Goal: Task Accomplishment & Management: Manage account settings

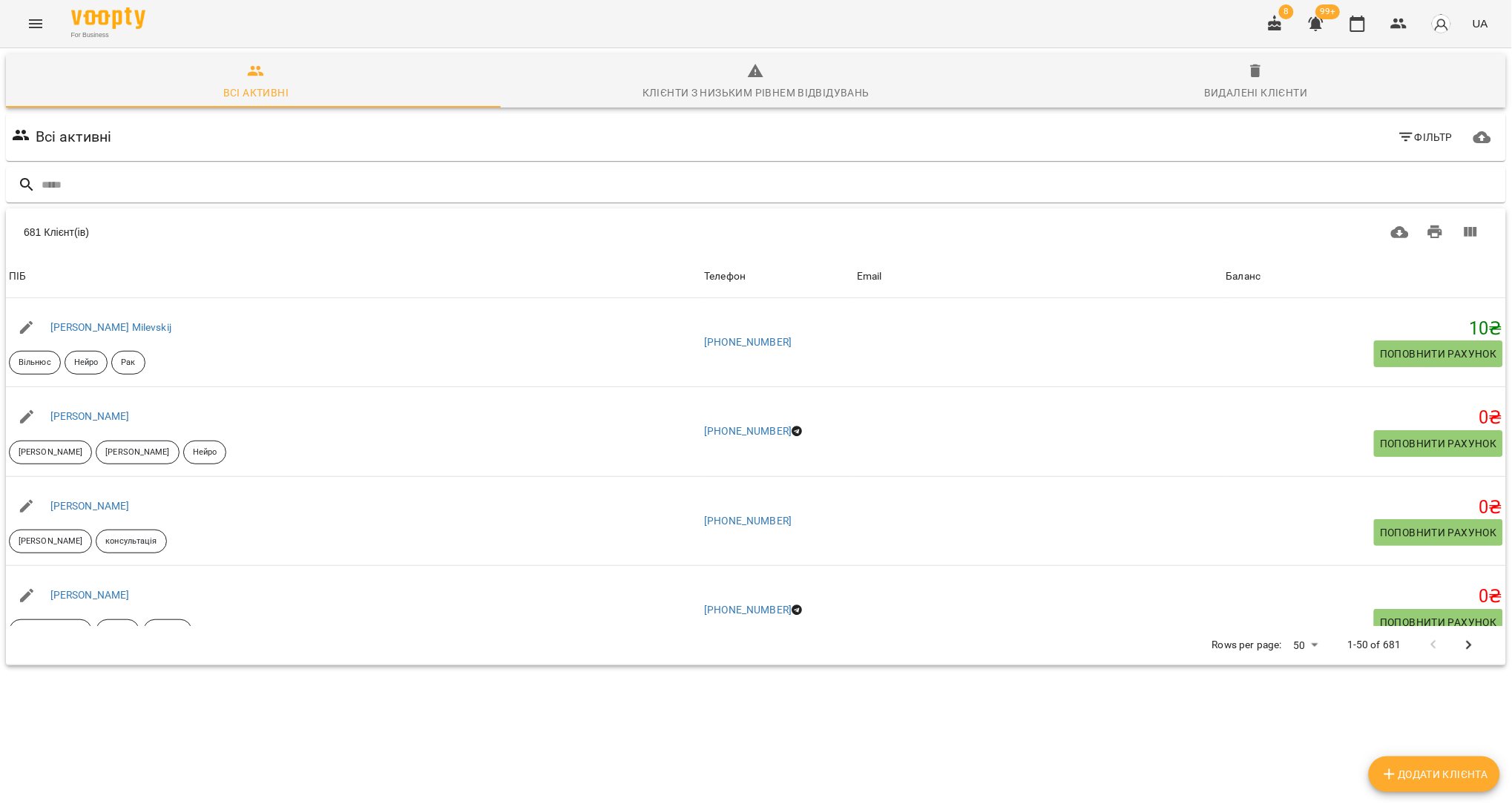
click at [30, 35] on button "Menu" at bounding box center [35, 23] width 35 height 35
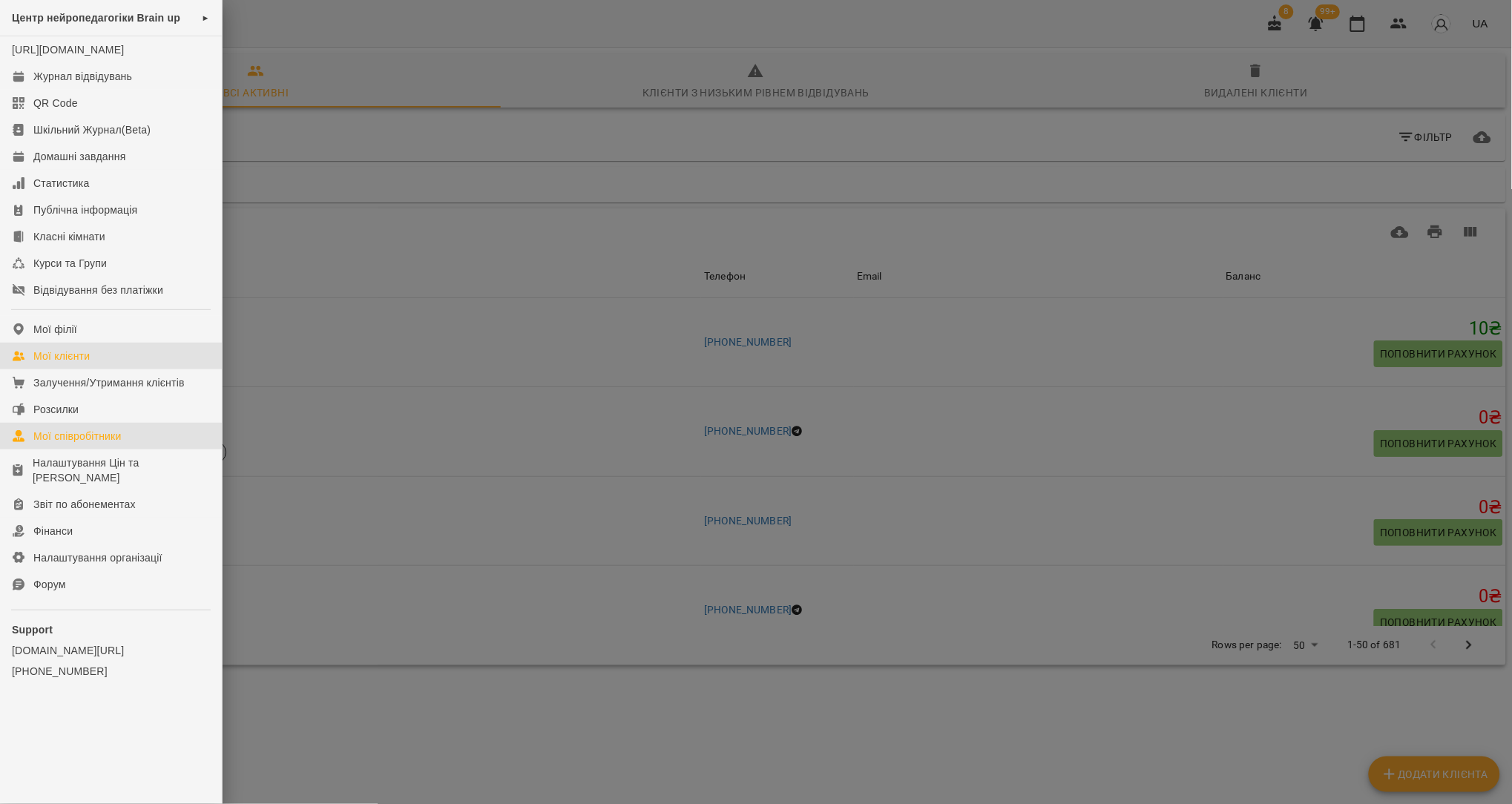
click at [92, 444] on div "Мої співробітники" at bounding box center [78, 436] width 88 height 15
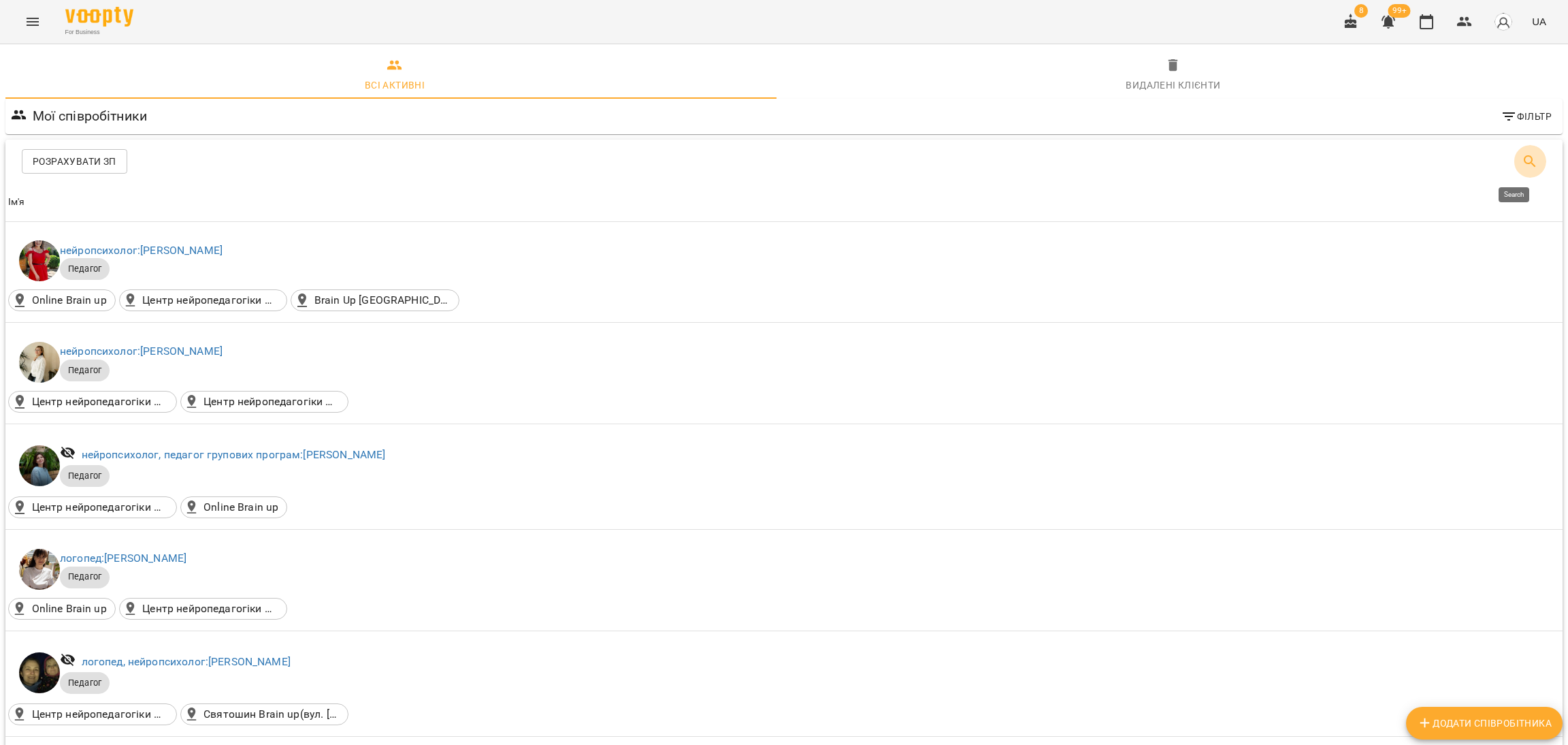
click at [1386, 165] on icon "Search" at bounding box center [1530, 161] width 17 height 17
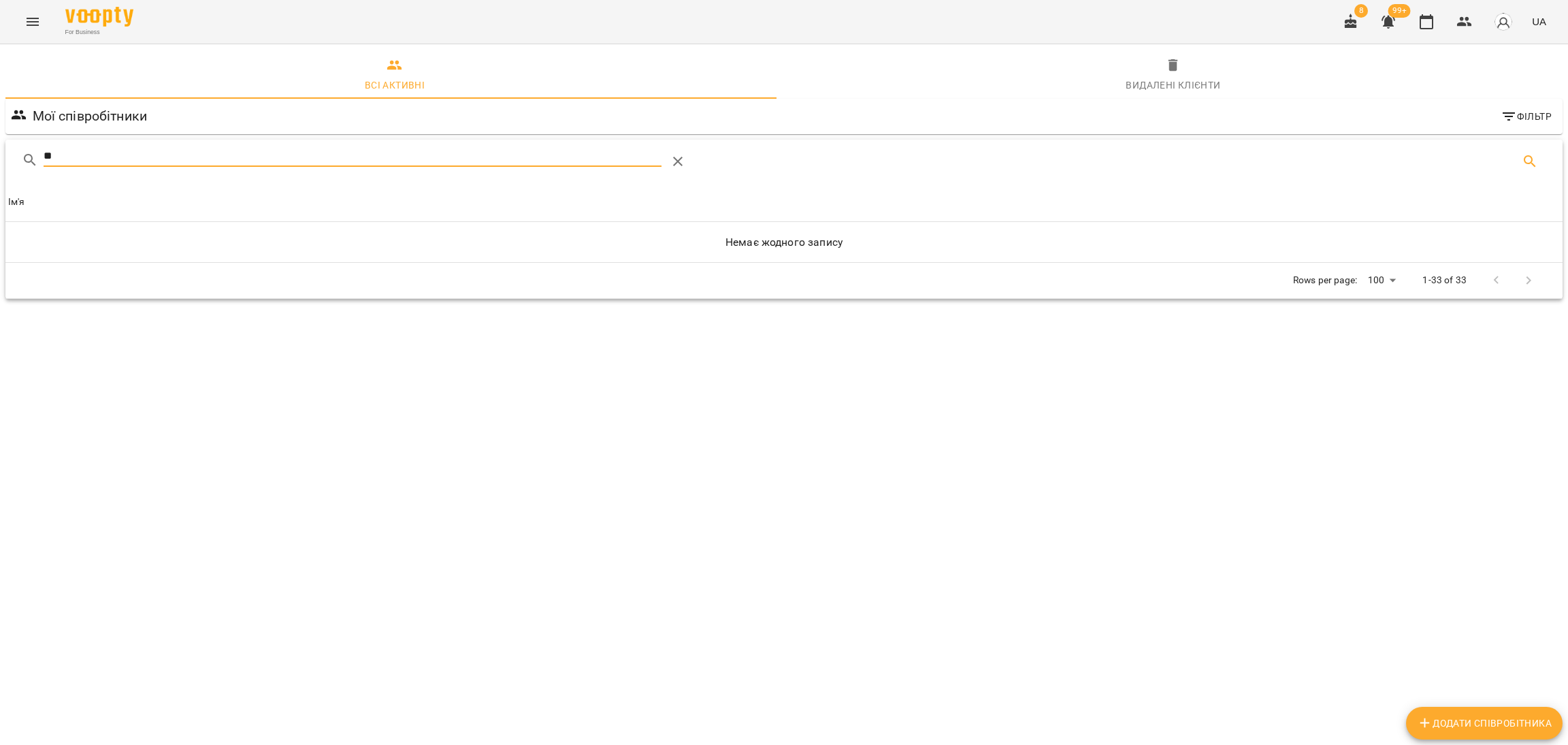
type input "*"
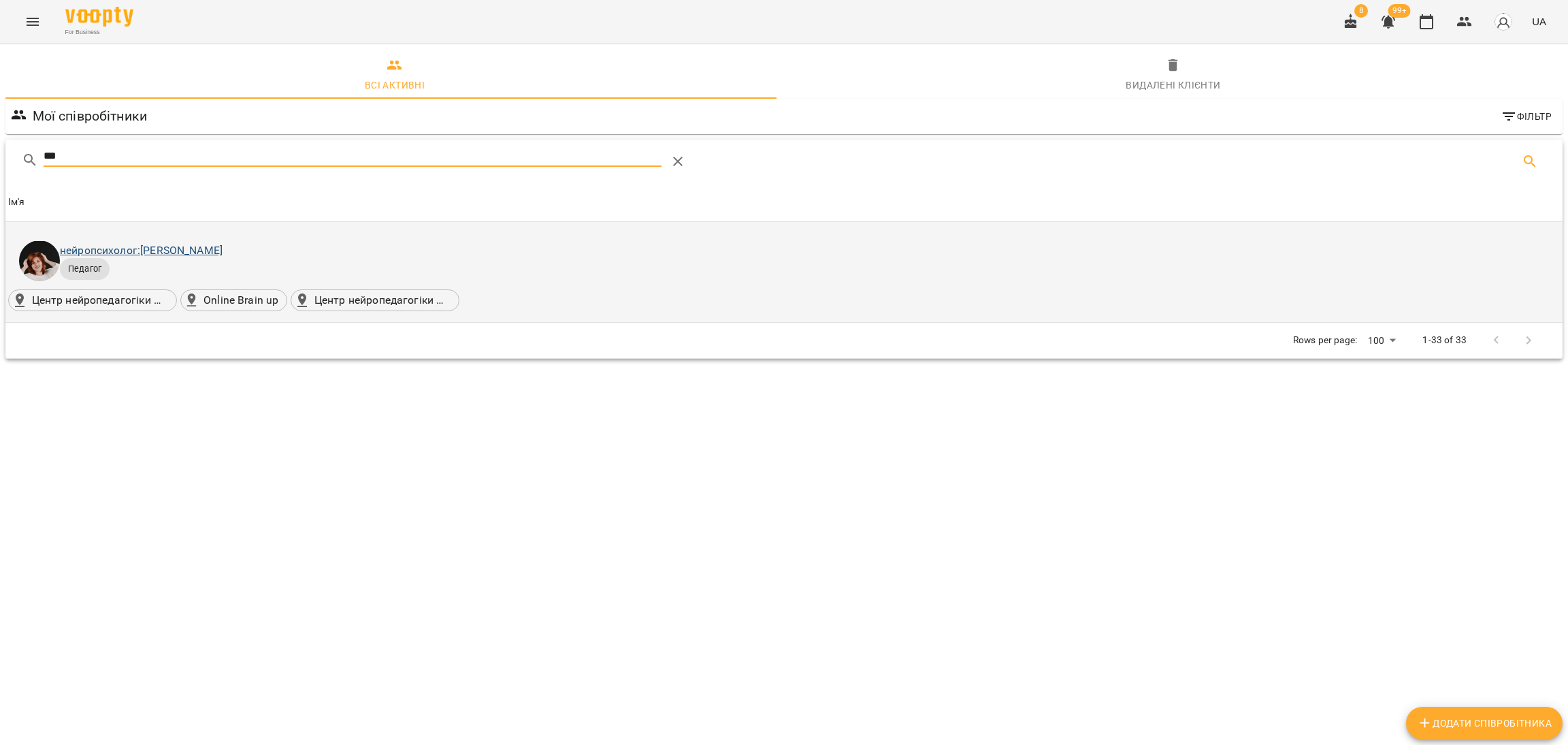
type input "***"
click at [208, 251] on link "нейропсихолог: Світлана Жаховська" at bounding box center [141, 250] width 162 height 13
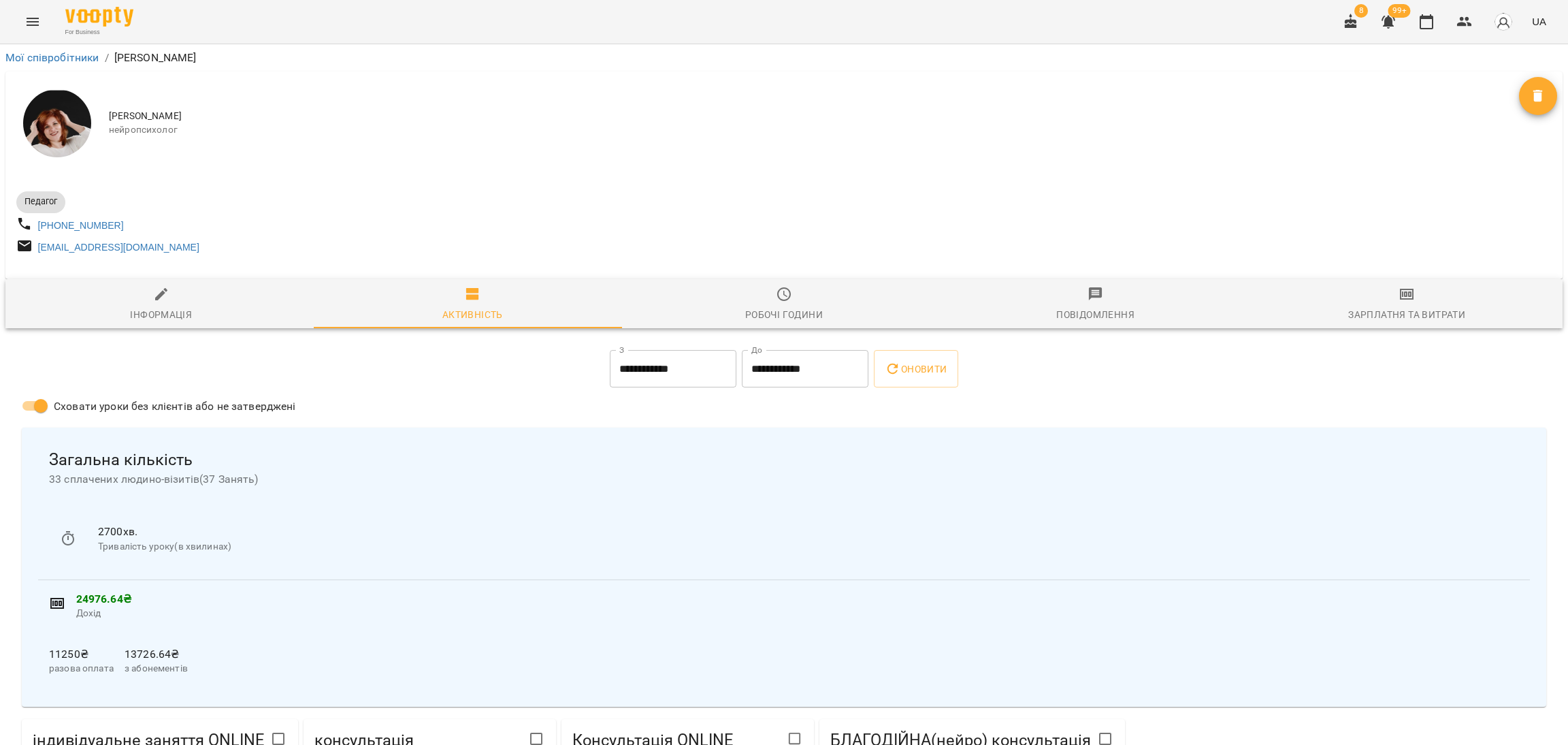
click at [693, 384] on input "**********" at bounding box center [673, 369] width 126 height 38
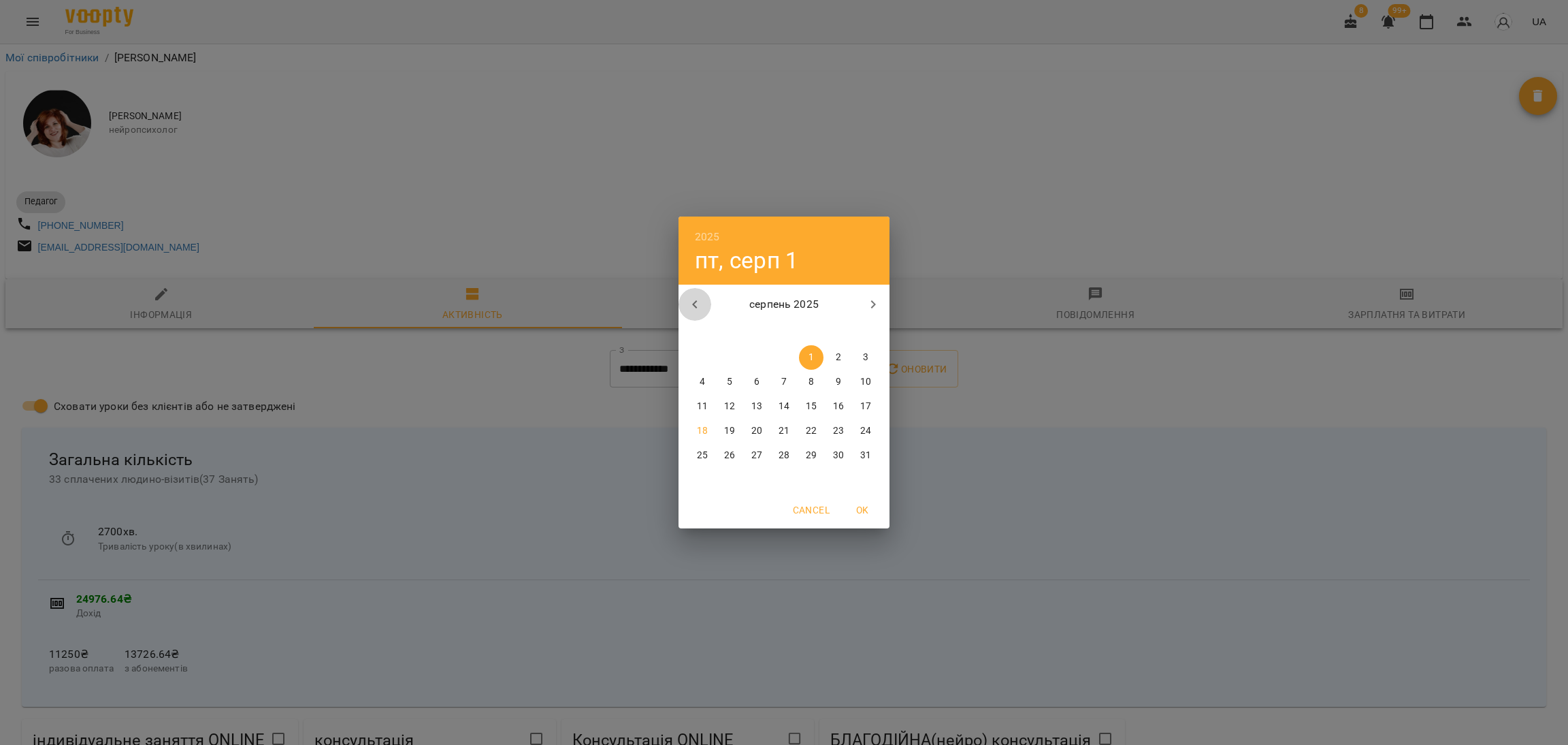
click at [695, 313] on button "button" at bounding box center [695, 304] width 32 height 32
click at [863, 407] on p "20" at bounding box center [866, 406] width 11 height 14
type input "**********"
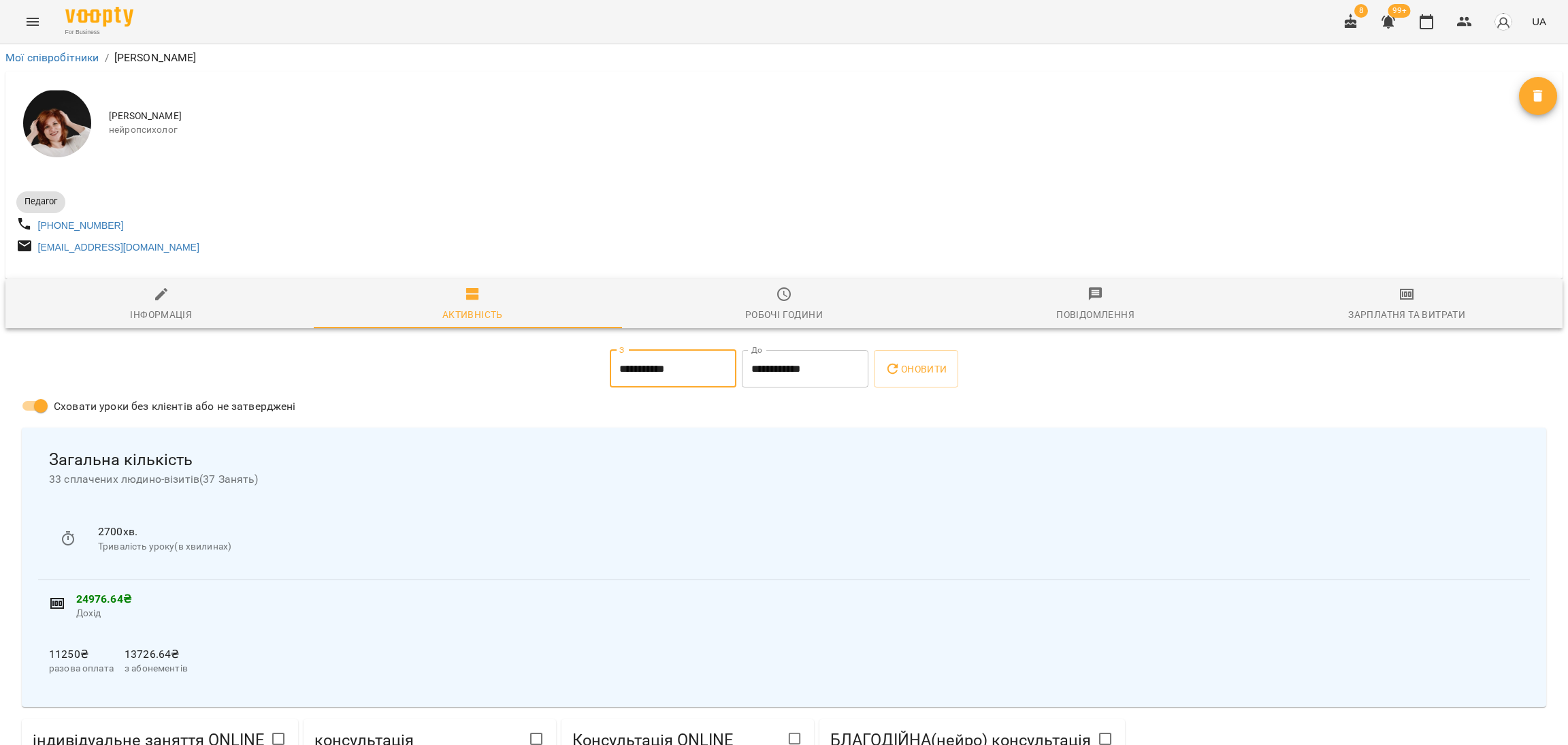
click at [827, 388] on input "**********" at bounding box center [805, 369] width 126 height 38
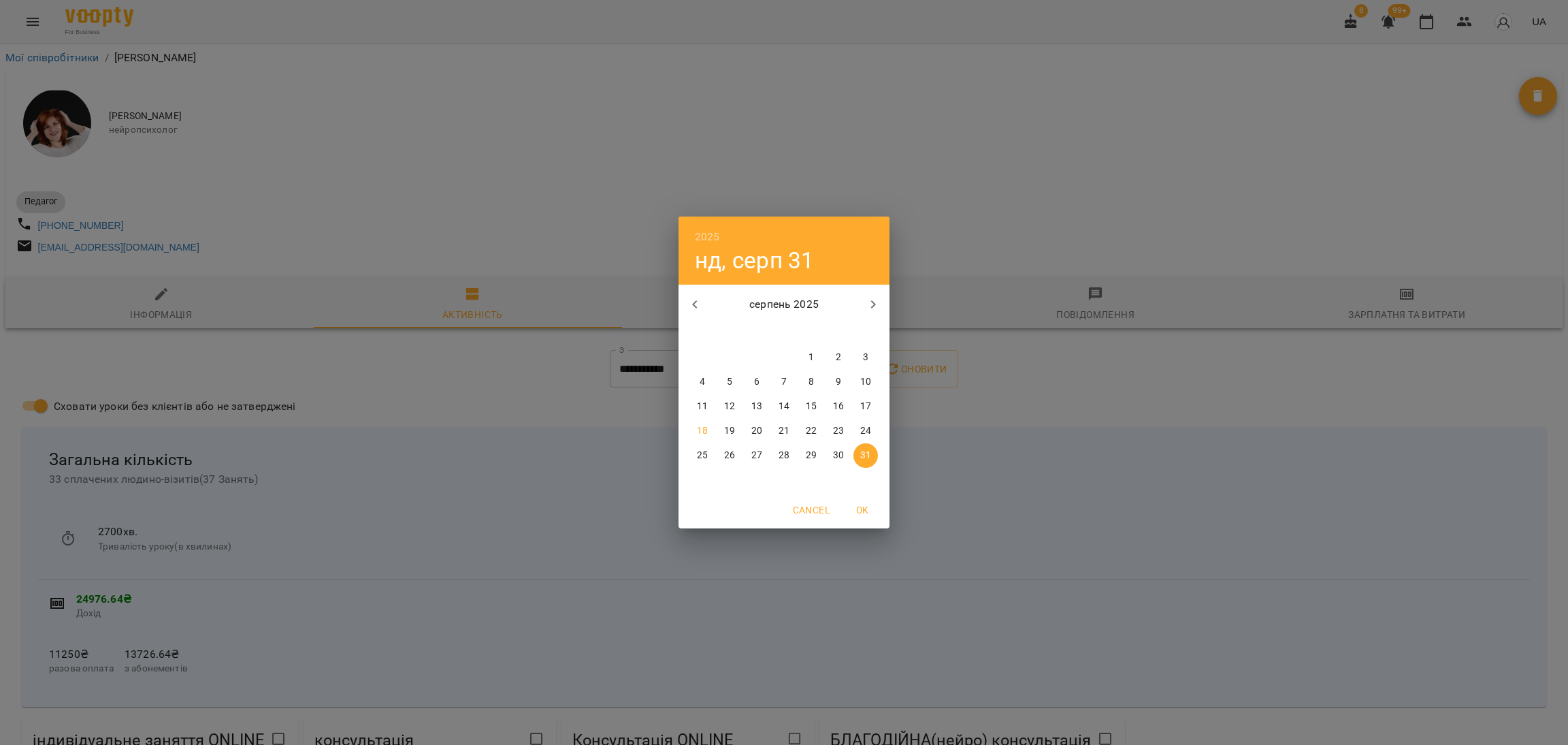
click at [695, 307] on icon "button" at bounding box center [695, 304] width 5 height 8
click at [866, 306] on button "button" at bounding box center [873, 304] width 32 height 32
click at [733, 432] on p "19" at bounding box center [729, 430] width 11 height 14
type input "**********"
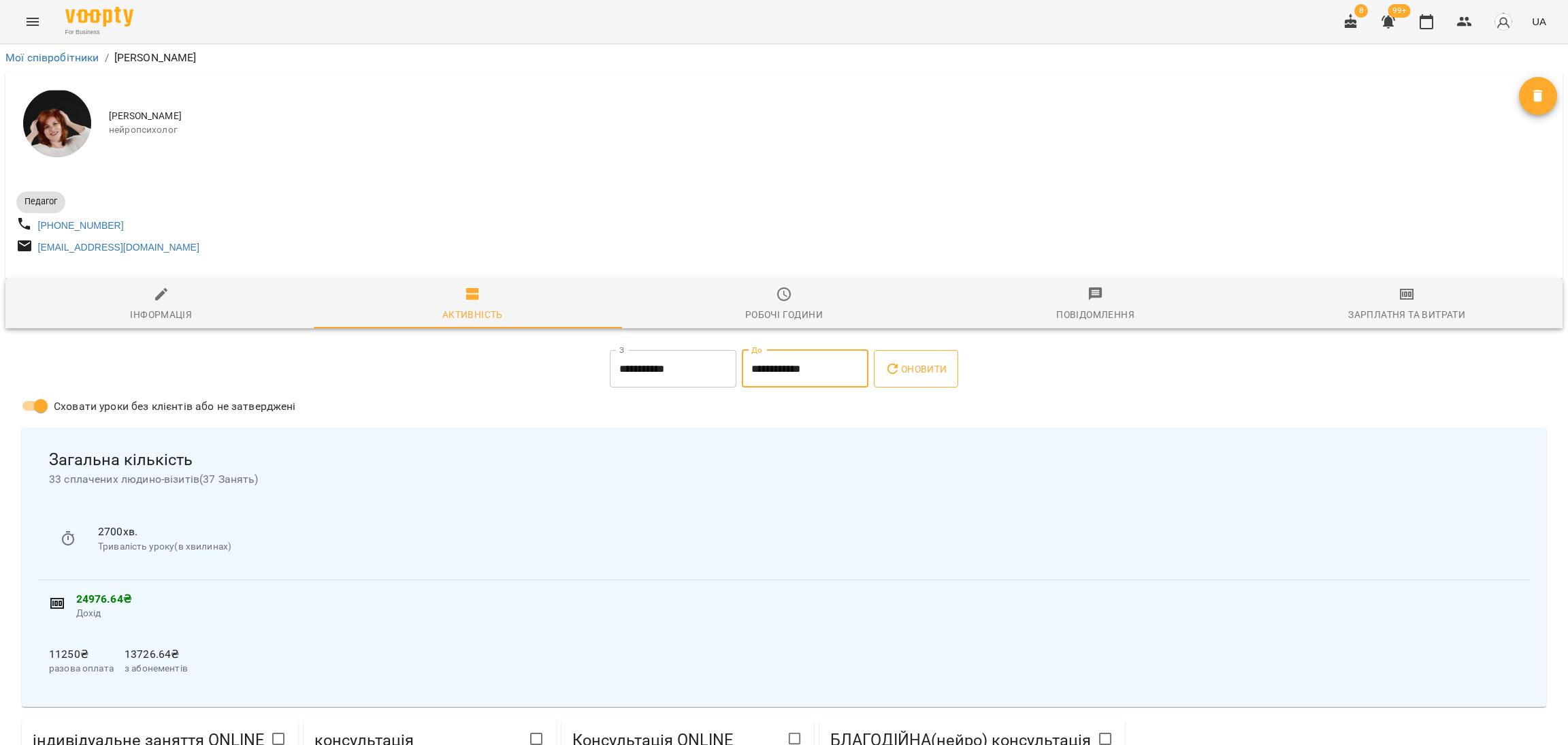
click at [910, 377] on span "Оновити" at bounding box center [916, 369] width 62 height 17
click at [1386, 19] on icon "button" at bounding box center [1388, 22] width 14 height 13
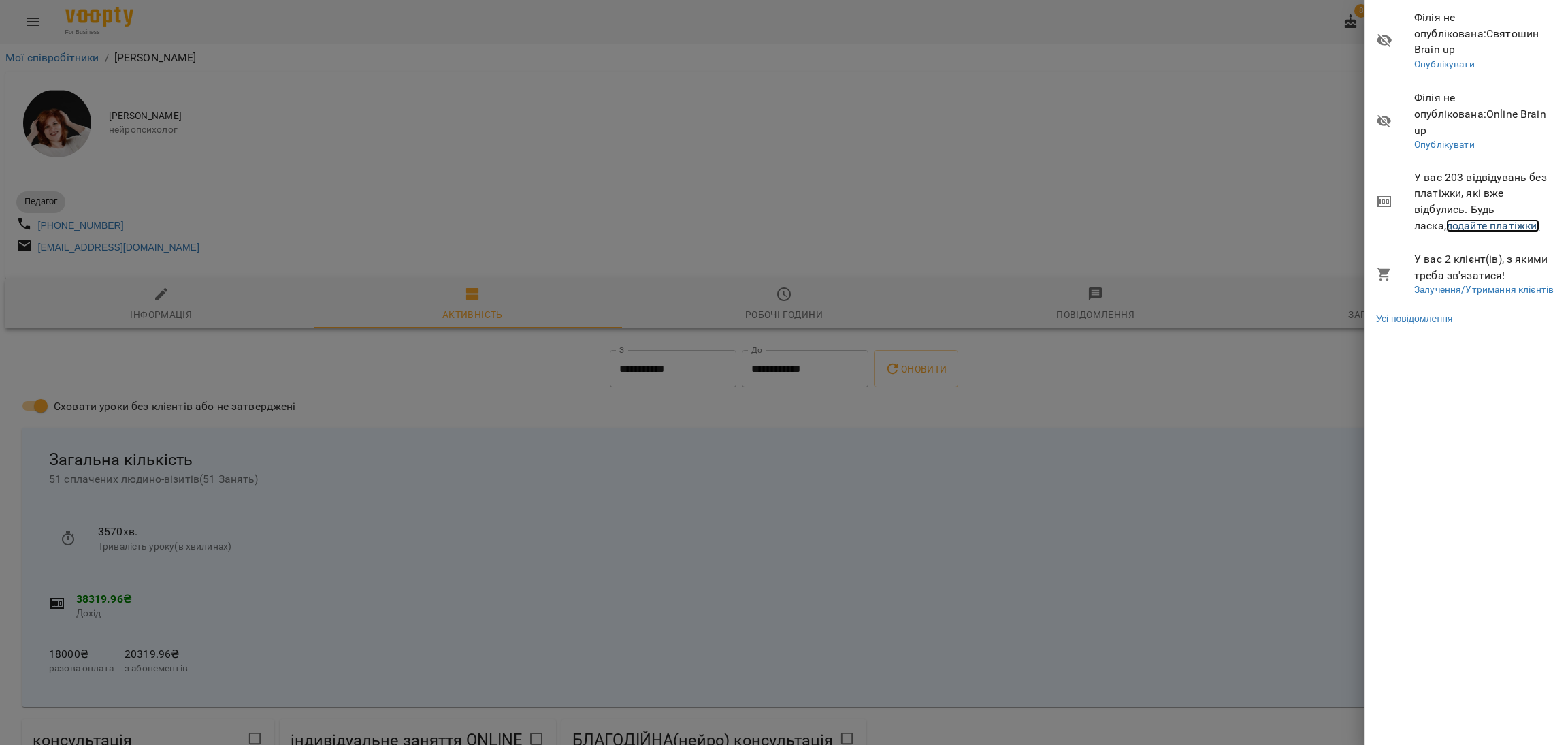
click at [1386, 219] on link "додайте платіжки!" at bounding box center [1493, 226] width 94 height 13
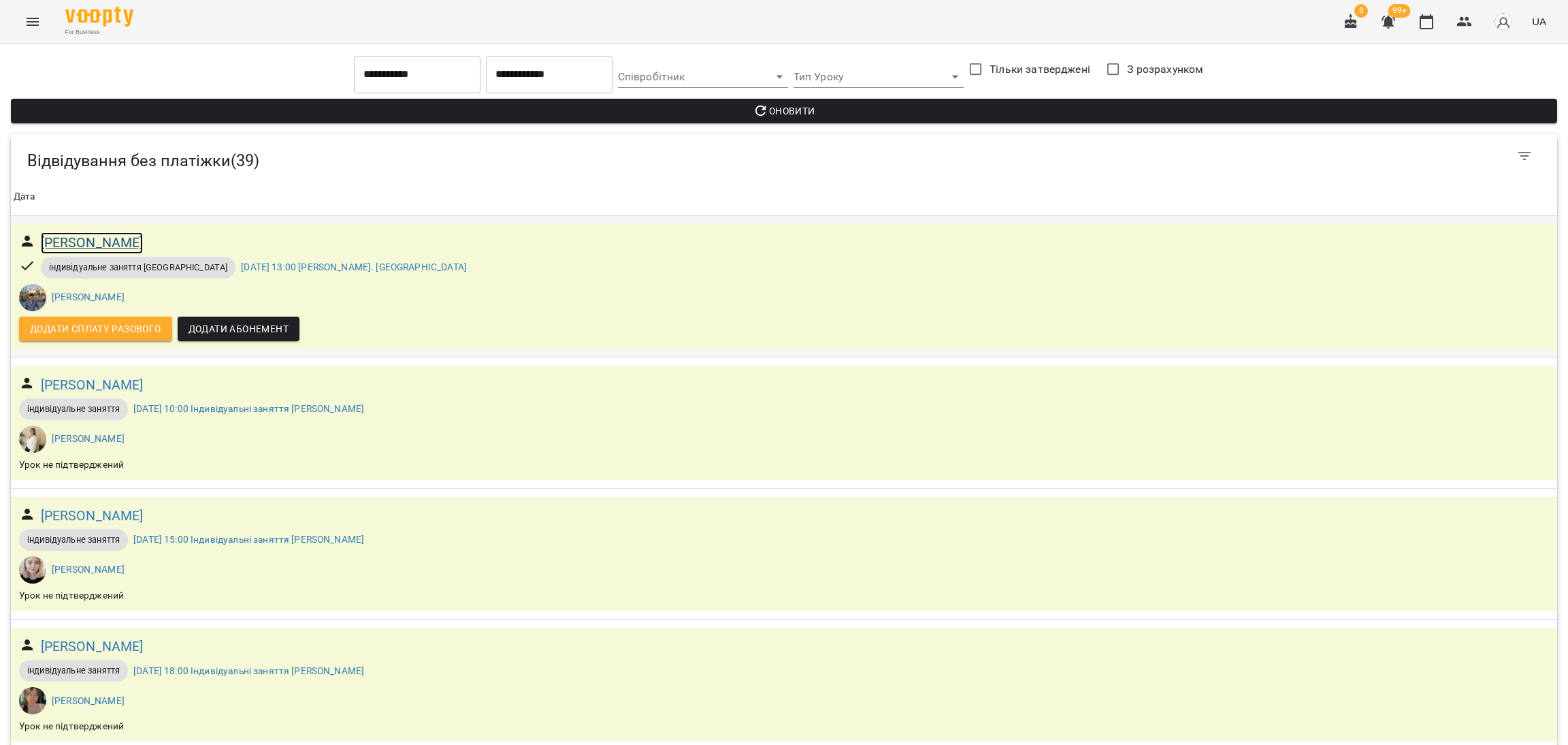
click at [86, 239] on h6 "Артем Масевіч" at bounding box center [92, 242] width 103 height 21
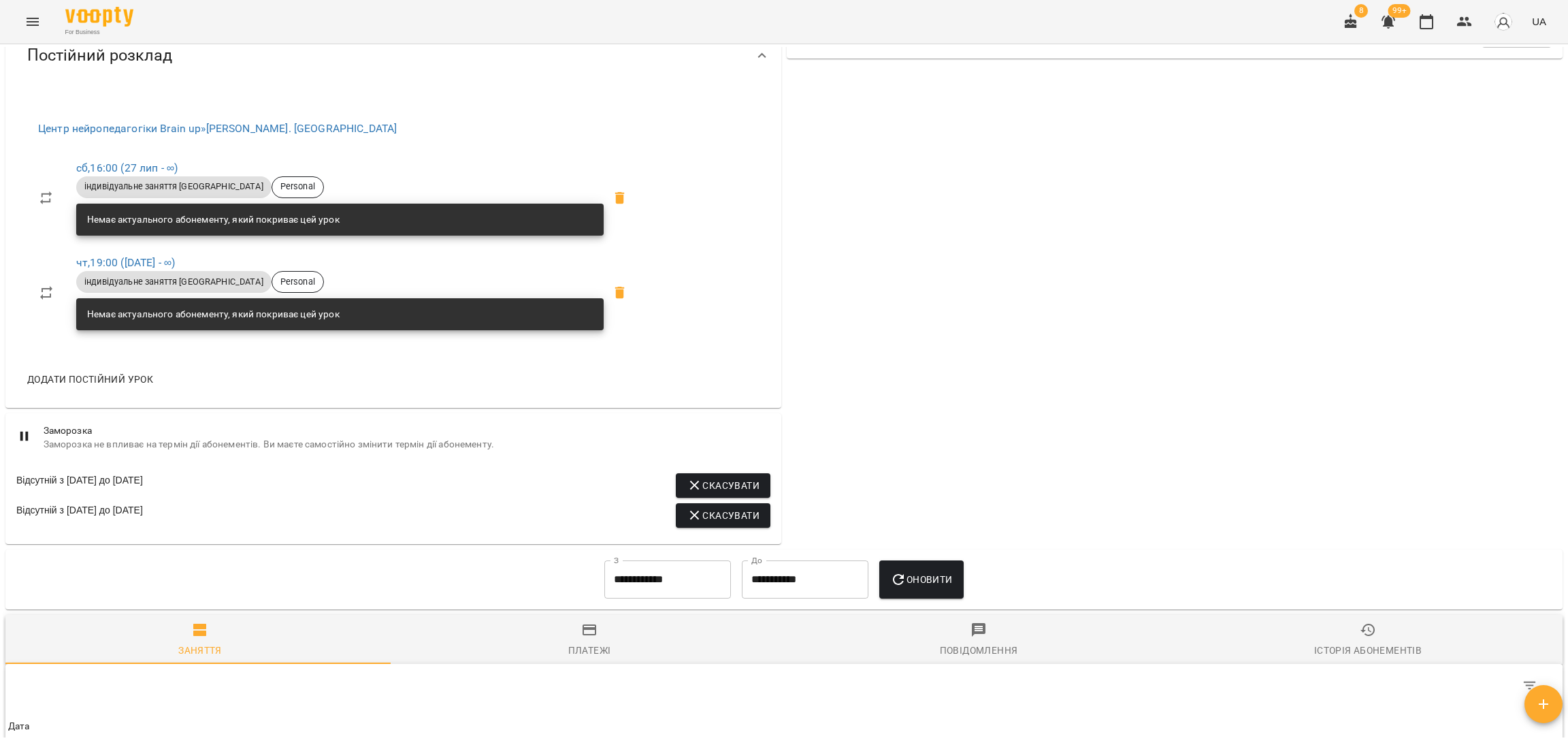
scroll to position [732, 0]
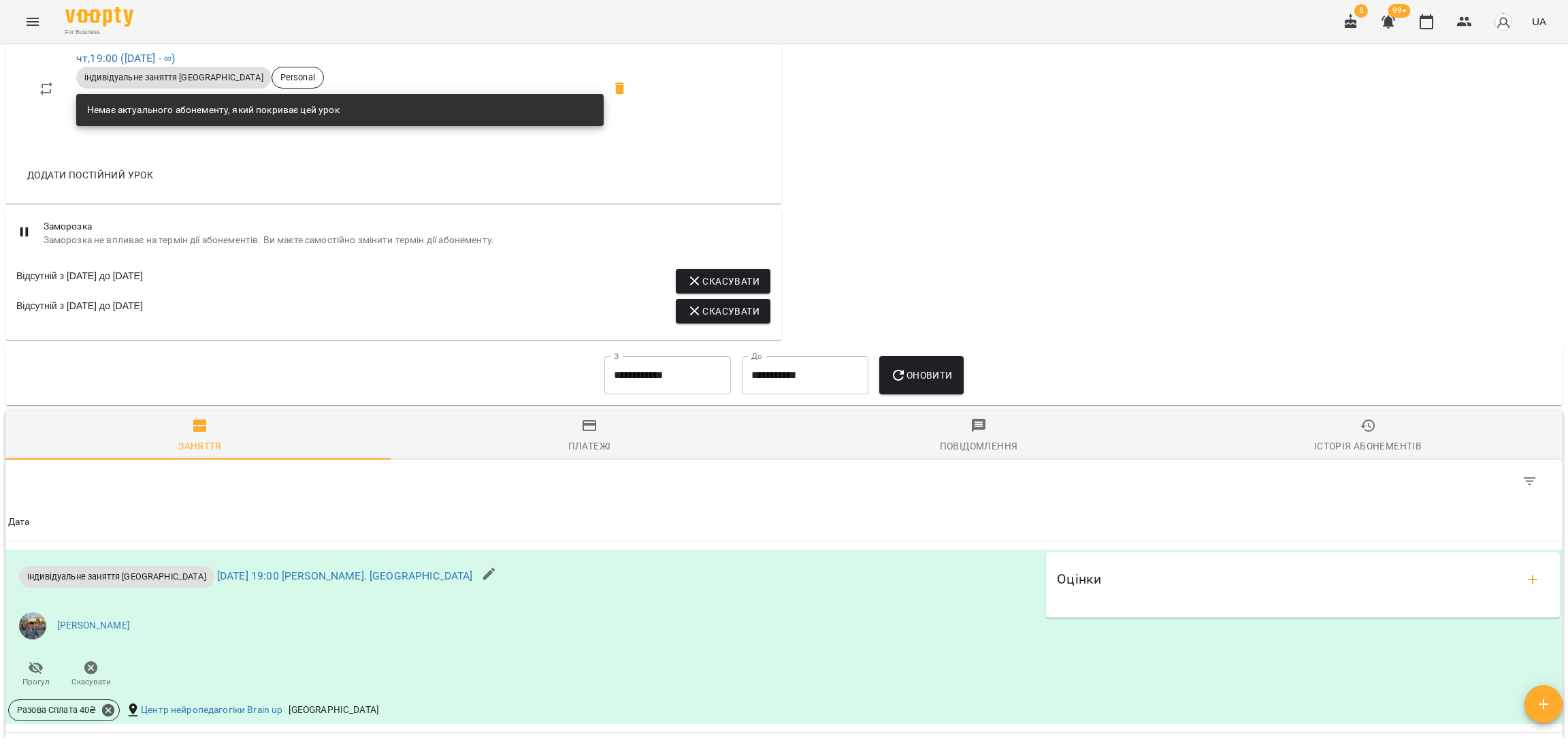
click at [668, 379] on input "**********" at bounding box center [667, 375] width 126 height 38
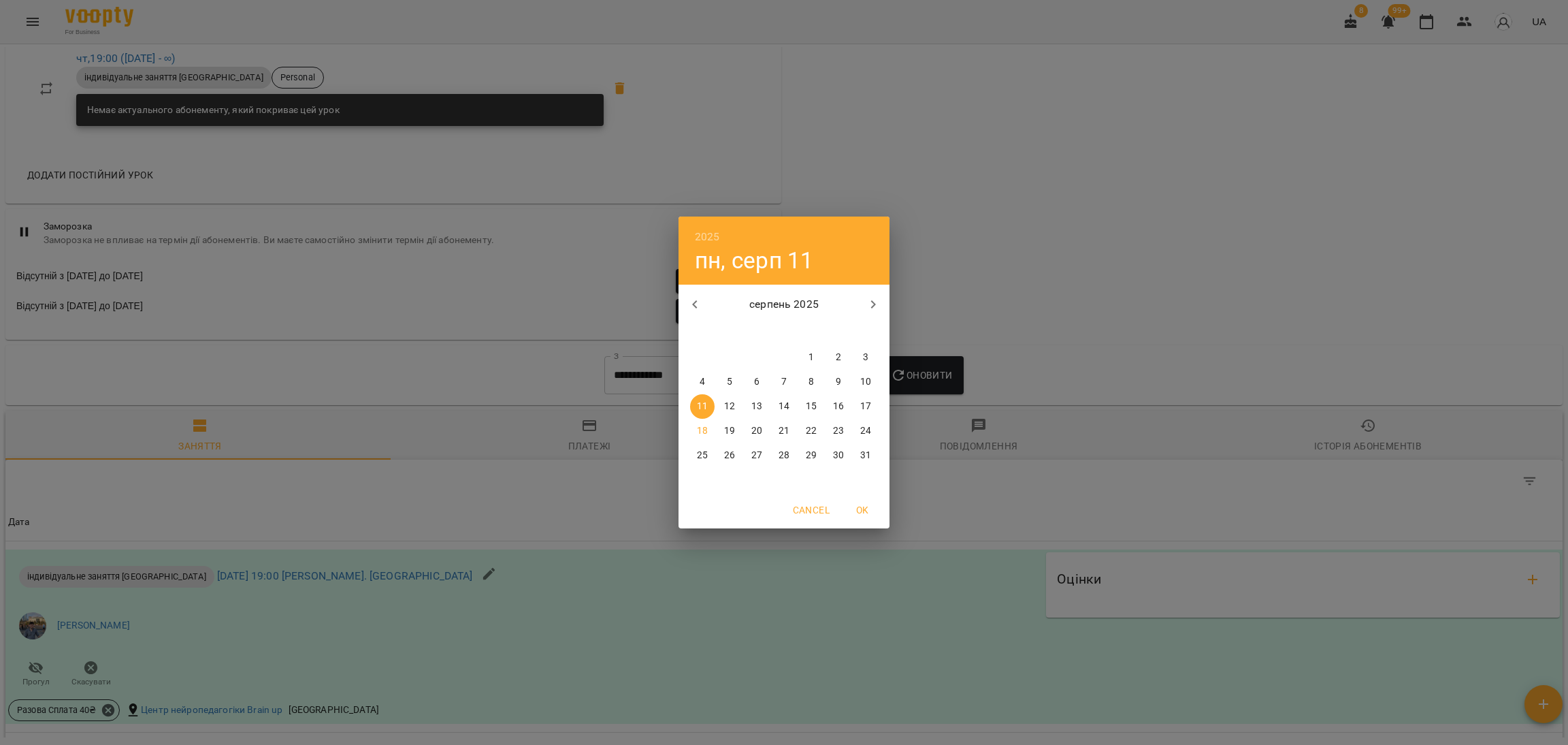
click at [809, 355] on p "1" at bounding box center [812, 357] width 6 height 14
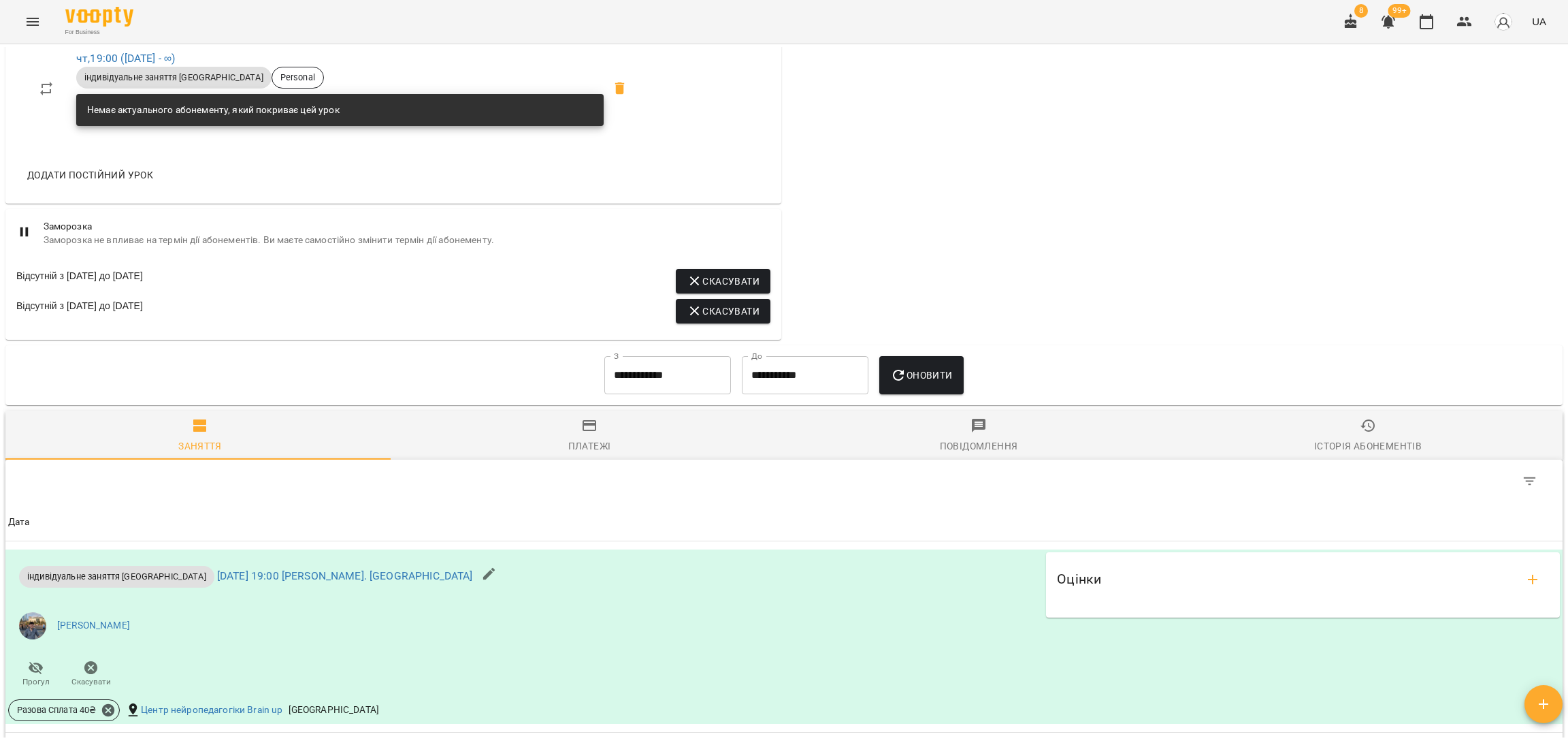
click at [947, 399] on div "Оновити" at bounding box center [922, 375] width 95 height 49
click at [942, 394] on button "Оновити" at bounding box center [921, 375] width 84 height 38
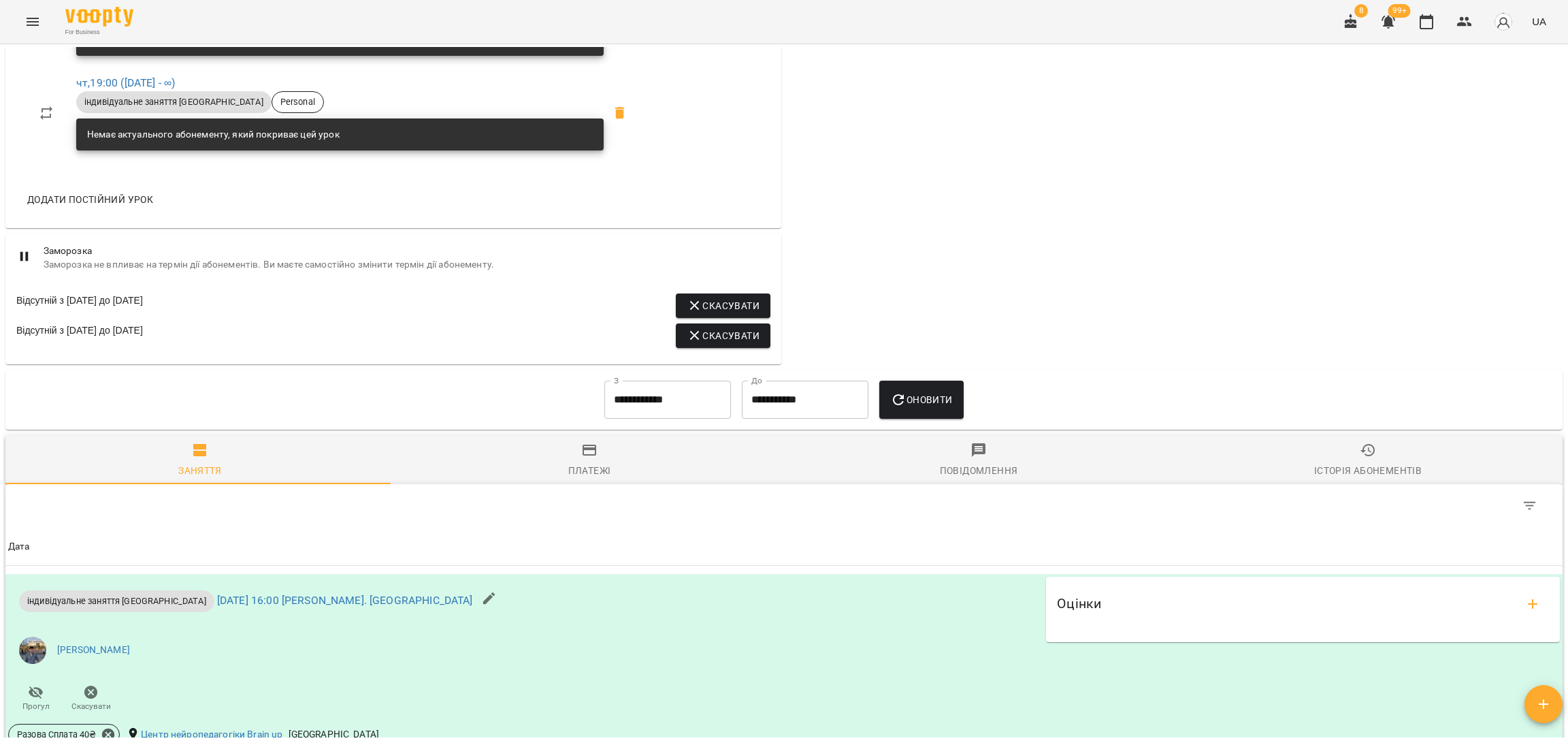
scroll to position [693, 0]
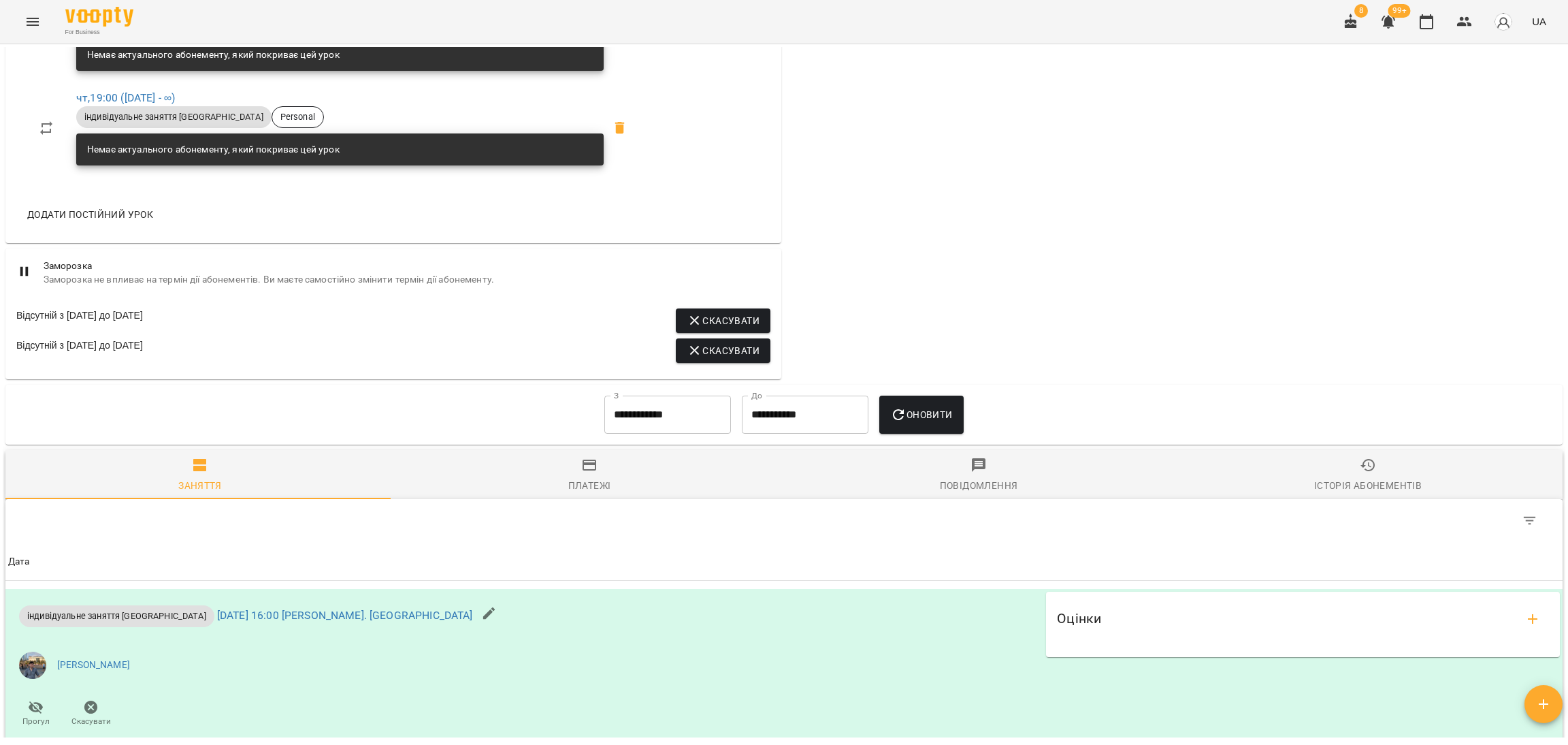
click at [672, 414] on input "**********" at bounding box center [667, 415] width 126 height 38
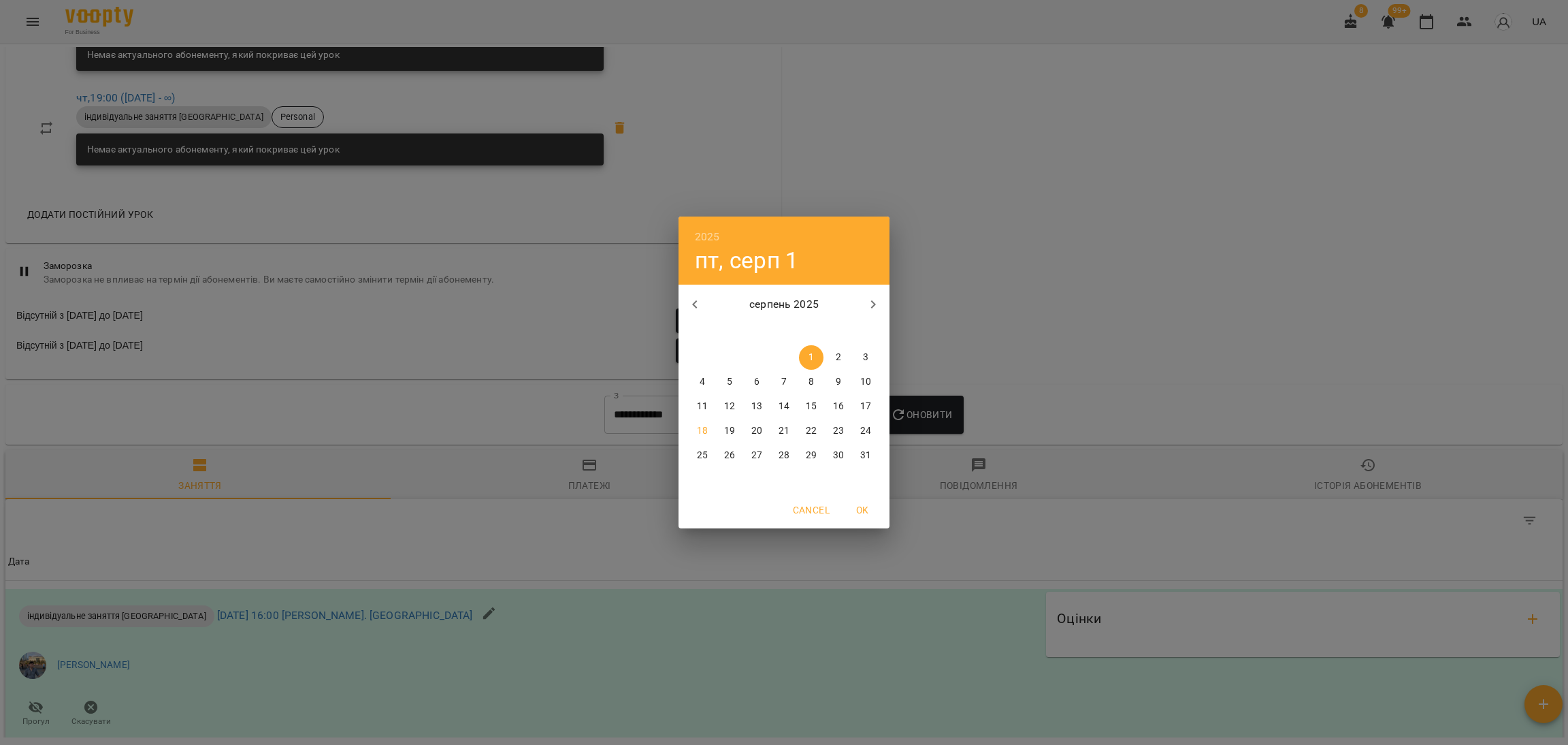
click at [697, 312] on icon "button" at bounding box center [695, 304] width 17 height 17
click at [736, 361] on span "1" at bounding box center [730, 357] width 24 height 14
type input "**********"
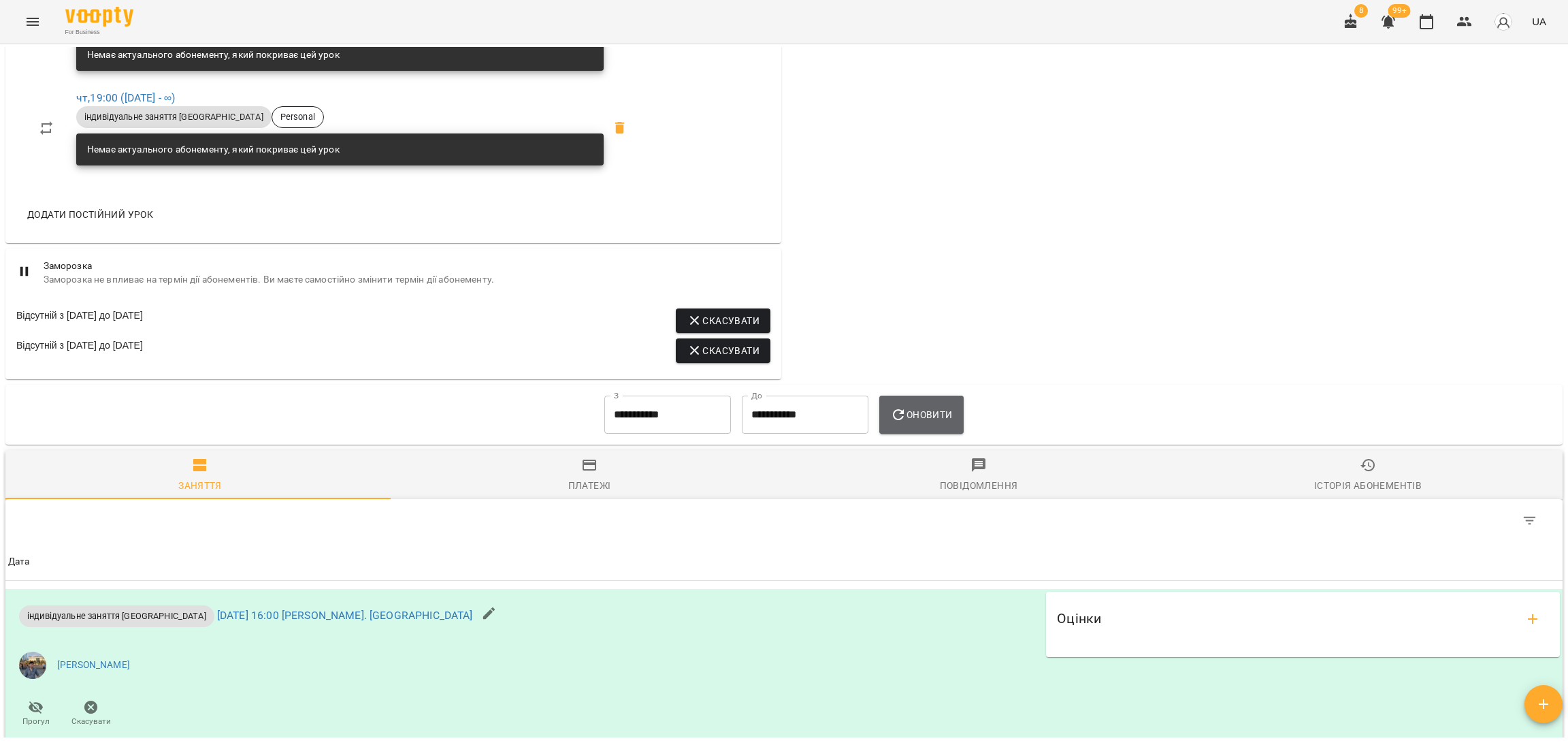
click at [903, 420] on icon "button" at bounding box center [898, 414] width 11 height 11
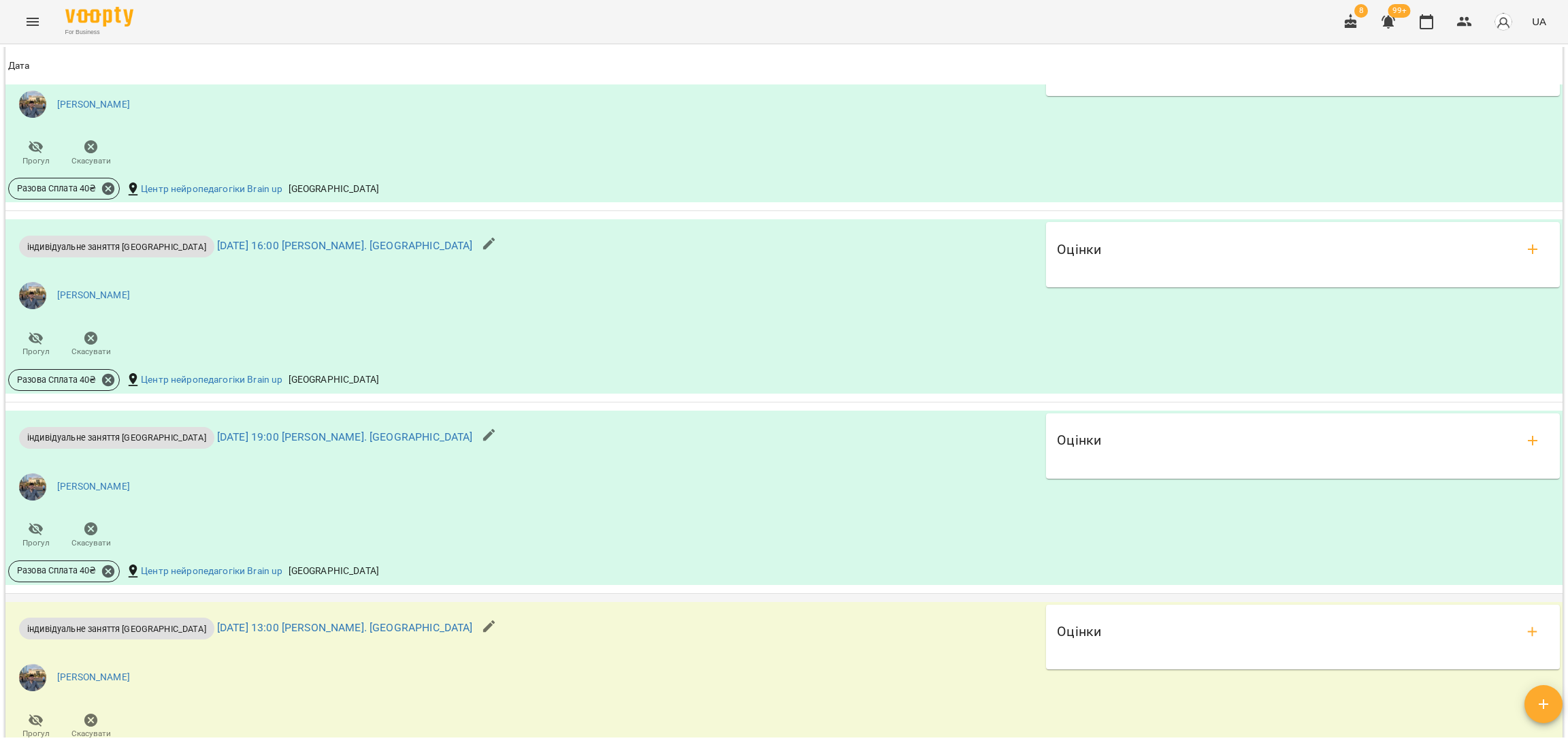
scroll to position [2224, 0]
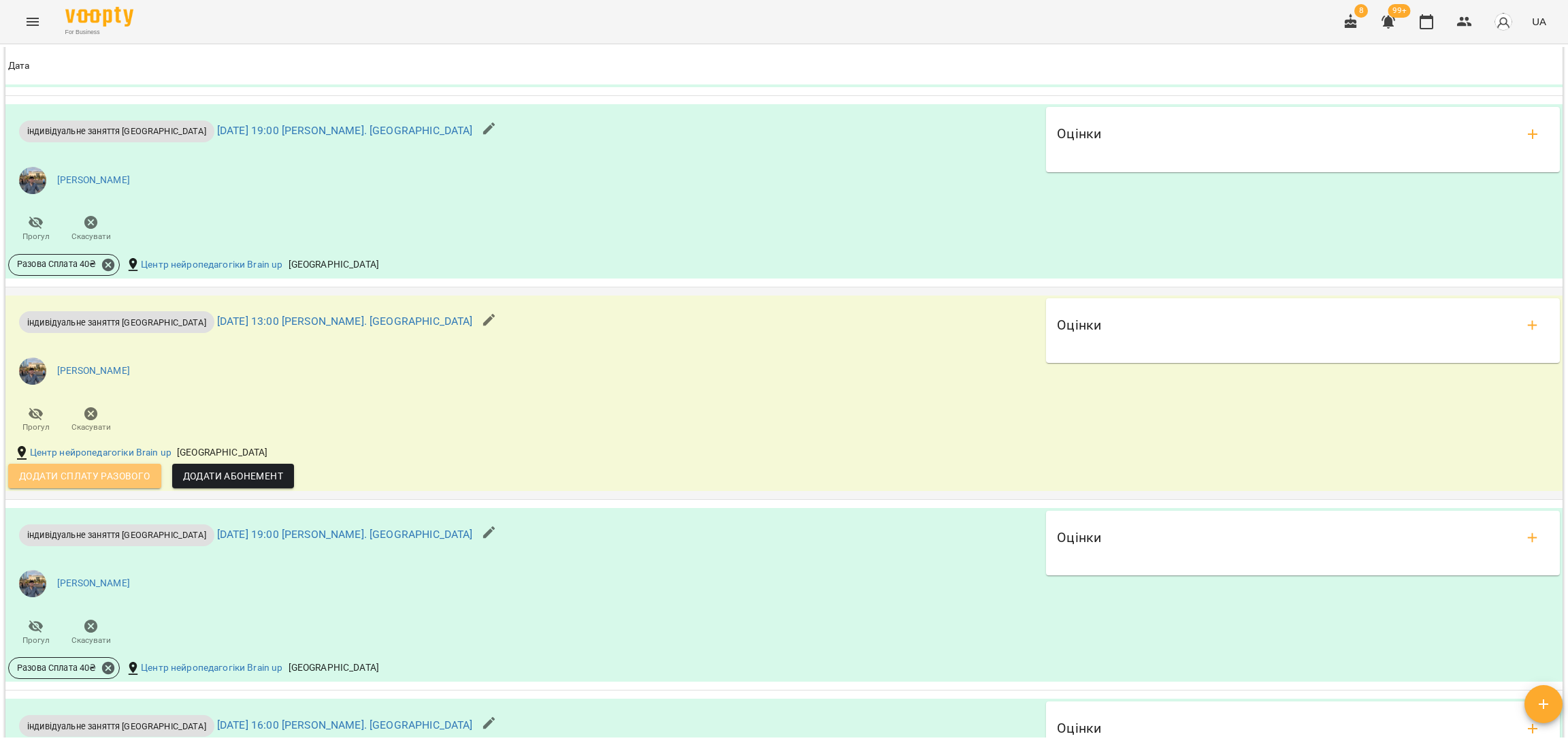
click at [92, 484] on span "Додати сплату разового" at bounding box center [85, 476] width 131 height 17
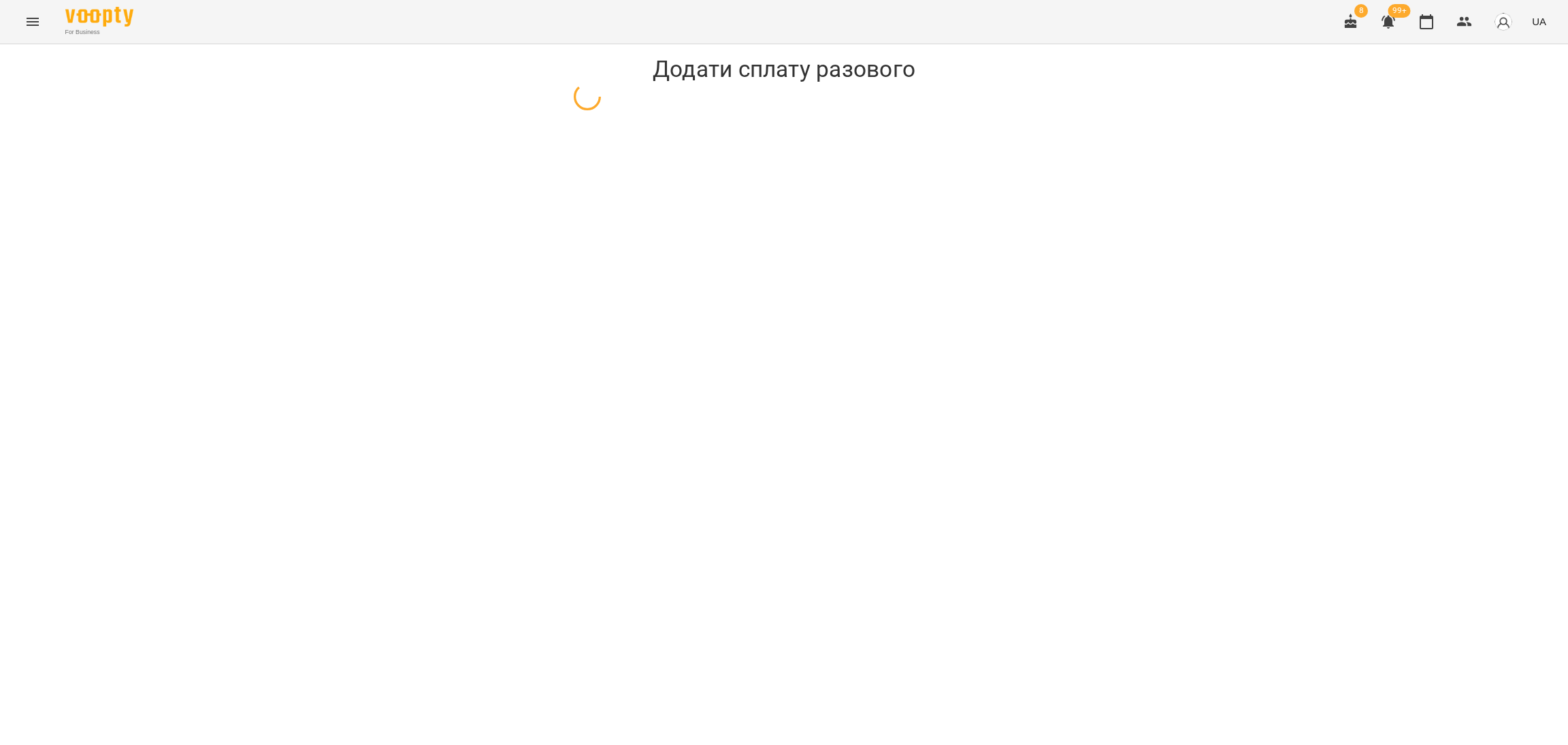
select select "**********"
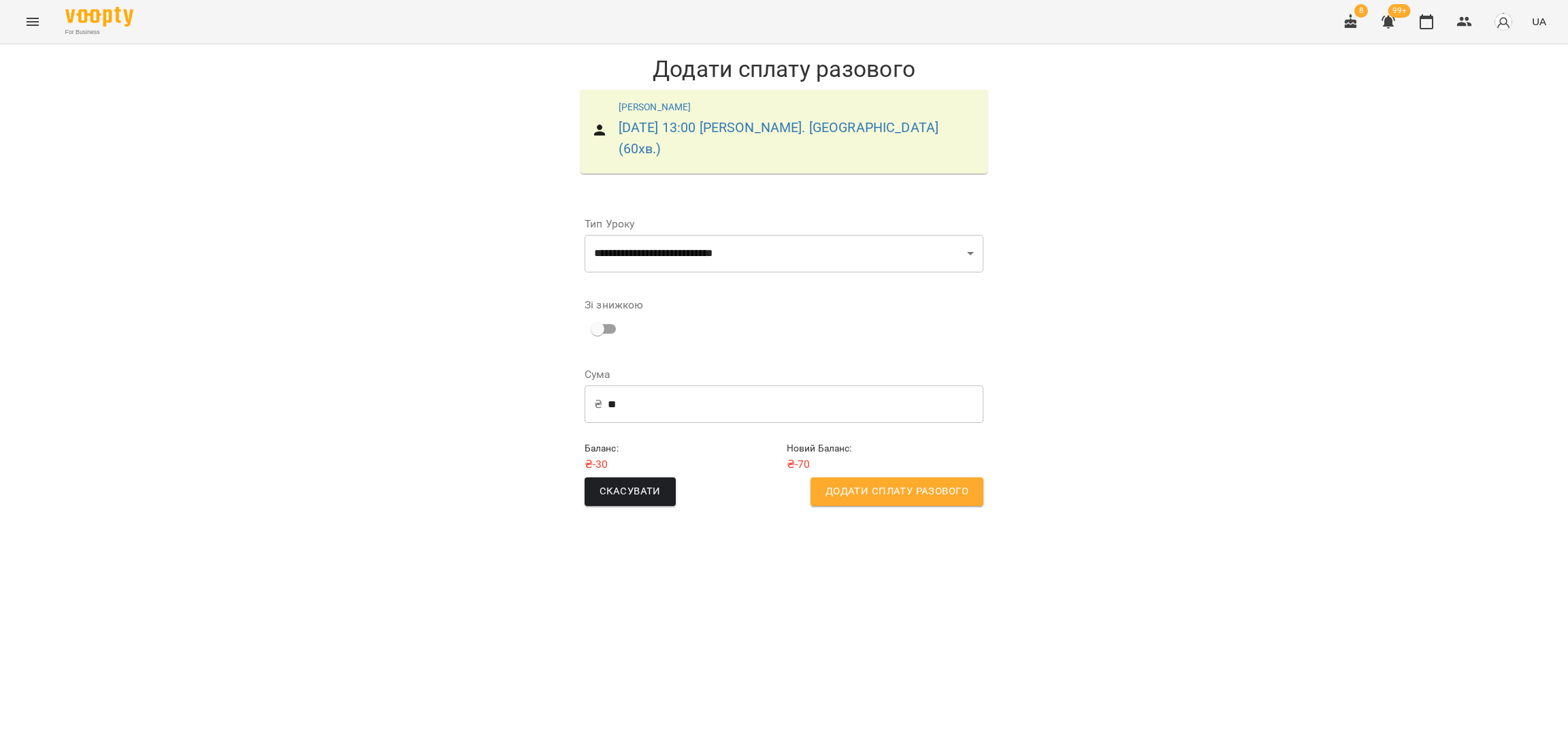
click at [876, 483] on span "Додати сплату разового" at bounding box center [896, 491] width 143 height 18
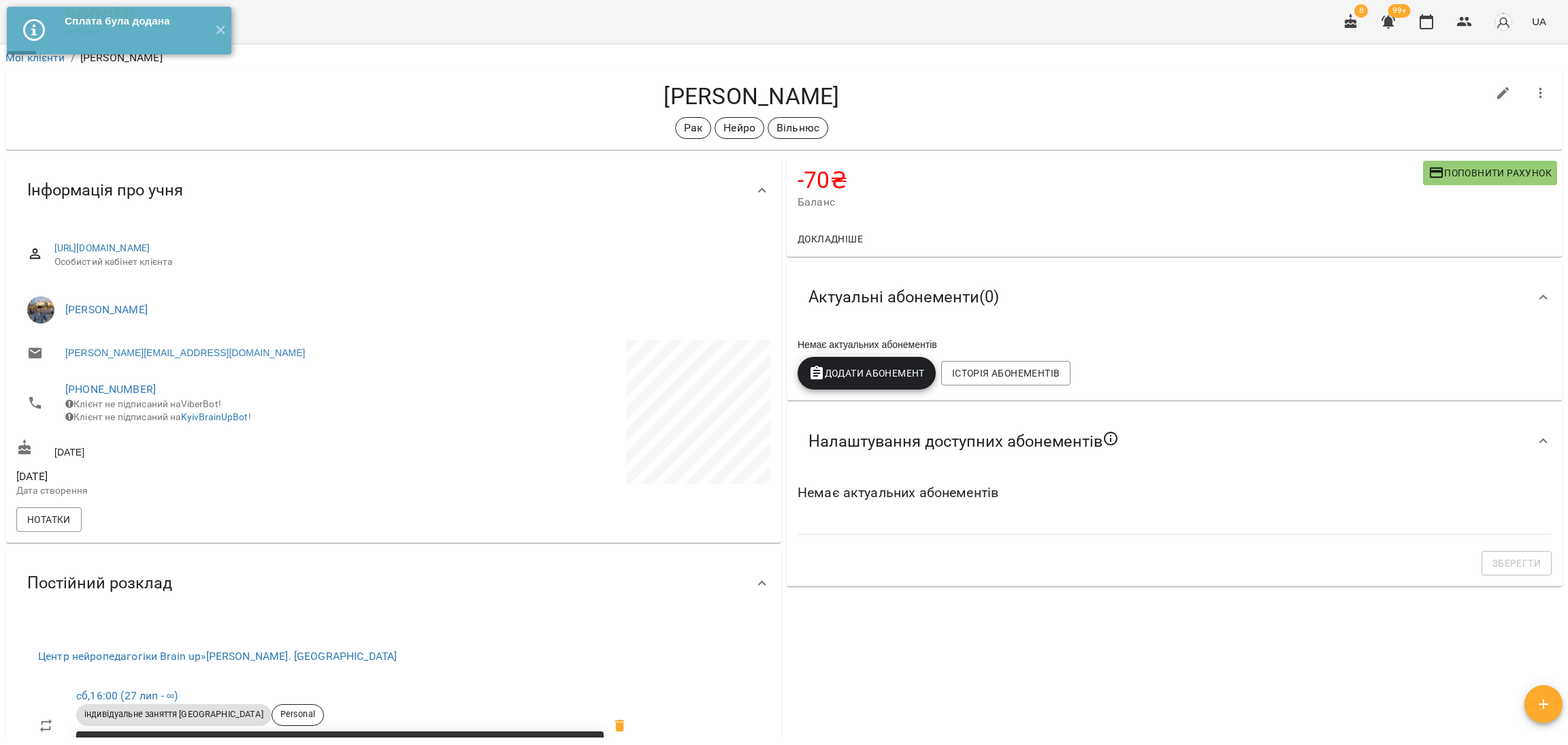
click at [1386, 26] on icon "button" at bounding box center [1388, 22] width 14 height 13
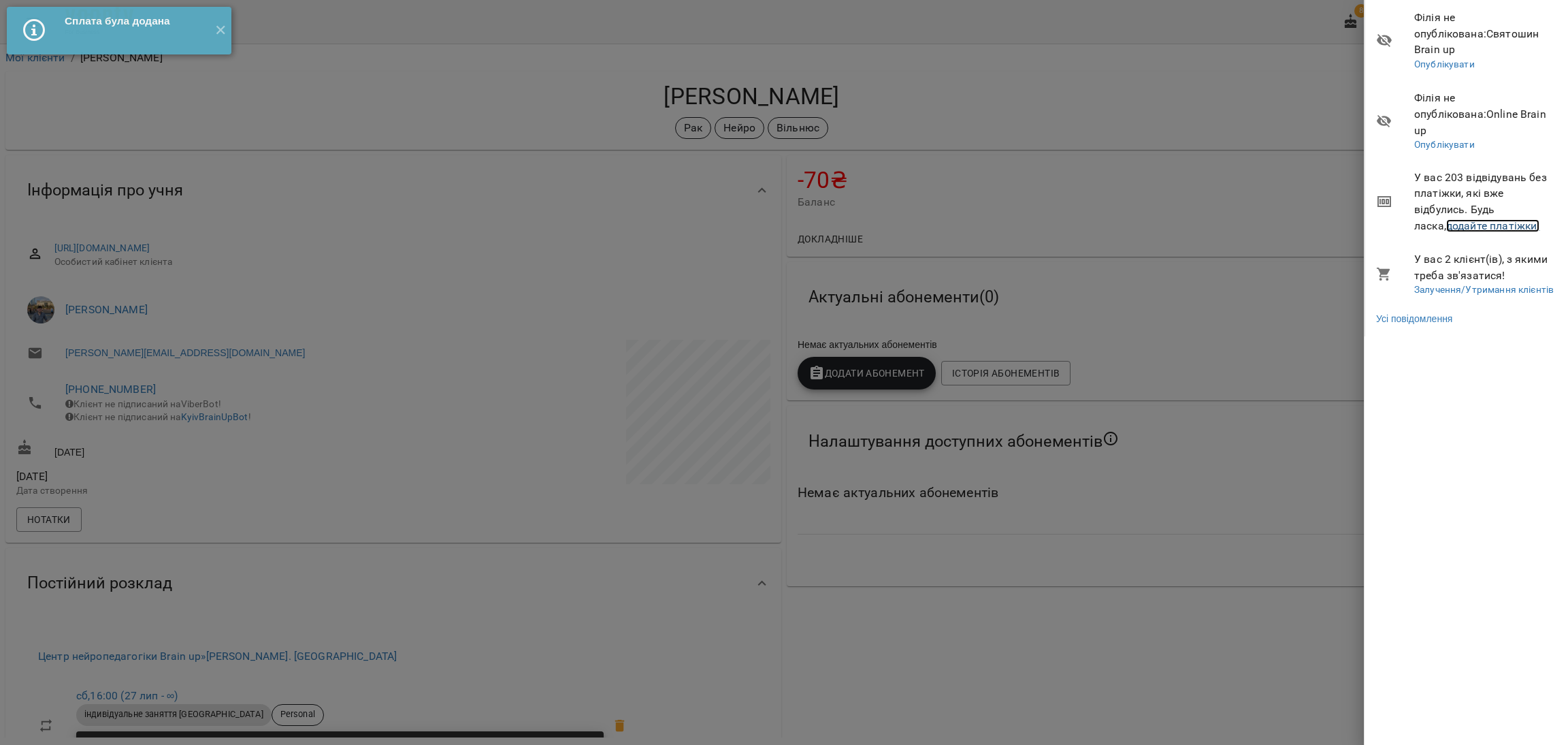
click at [1386, 219] on link "додайте платіжки!" at bounding box center [1493, 226] width 94 height 13
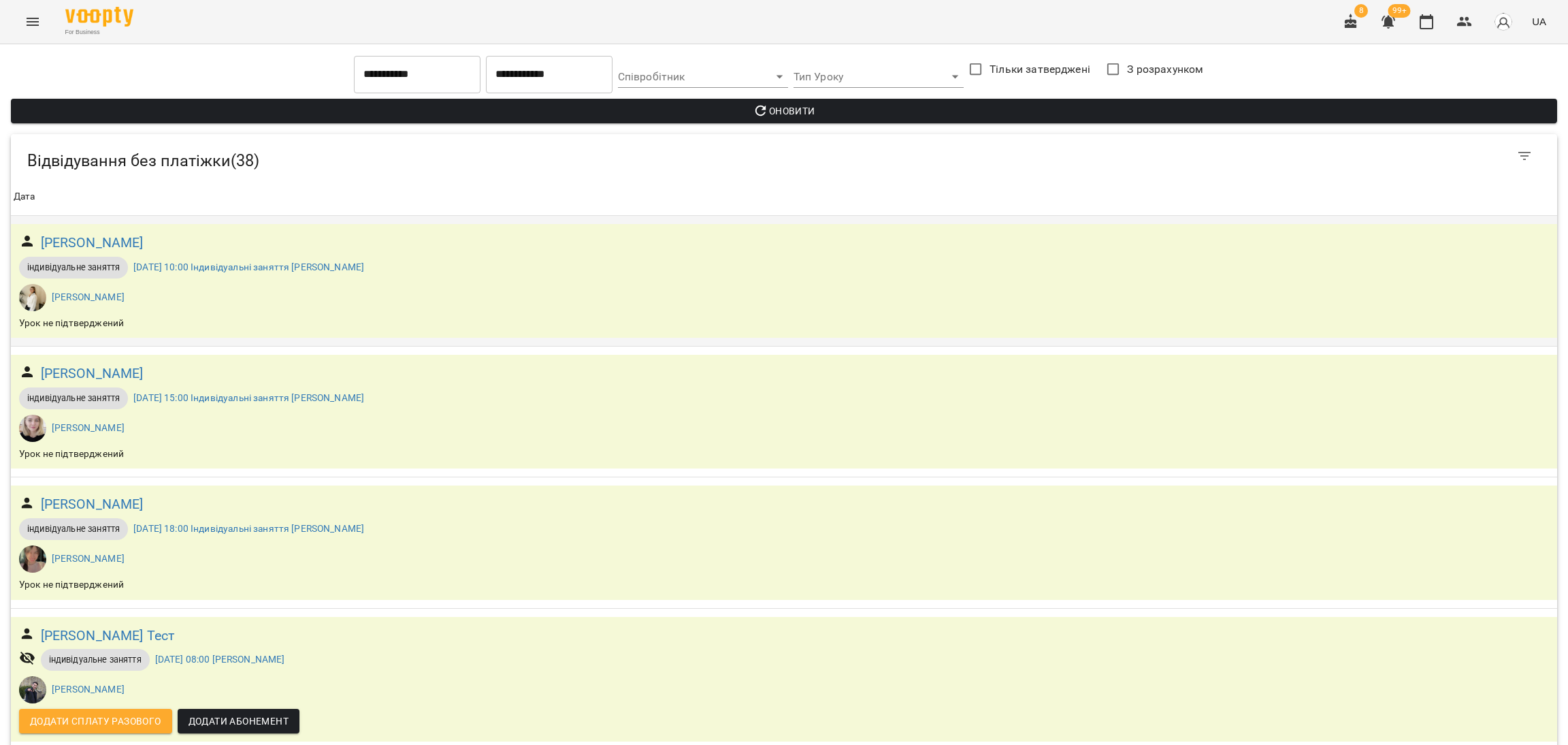
scroll to position [305, 0]
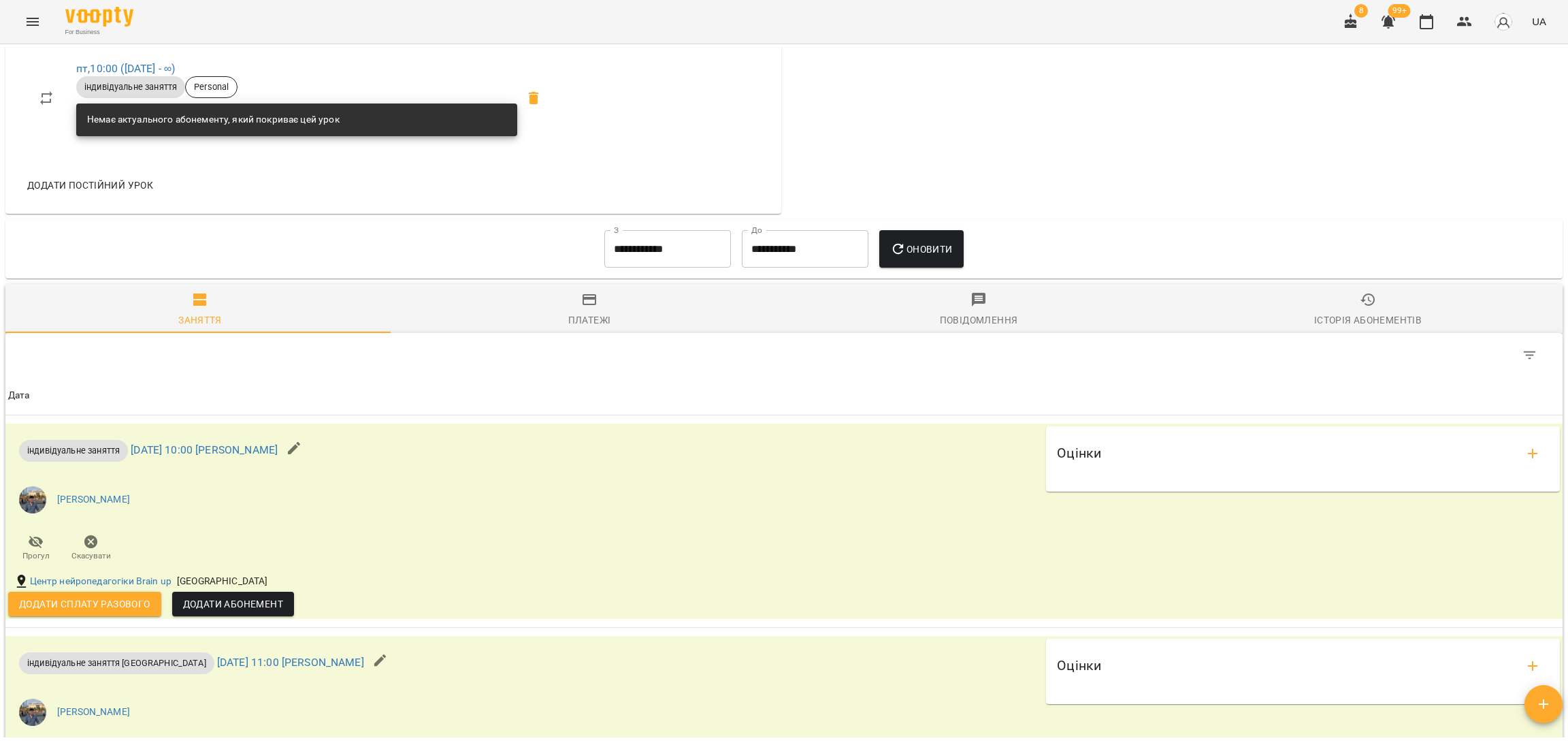
scroll to position [631, 0]
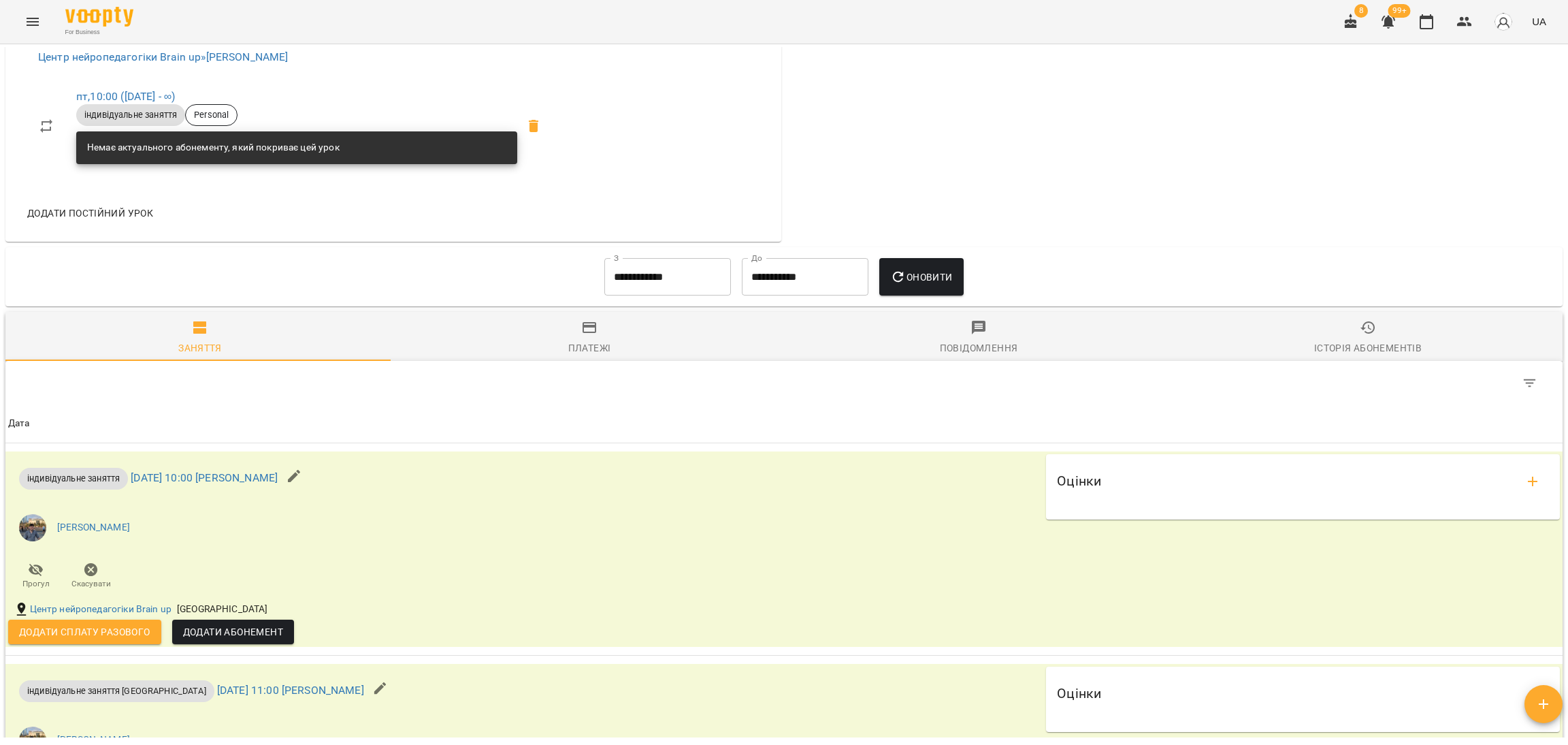
click at [659, 287] on input "**********" at bounding box center [667, 277] width 126 height 38
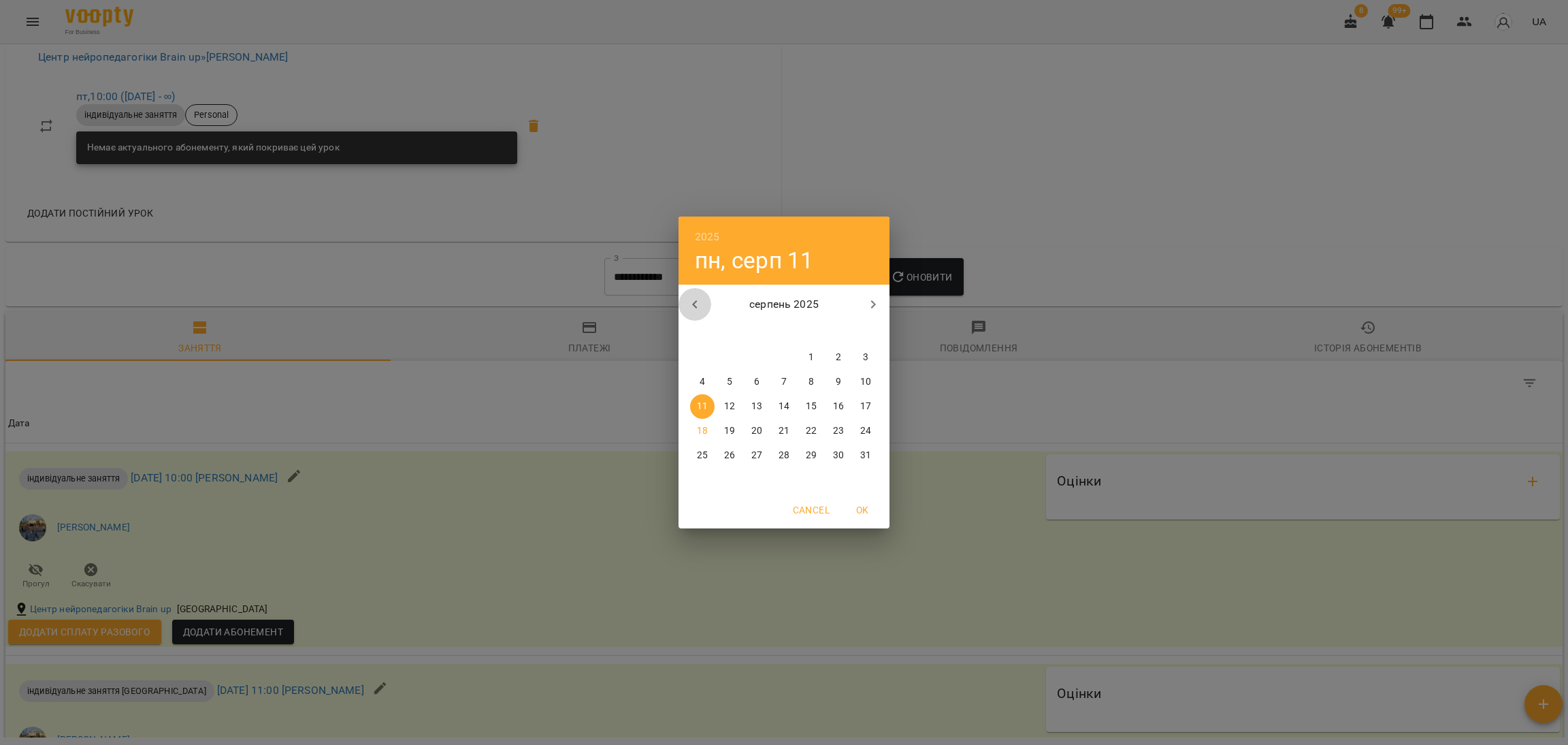
click at [694, 307] on icon "button" at bounding box center [695, 304] width 17 height 17
click at [730, 379] on p "3" at bounding box center [730, 381] width 6 height 14
type input "**********"
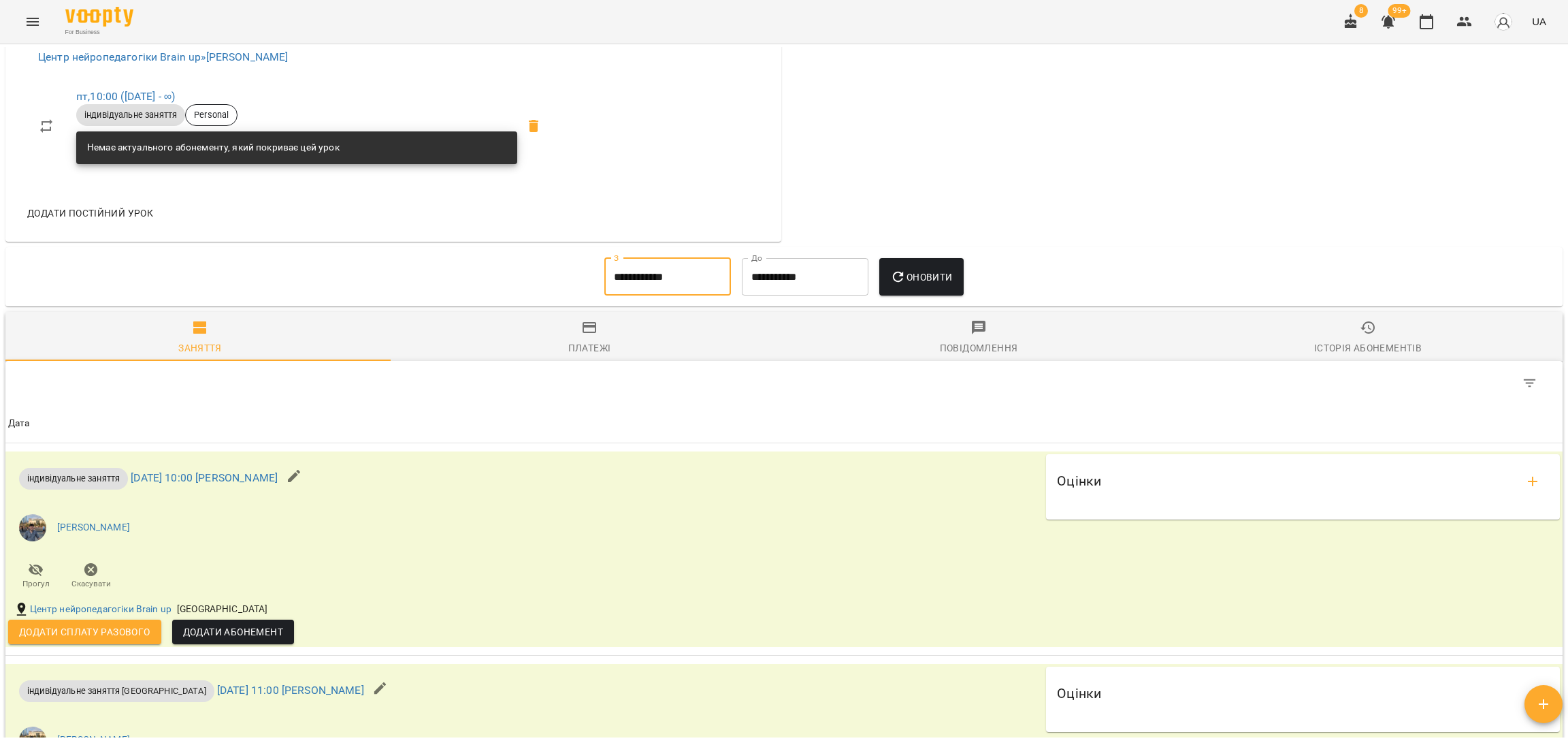
click at [922, 285] on span "Оновити" at bounding box center [921, 277] width 62 height 17
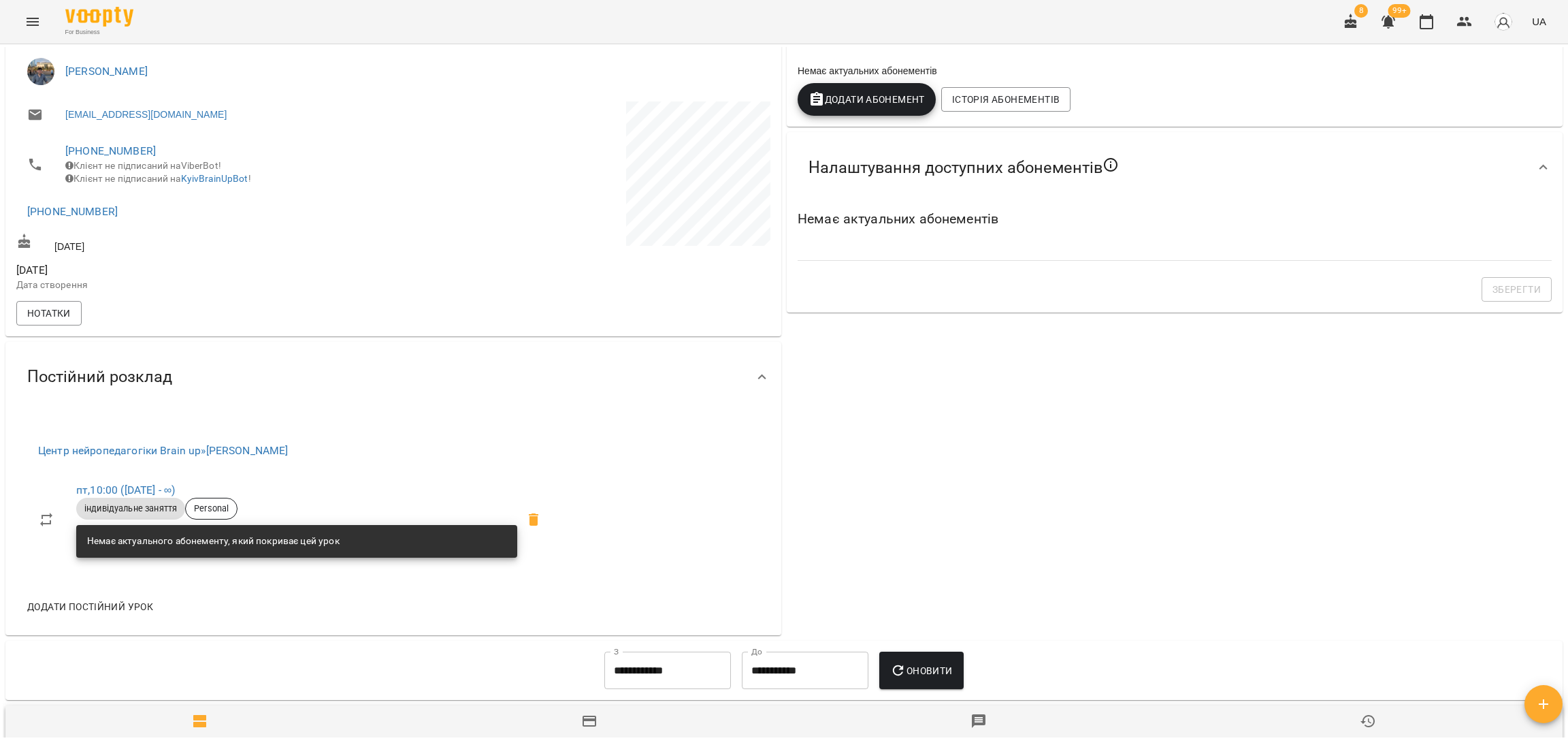
scroll to position [204, 0]
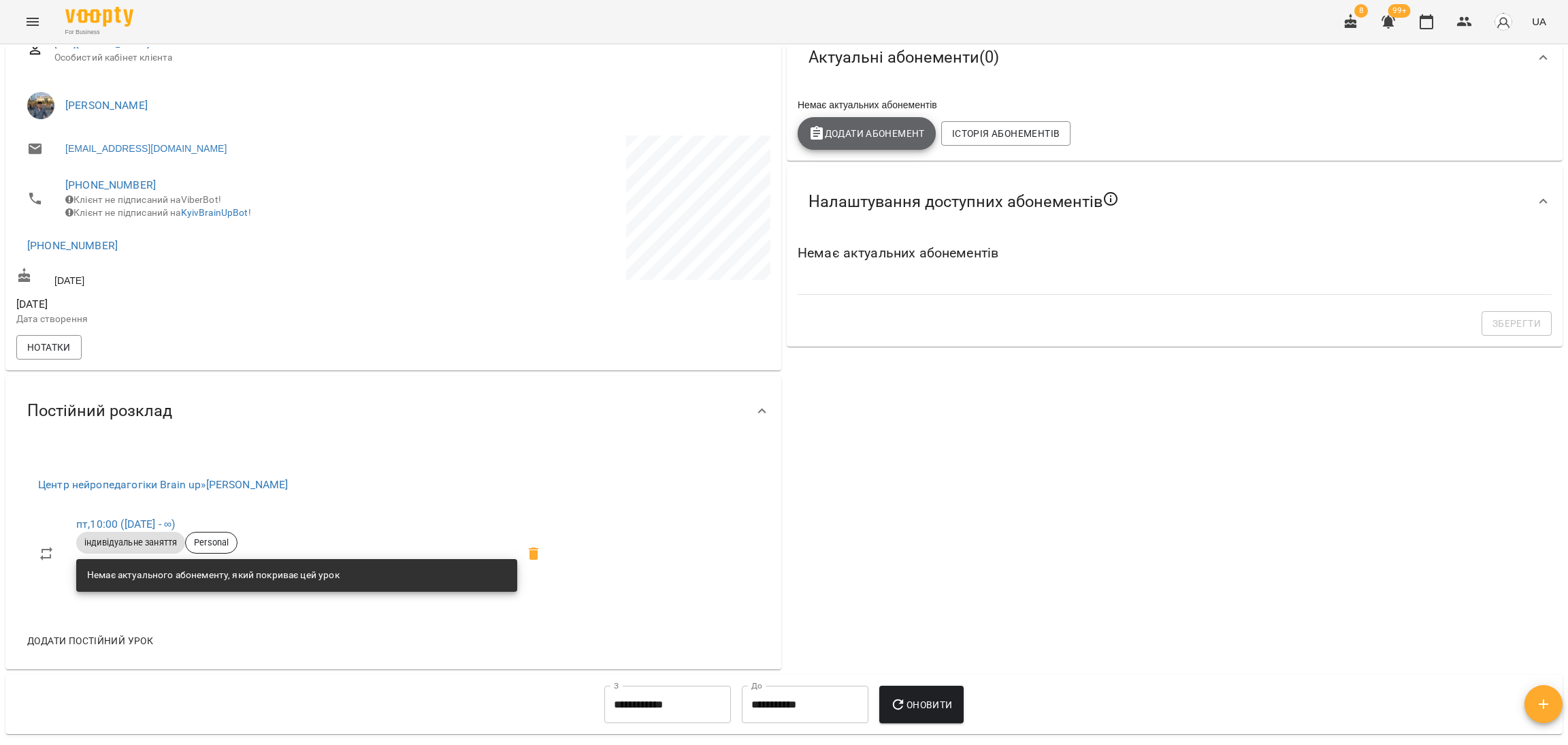
click at [864, 131] on span "Додати Абонемент" at bounding box center [867, 133] width 116 height 17
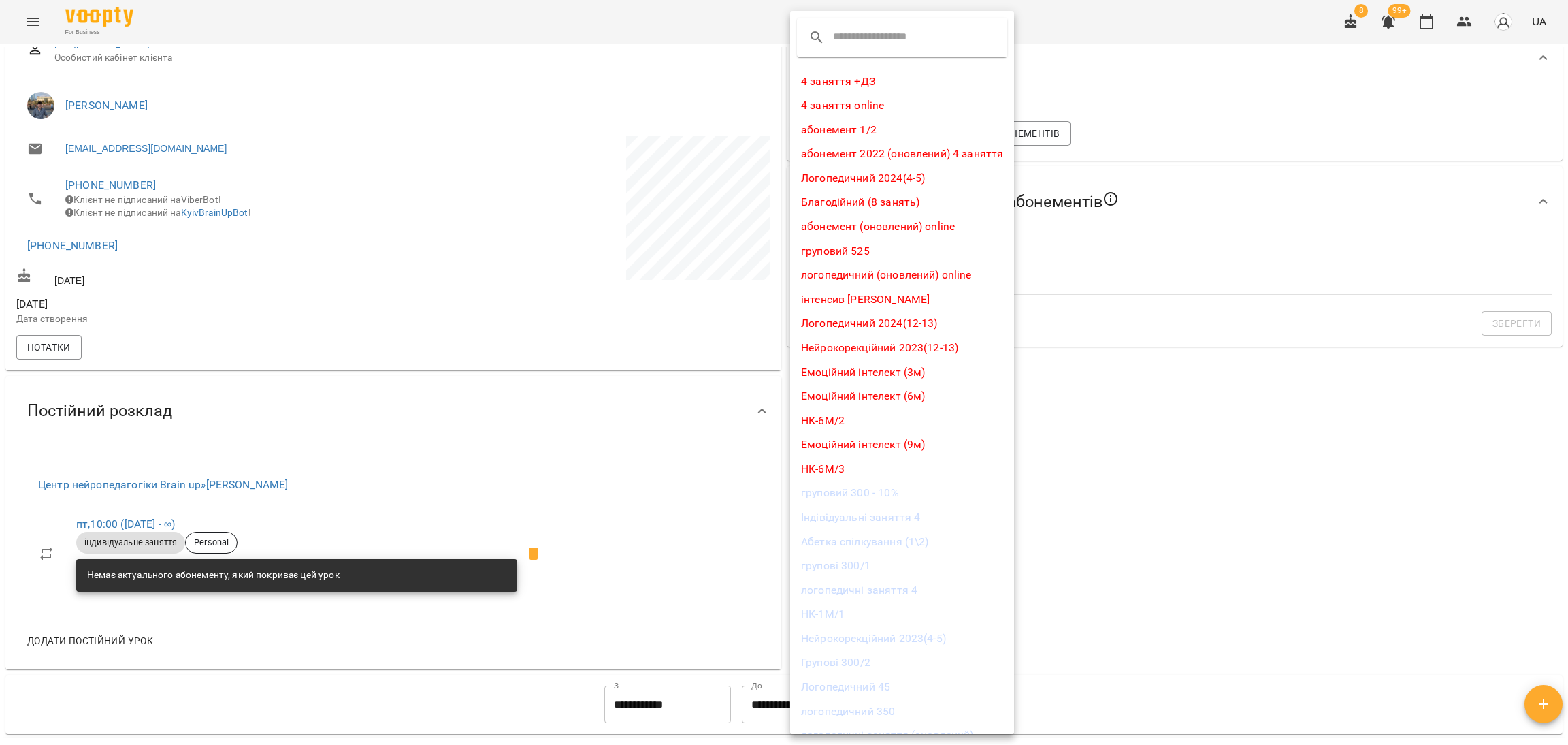
click at [876, 48] on div at bounding box center [902, 37] width 210 height 40
click at [866, 20] on div at bounding box center [902, 37] width 210 height 40
click at [858, 31] on input "text" at bounding box center [887, 37] width 108 height 22
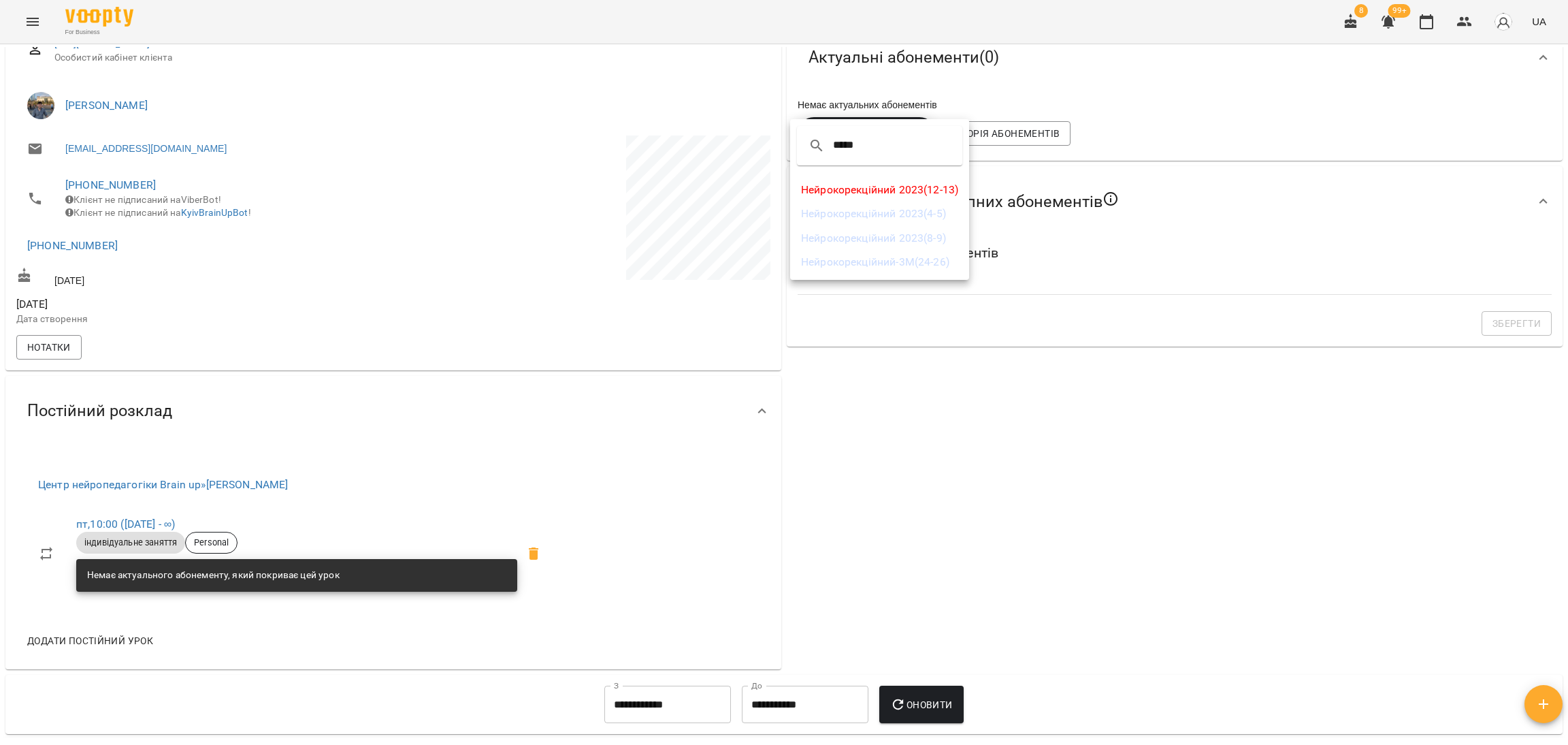
type input "*****"
click at [876, 216] on li "Нейрокорекційний 2023(4-5)" at bounding box center [879, 213] width 179 height 24
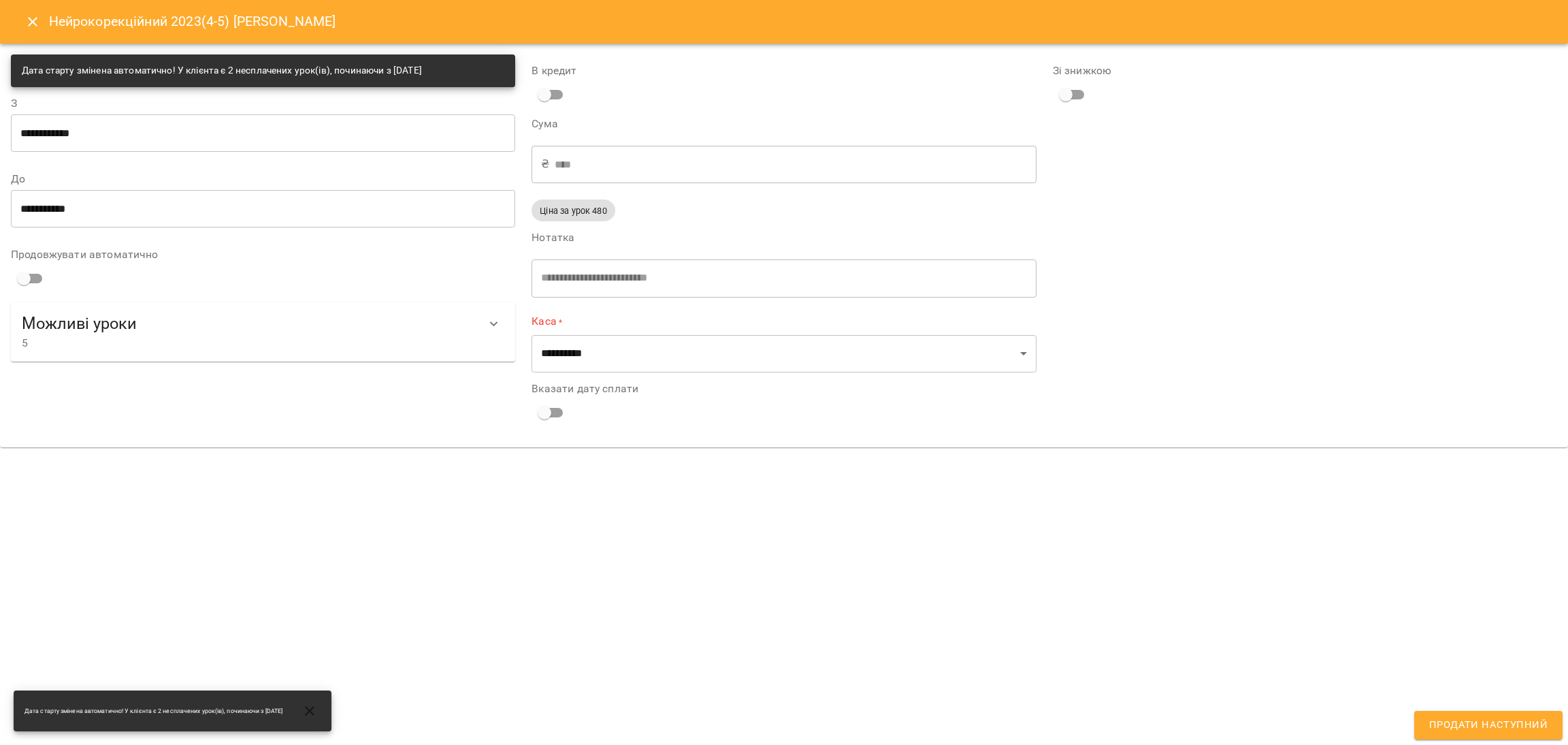
click at [109, 130] on input "**********" at bounding box center [263, 132] width 504 height 38
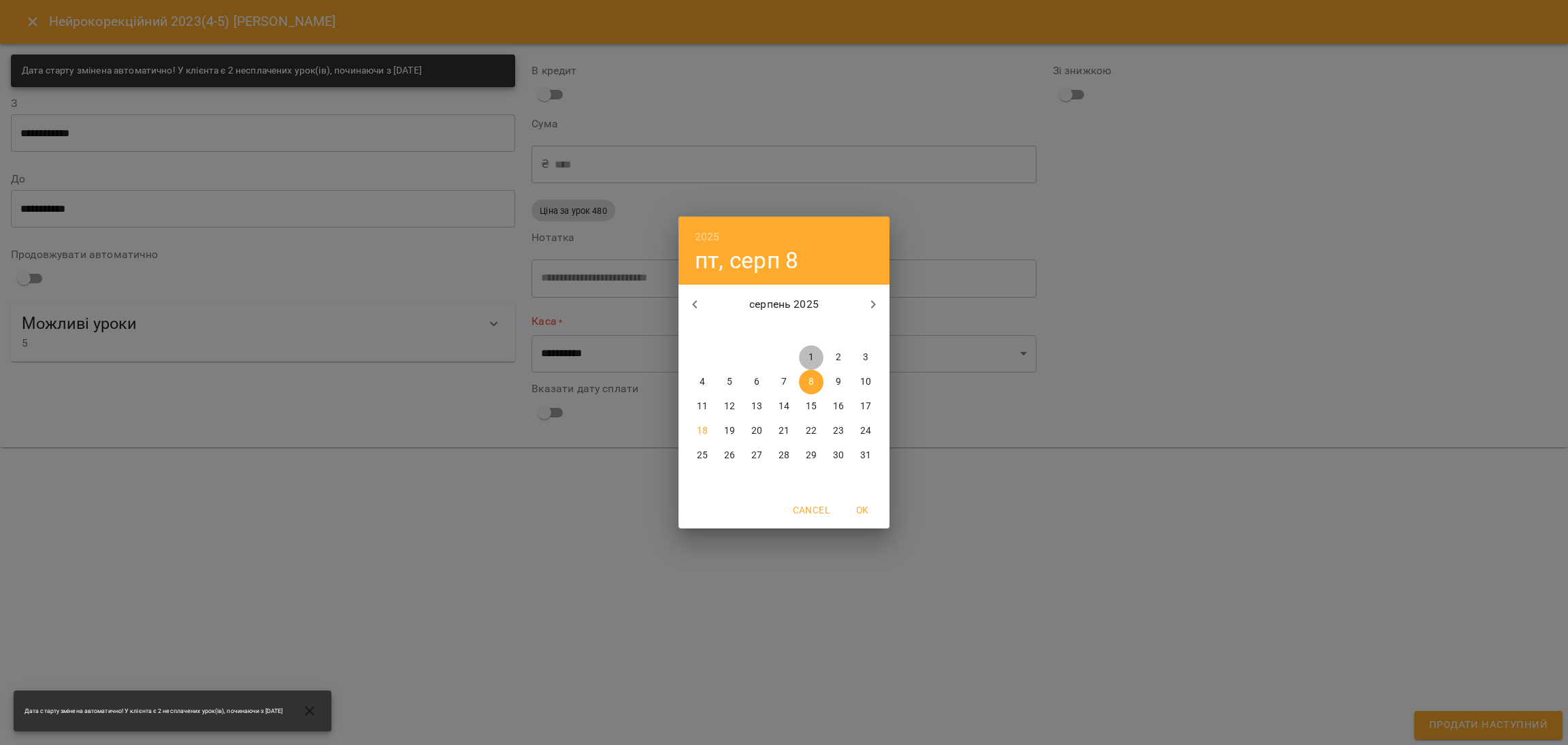
click at [802, 357] on span "1" at bounding box center [811, 357] width 24 height 14
type input "**********"
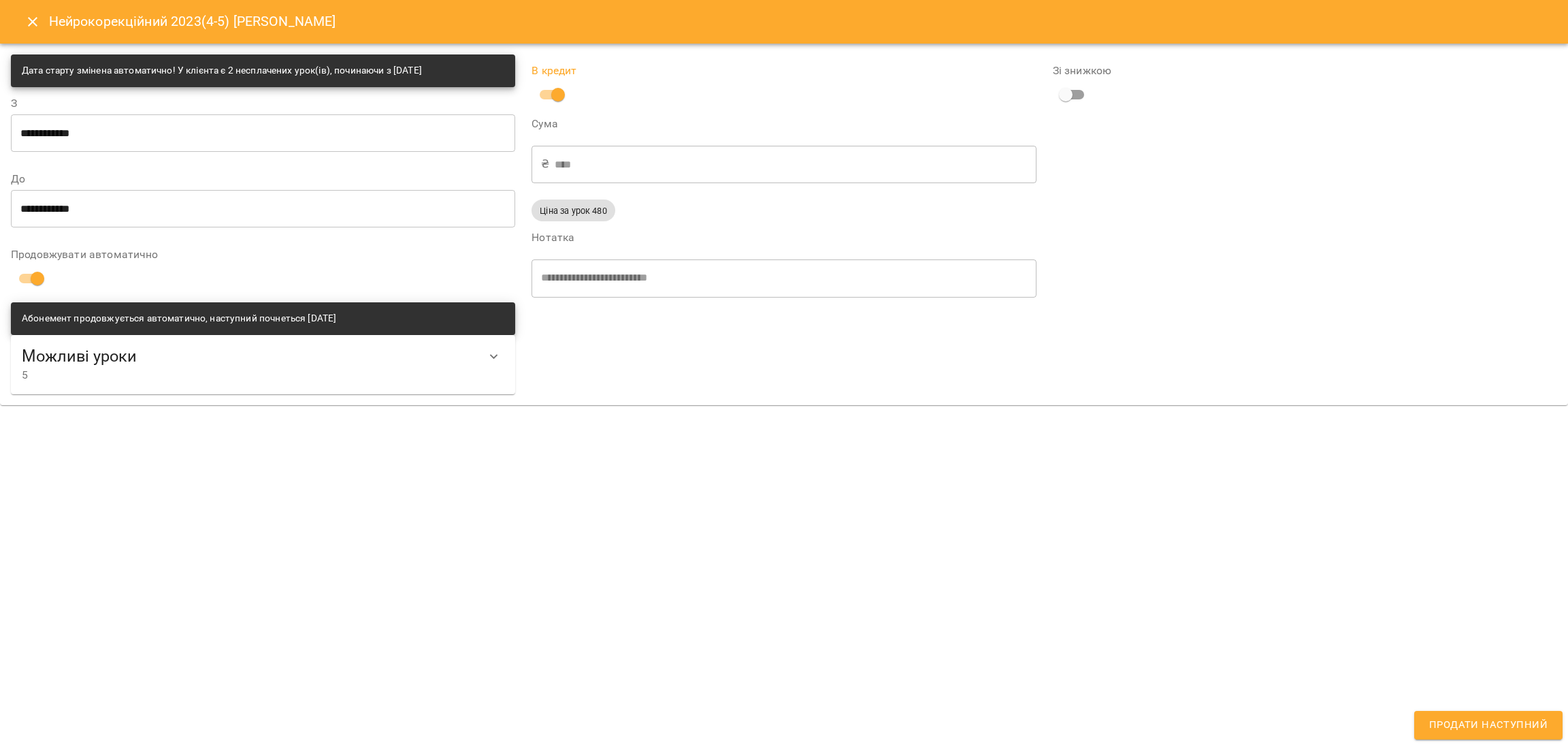
click at [1386, 732] on span "Продати наступний" at bounding box center [1488, 725] width 119 height 18
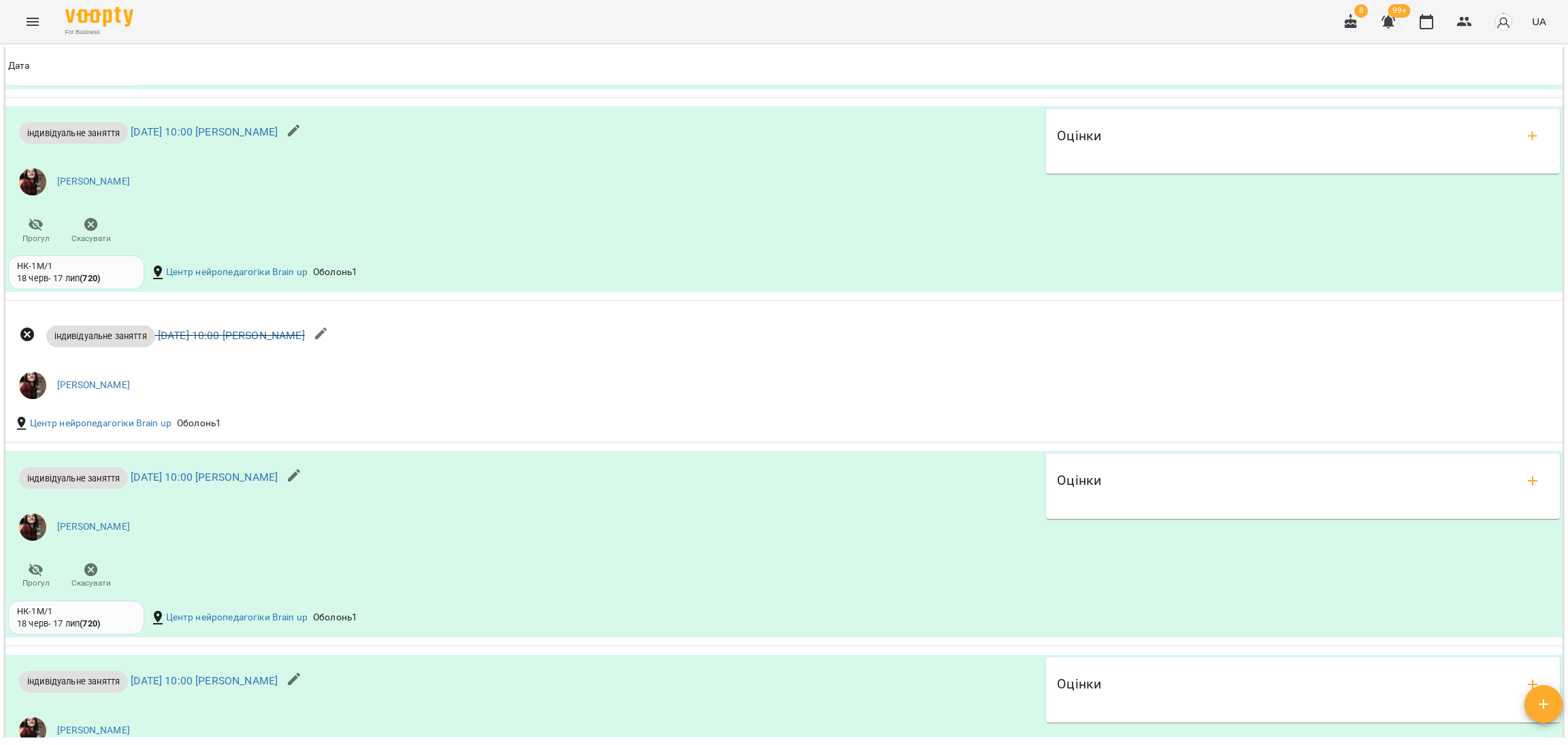
scroll to position [2346, 0]
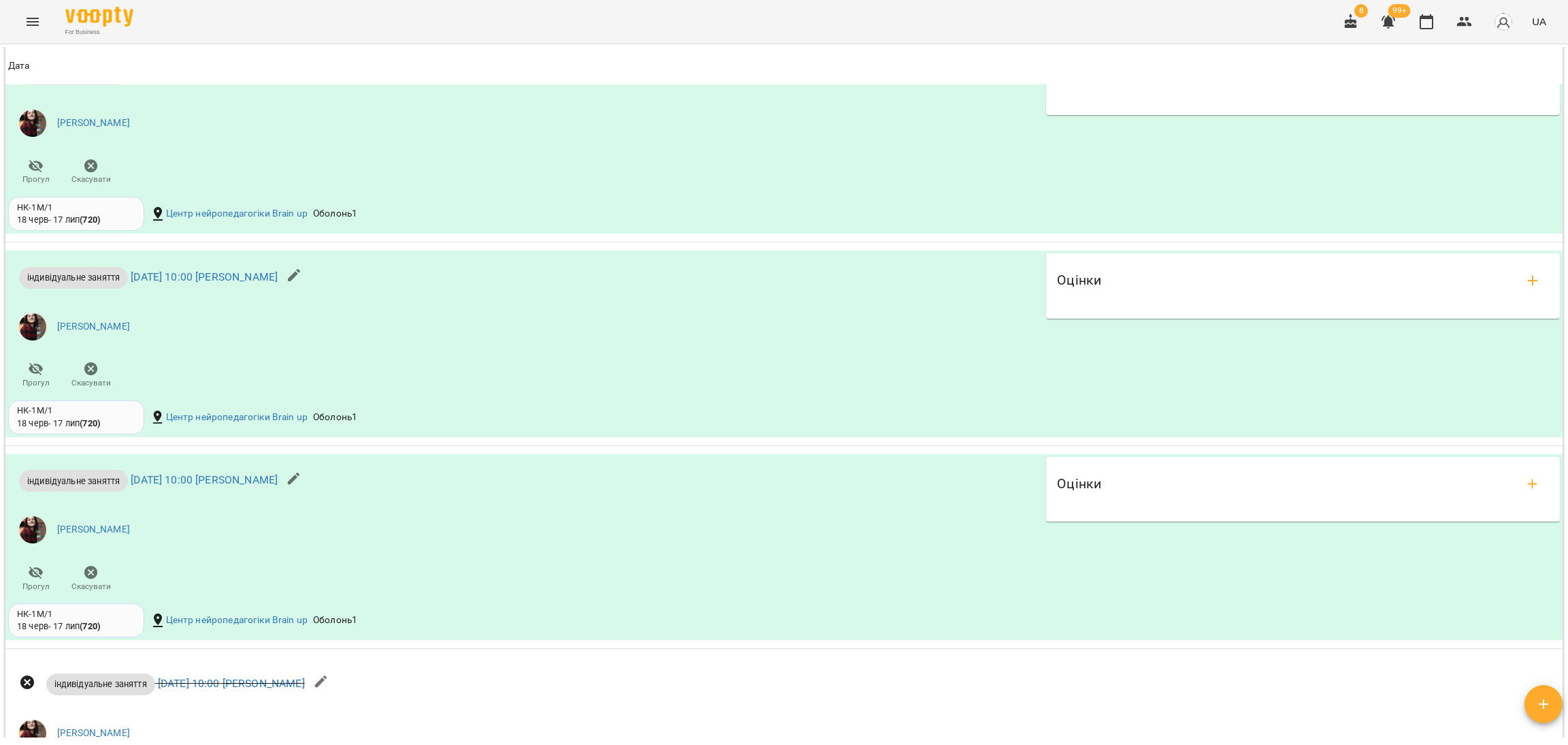
click at [1386, 25] on button "button" at bounding box center [1388, 22] width 32 height 32
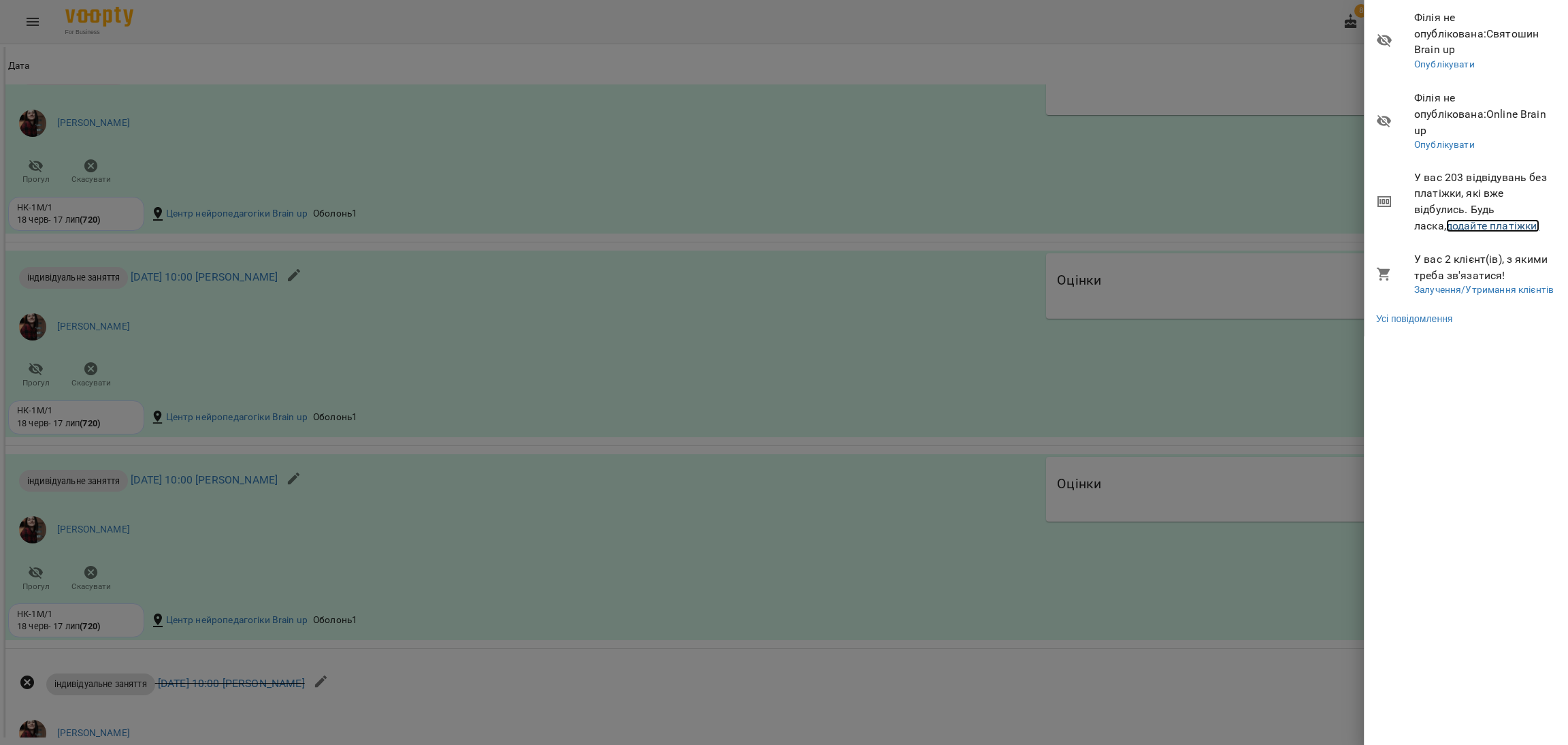
click at [1386, 219] on link "додайте платіжки!" at bounding box center [1493, 226] width 94 height 13
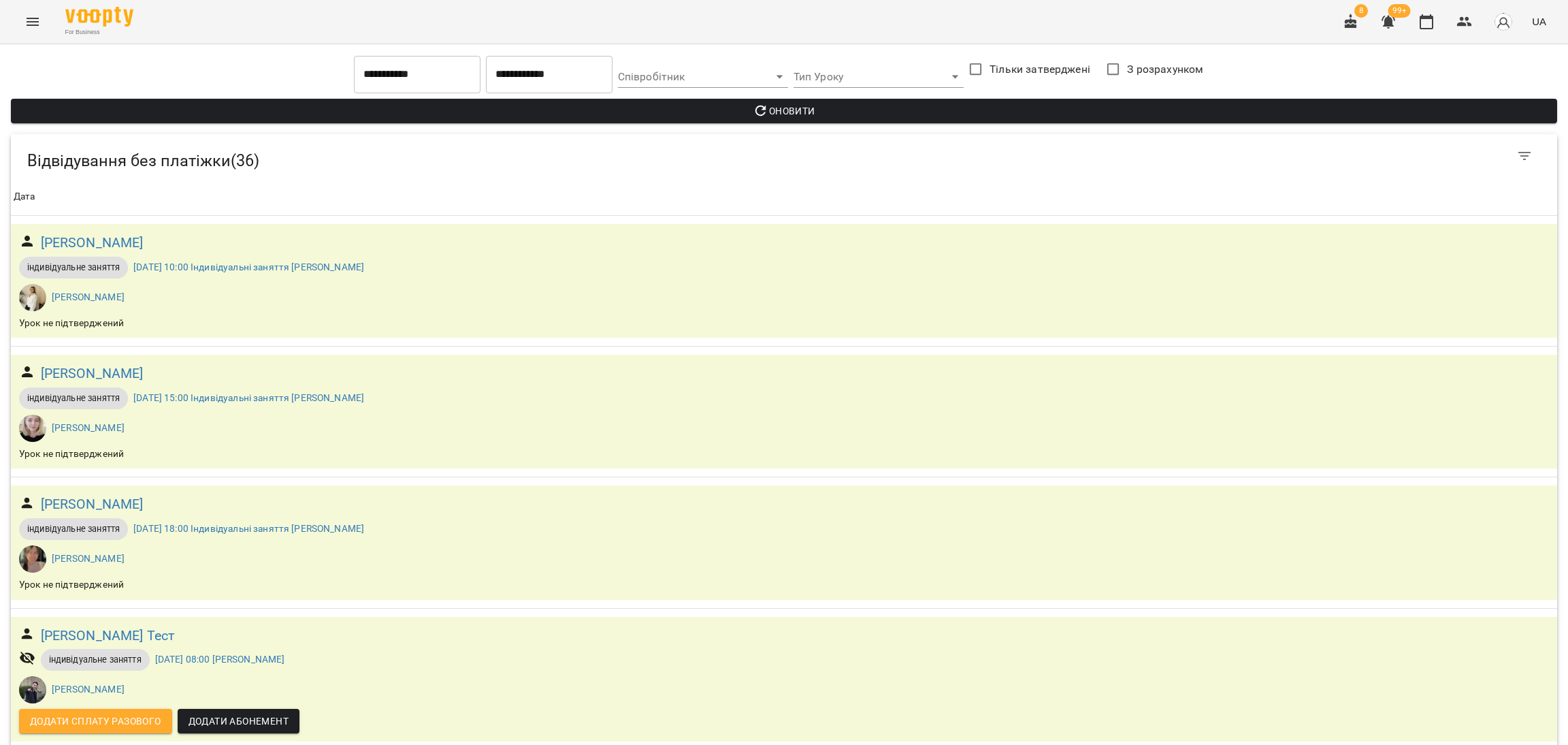
scroll to position [918, 0]
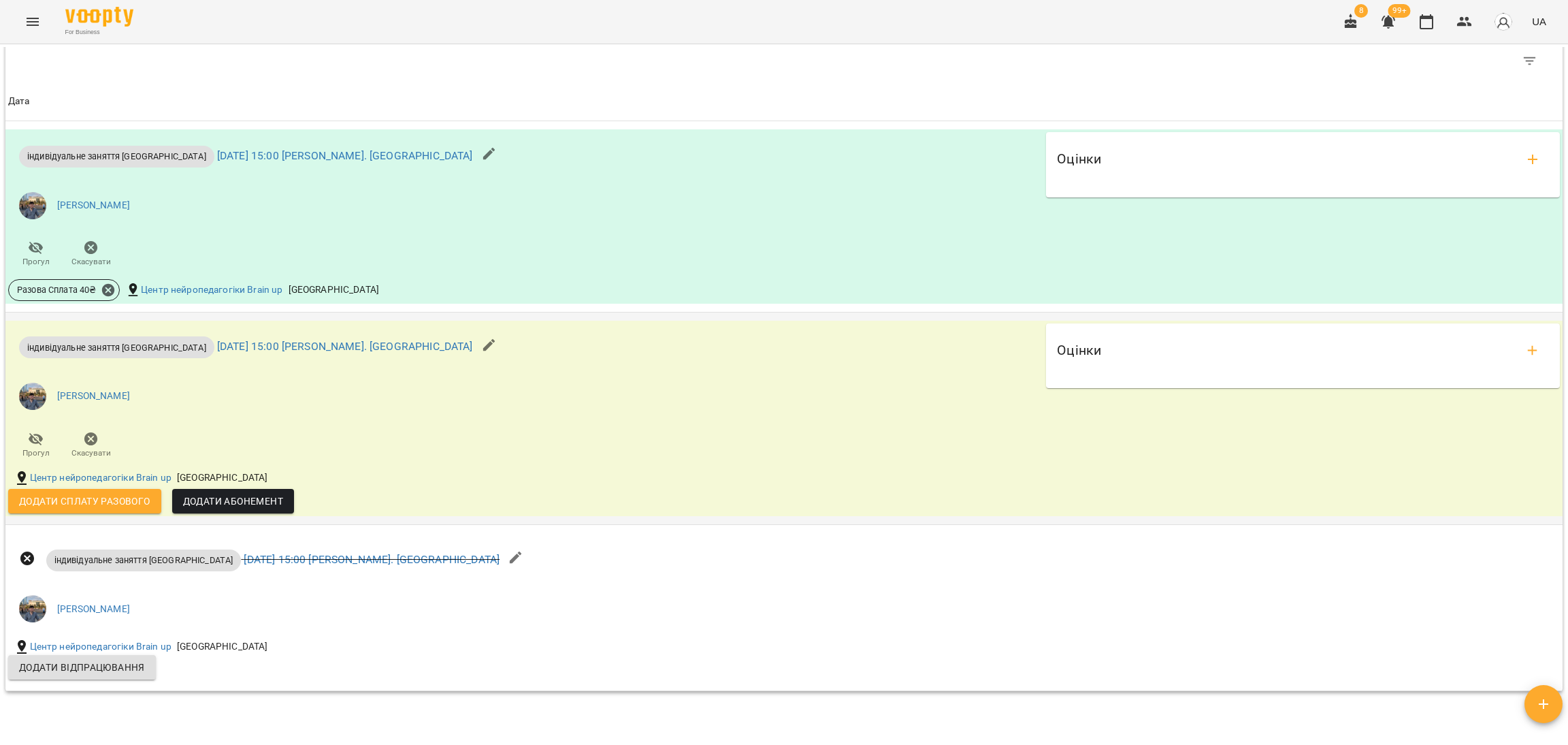
scroll to position [1122, 0]
click at [124, 509] on span "Додати сплату разового" at bounding box center [85, 500] width 131 height 17
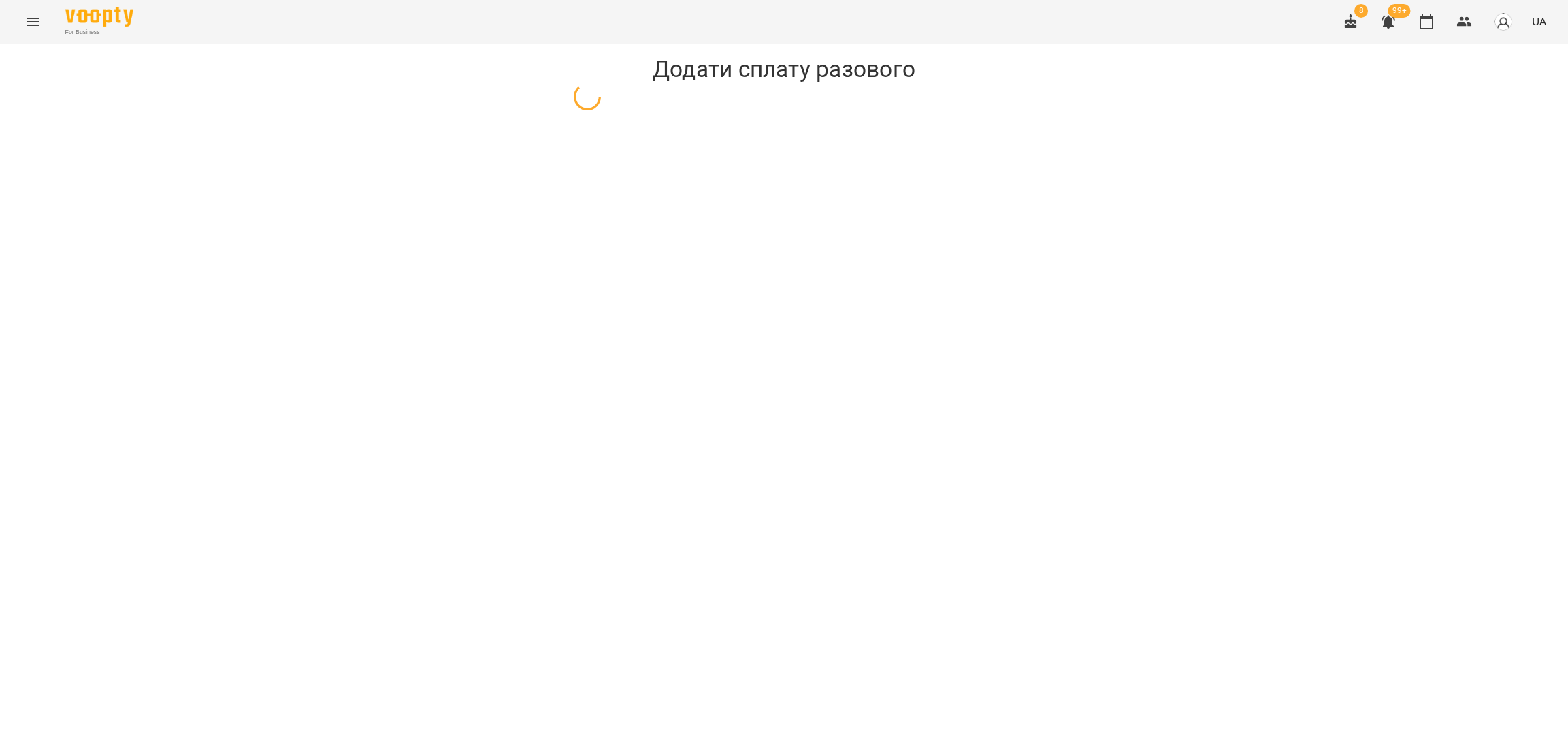
select select "**********"
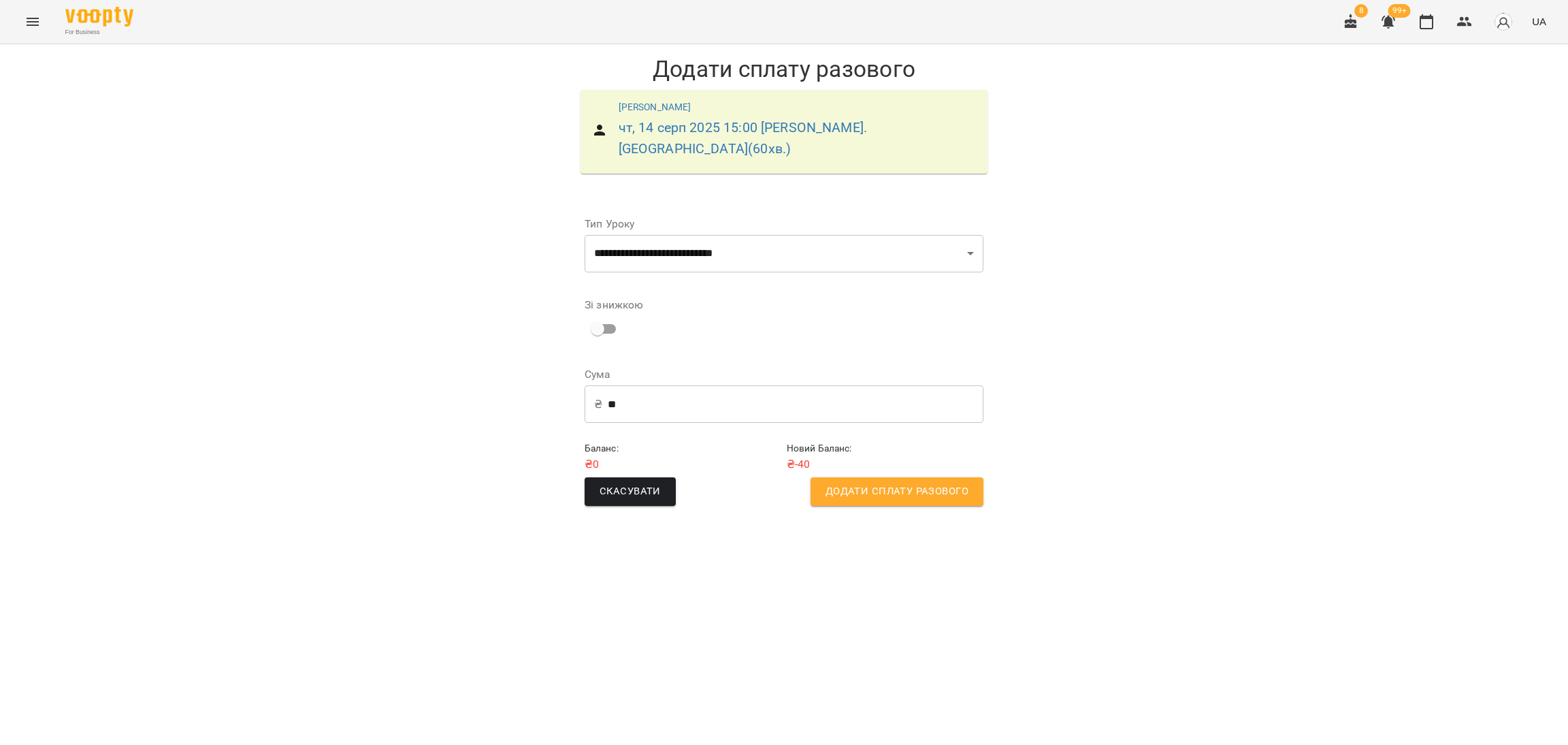
click at [854, 483] on span "Додати сплату разового" at bounding box center [896, 491] width 143 height 18
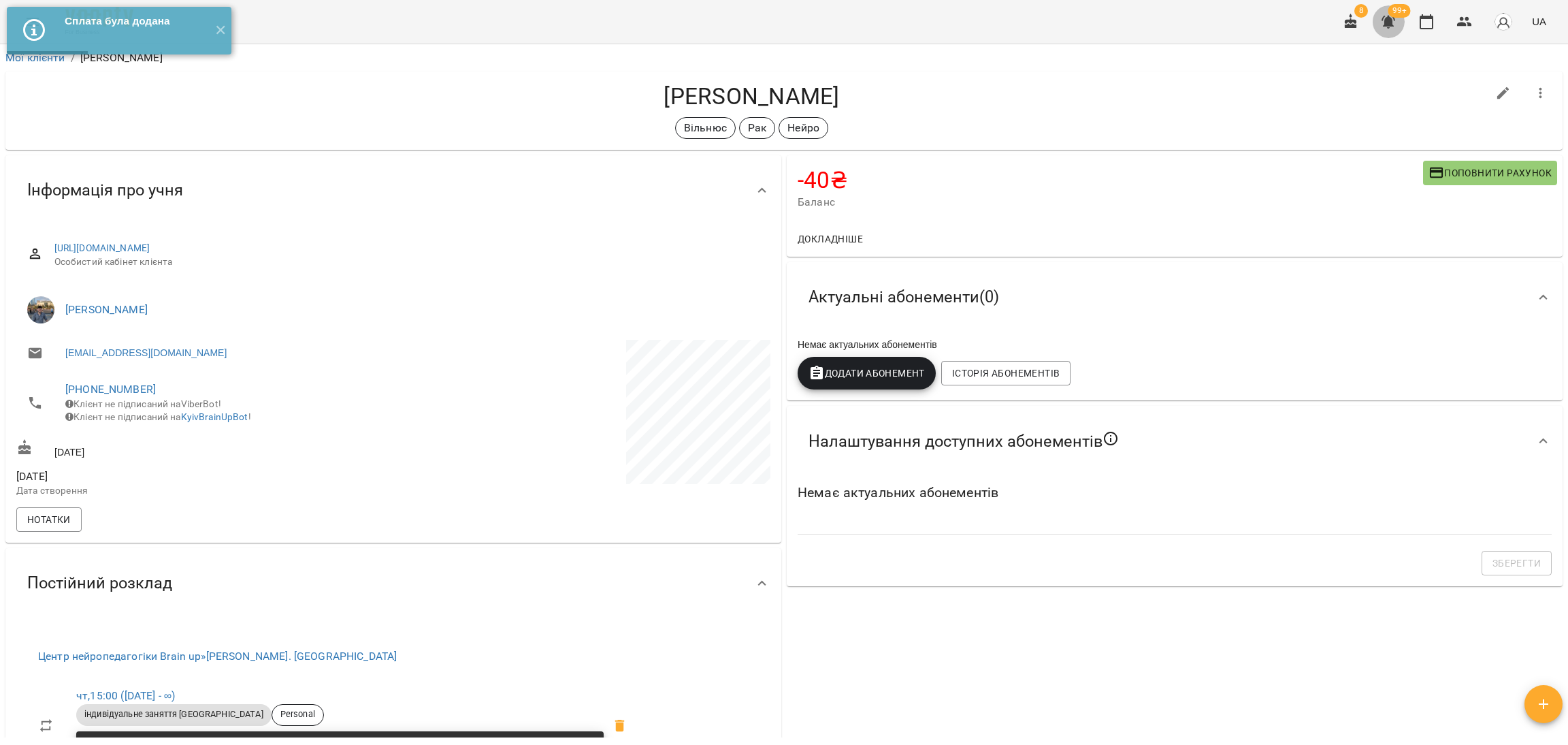
click at [1386, 29] on icon "button" at bounding box center [1388, 22] width 17 height 17
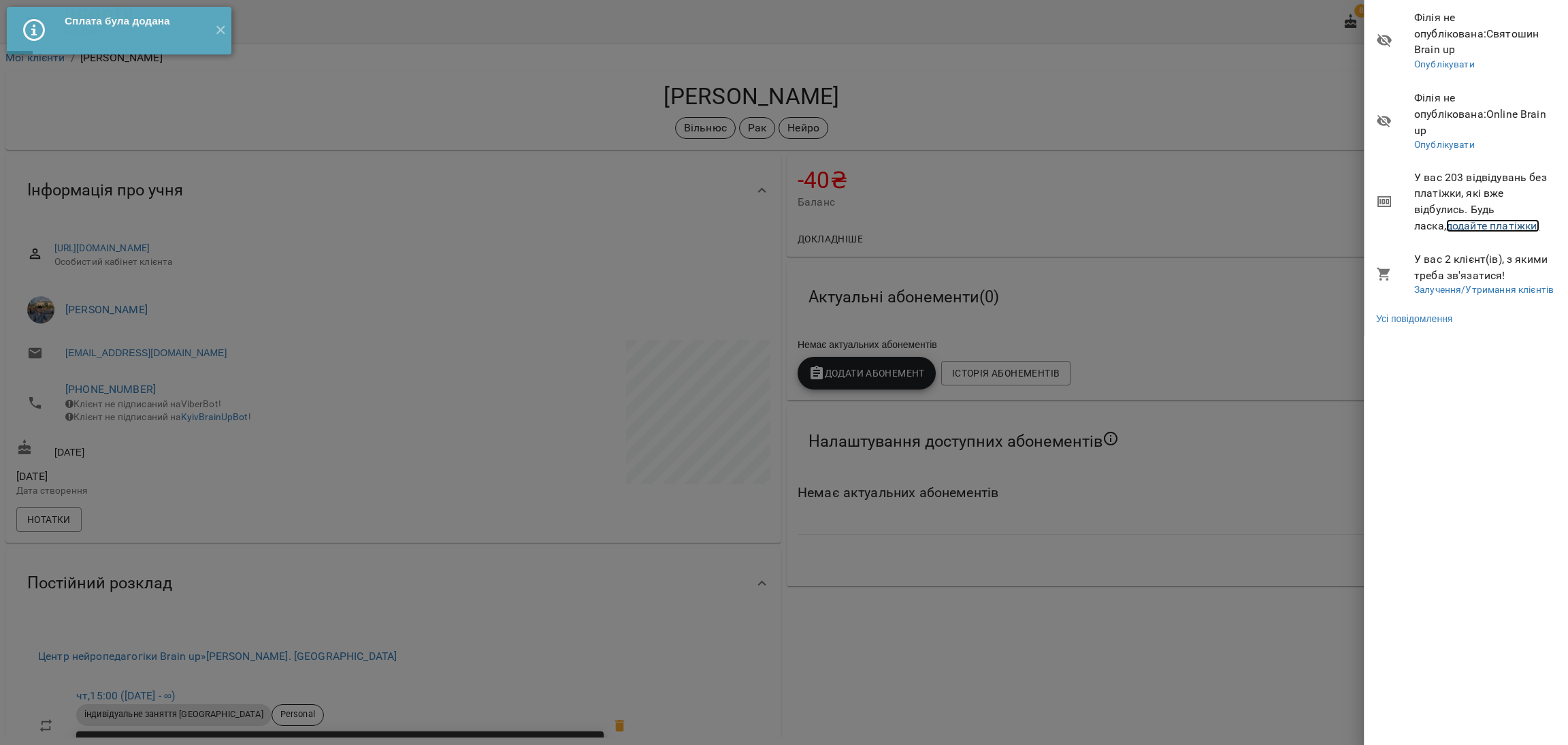
click at [1386, 219] on link "додайте платіжки!" at bounding box center [1493, 226] width 94 height 13
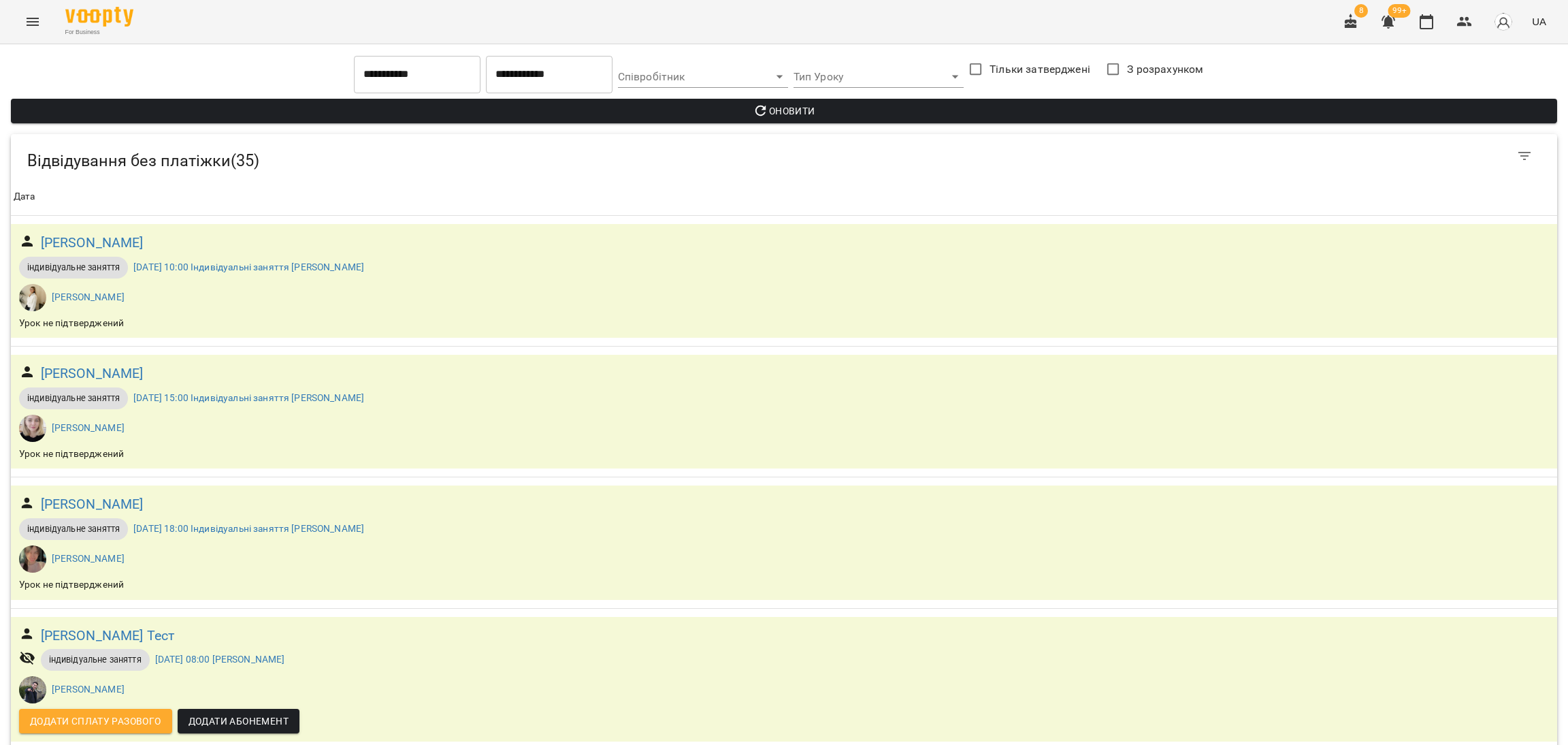
scroll to position [1122, 0]
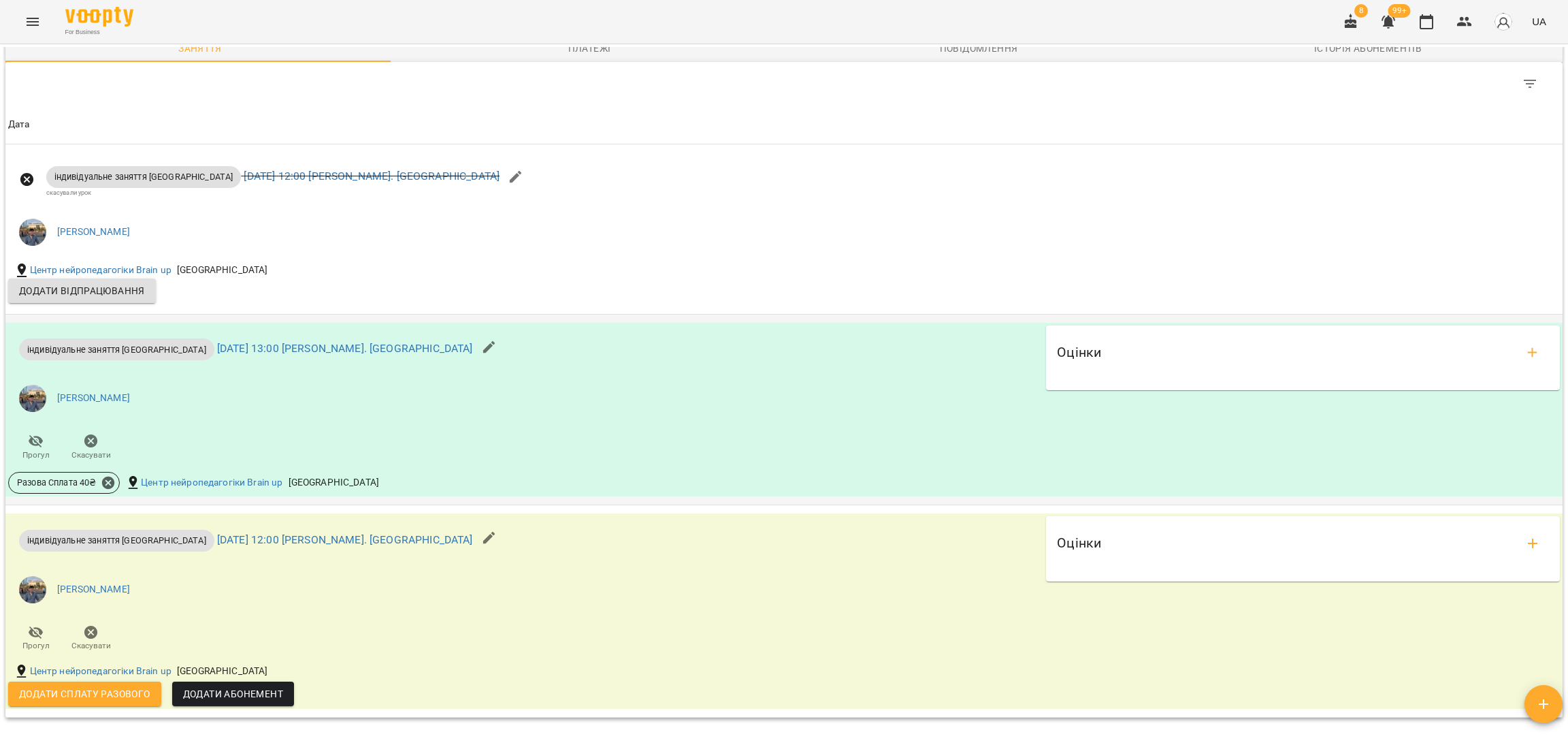
scroll to position [1327, 0]
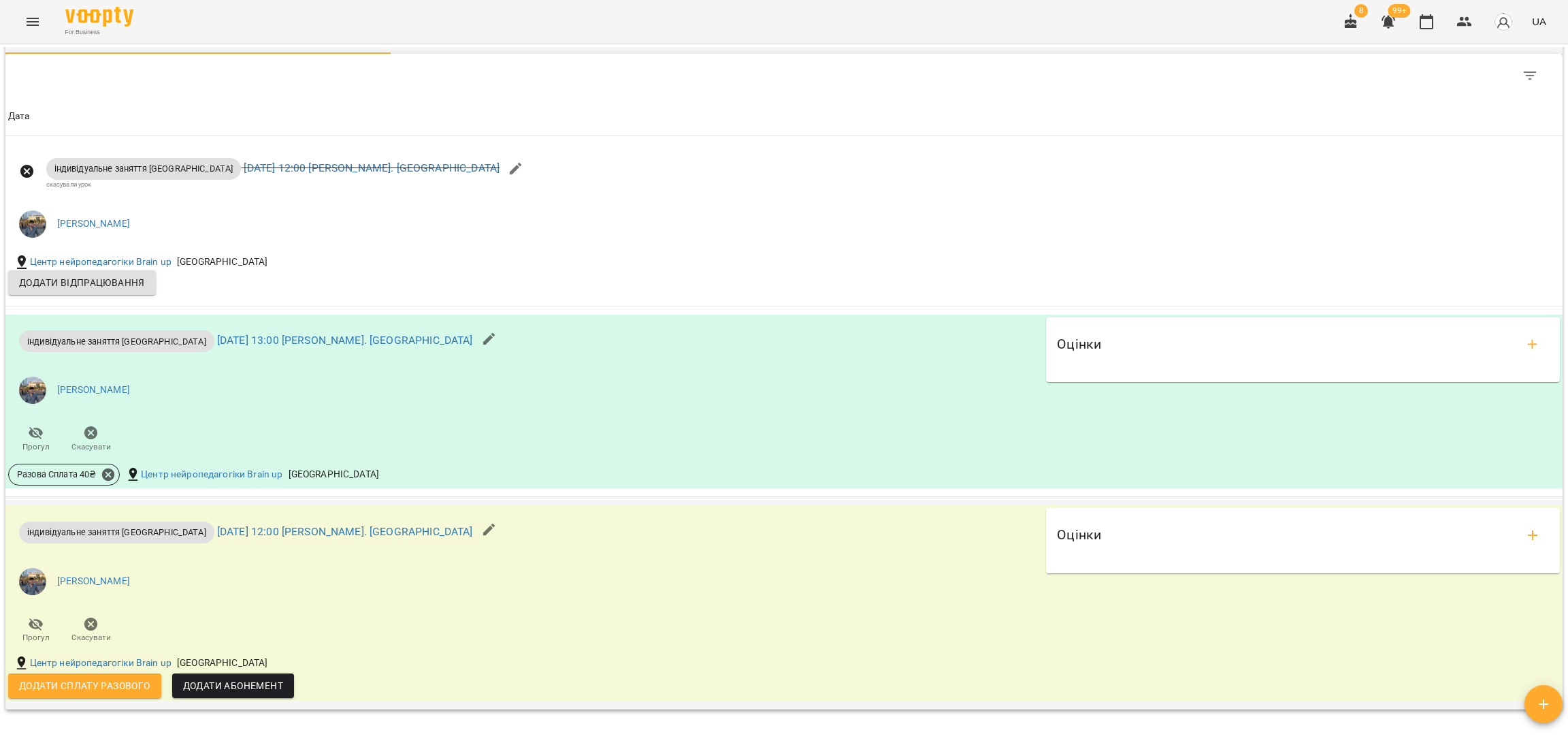
click at [117, 694] on span "Додати сплату разового" at bounding box center [85, 685] width 131 height 17
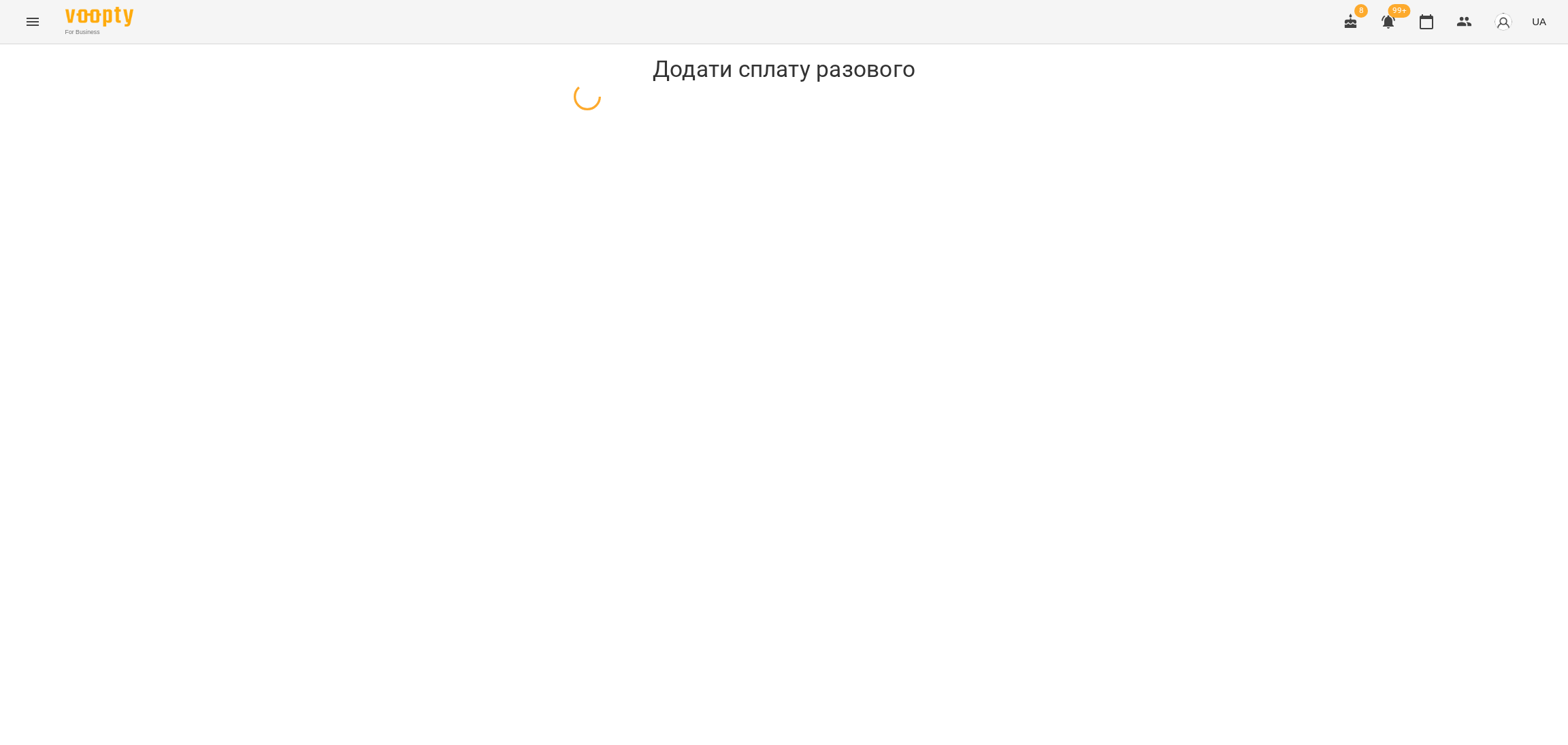
select select "**********"
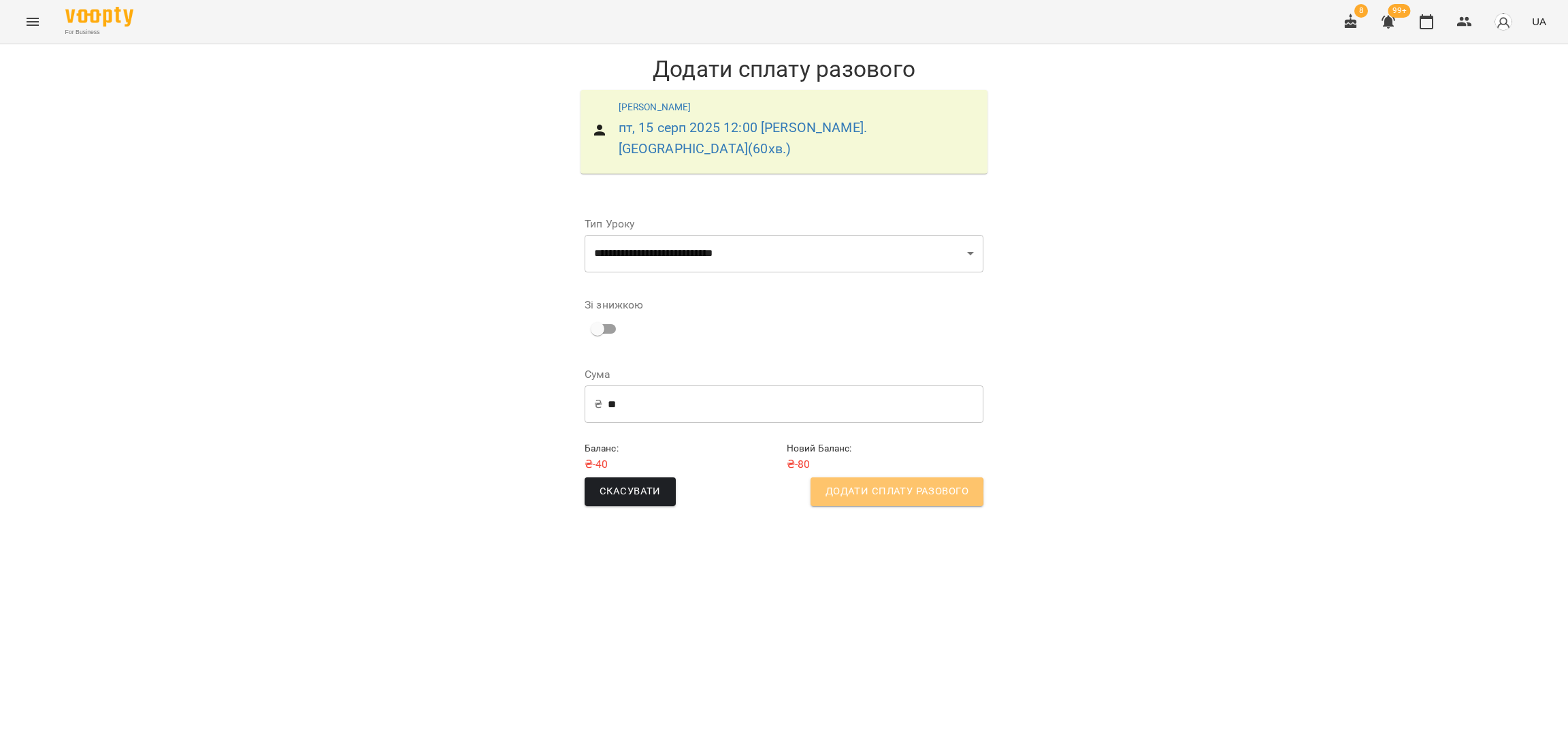
drag, startPoint x: 840, startPoint y: 473, endPoint x: 849, endPoint y: 465, distance: 12.0
click at [843, 483] on span "Додати сплату разового" at bounding box center [896, 491] width 143 height 18
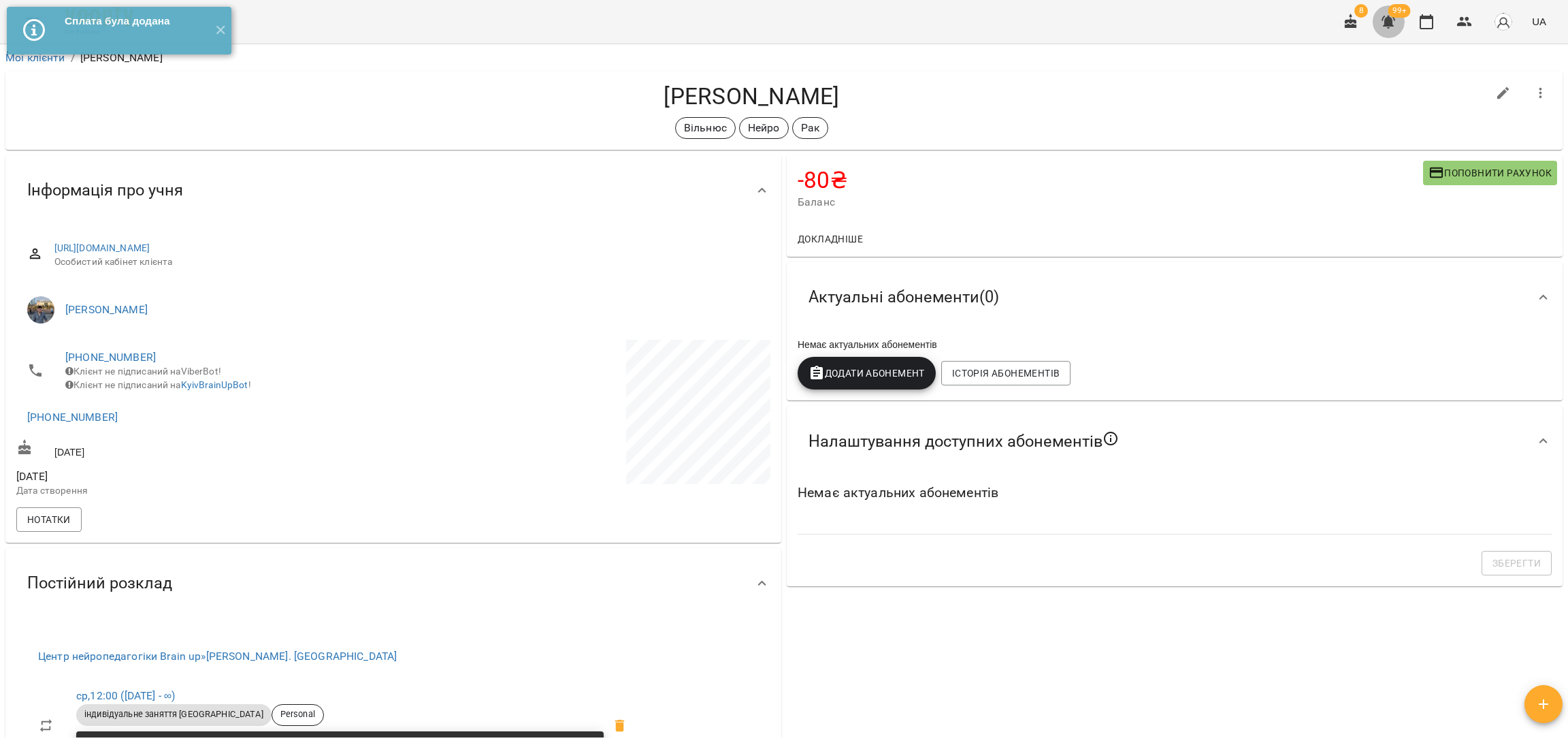
click at [1381, 18] on icon "button" at bounding box center [1388, 22] width 17 height 17
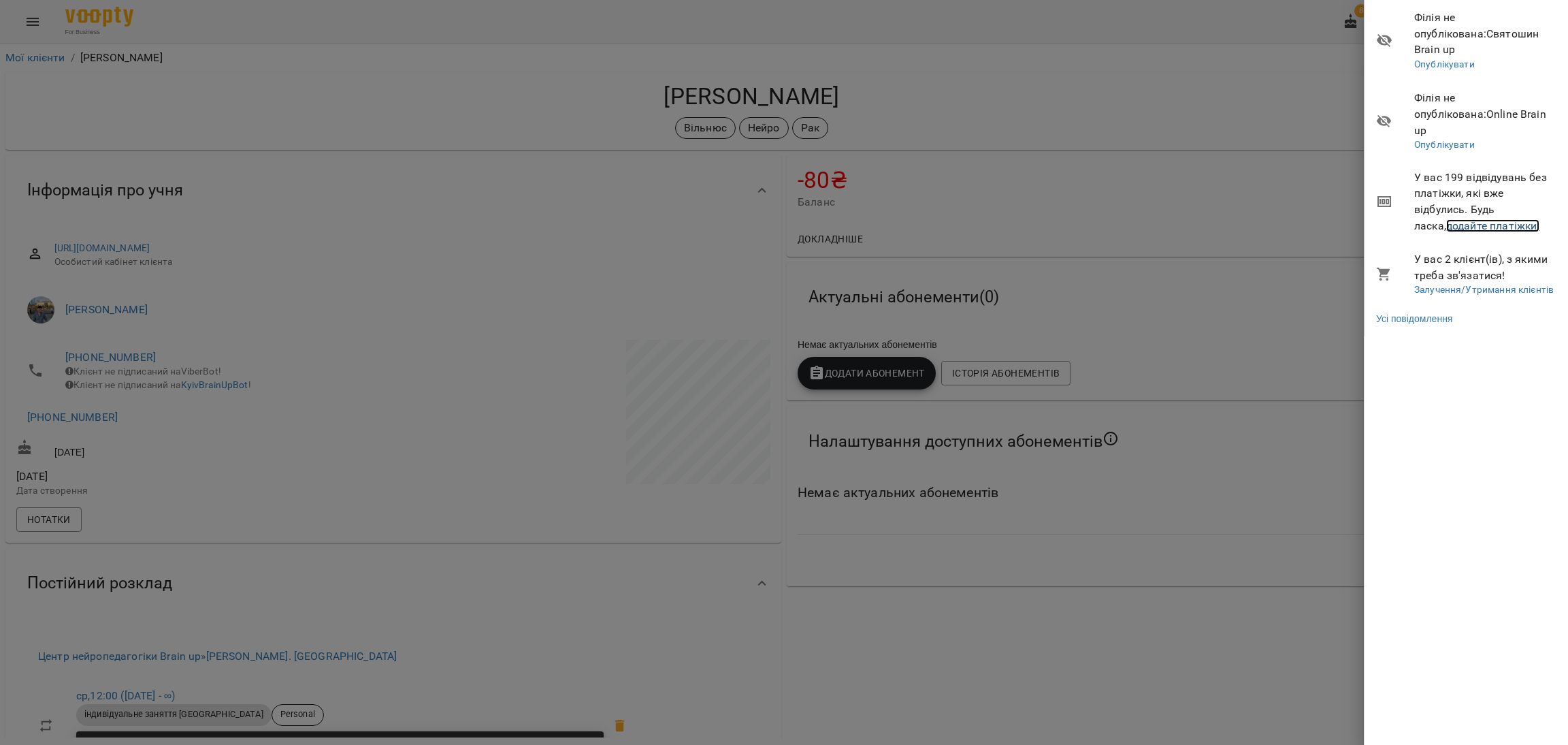
click at [1386, 219] on link "додайте платіжки!" at bounding box center [1493, 226] width 94 height 13
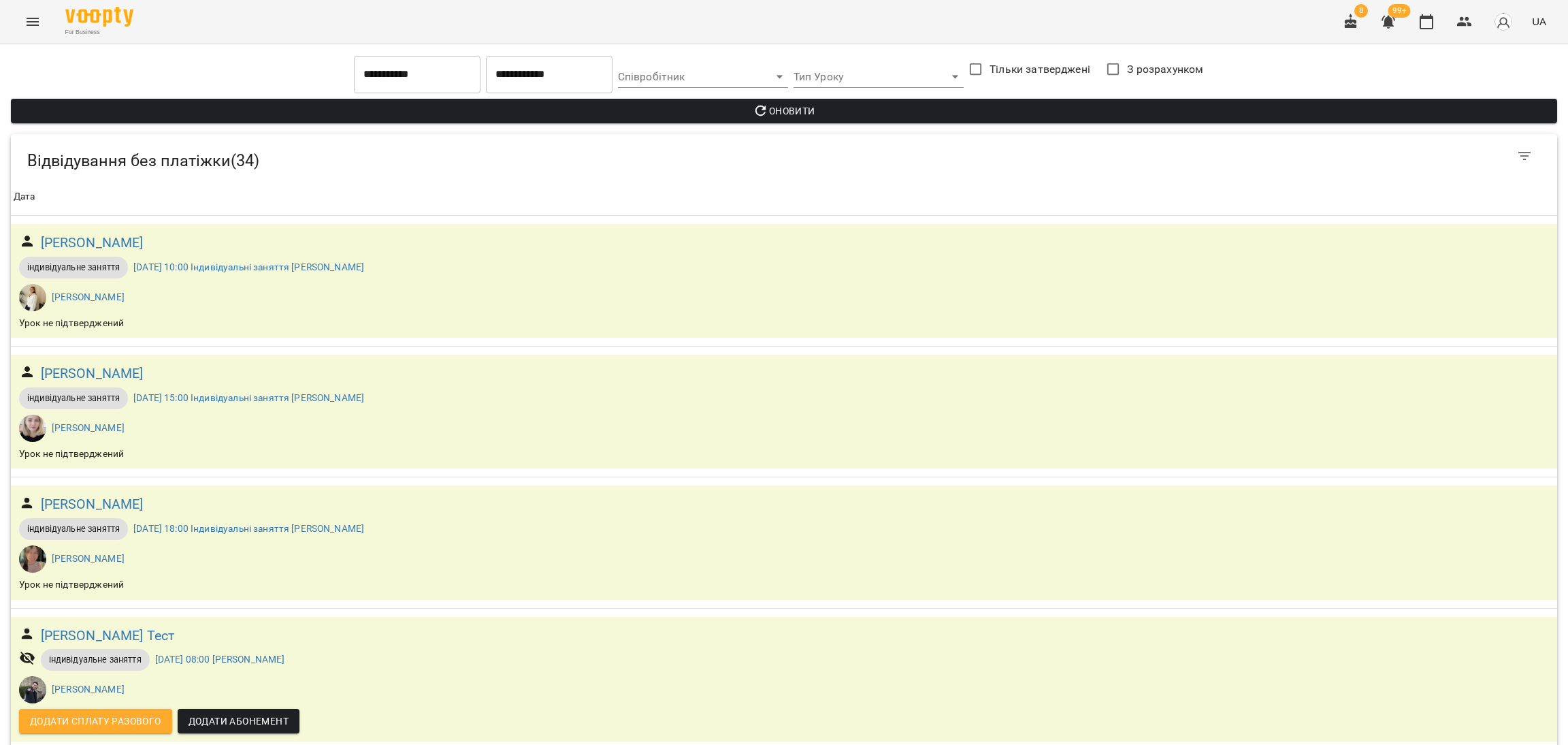
scroll to position [1122, 0]
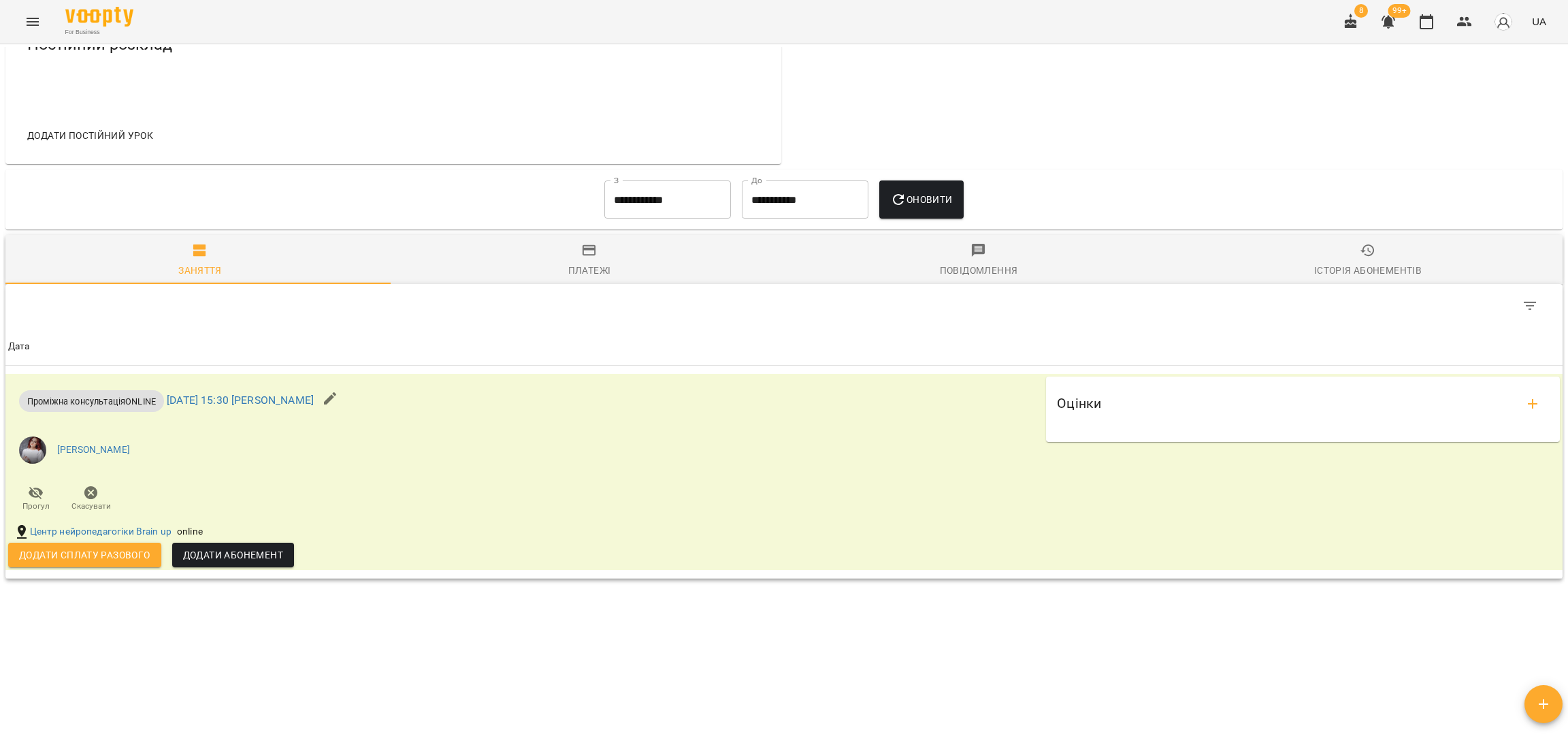
scroll to position [647, 0]
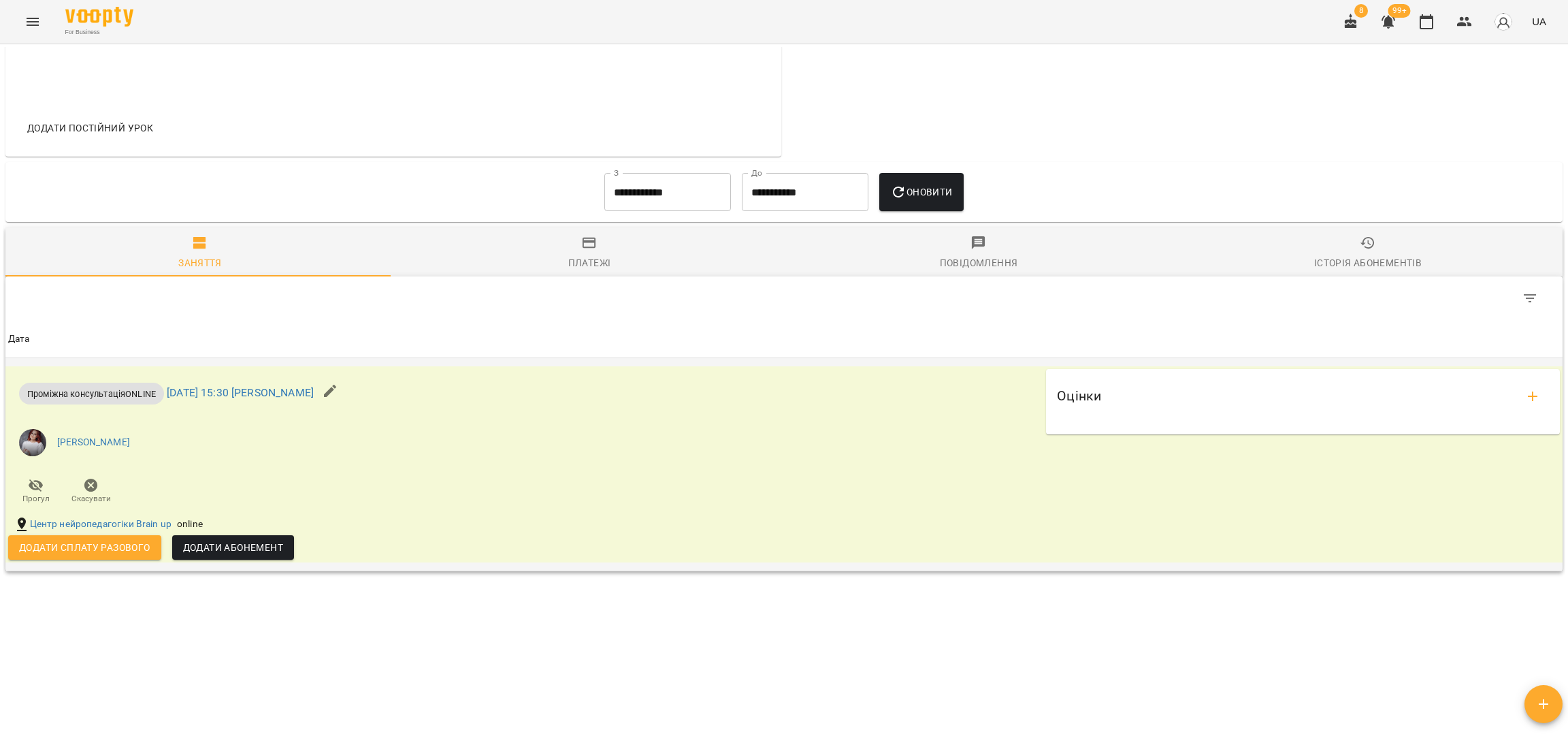
click at [113, 555] on span "Додати сплату разового" at bounding box center [85, 547] width 131 height 17
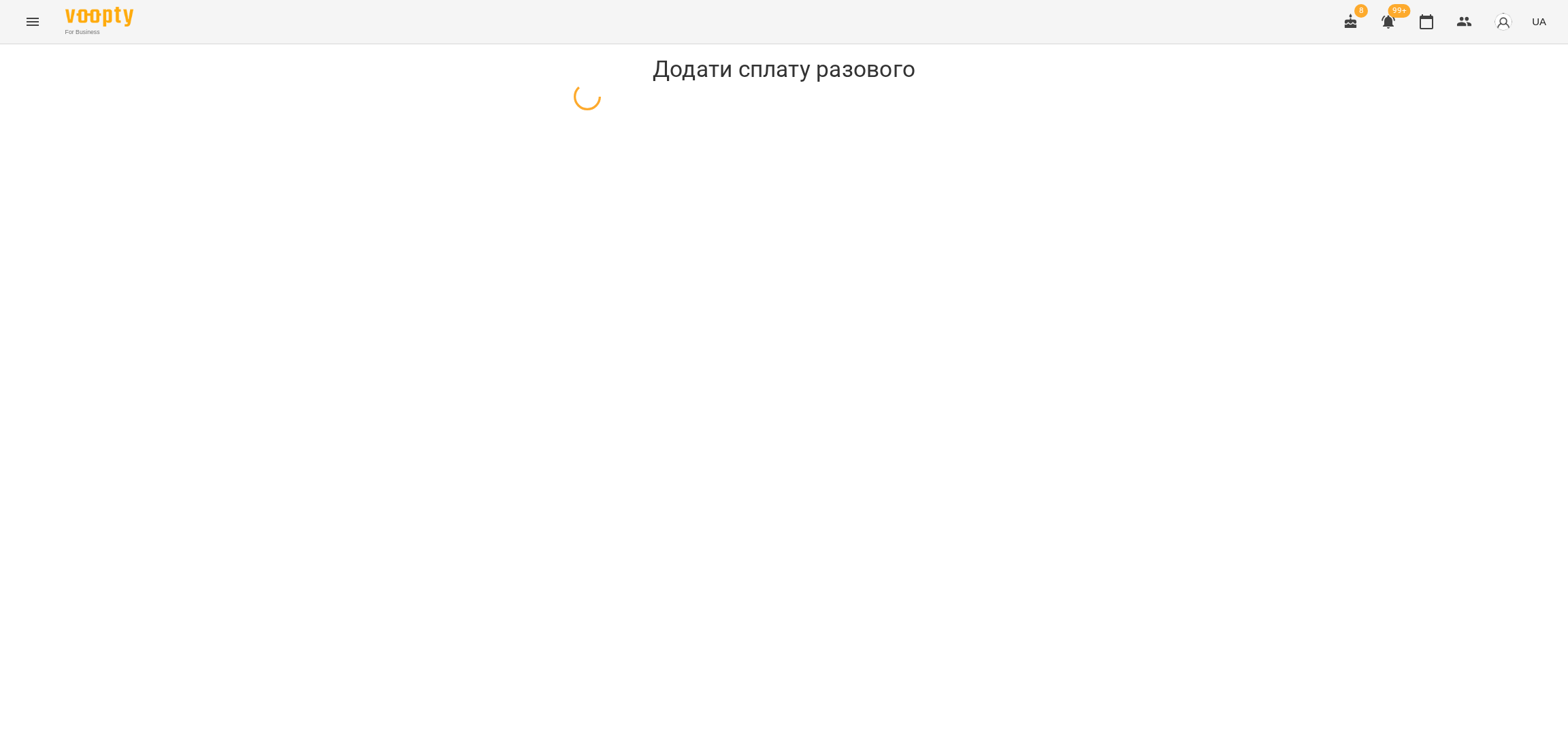
select select "**********"
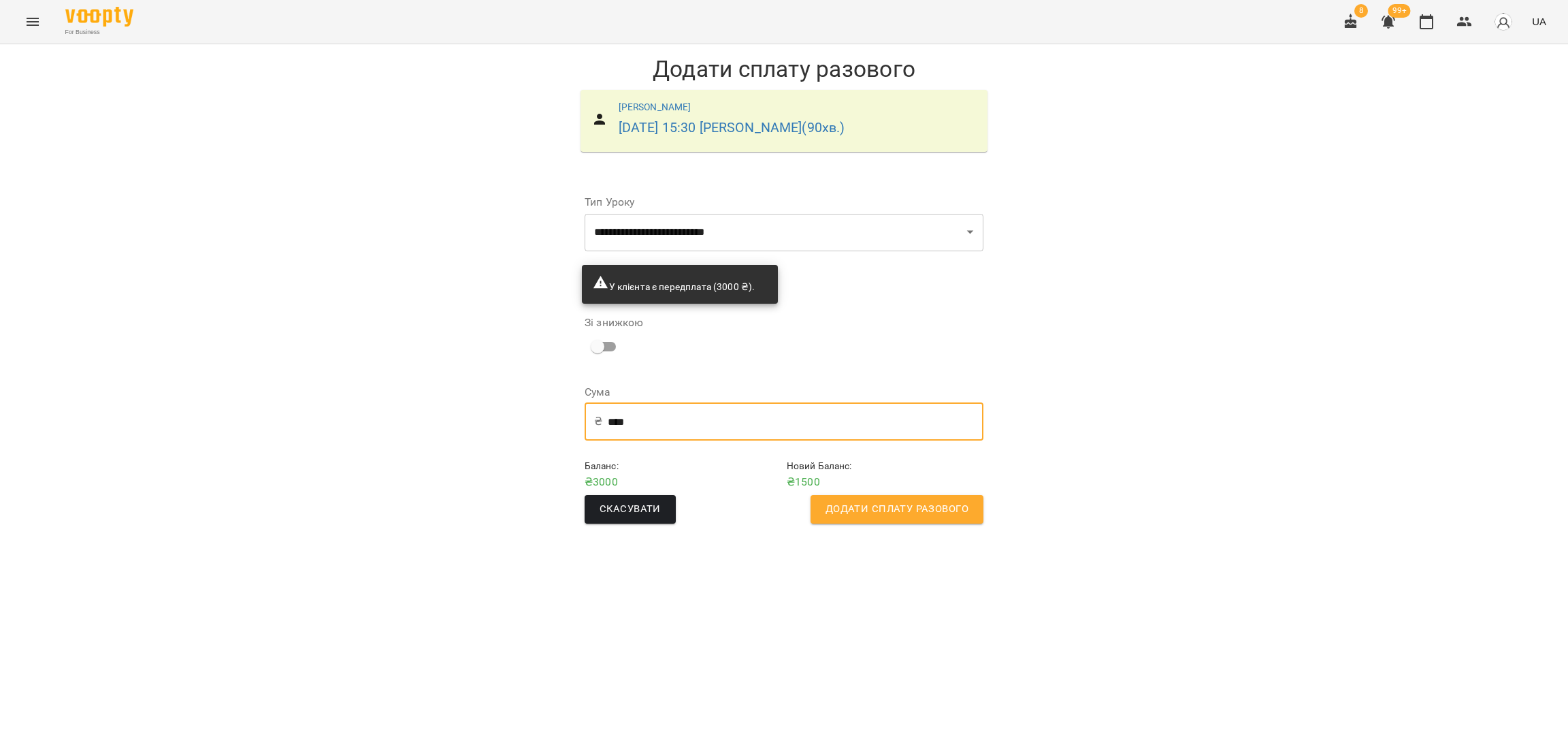
click at [736, 432] on input "****" at bounding box center [795, 421] width 376 height 38
click at [736, 431] on input "****" at bounding box center [795, 421] width 376 height 38
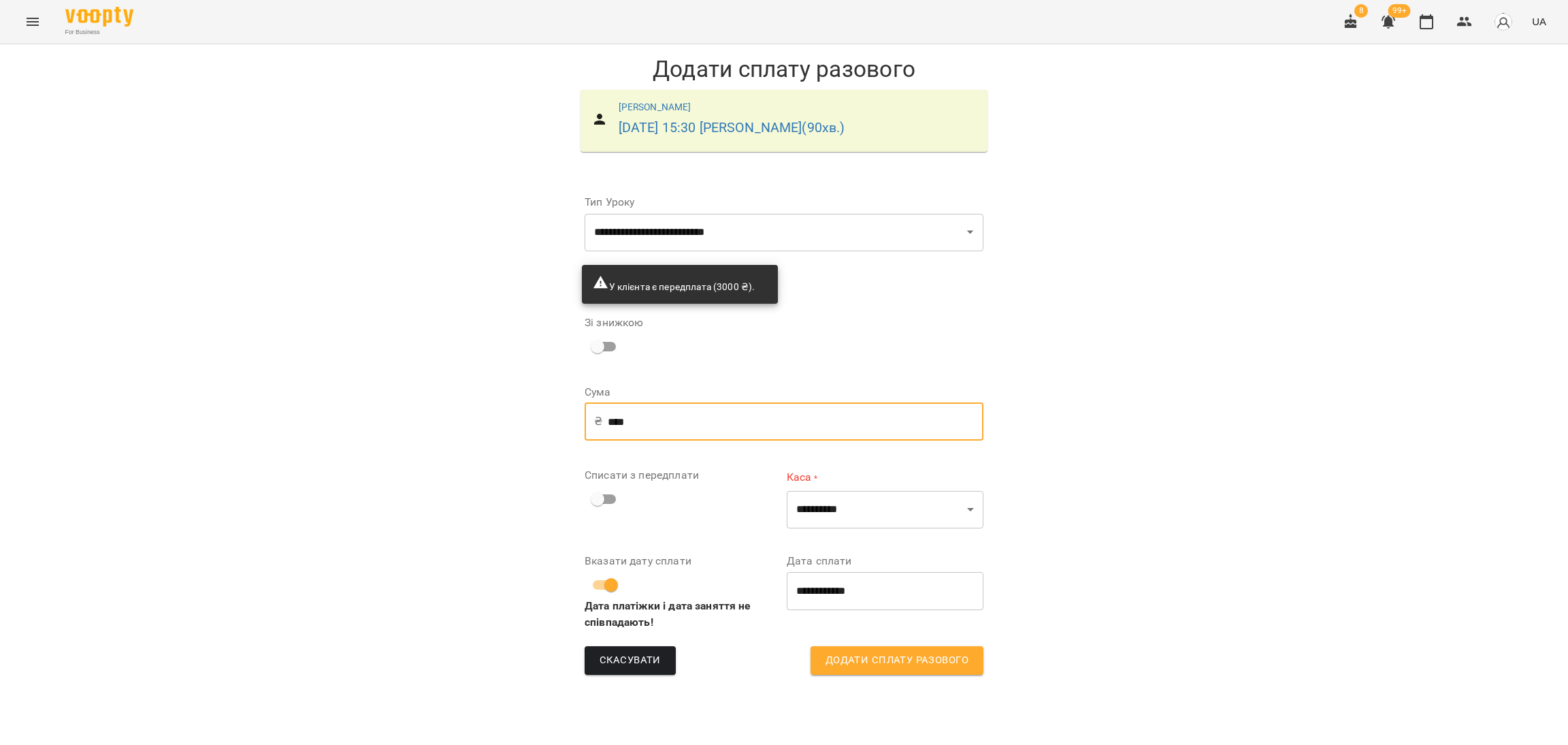
type input "****"
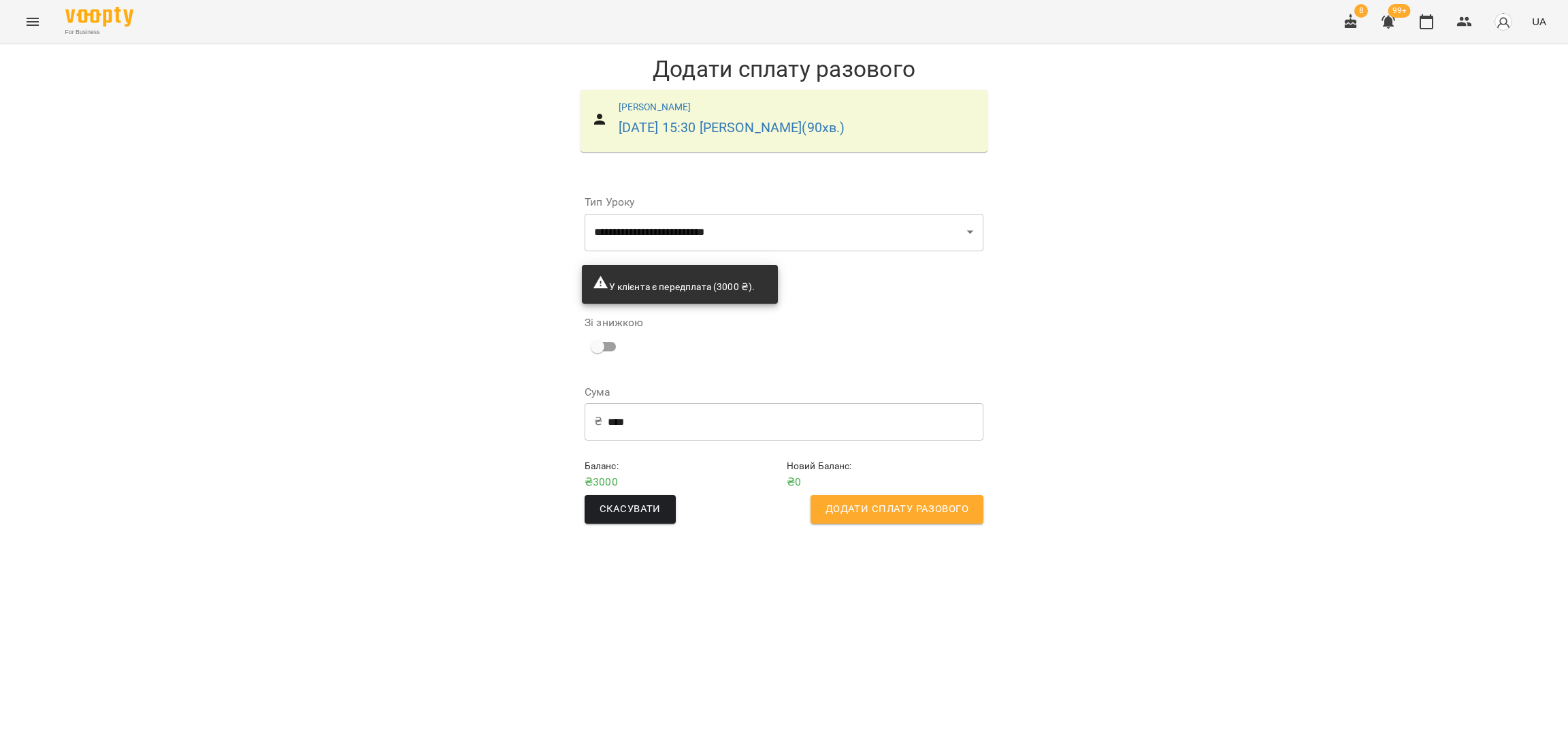
click at [844, 524] on div "Скасувати Додати сплату разового" at bounding box center [784, 509] width 404 height 34
click at [847, 506] on span "Додати сплату разового" at bounding box center [896, 509] width 143 height 18
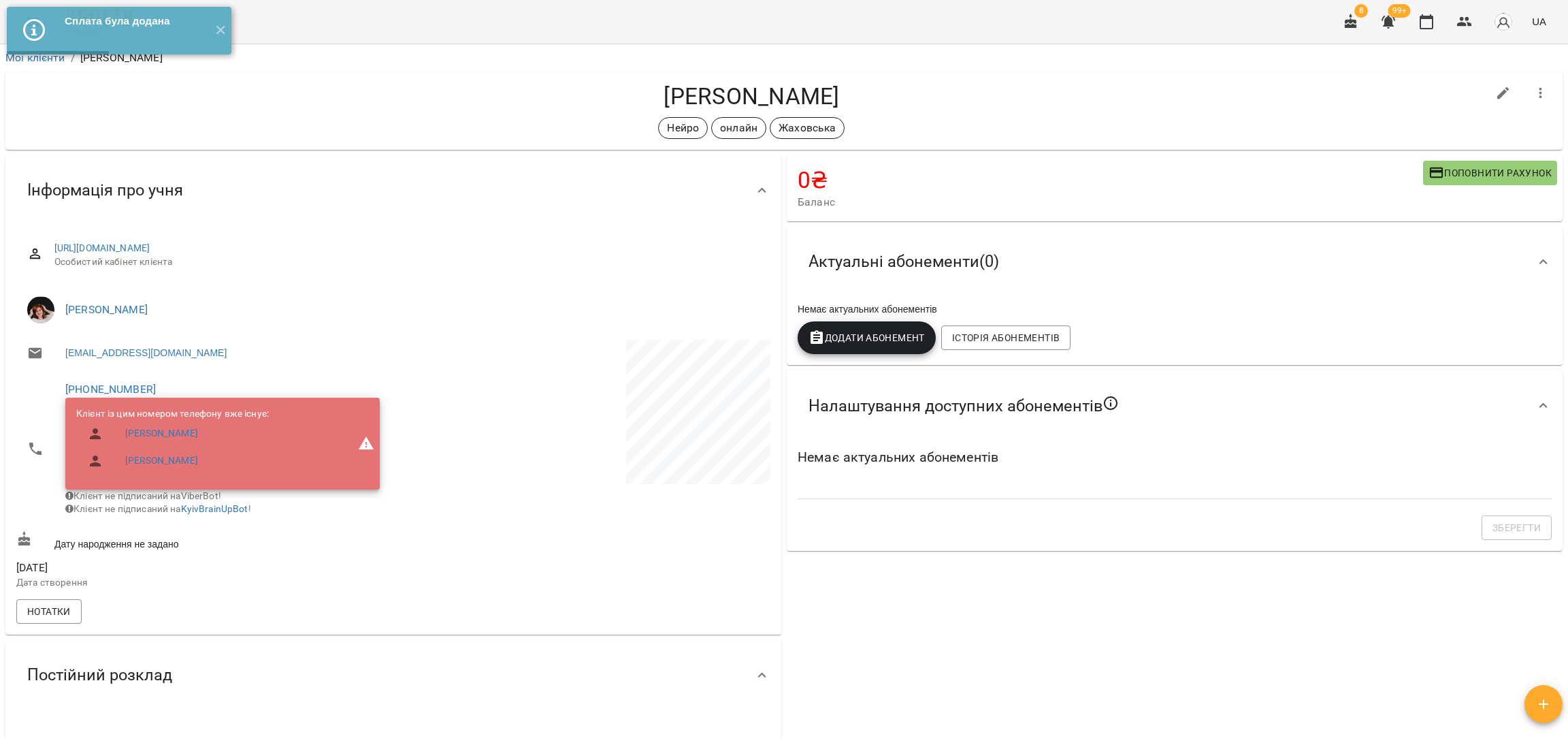
click at [1386, 16] on span "99+" at bounding box center [1399, 11] width 22 height 14
click at [1386, 27] on icon "button" at bounding box center [1388, 22] width 17 height 17
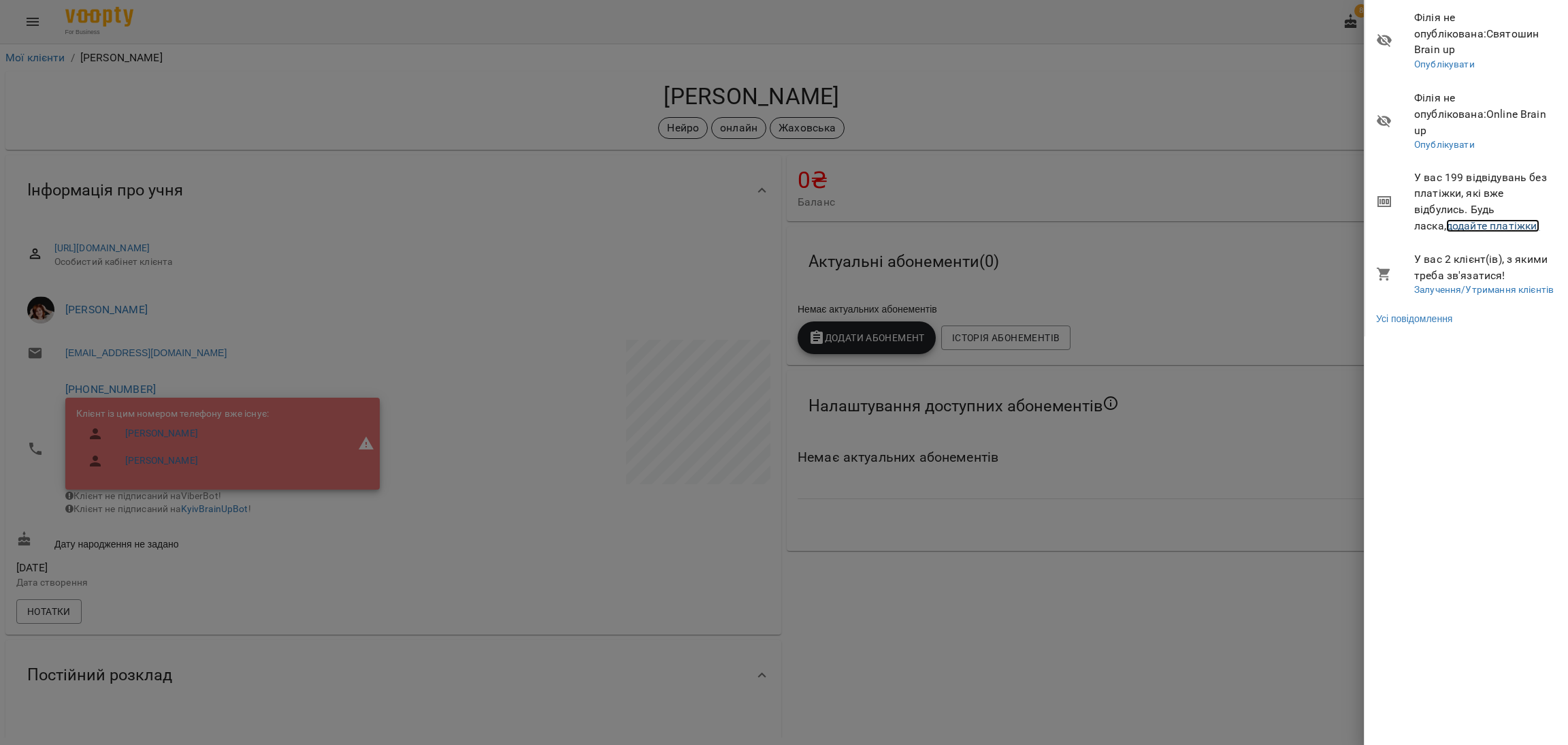
click at [1386, 219] on link "додайте платіжки!" at bounding box center [1493, 226] width 94 height 13
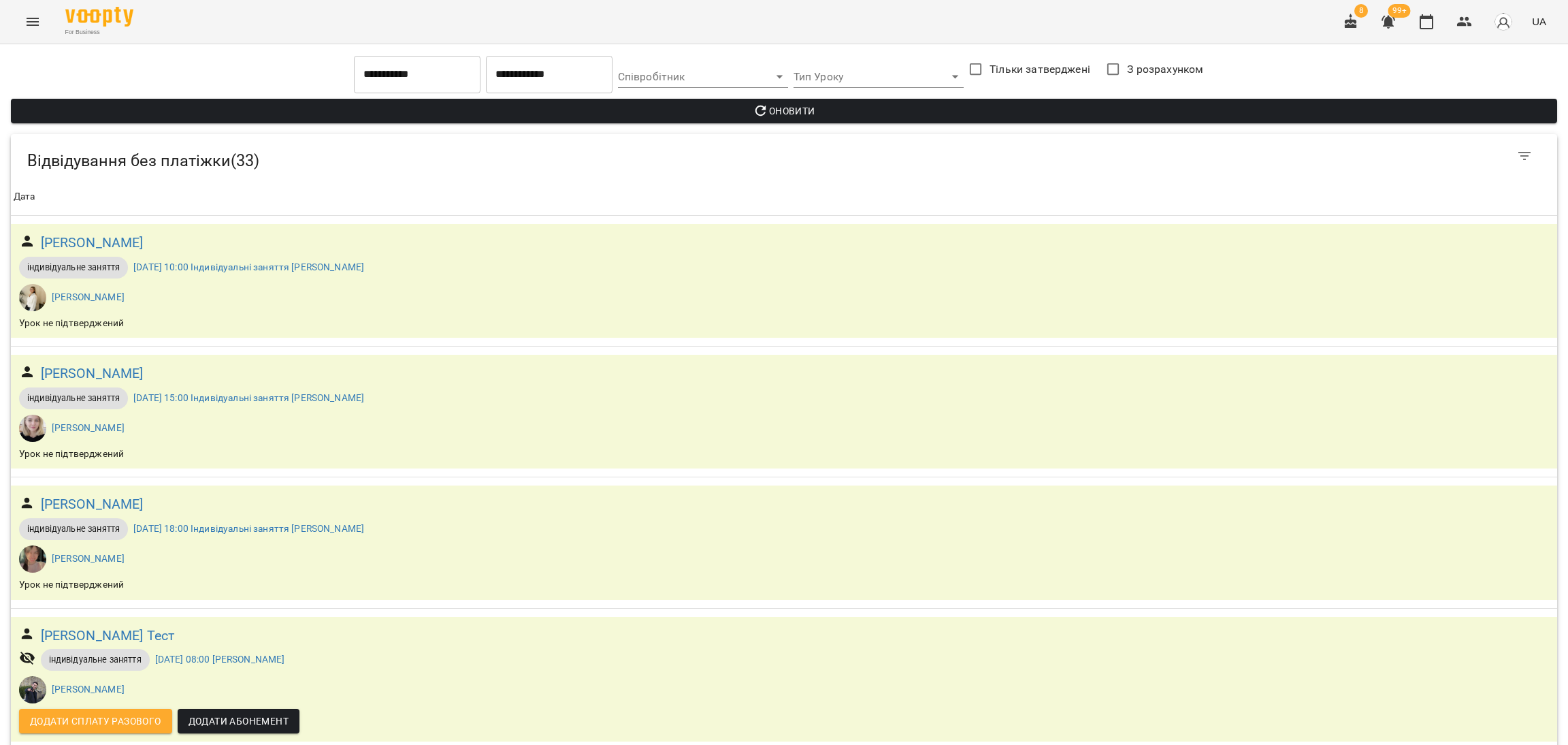
scroll to position [1634, 0]
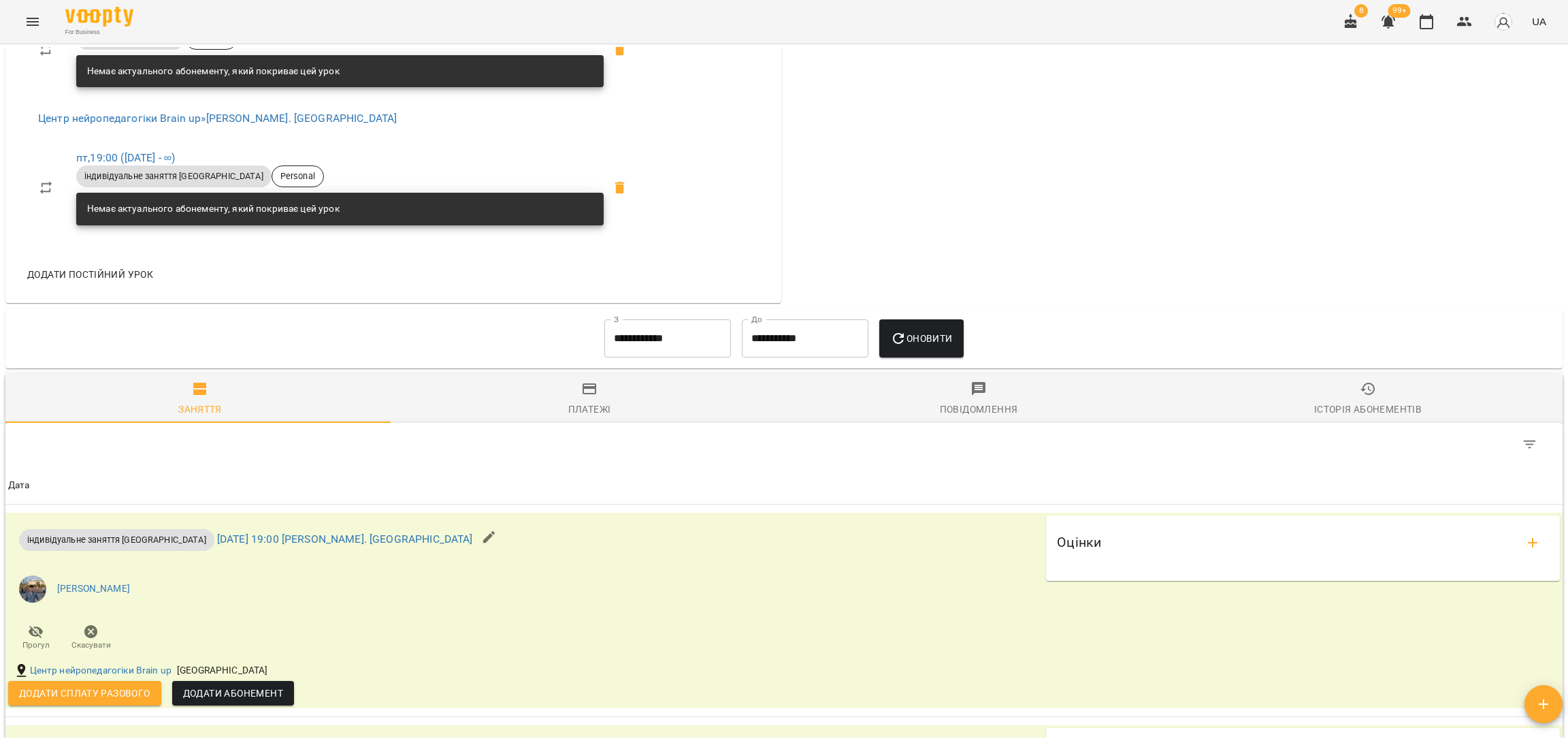
scroll to position [635, 0]
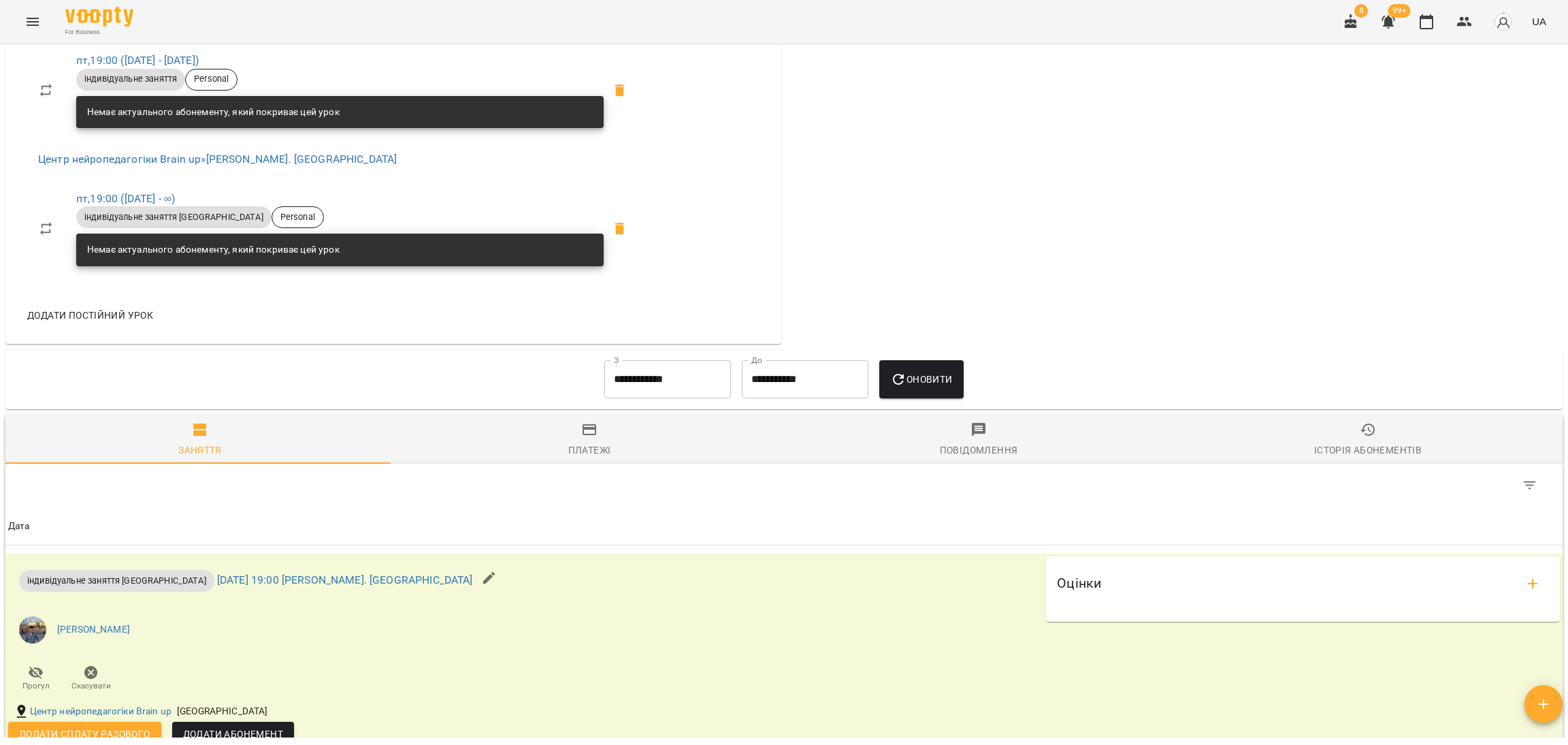
click at [653, 383] on input "**********" at bounding box center [667, 379] width 126 height 38
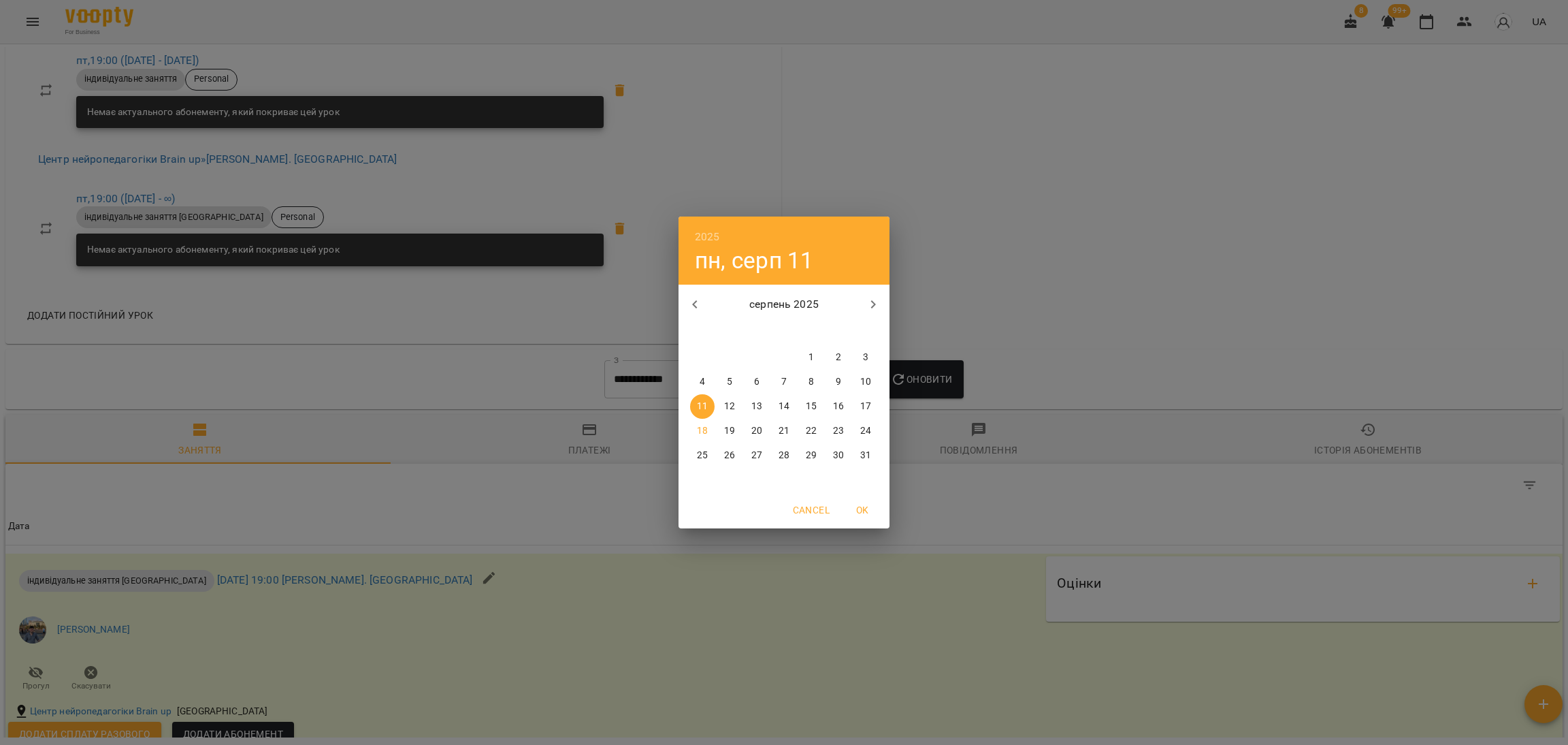
click at [692, 308] on icon "button" at bounding box center [695, 304] width 17 height 17
click at [785, 363] on p "3" at bounding box center [784, 357] width 6 height 14
type input "**********"
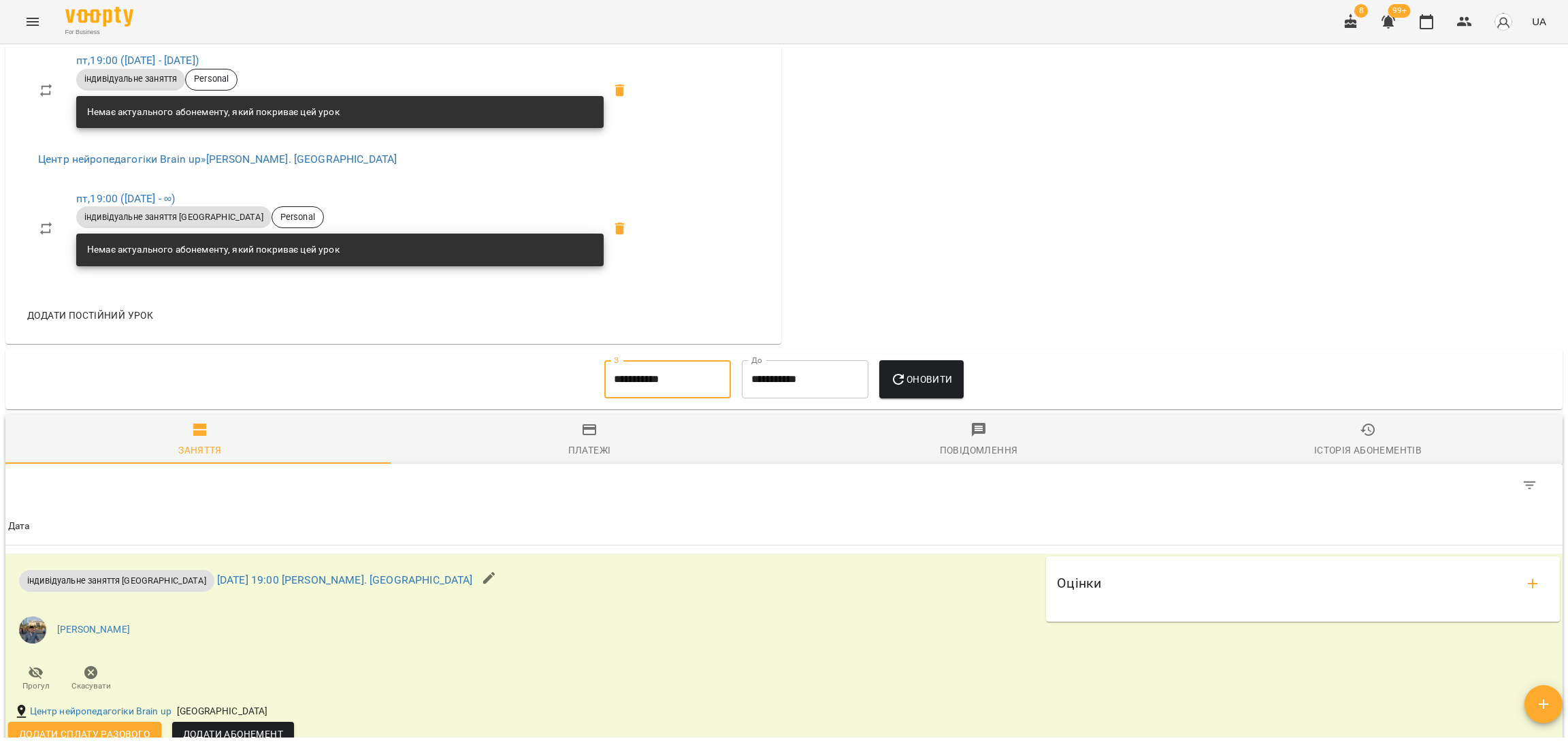
click at [901, 384] on icon "button" at bounding box center [898, 379] width 11 height 11
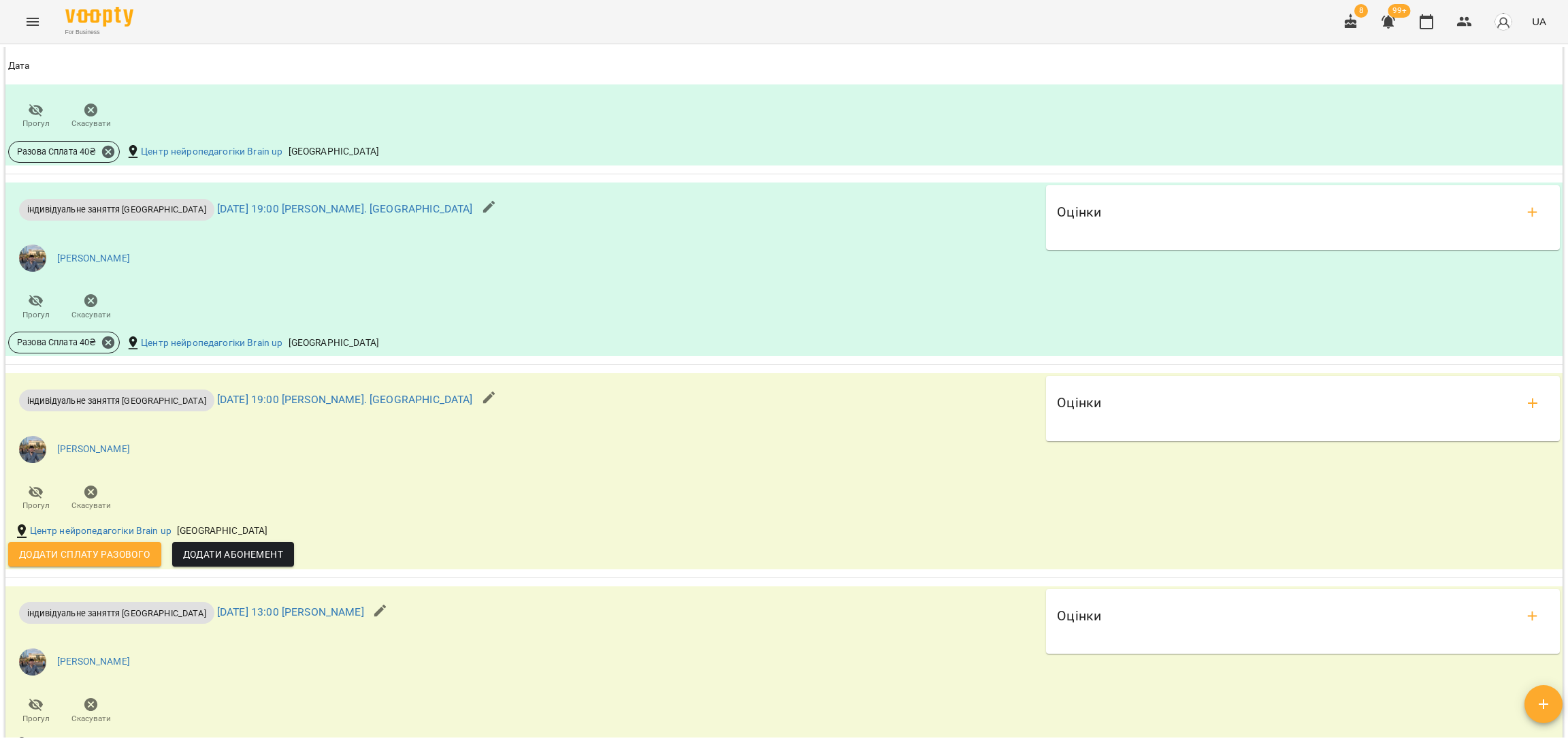
scroll to position [1248, 0]
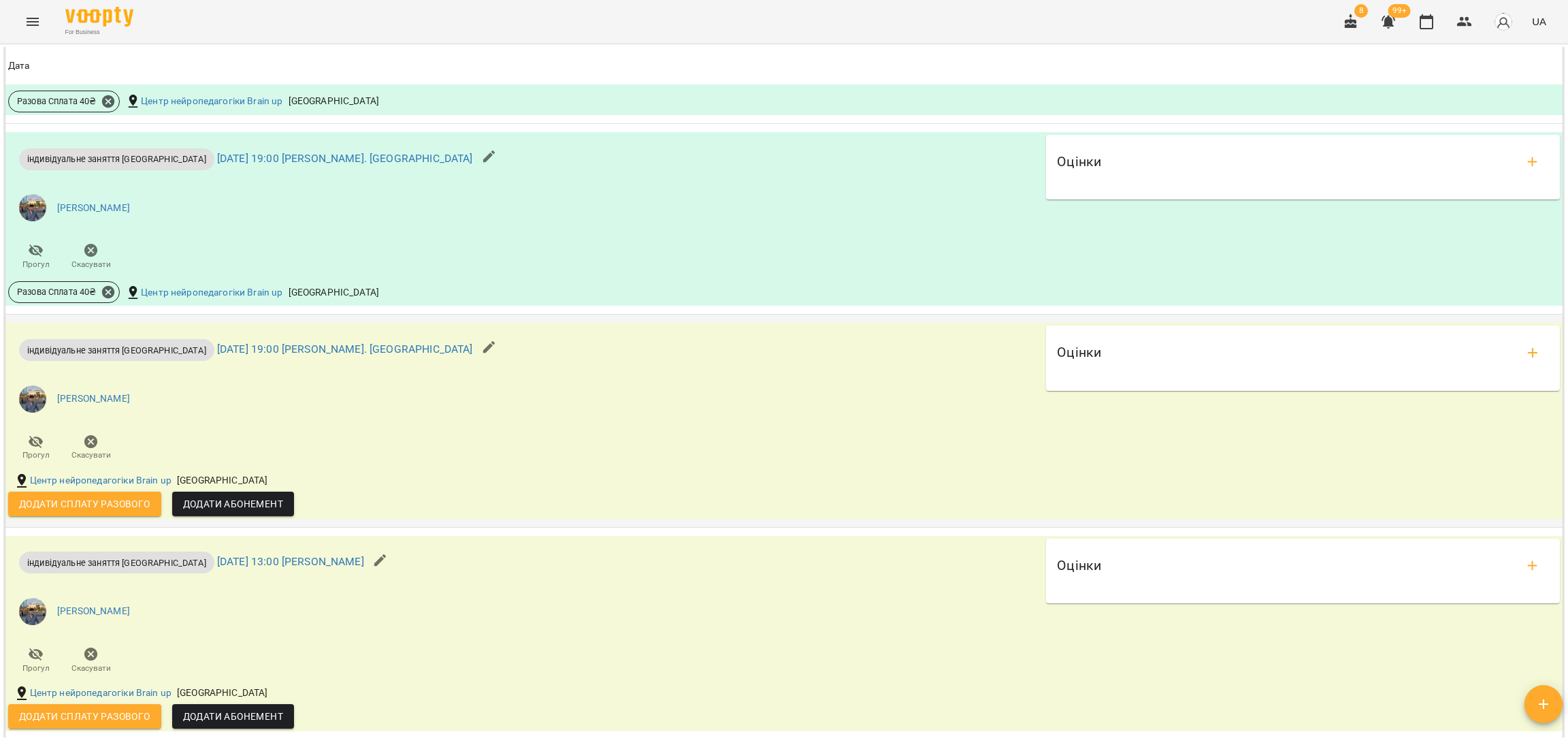
click at [144, 511] on span "Додати сплату разового" at bounding box center [85, 504] width 131 height 17
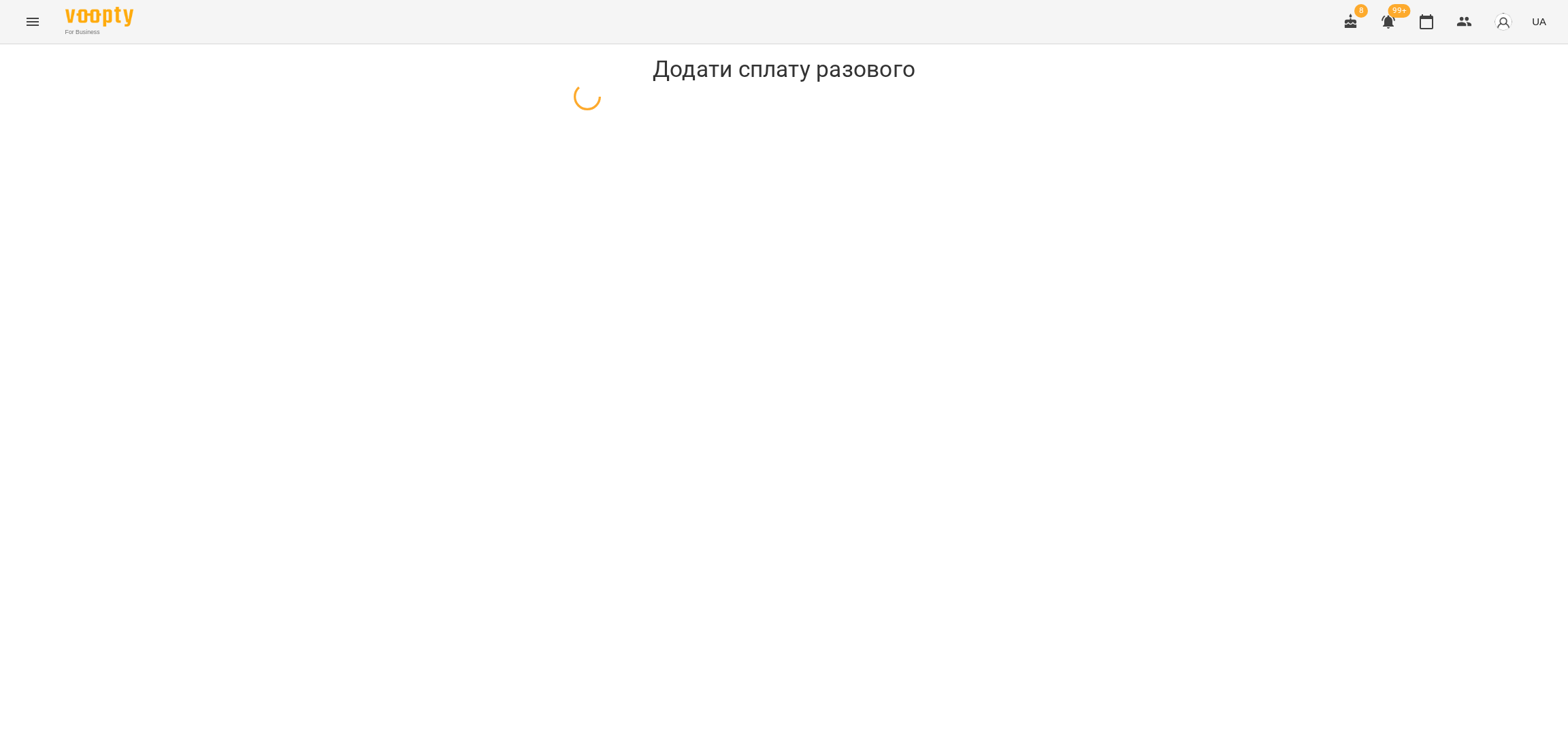
select select "**********"
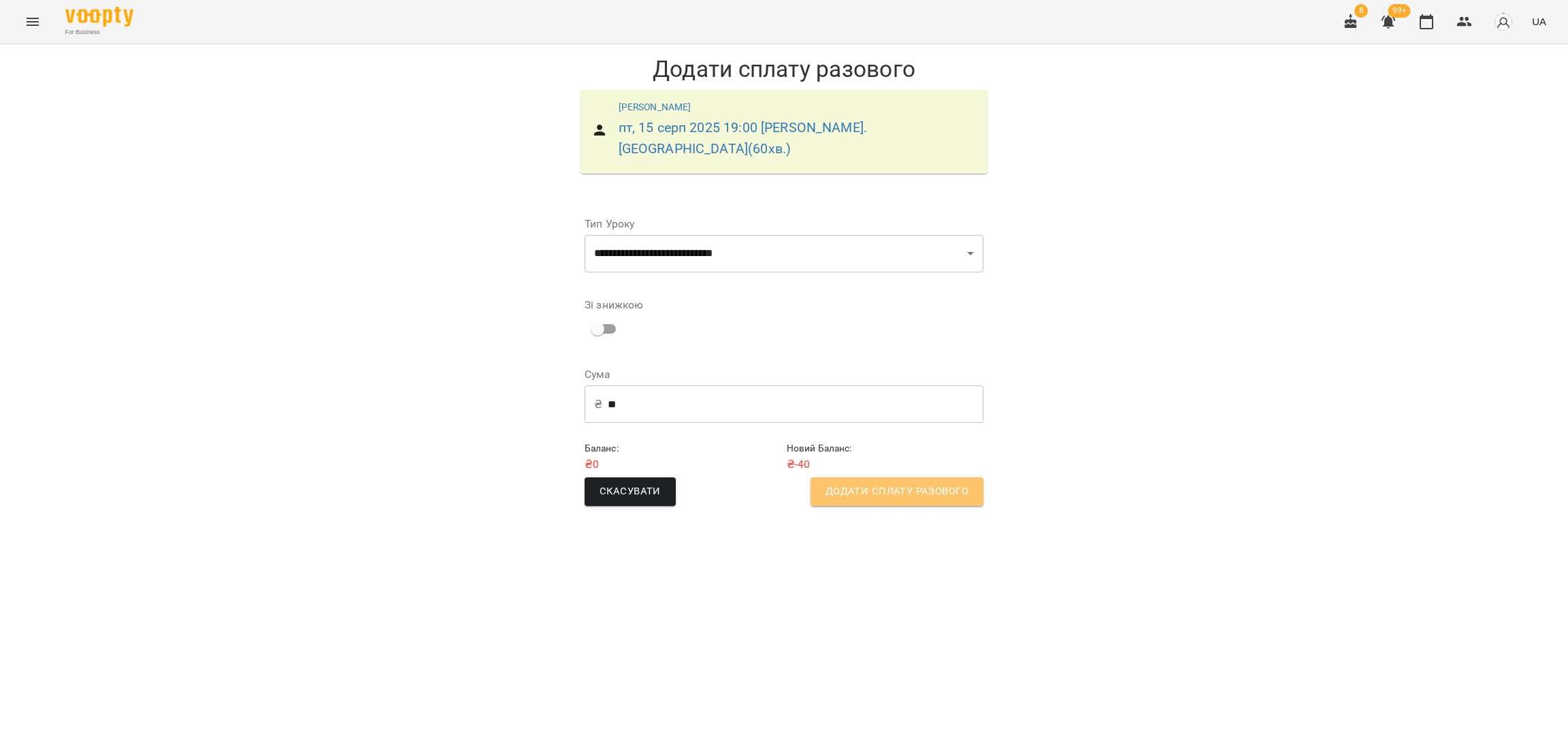
click at [896, 477] on button "Додати сплату разового" at bounding box center [897, 491] width 173 height 29
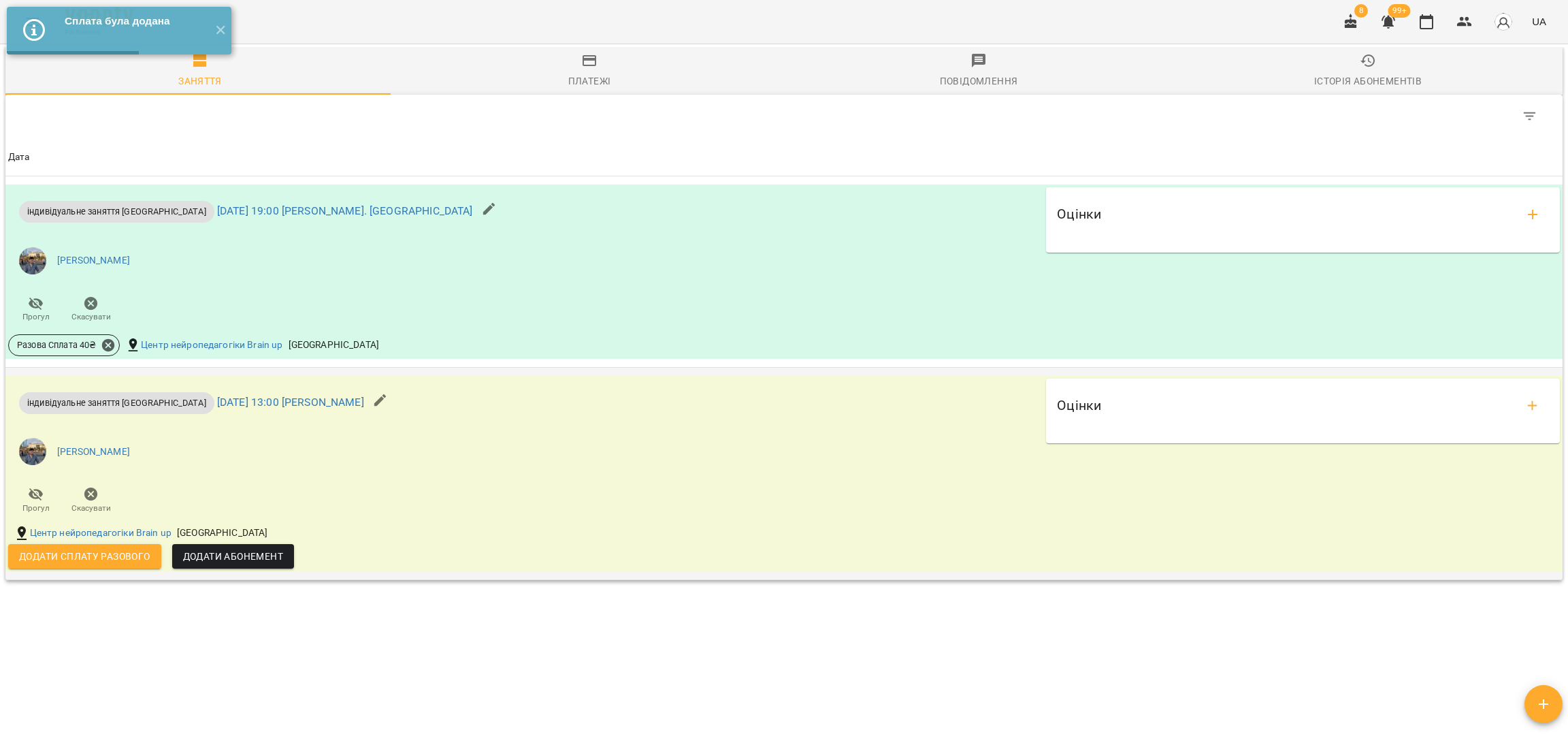
scroll to position [1020, 0]
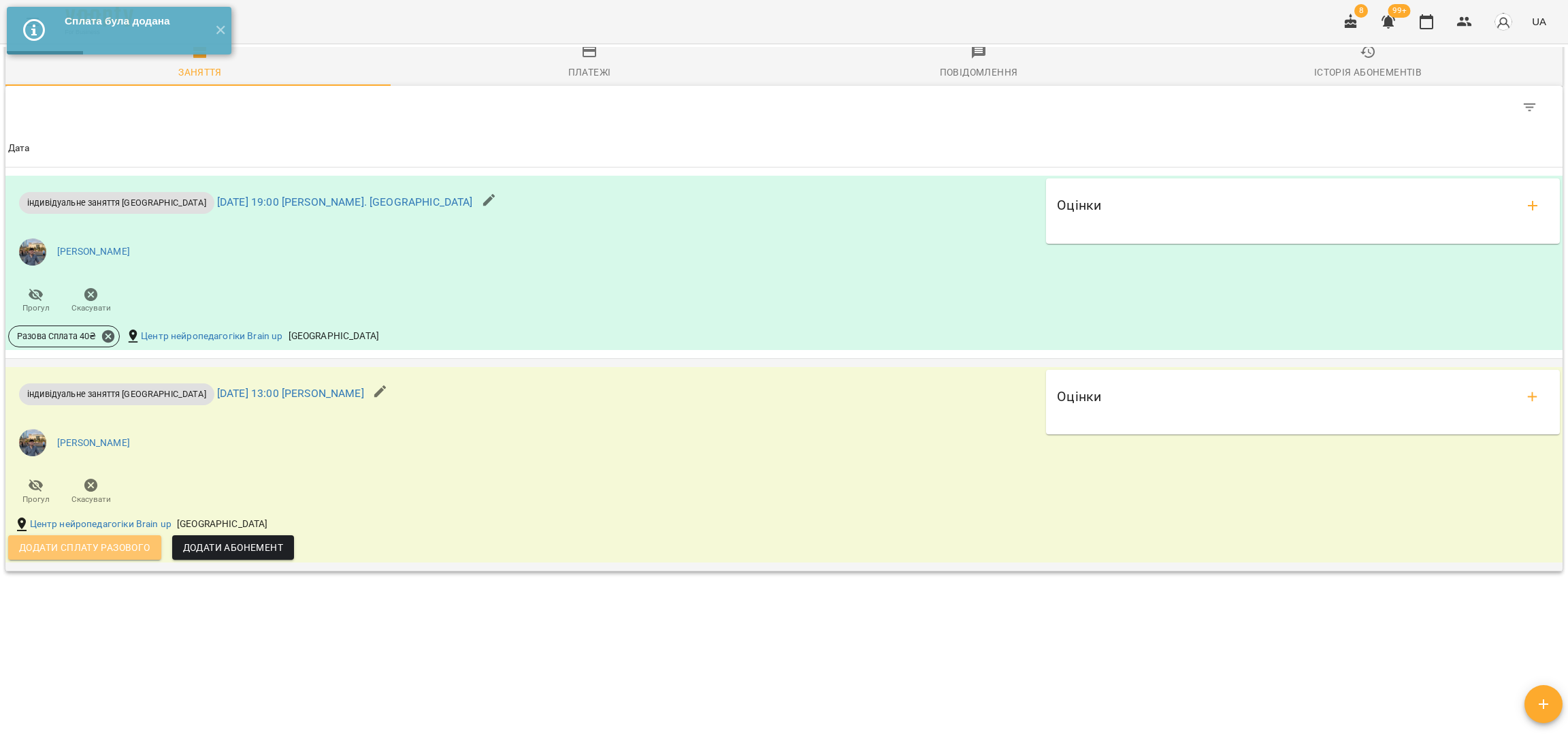
click at [103, 547] on span "Додати сплату разового" at bounding box center [85, 547] width 131 height 17
select select "**********"
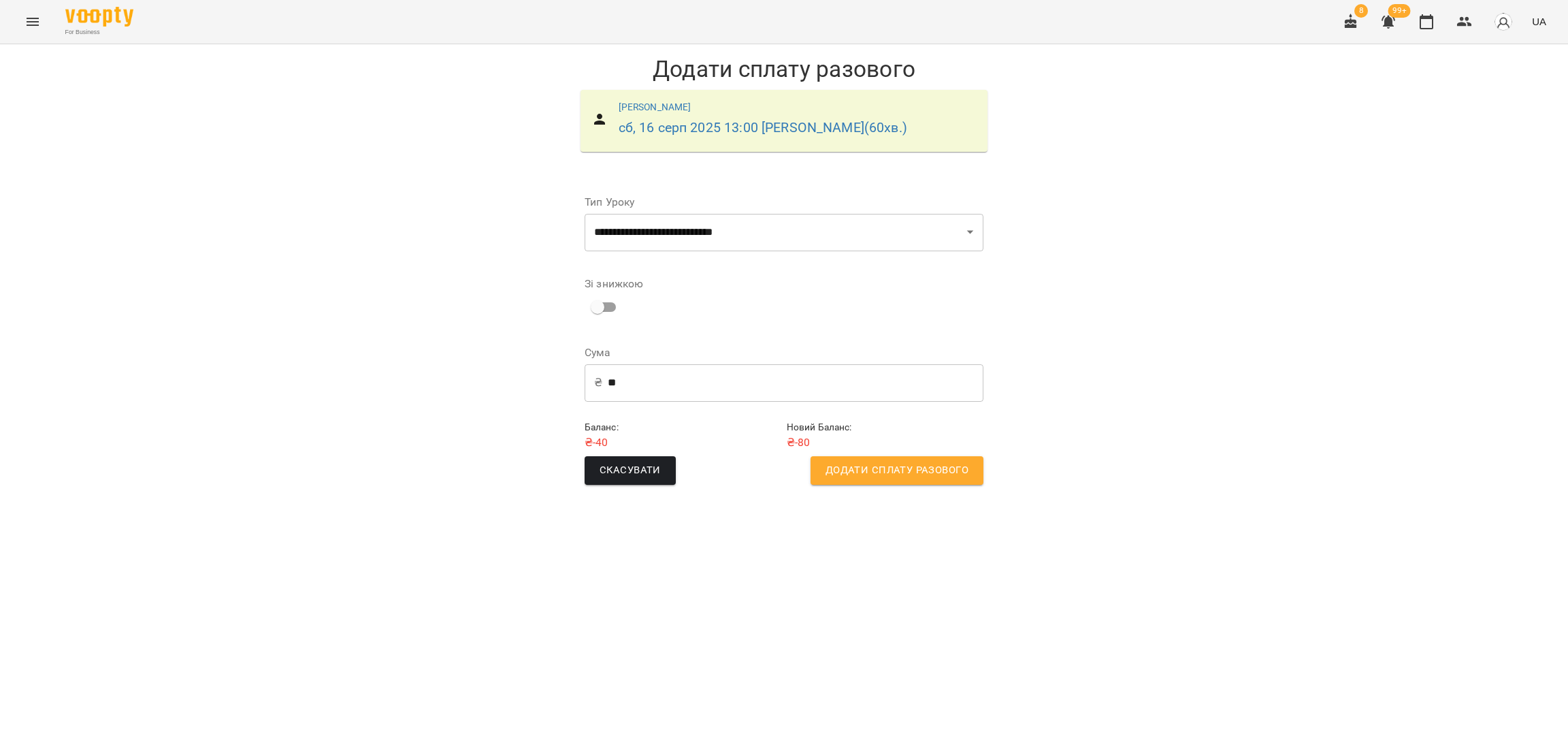
click at [880, 473] on span "Додати сплату разового" at bounding box center [896, 470] width 143 height 18
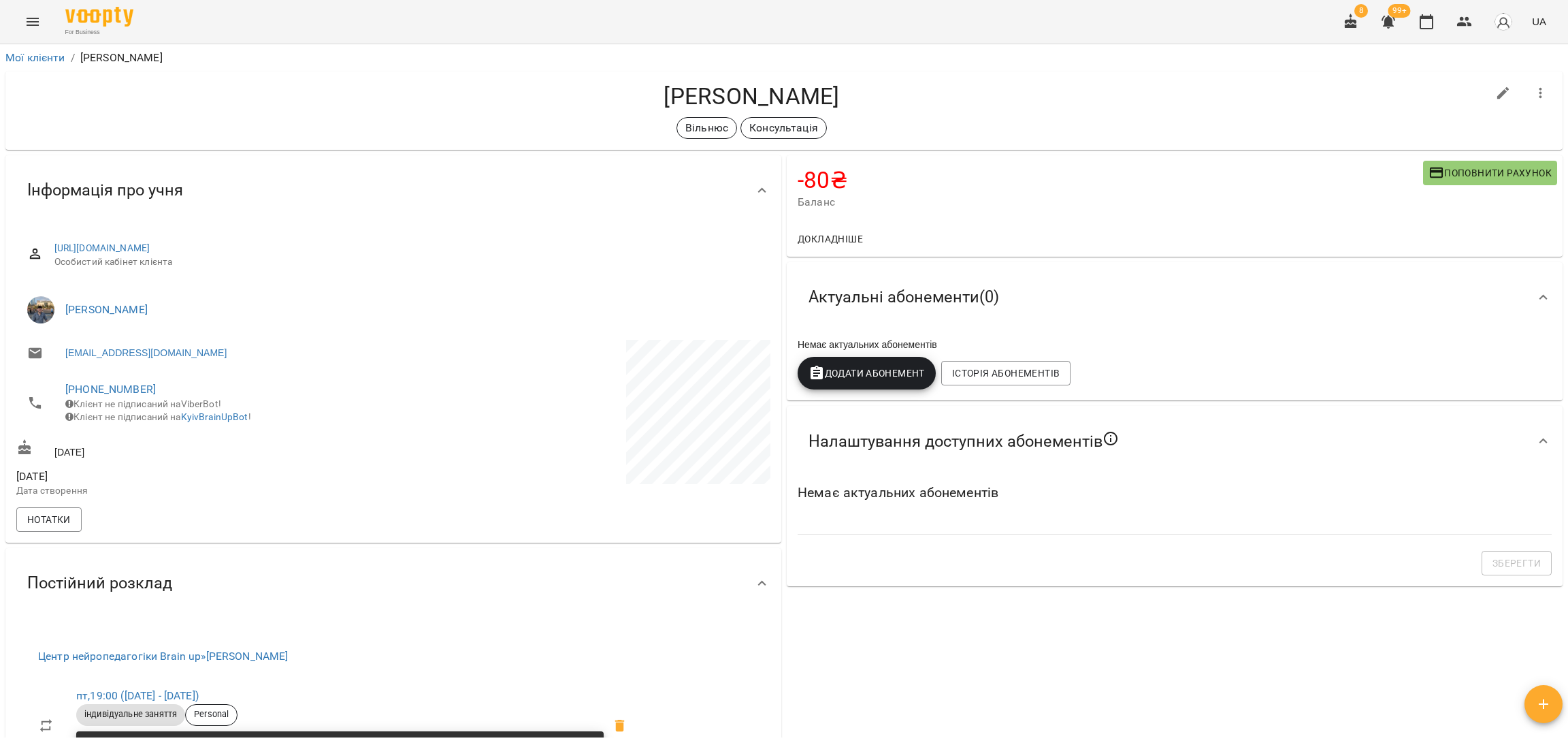
click at [1386, 29] on icon "button" at bounding box center [1388, 22] width 17 height 17
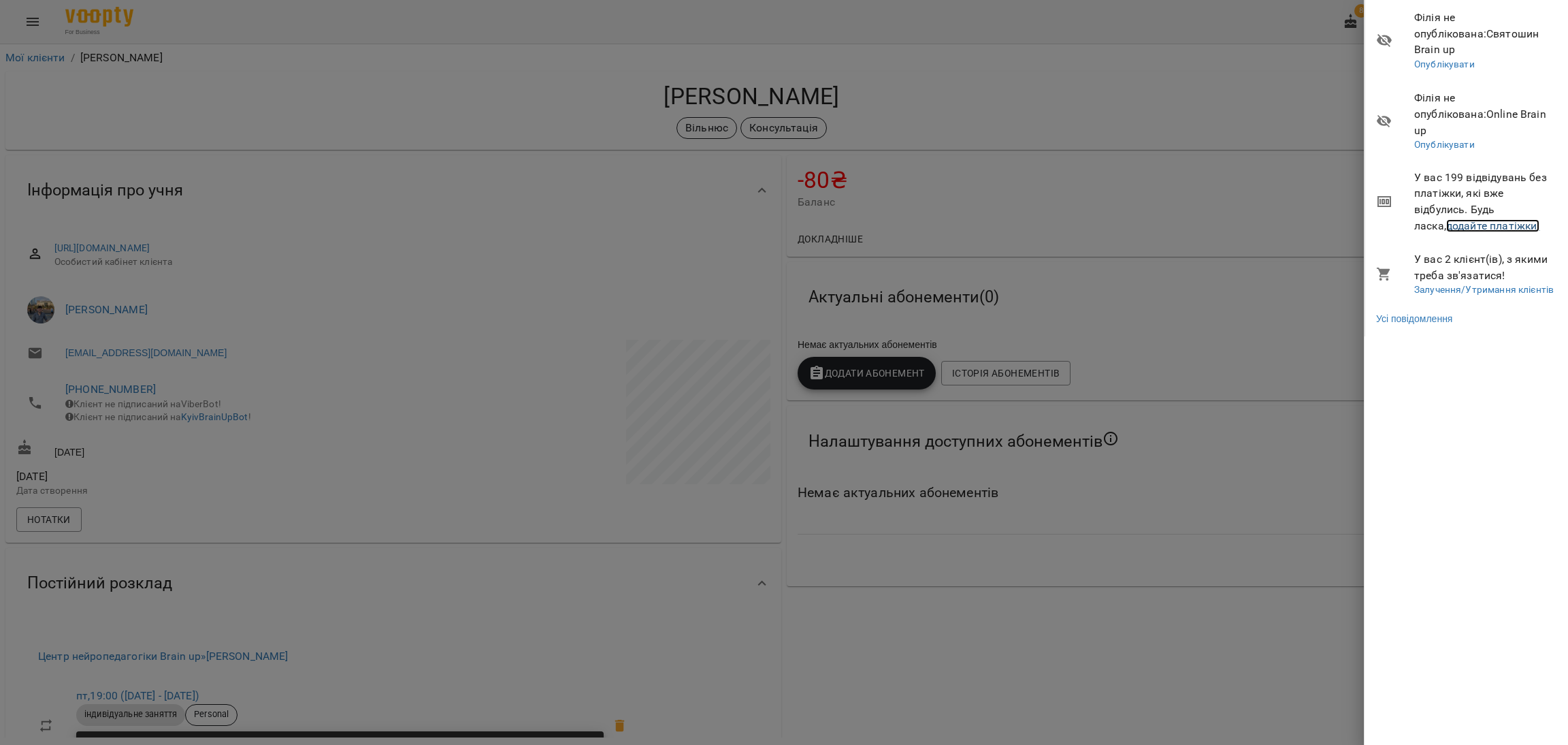
click at [1386, 219] on link "додайте платіжки!" at bounding box center [1493, 226] width 94 height 13
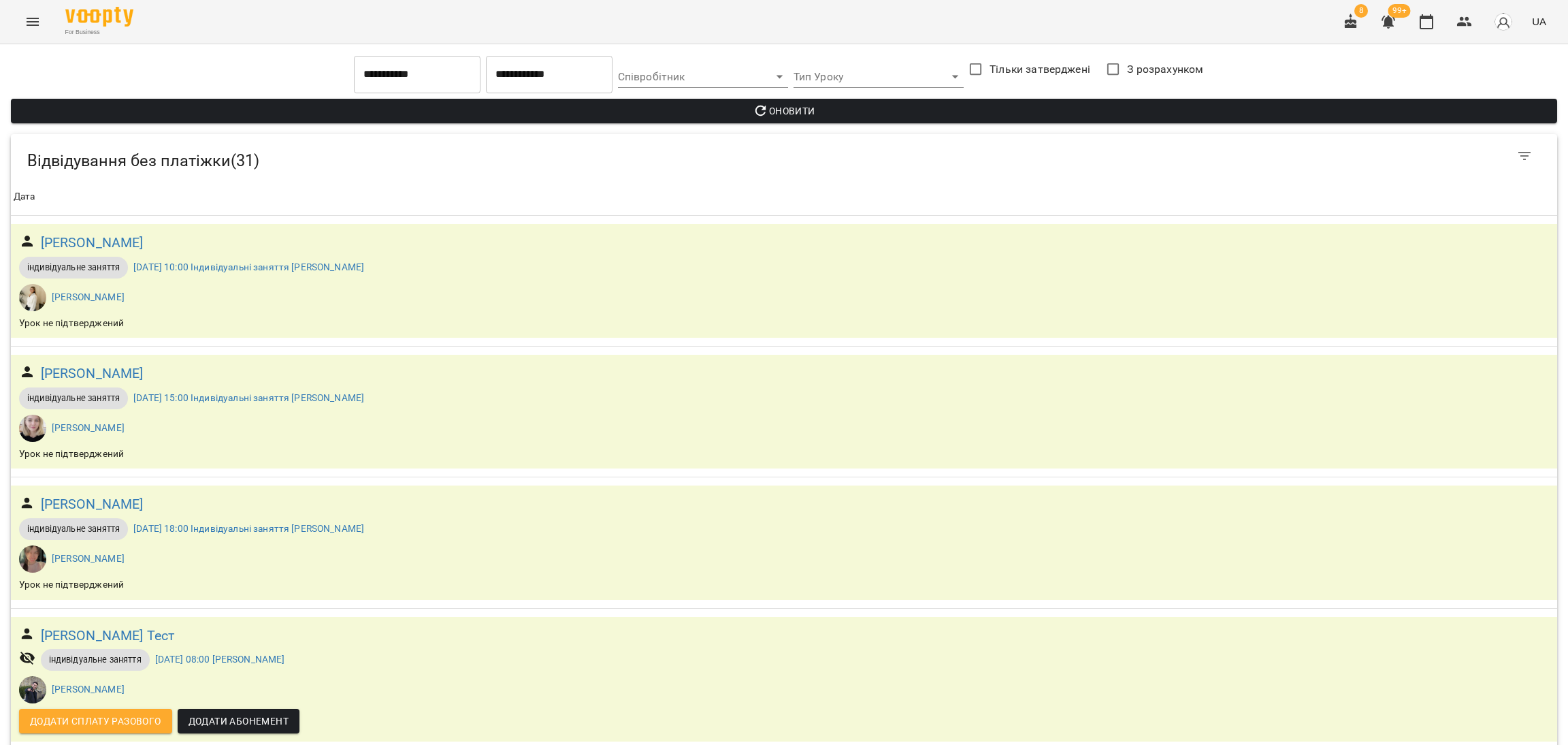
scroll to position [1634, 0]
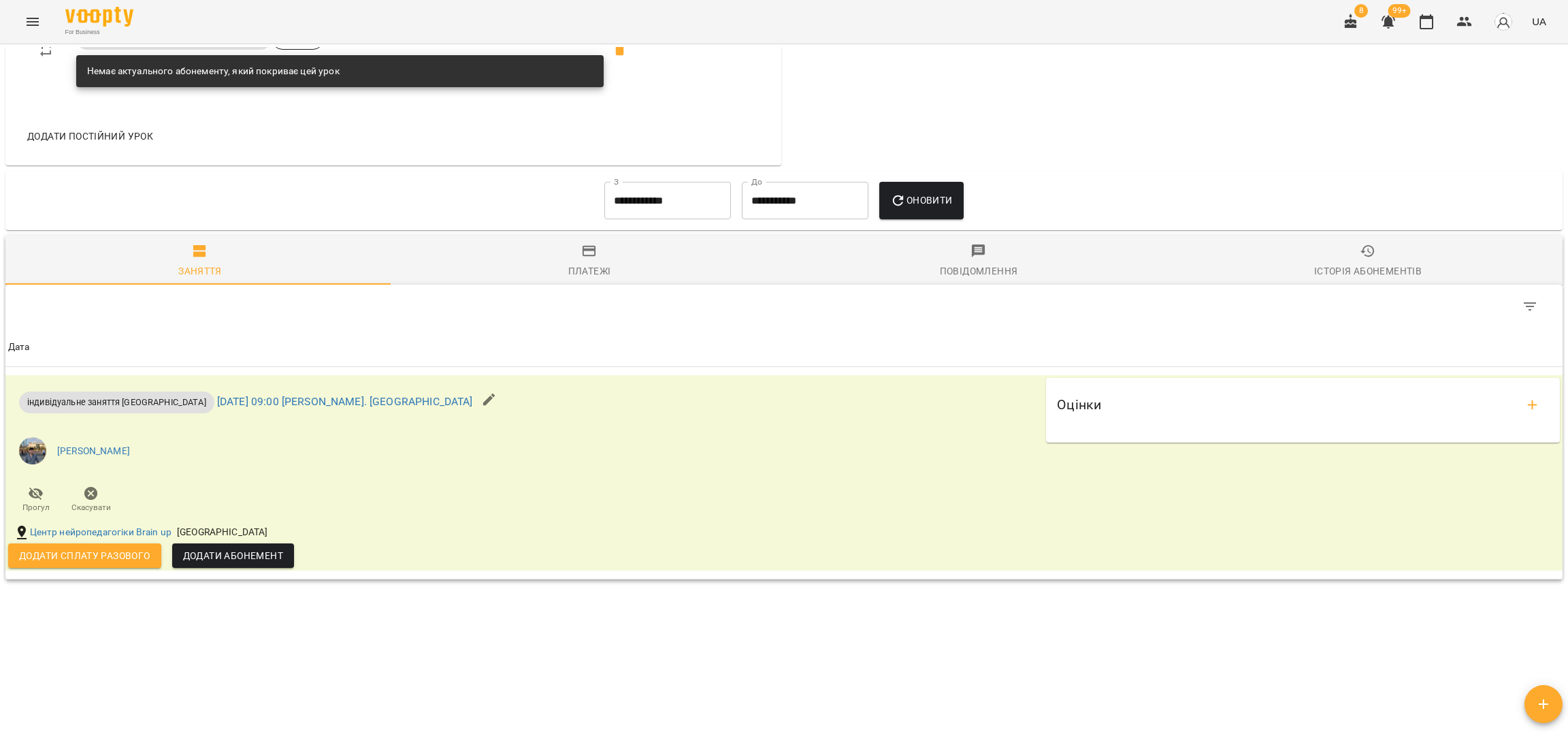
scroll to position [708, 0]
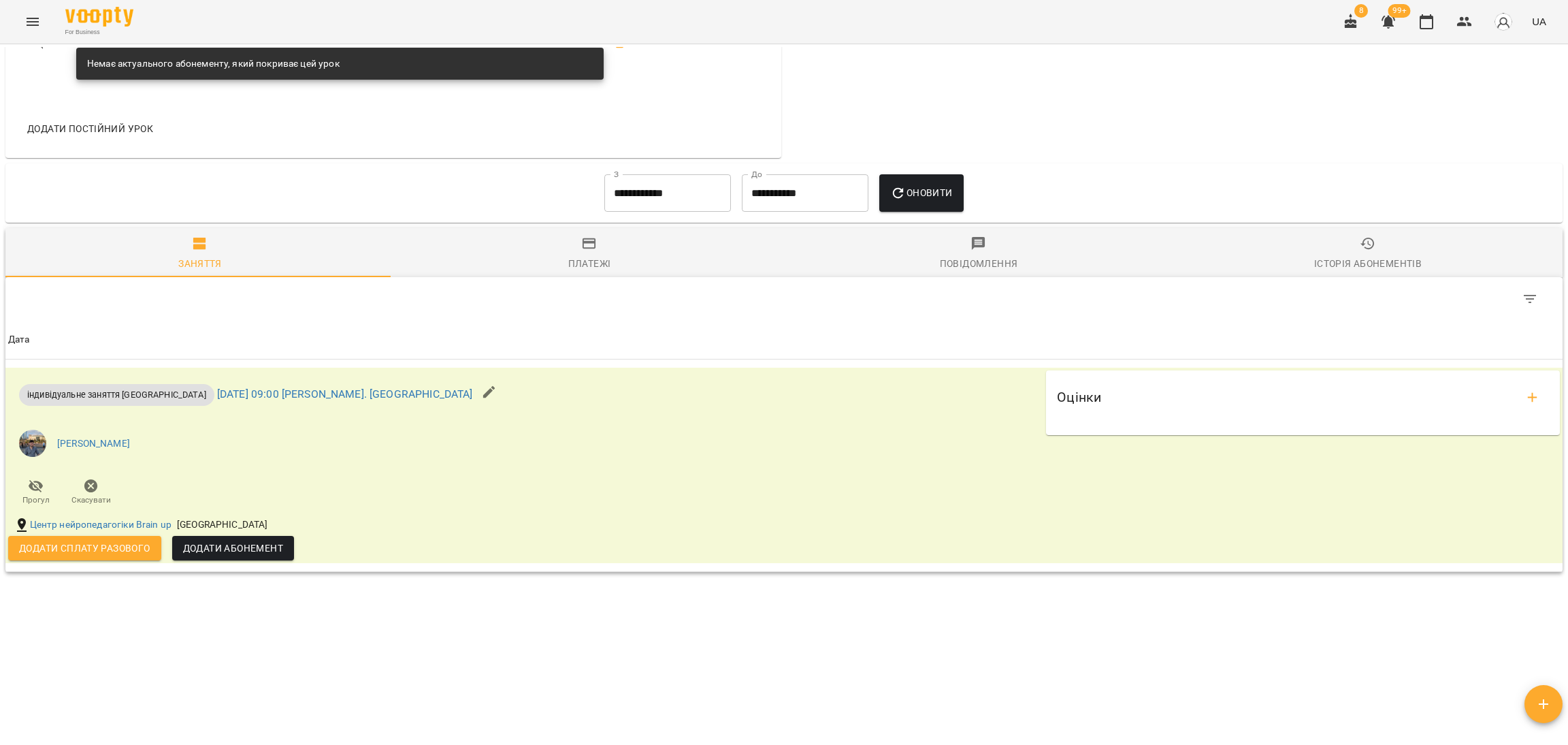
click at [689, 210] on input "**********" at bounding box center [667, 193] width 126 height 38
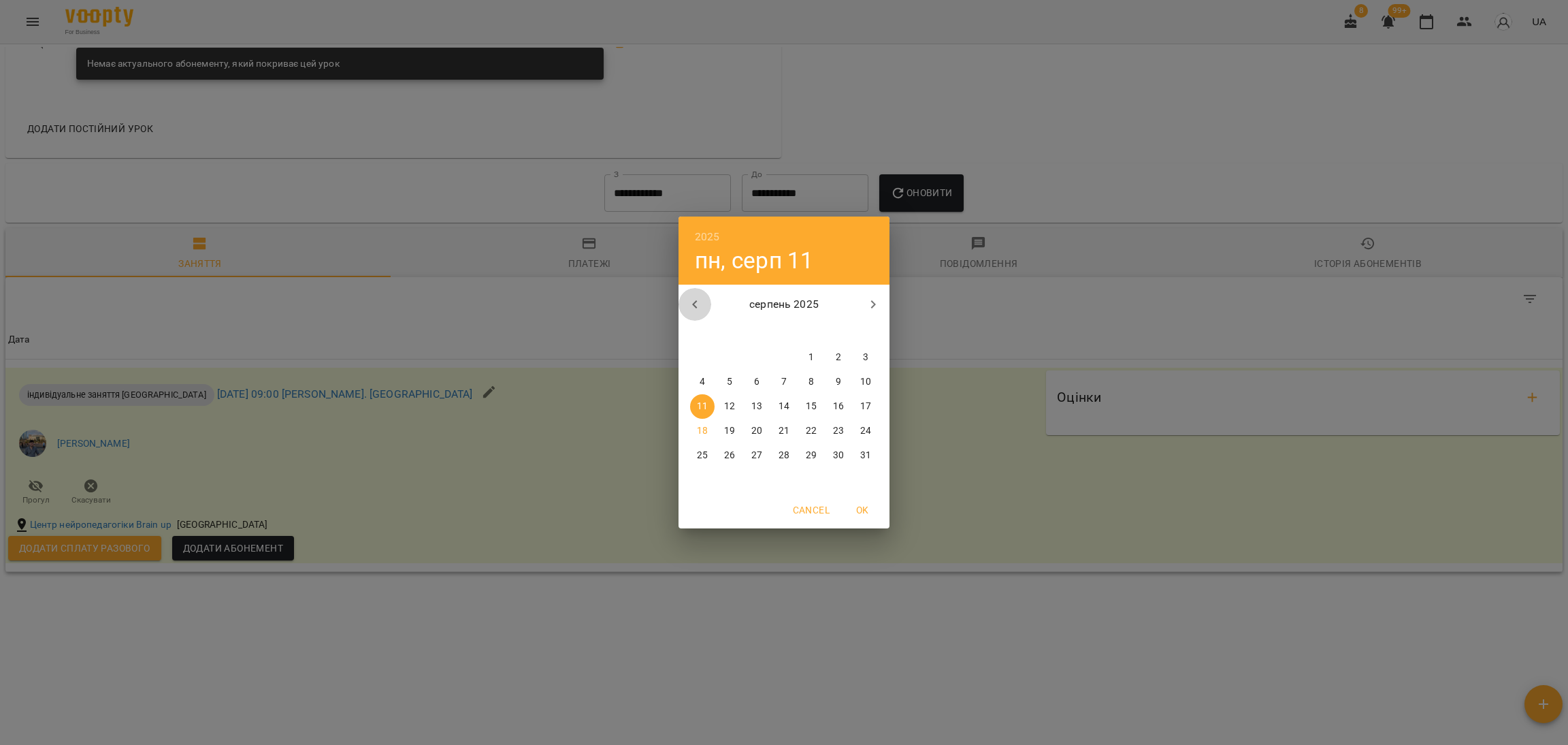
click at [690, 294] on button "button" at bounding box center [695, 304] width 32 height 32
click at [728, 349] on button "1" at bounding box center [730, 357] width 24 height 24
type input "**********"
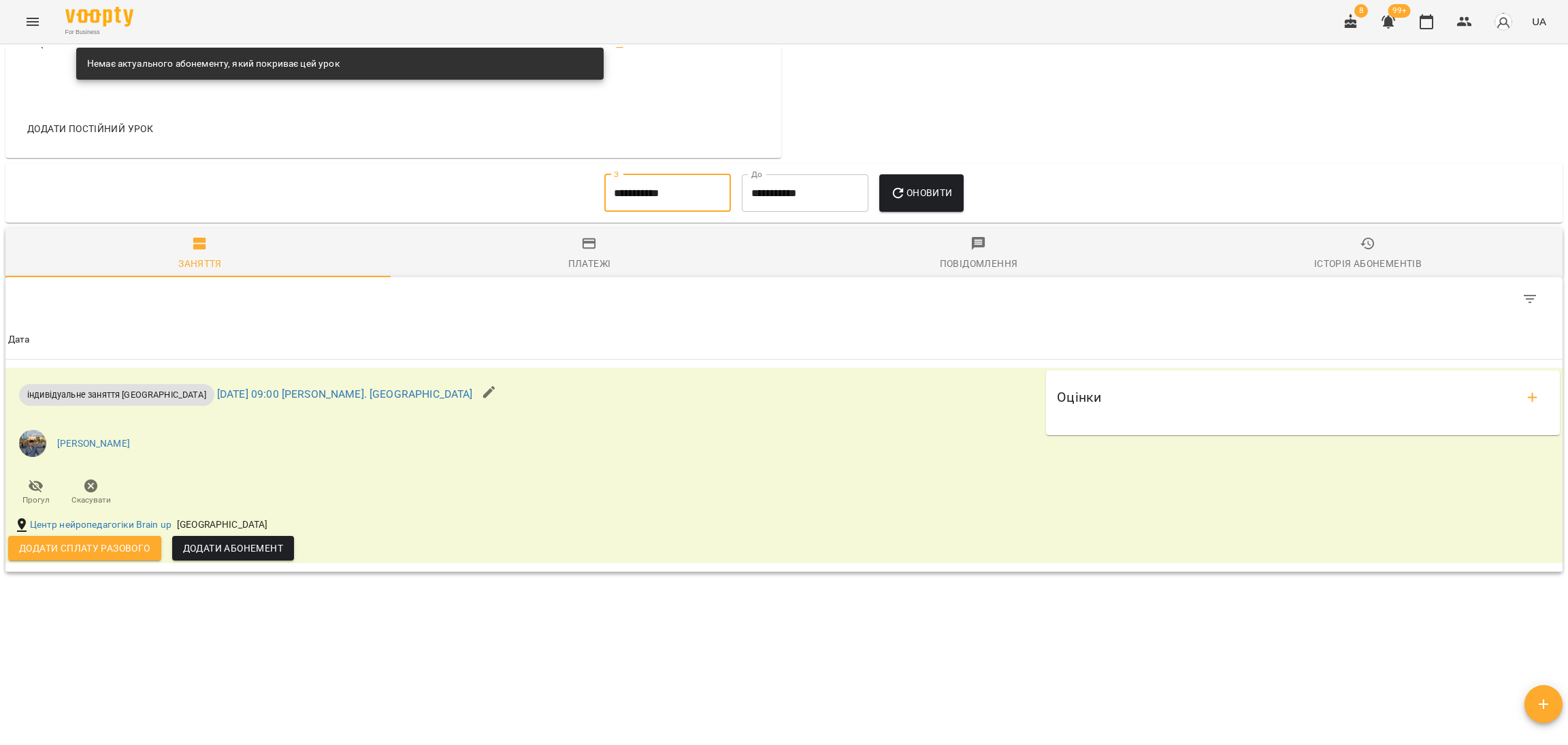
click at [922, 206] on button "Оновити" at bounding box center [921, 193] width 84 height 38
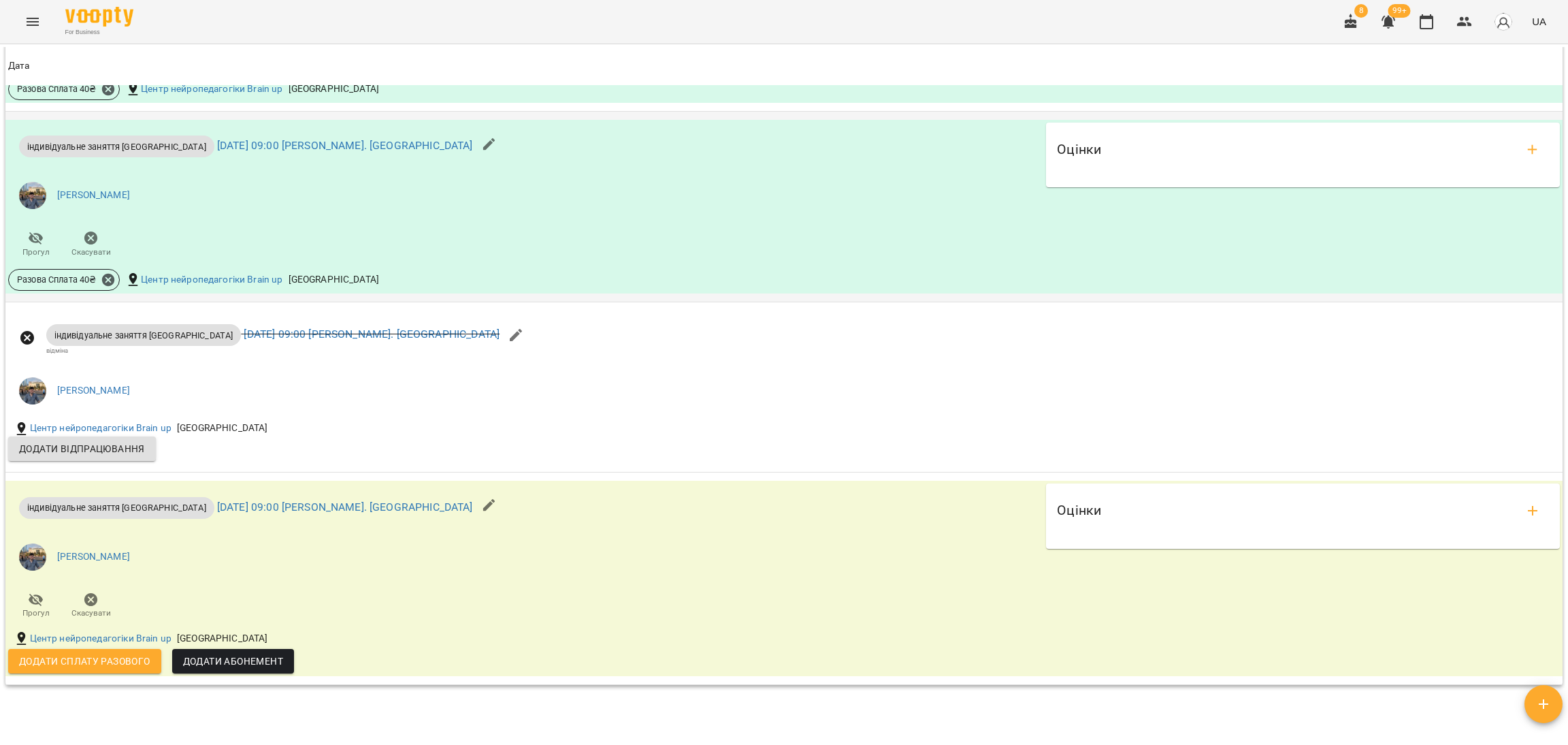
scroll to position [1808, 0]
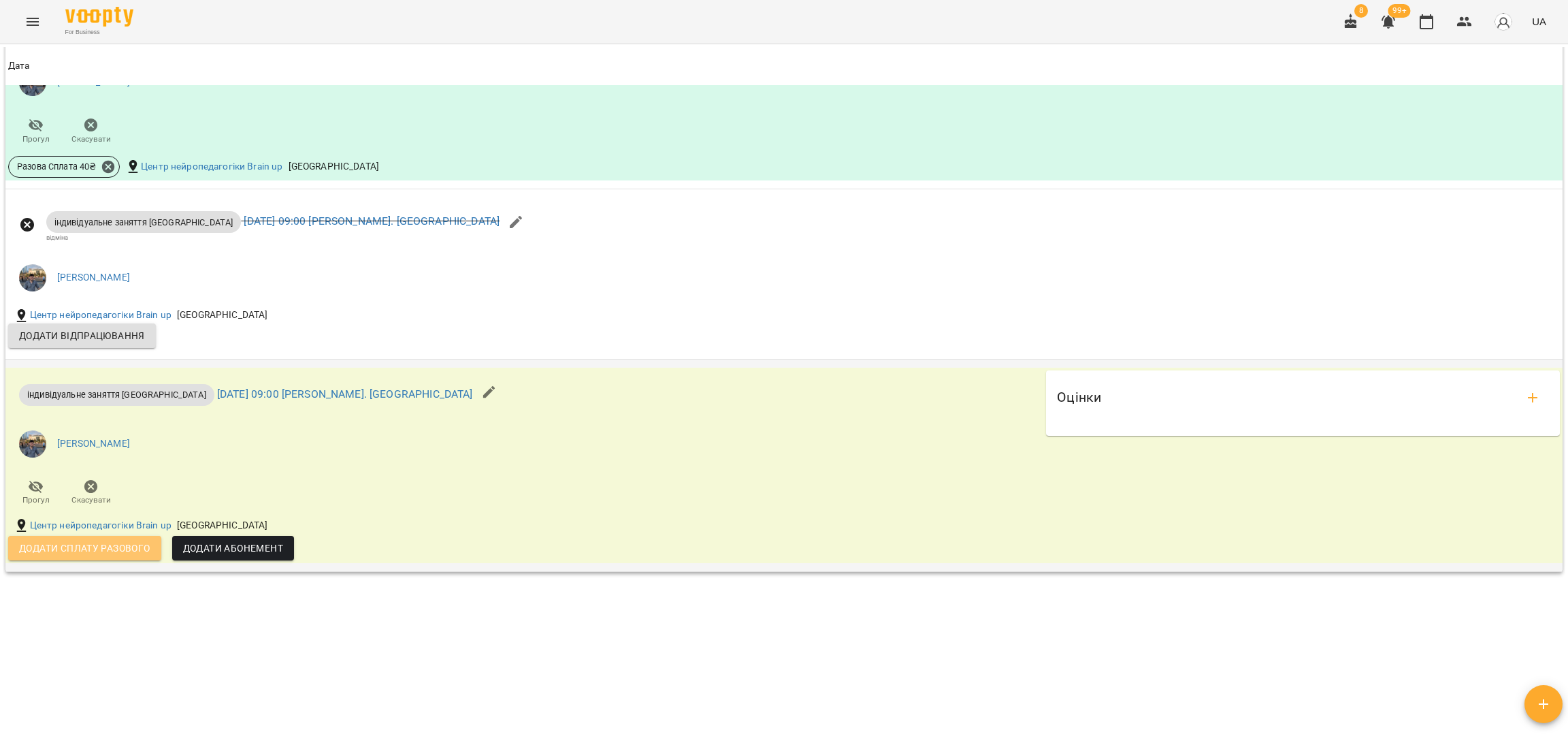
click at [146, 542] on span "Додати сплату разового" at bounding box center [85, 547] width 131 height 17
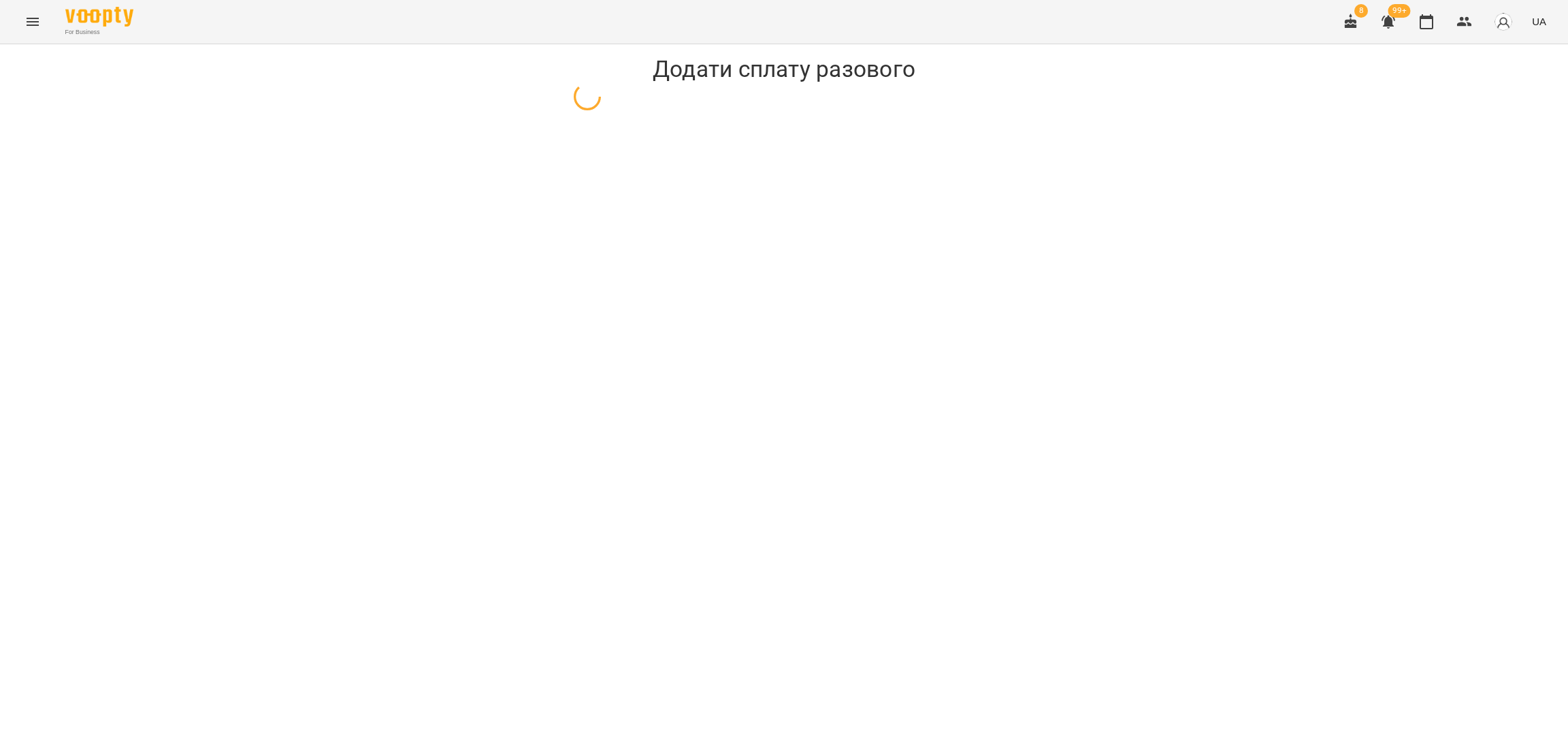
select select "**********"
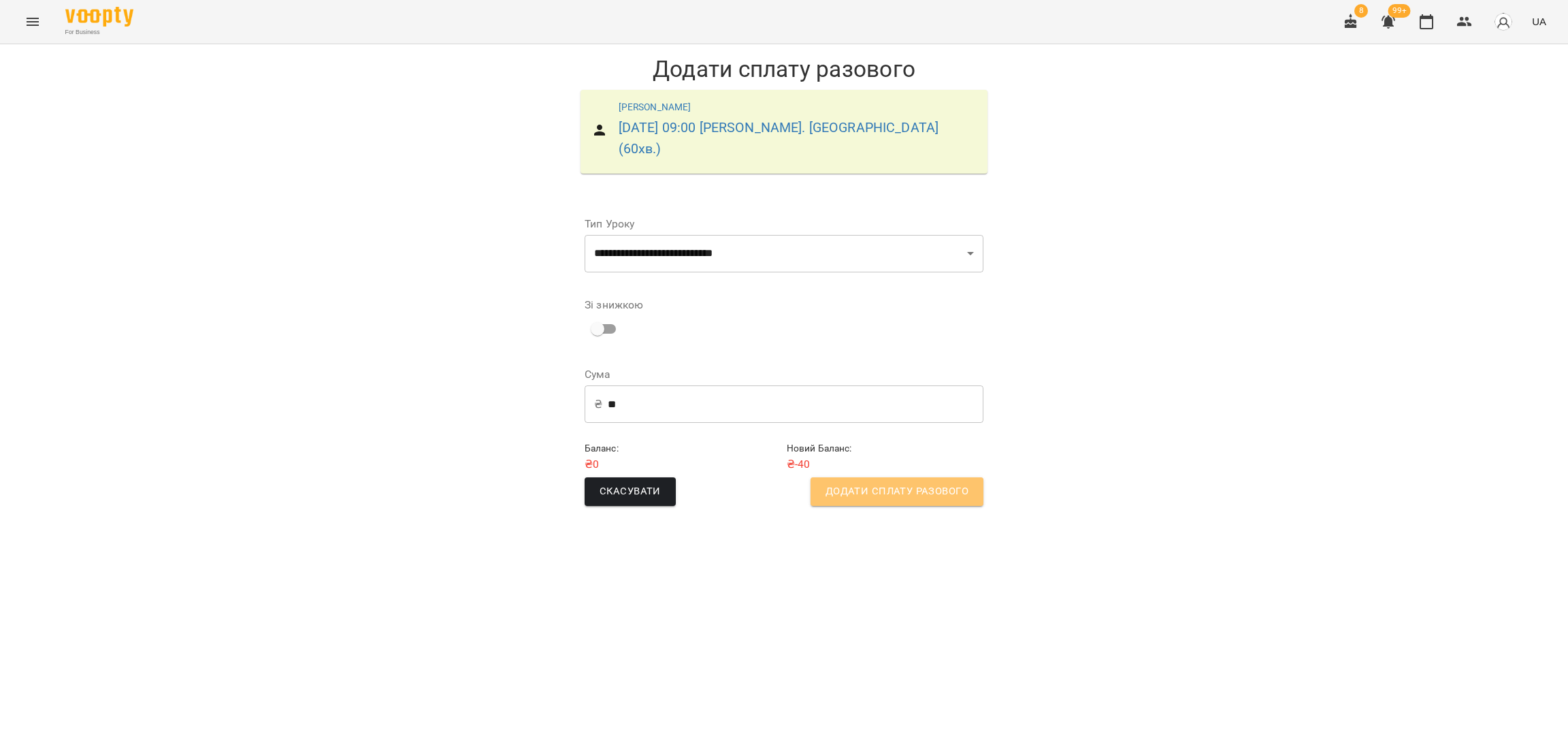
click at [878, 483] on span "Додати сплату разового" at bounding box center [896, 491] width 143 height 18
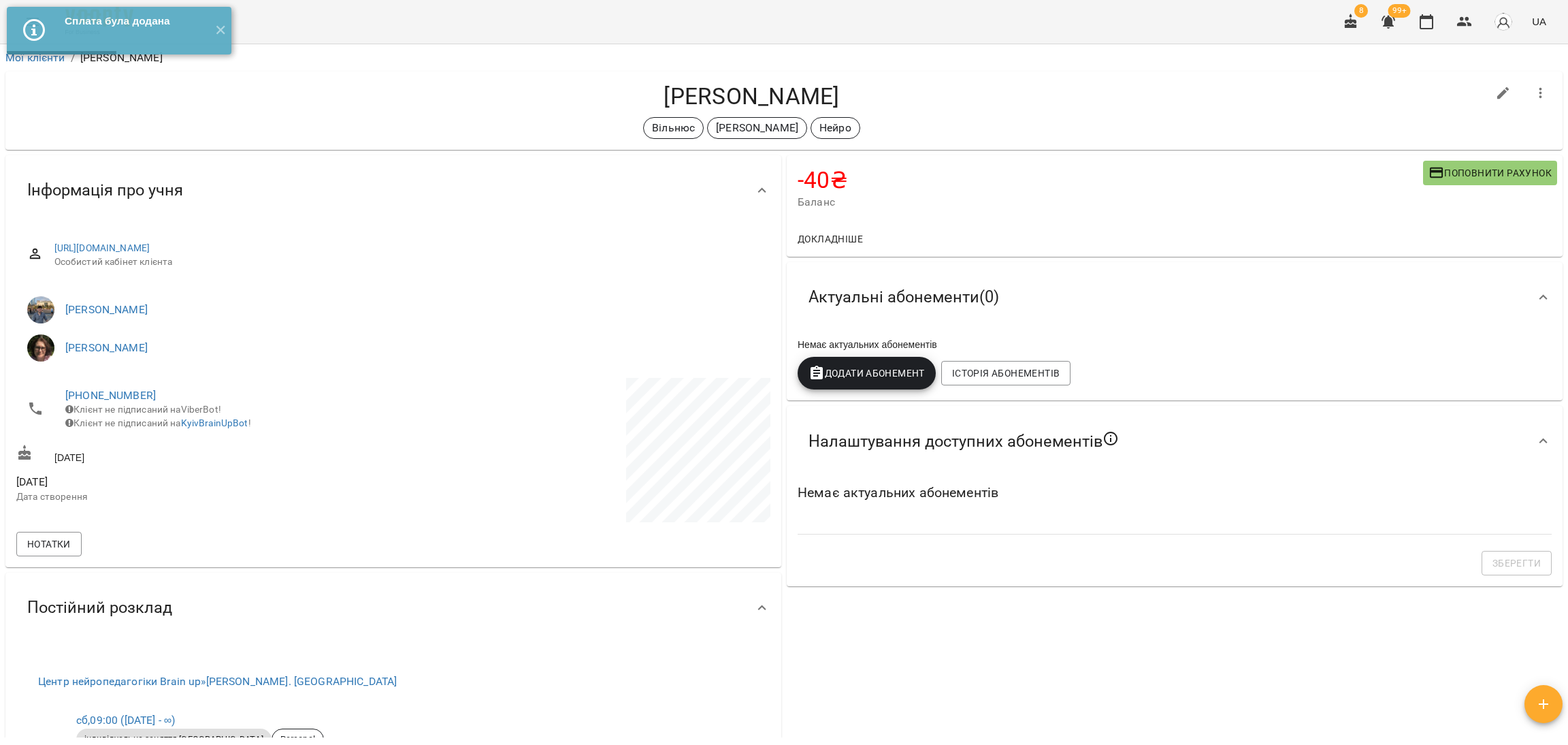
click at [1386, 31] on button "button" at bounding box center [1388, 22] width 32 height 32
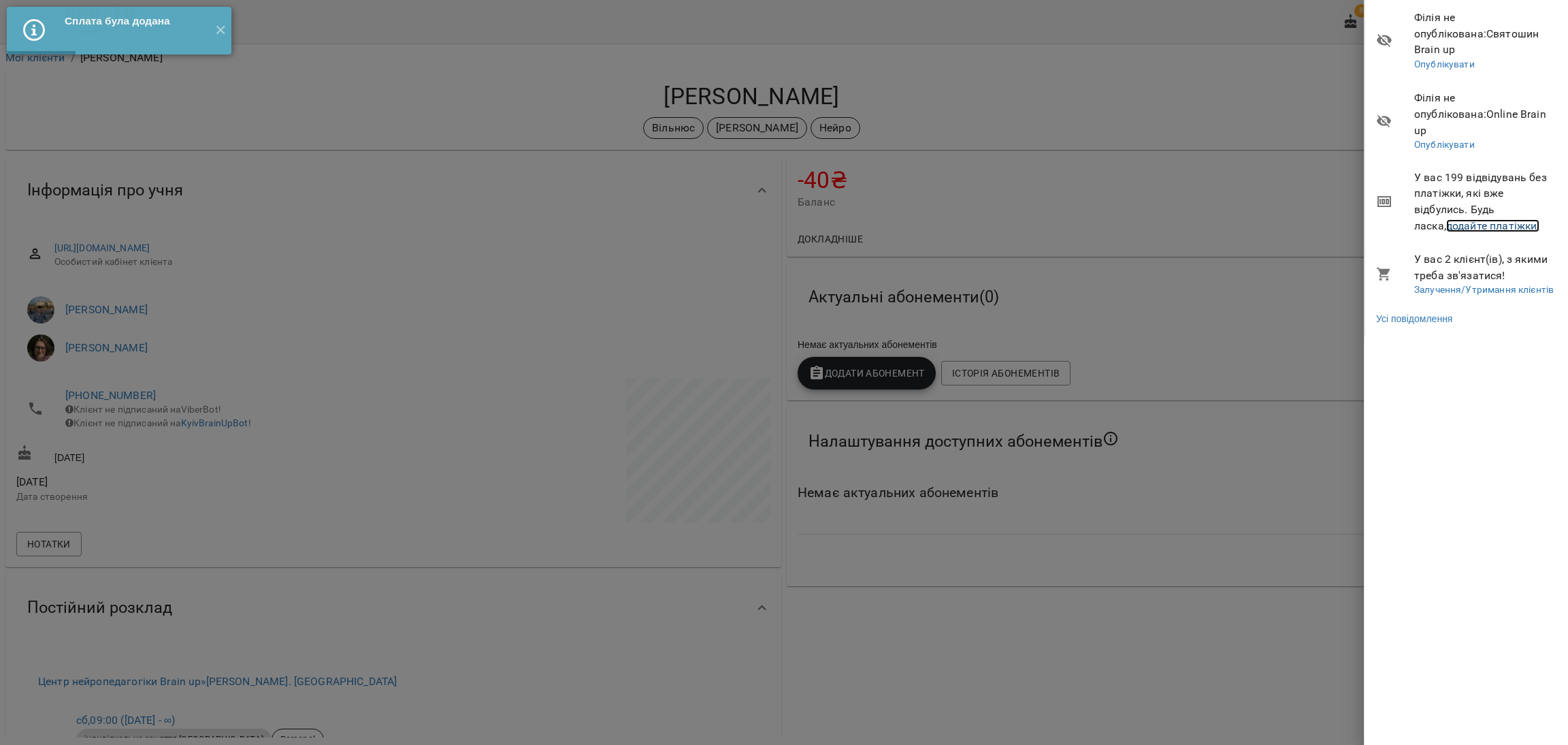
click at [1386, 219] on link "додайте платіжки!" at bounding box center [1493, 226] width 94 height 13
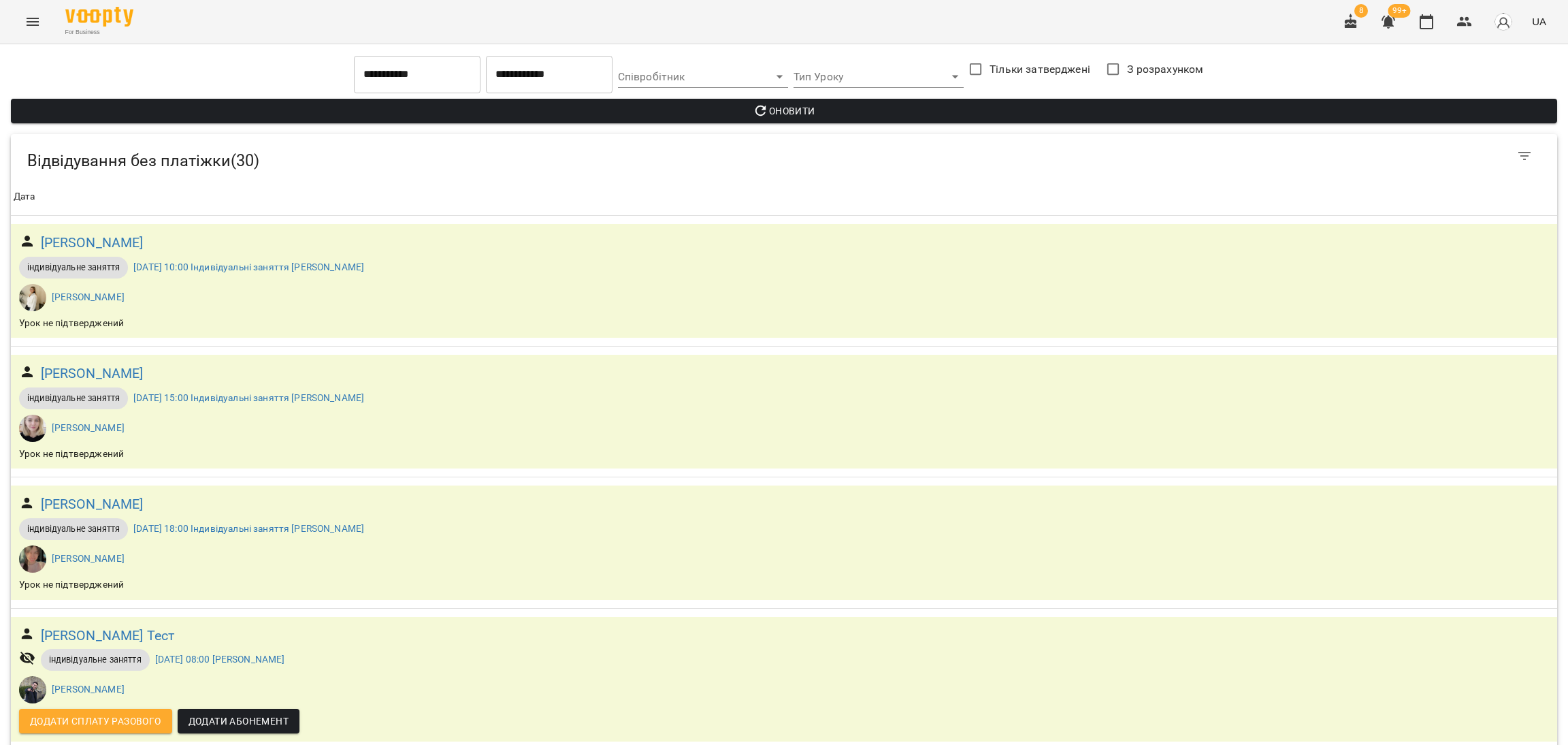
scroll to position [1736, 0]
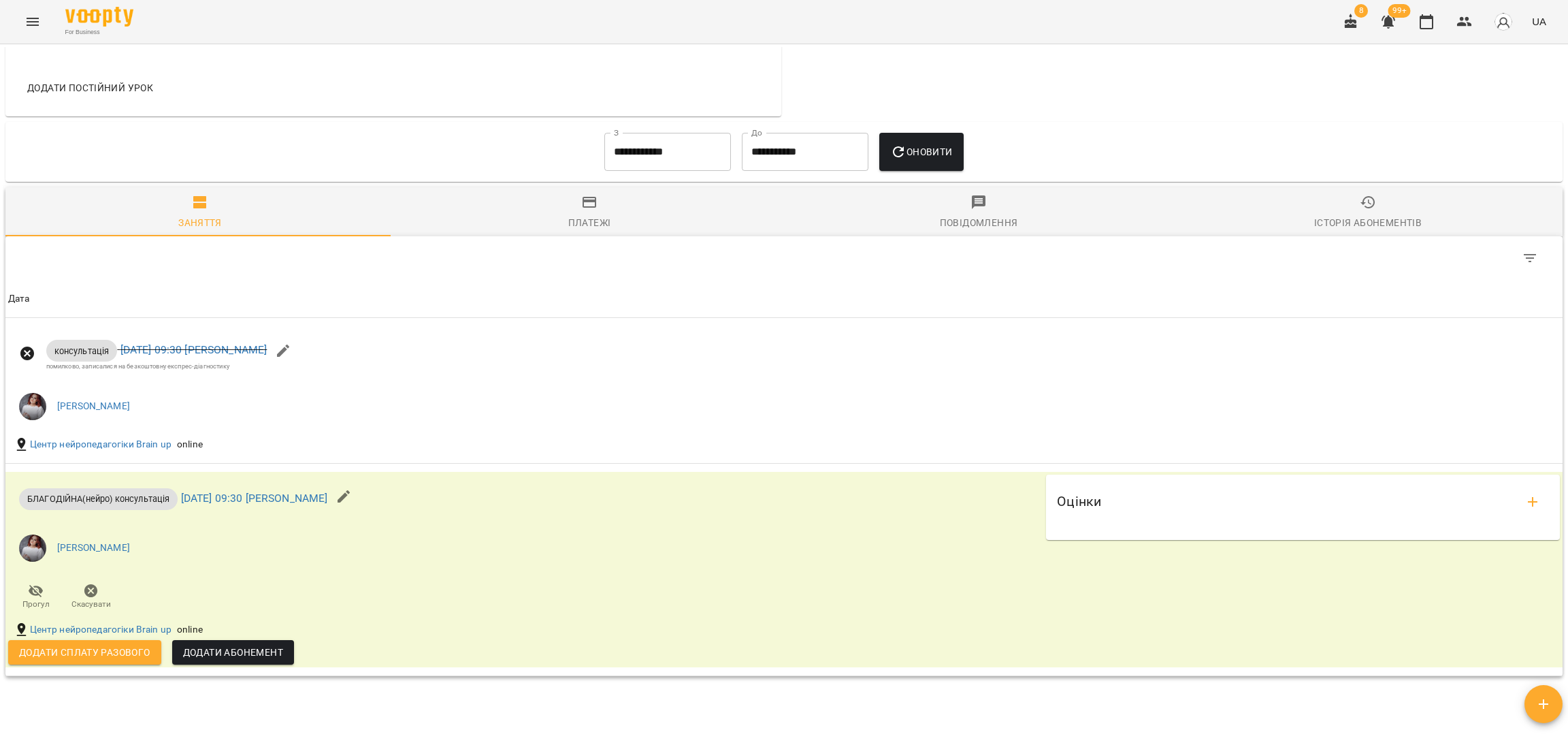
scroll to position [733, 0]
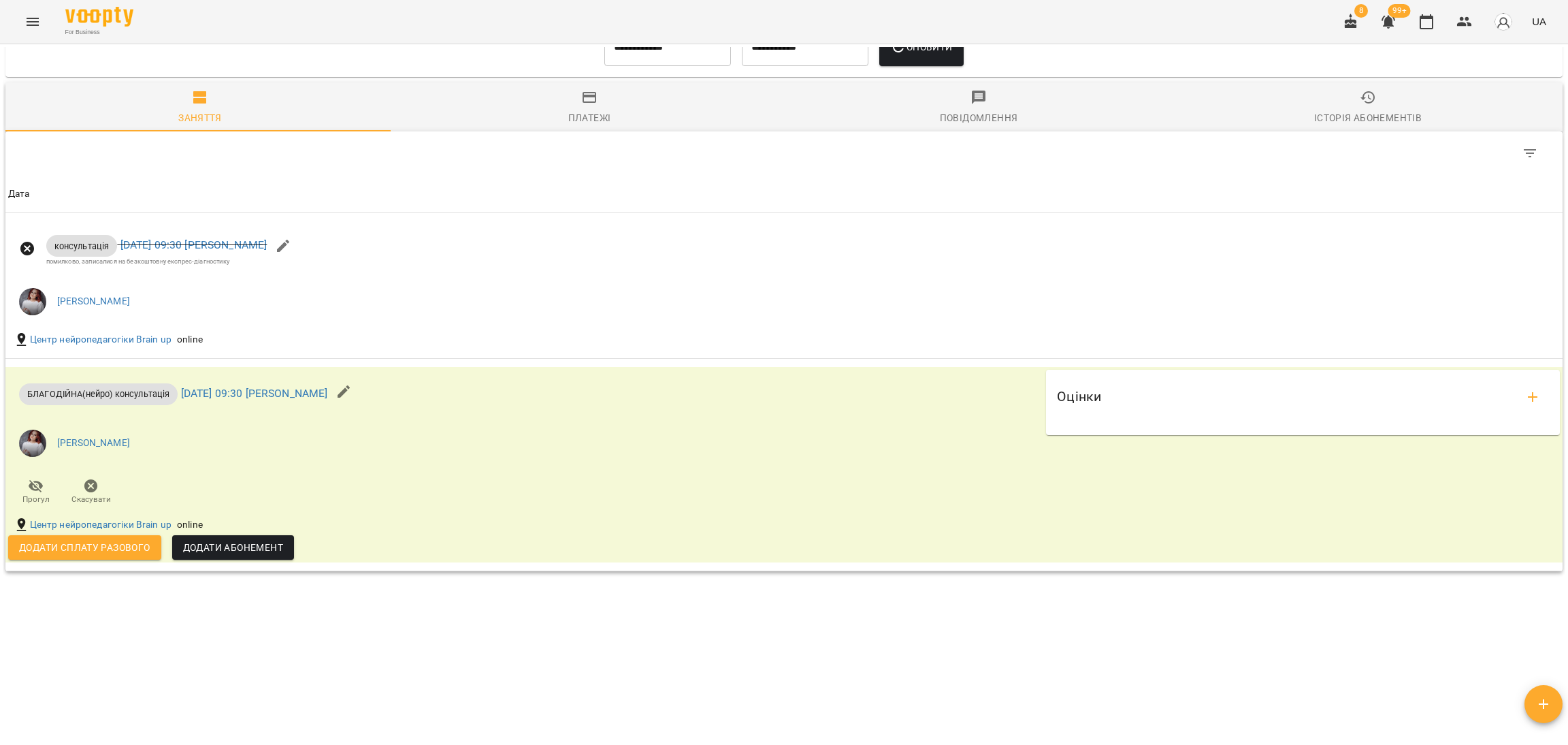
click at [1006, 657] on div "Мої клієнти / Маліновський Владислав Маліновський Владислав Консультація онлайн…" at bounding box center [784, 392] width 1563 height 690
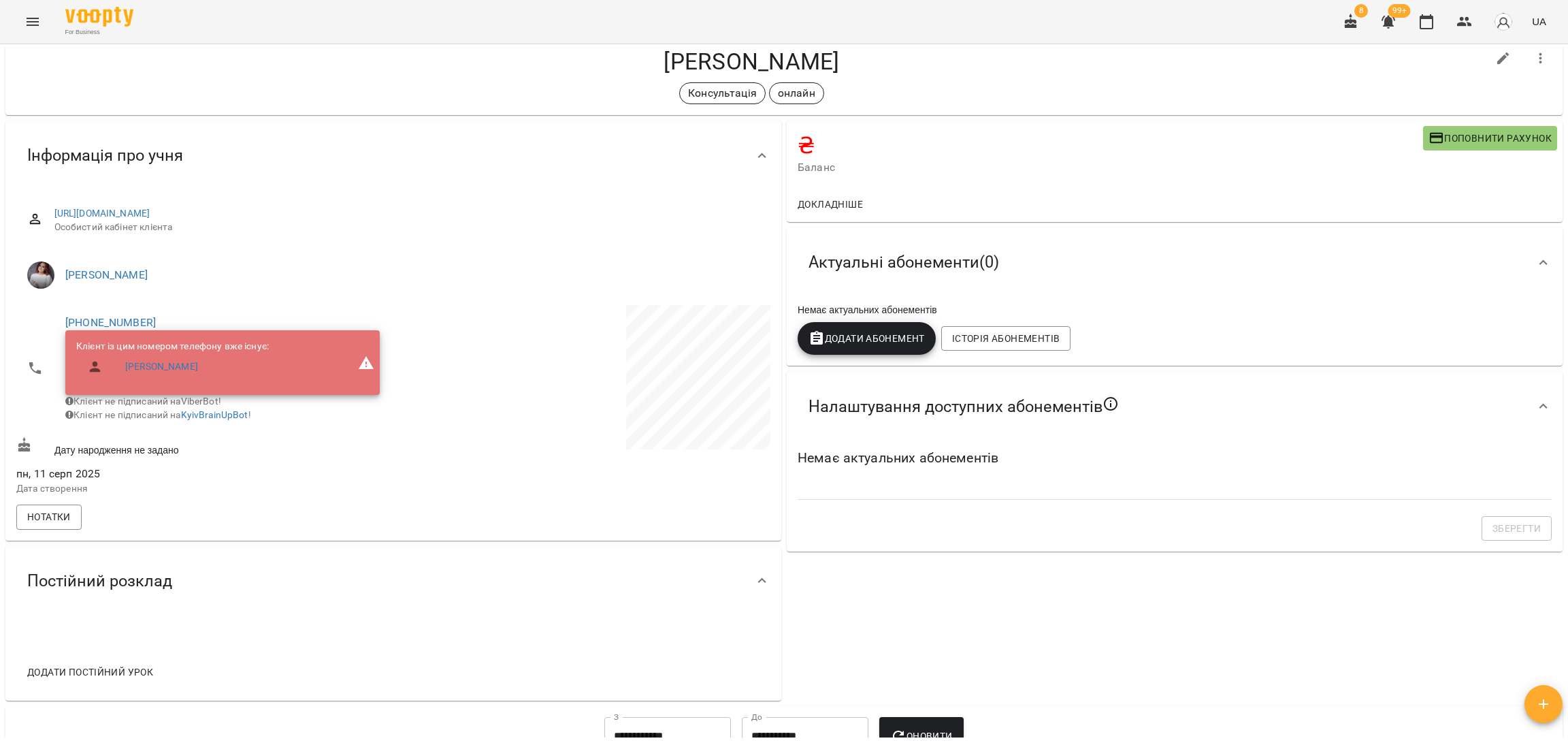
scroll to position [0, 0]
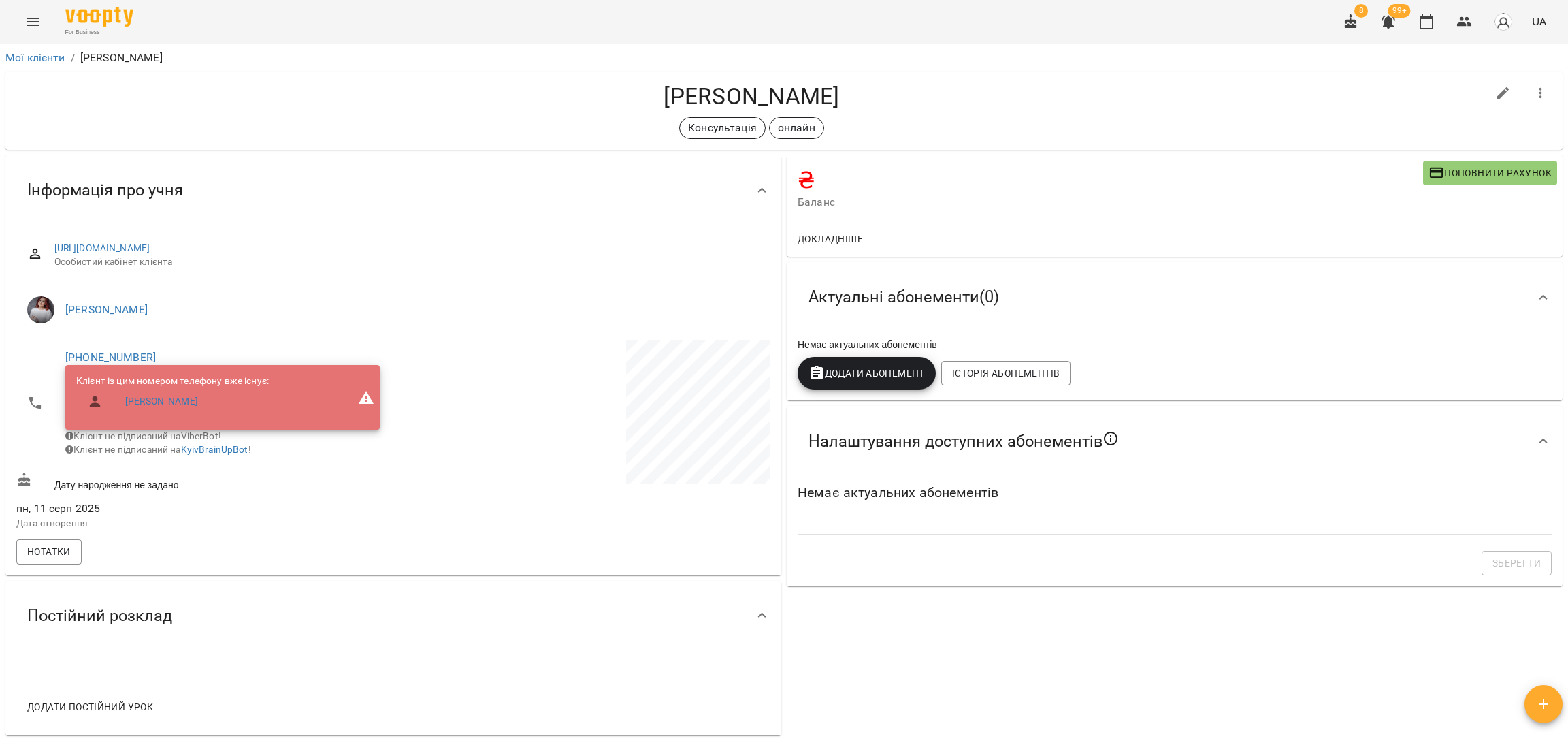
click at [1378, 24] on button "button" at bounding box center [1388, 22] width 32 height 32
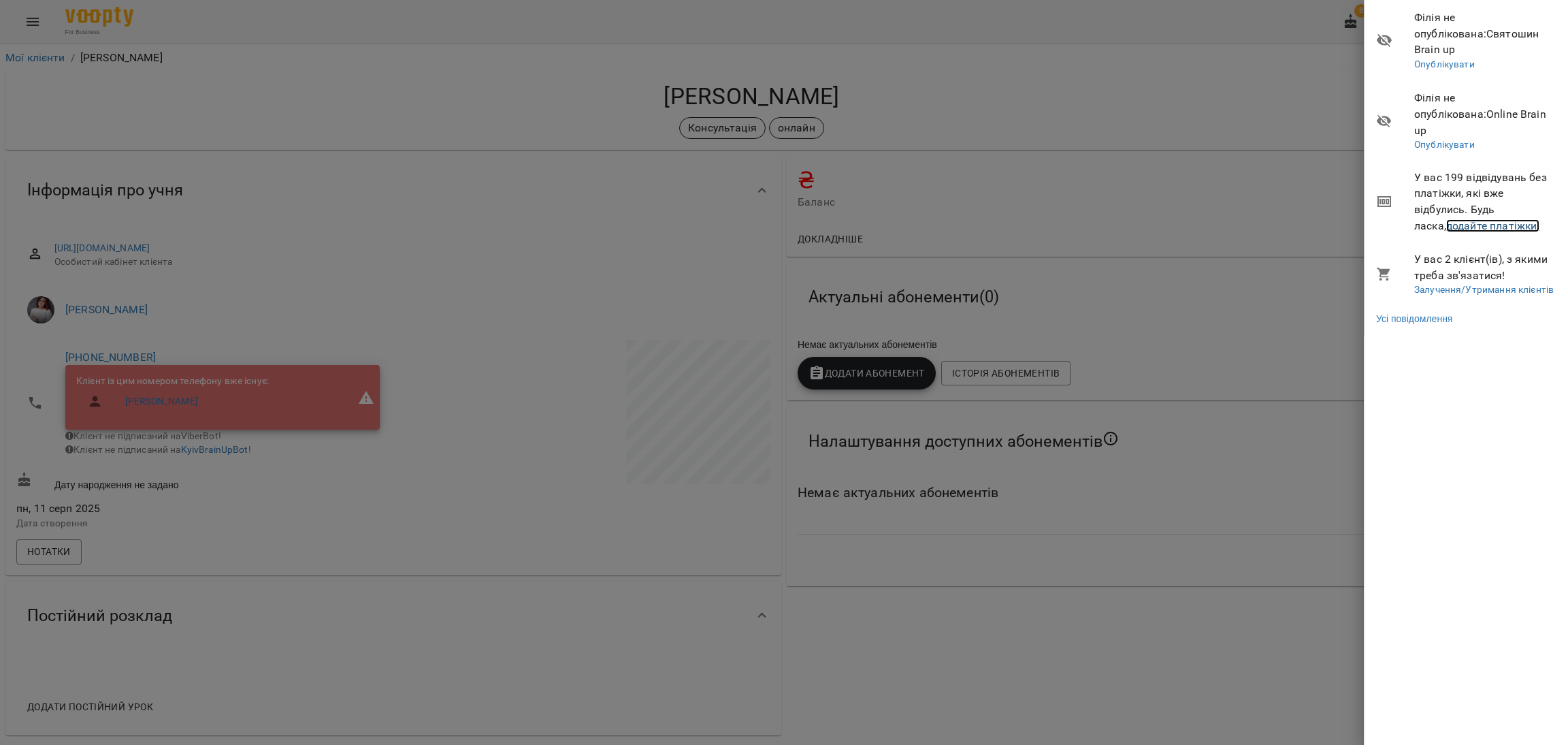
click at [1386, 219] on link "додайте платіжки!" at bounding box center [1493, 226] width 94 height 13
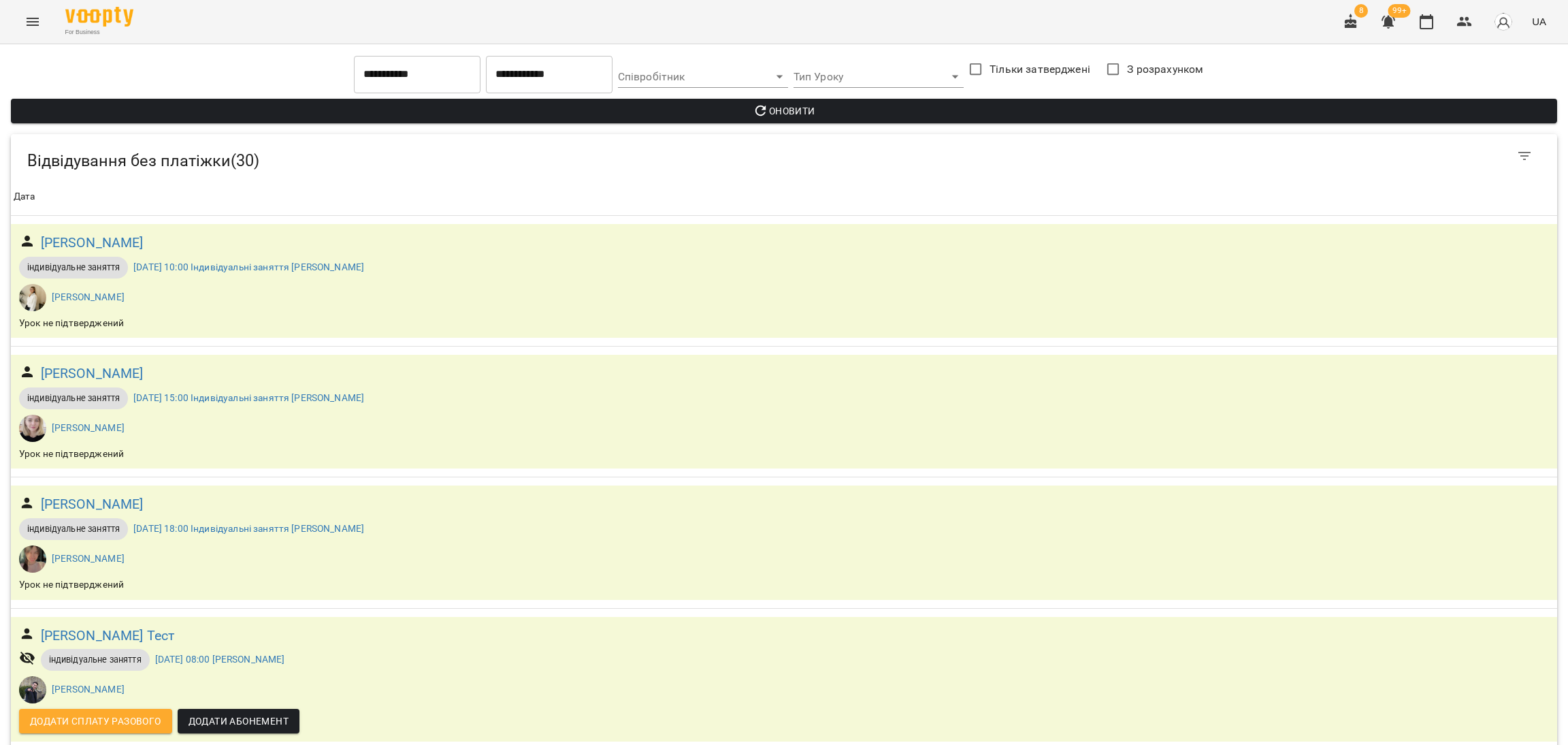
scroll to position [1634, 0]
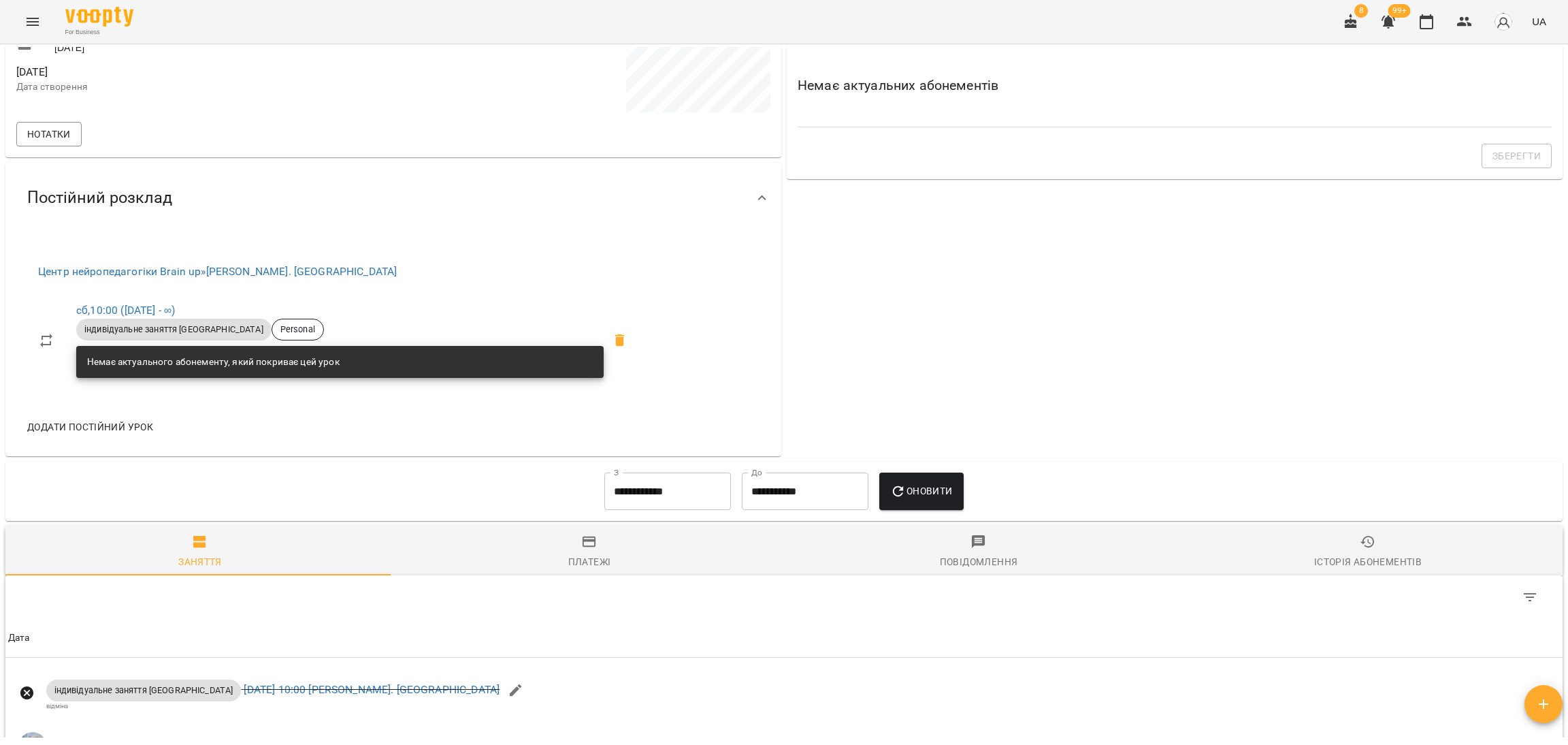
scroll to position [330, 0]
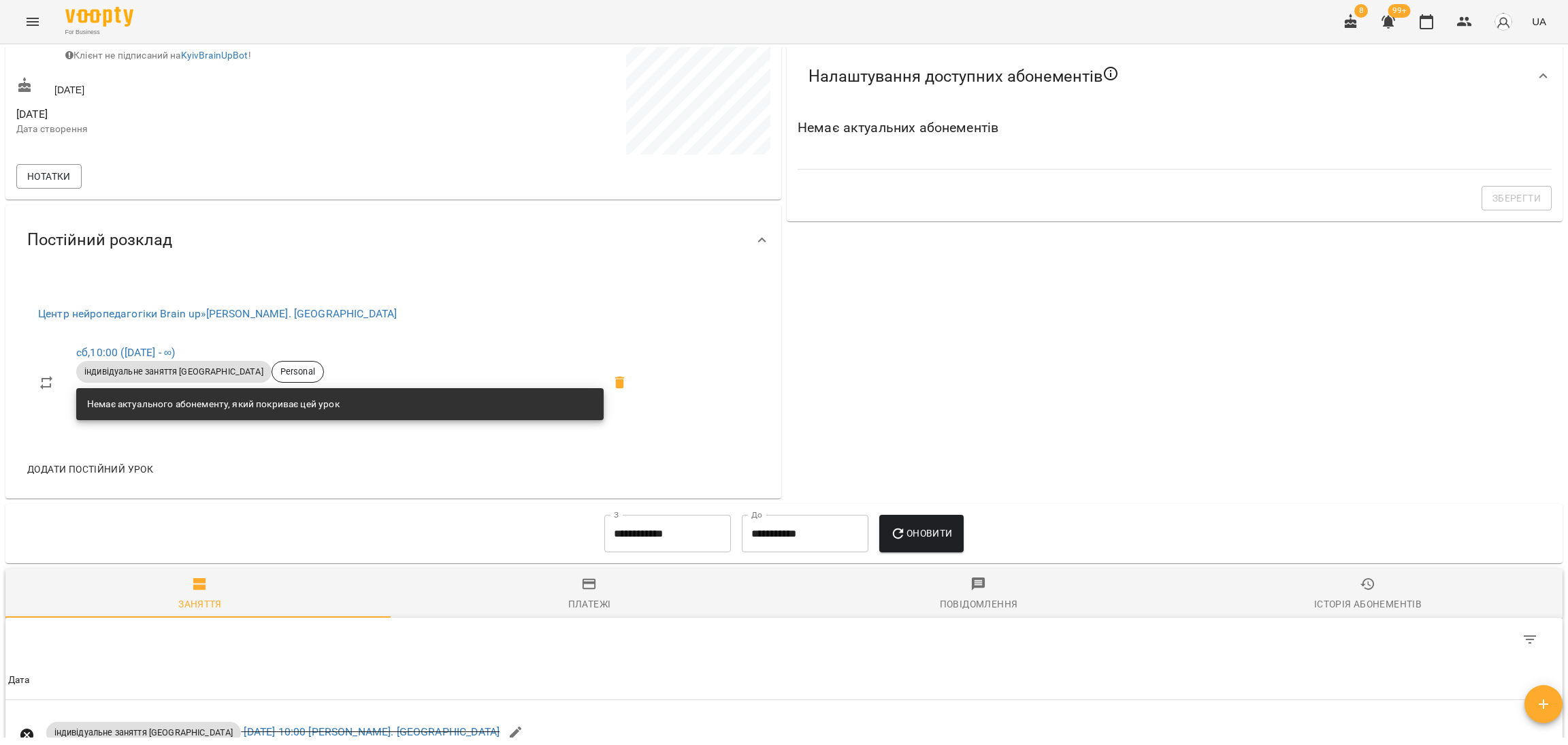
click at [618, 530] on input "**********" at bounding box center [667, 533] width 126 height 38
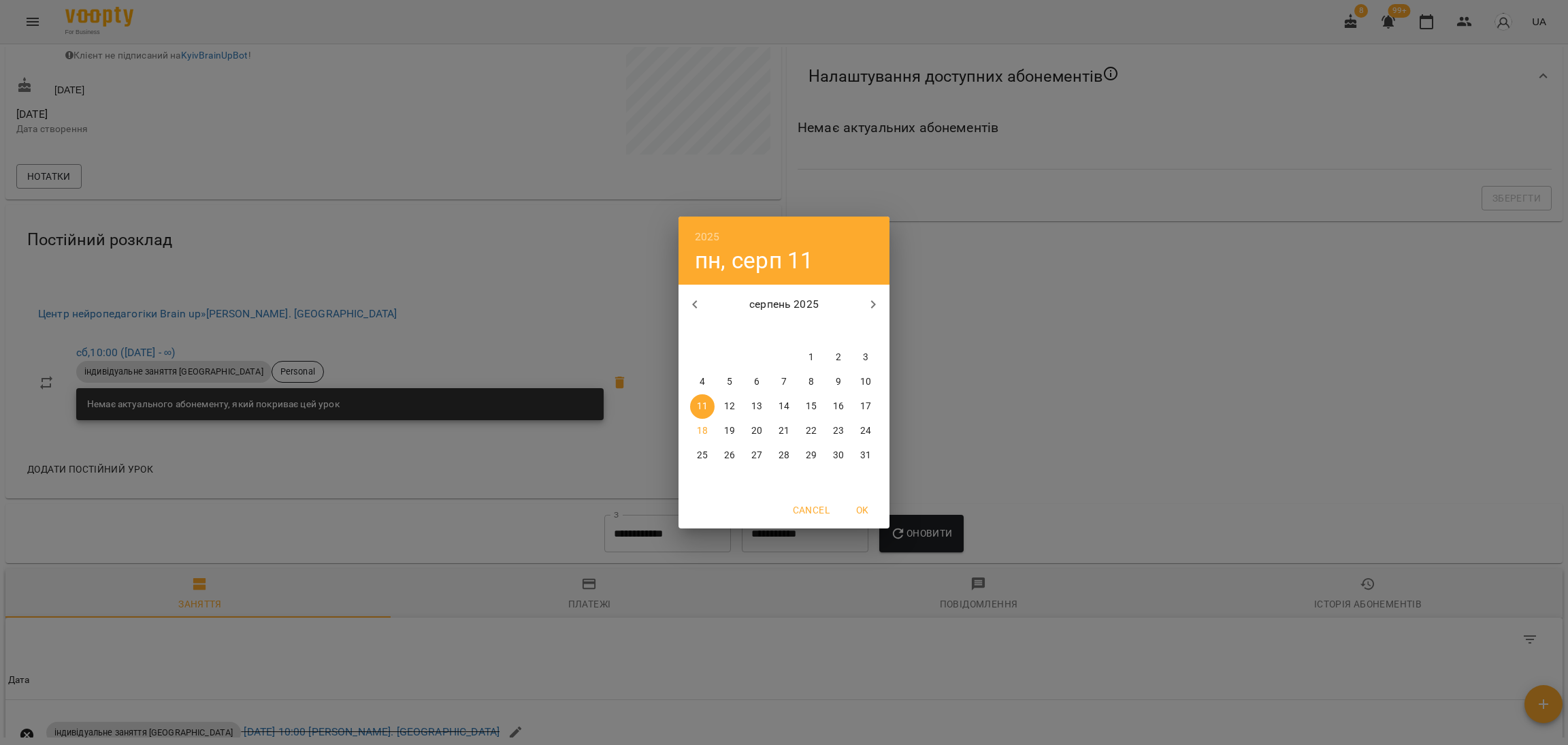
click at [690, 305] on icon "button" at bounding box center [695, 304] width 17 height 17
click at [706, 385] on span "7" at bounding box center [702, 381] width 24 height 14
type input "**********"
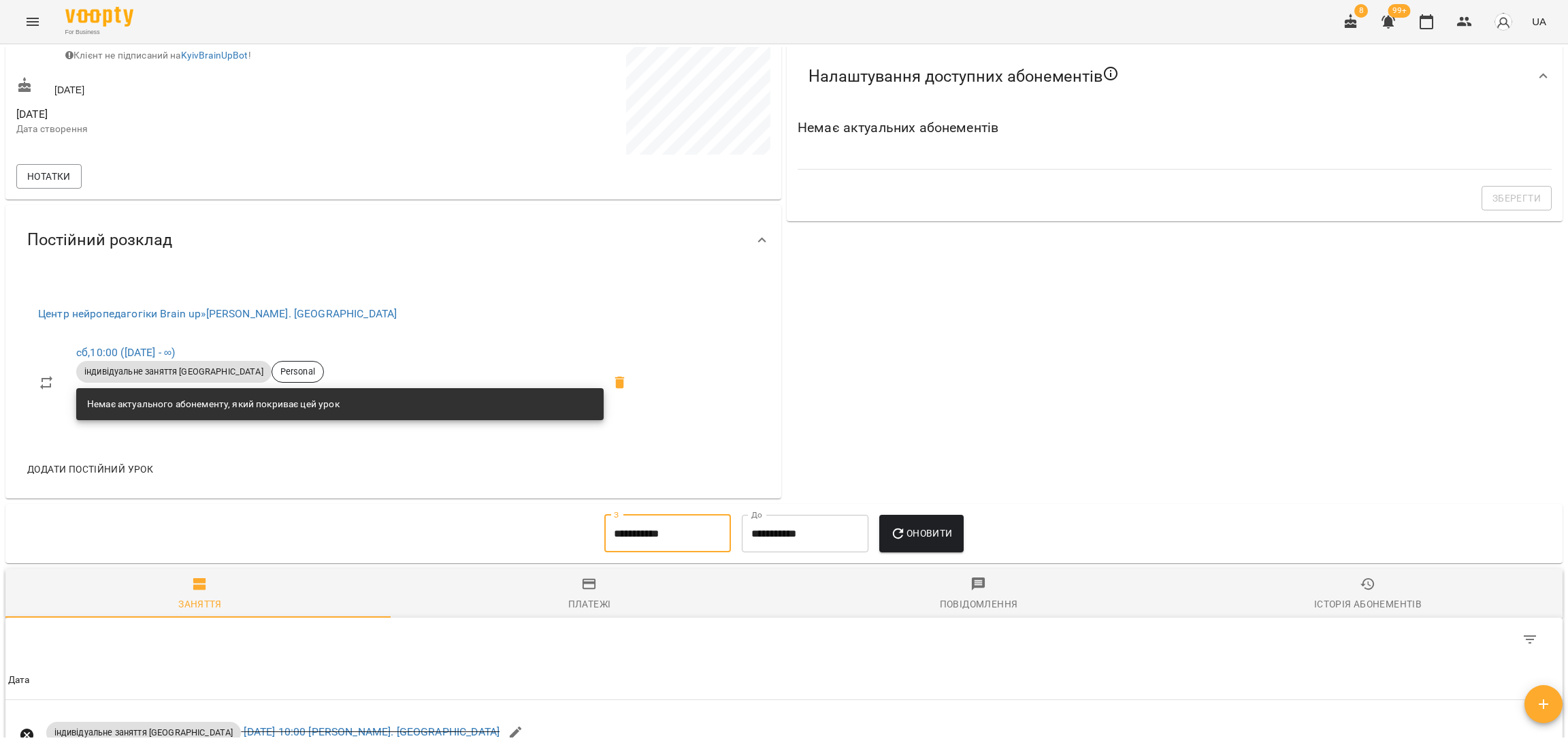
click at [941, 527] on span "Оновити" at bounding box center [921, 533] width 62 height 17
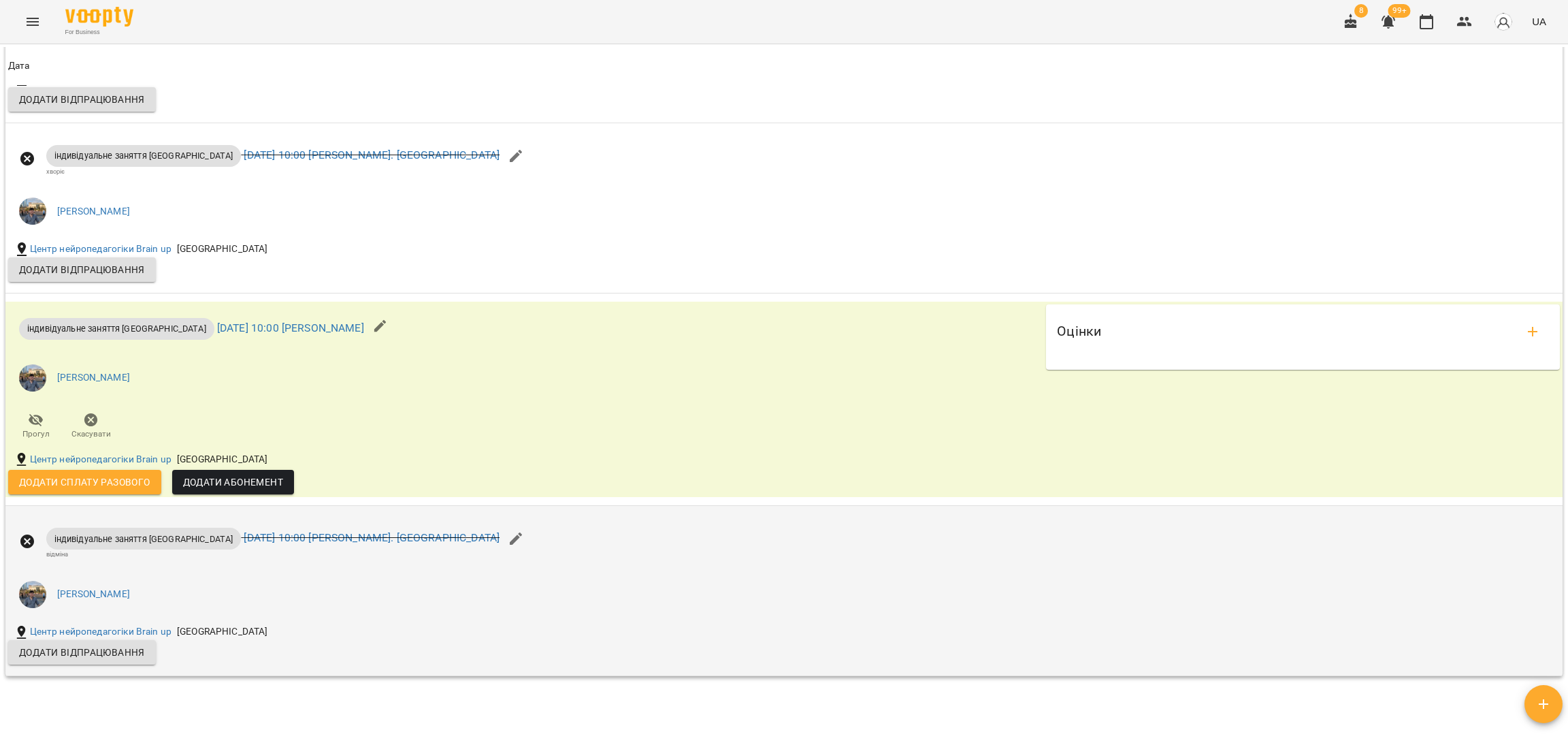
scroll to position [1657, 0]
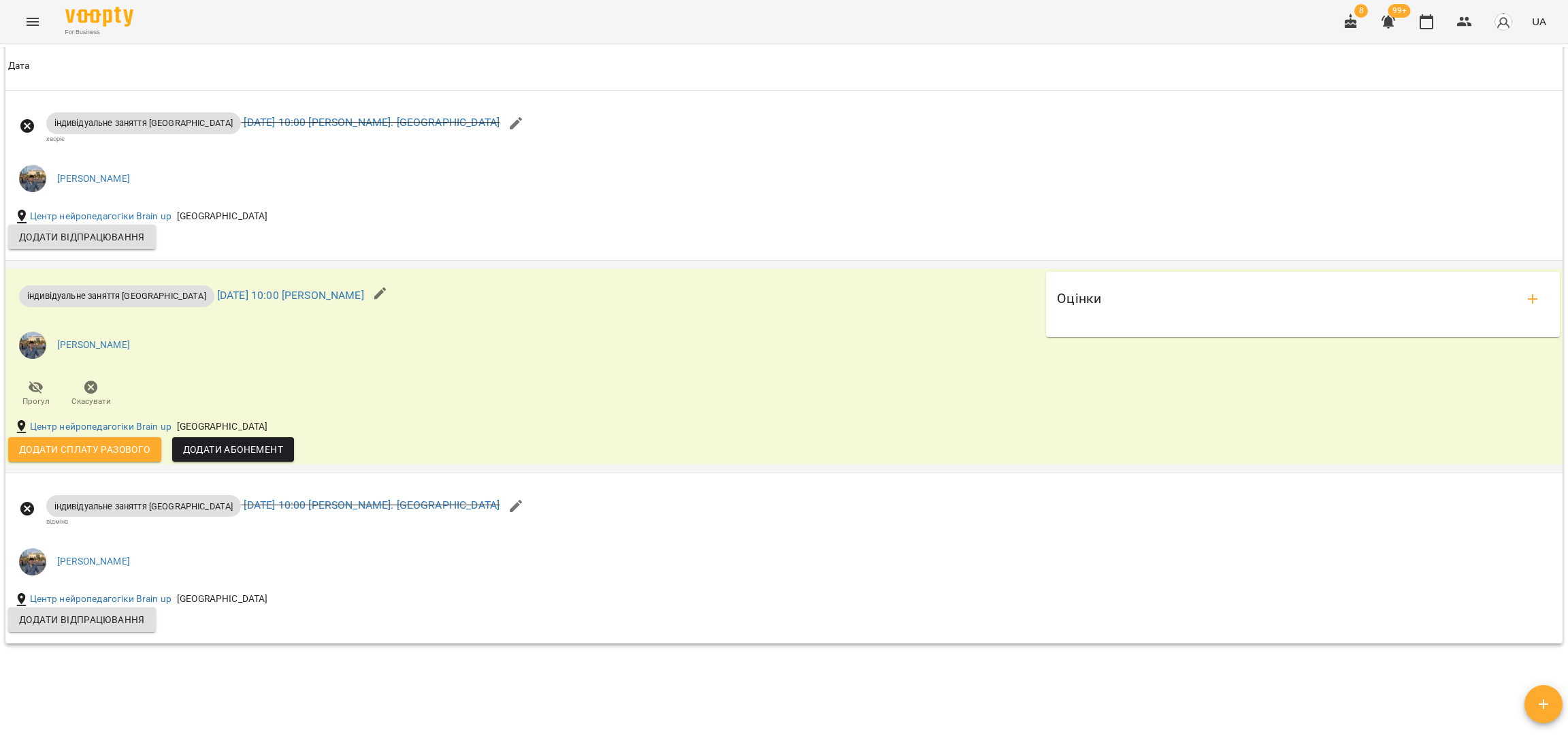
click at [133, 447] on span "Додати сплату разового" at bounding box center [85, 449] width 131 height 17
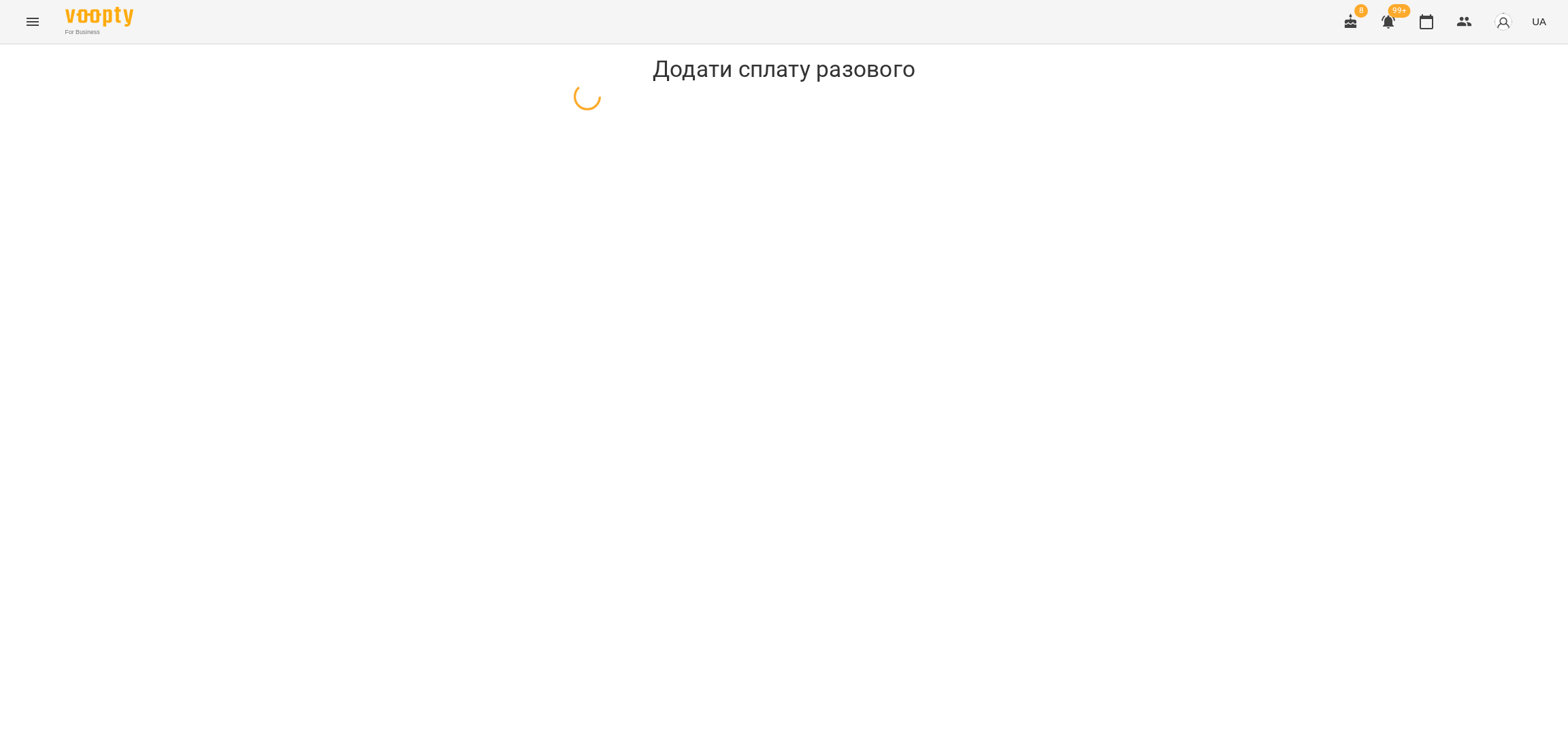
select select "**********"
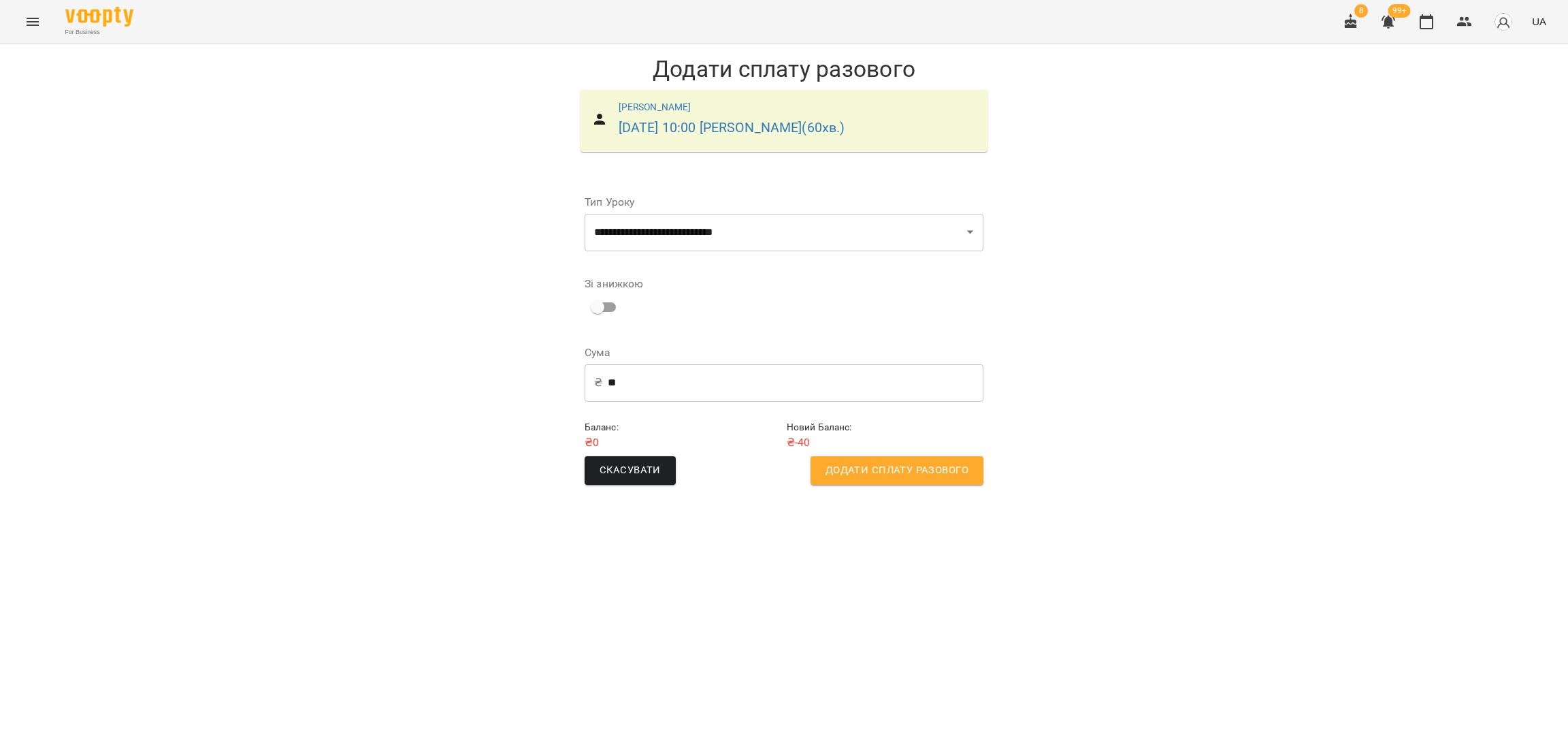
click at [834, 461] on span "Додати сплату разового" at bounding box center [896, 470] width 143 height 18
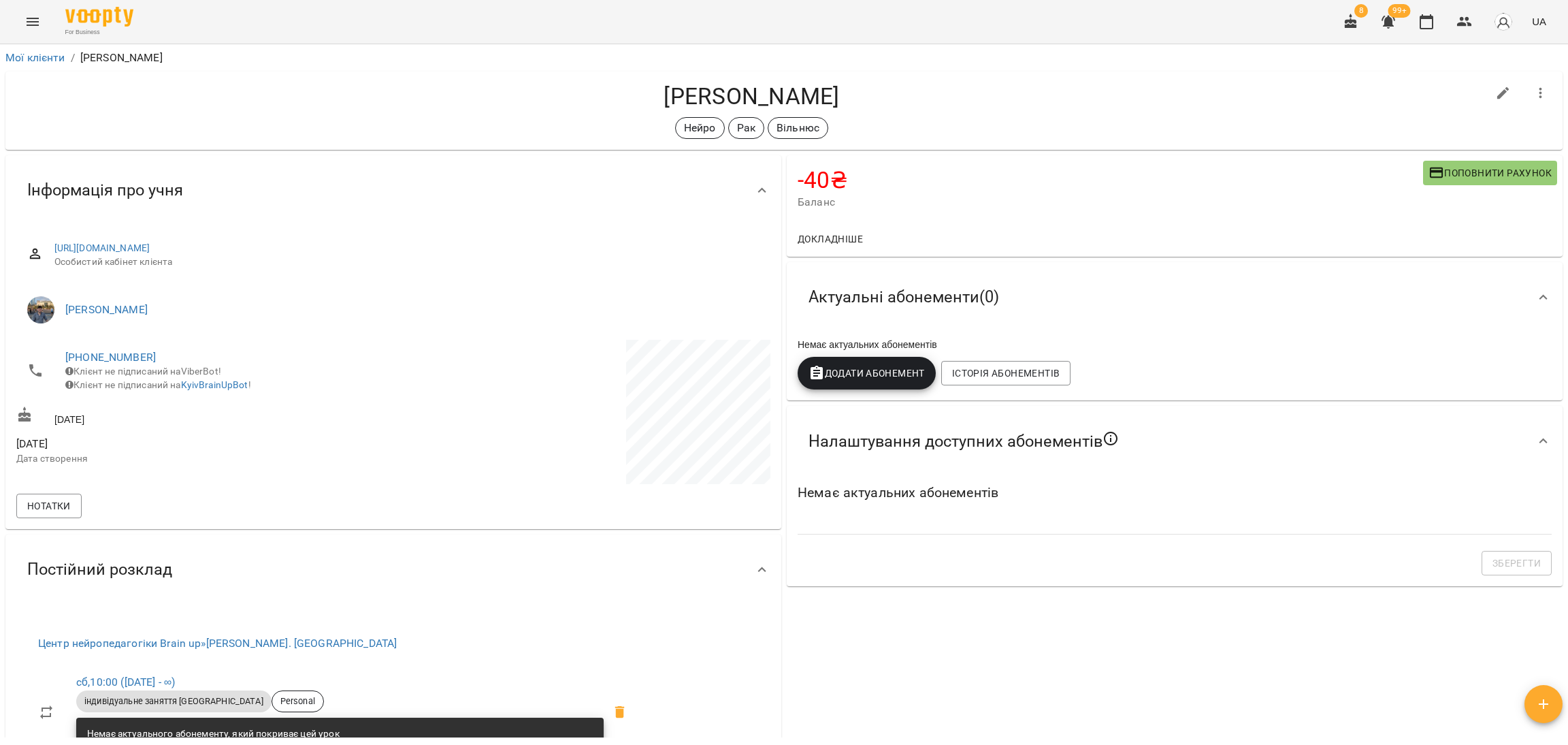
click at [1386, 17] on icon "button" at bounding box center [1388, 22] width 17 height 17
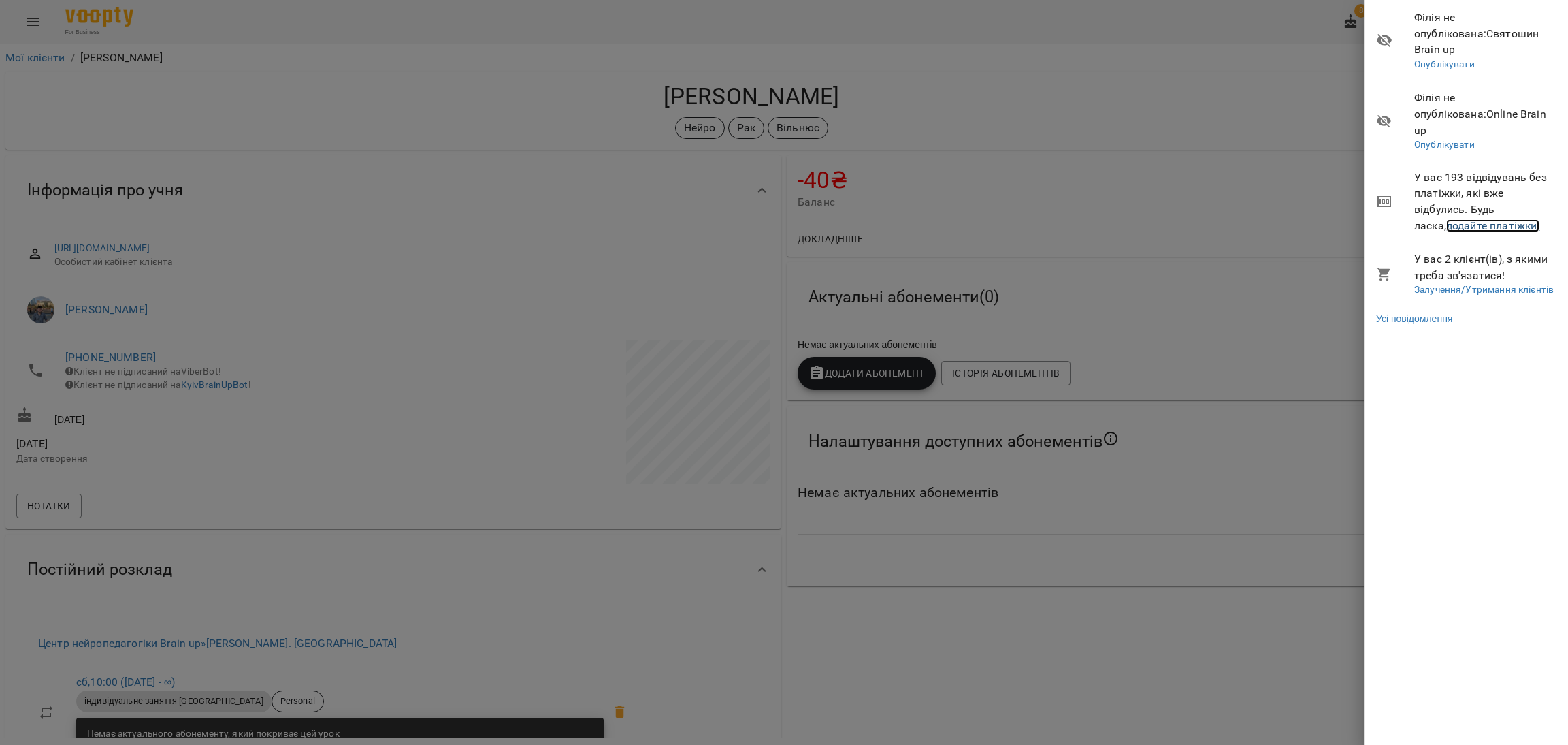
click at [1386, 219] on link "додайте платіжки!" at bounding box center [1493, 226] width 94 height 13
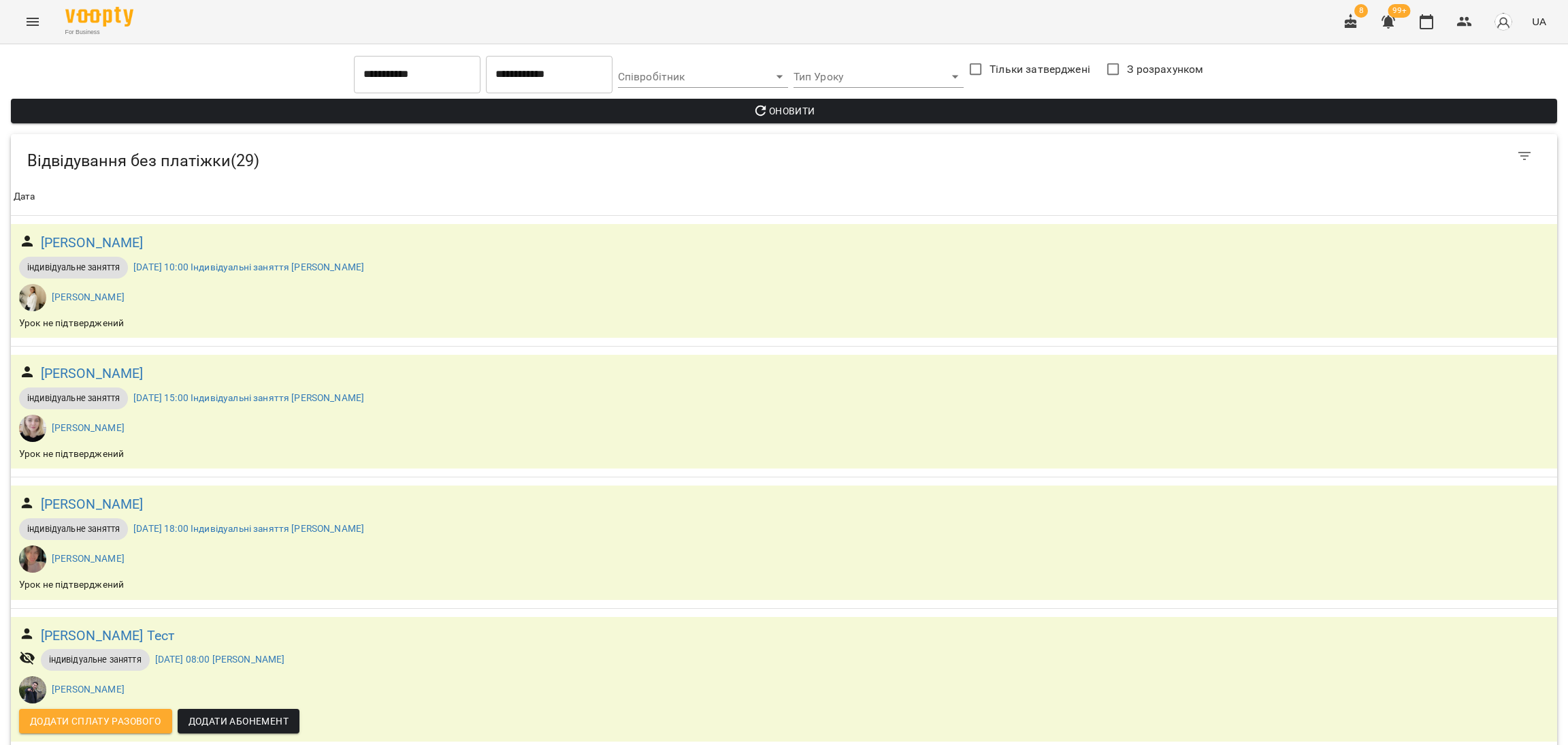
scroll to position [2042, 0]
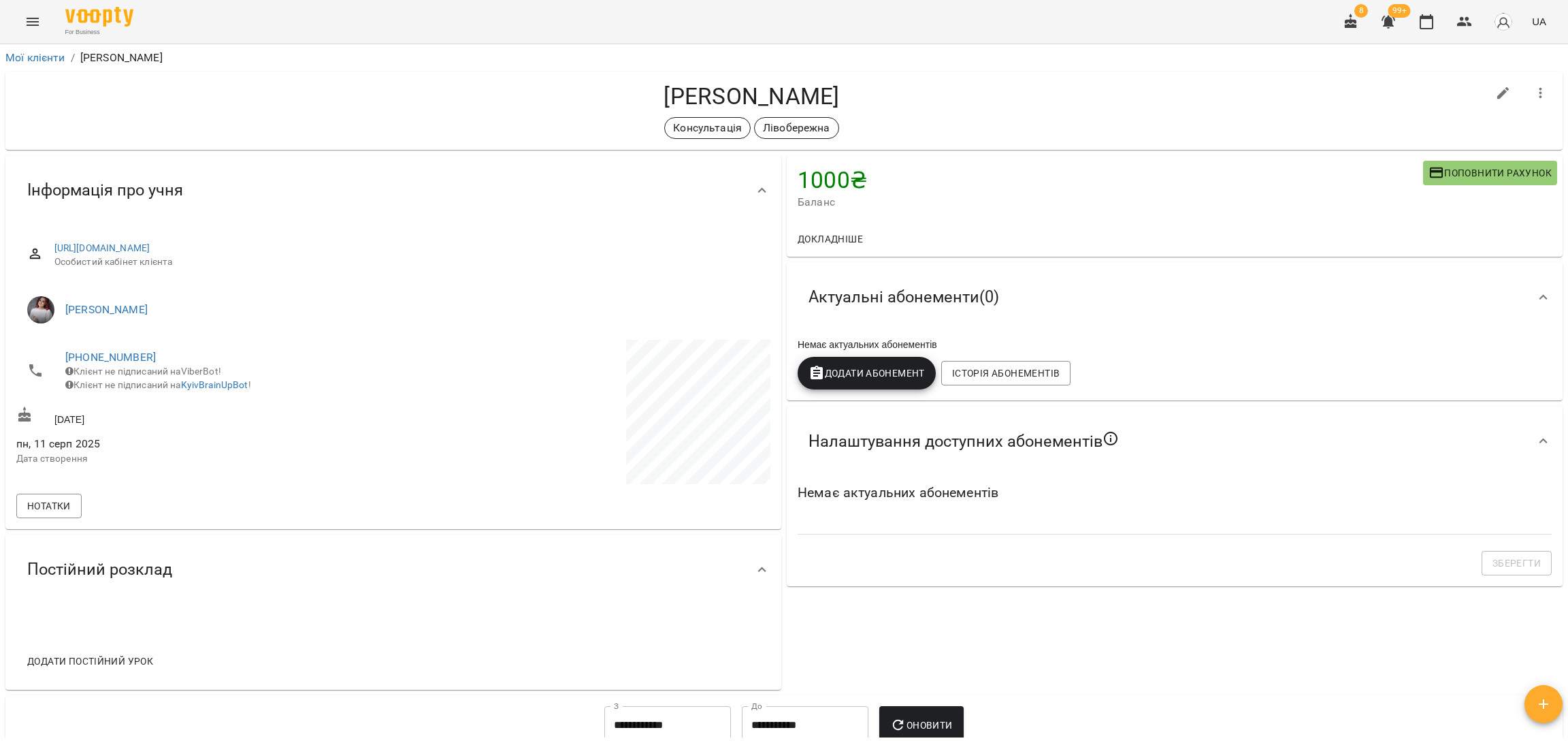
click at [807, 85] on h4 "Титарчук Вікторія" at bounding box center [752, 96] width 1471 height 28
copy div "Титарчук Вікторія Консультація Лівобережна"
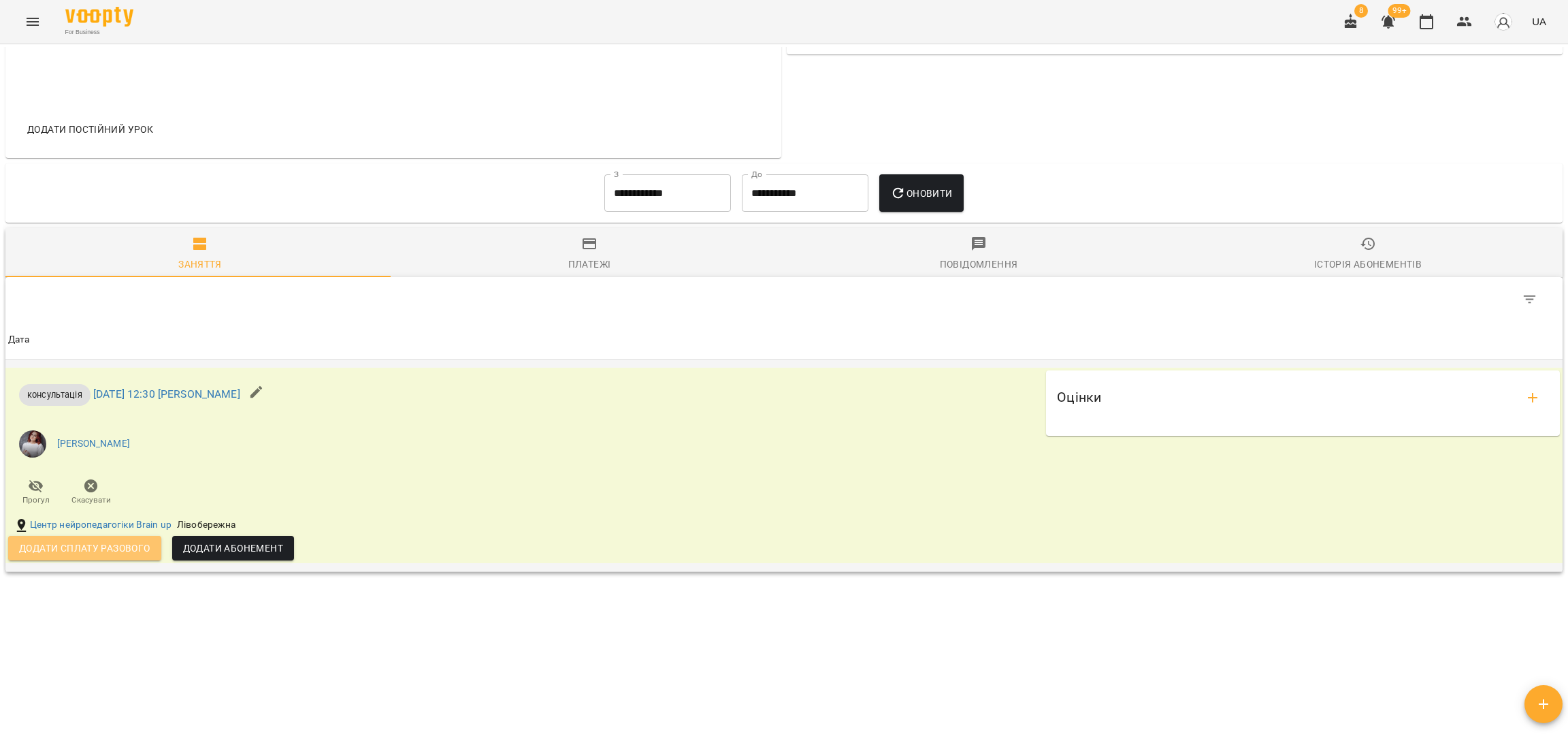
click at [60, 552] on span "Додати сплату разового" at bounding box center [85, 547] width 131 height 17
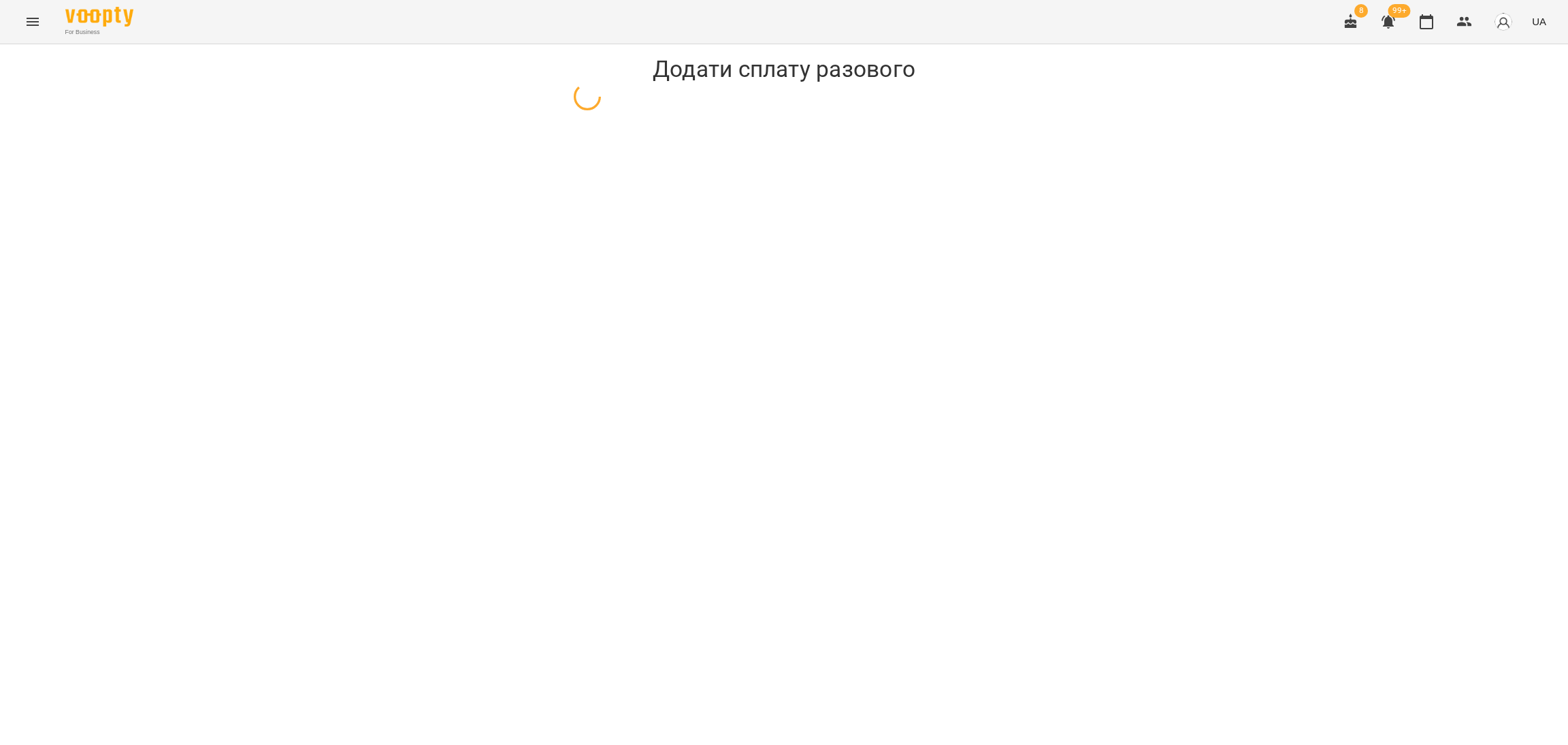
select select "**********"
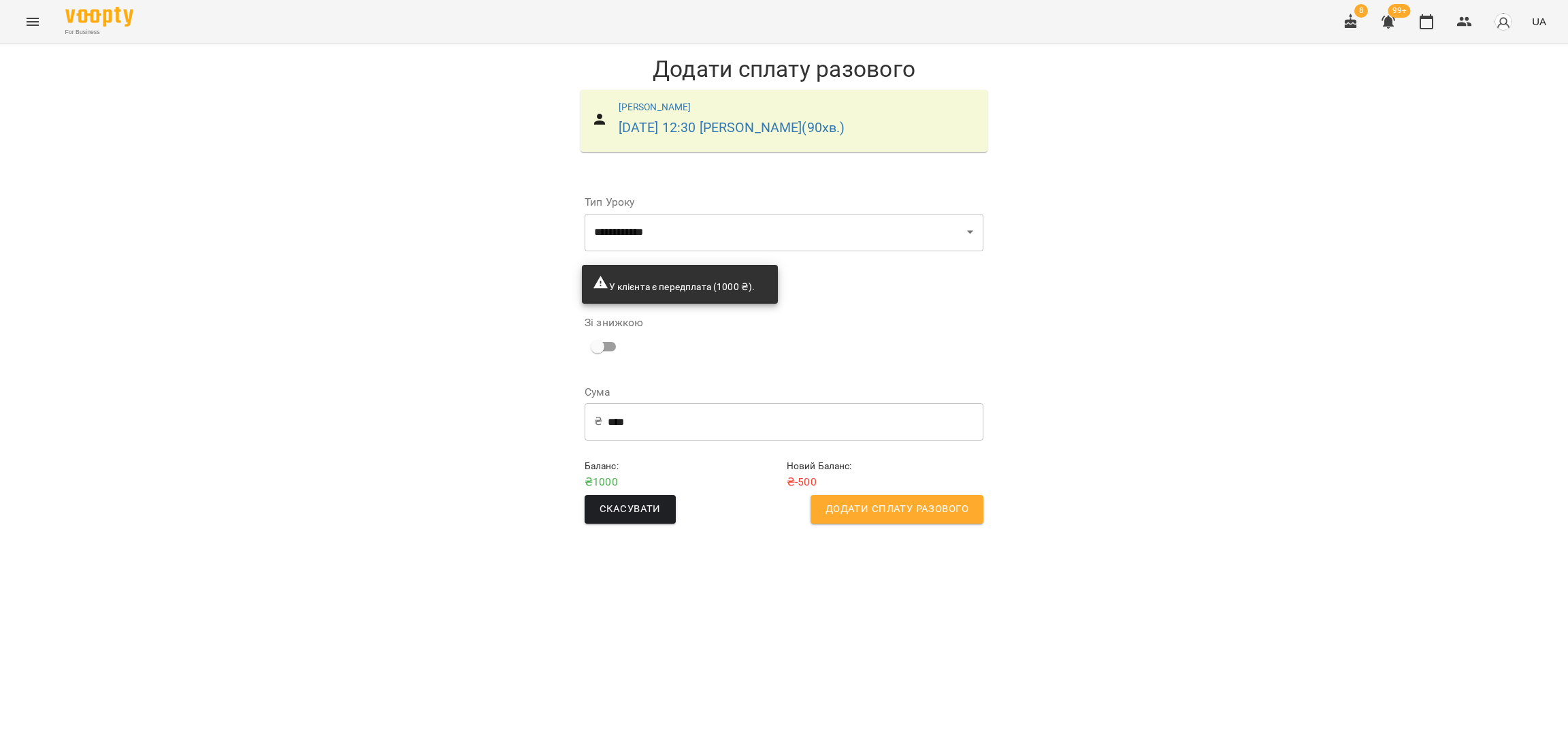
click at [648, 420] on input "****" at bounding box center [795, 421] width 376 height 38
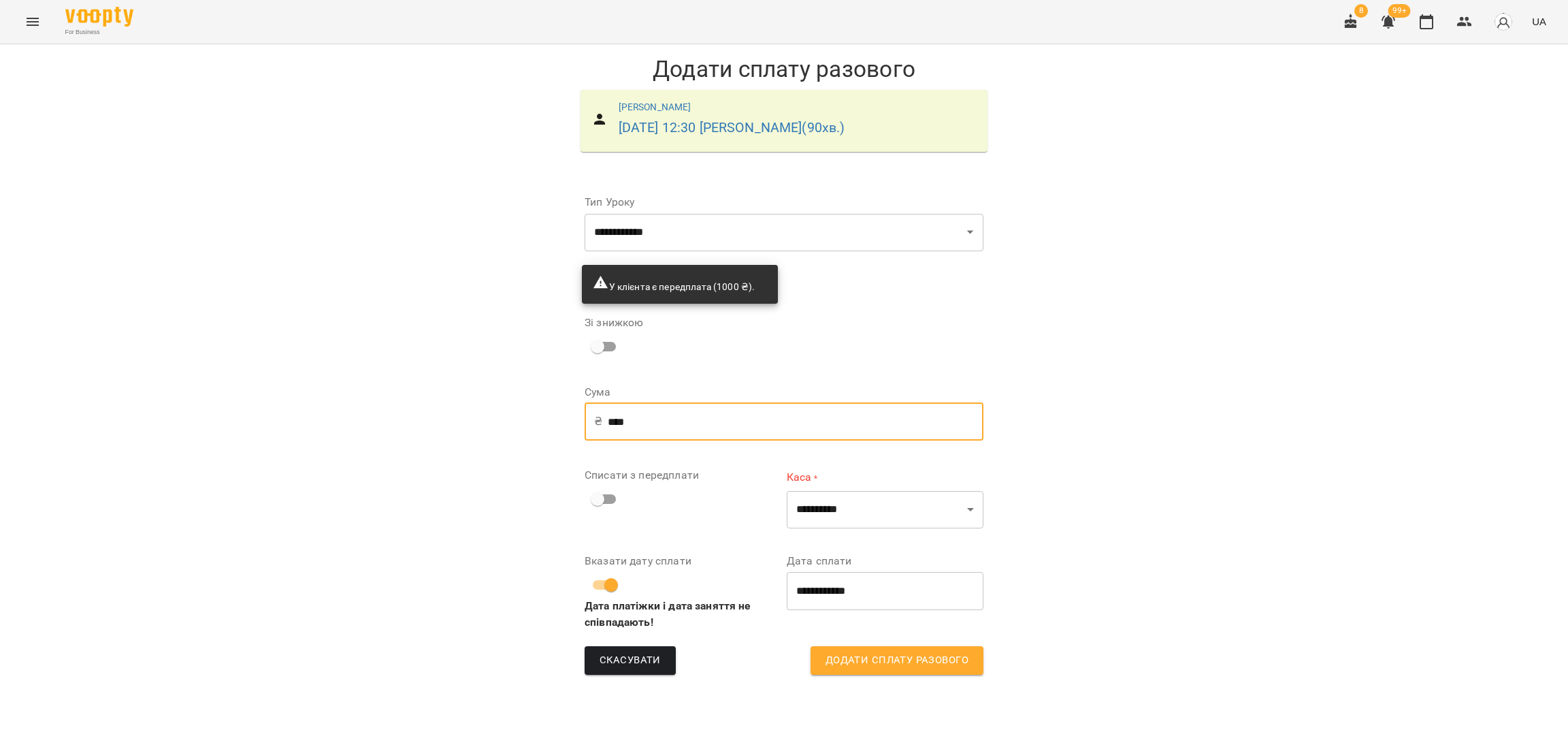
type input "****"
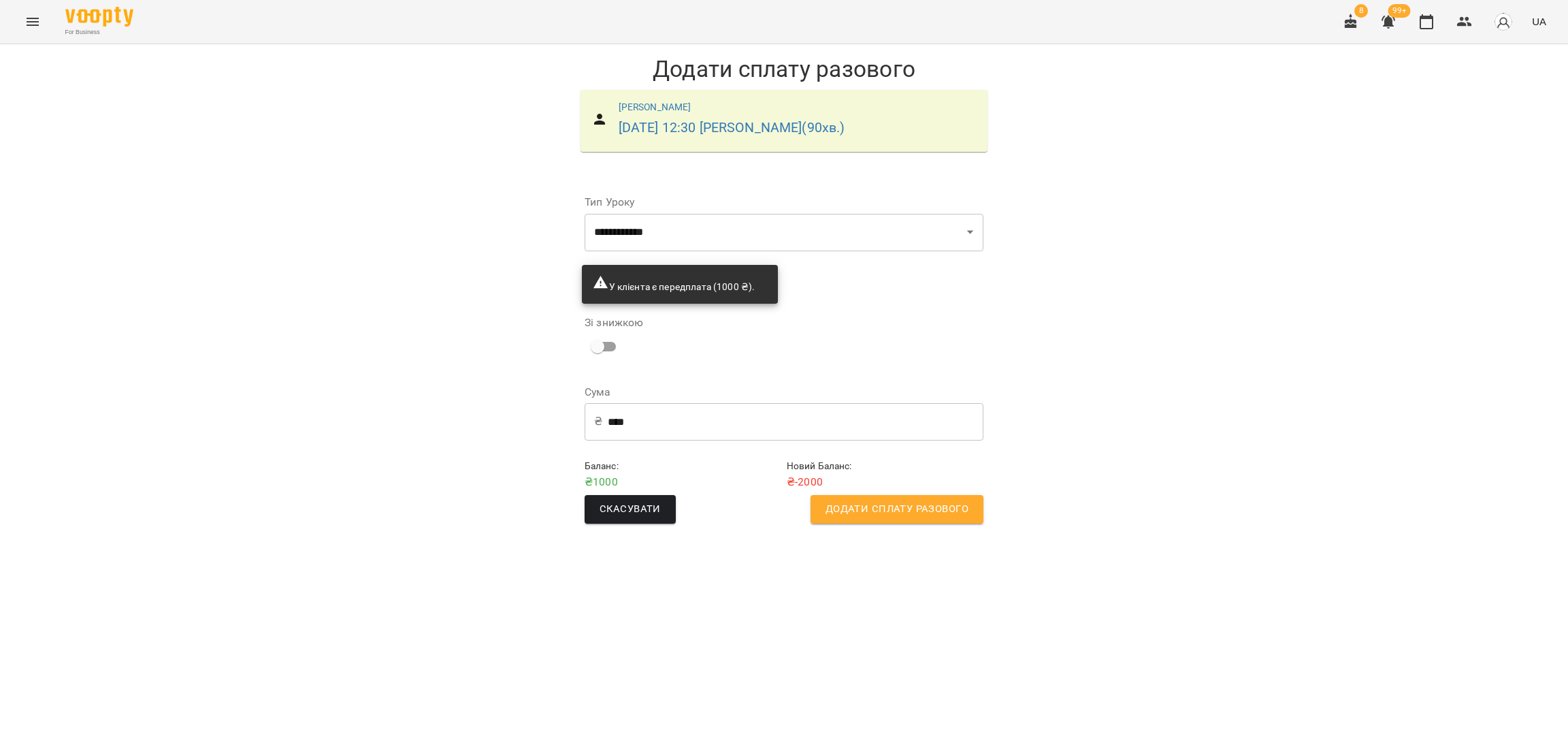
click at [811, 512] on button "Додати сплату разового" at bounding box center [897, 509] width 173 height 29
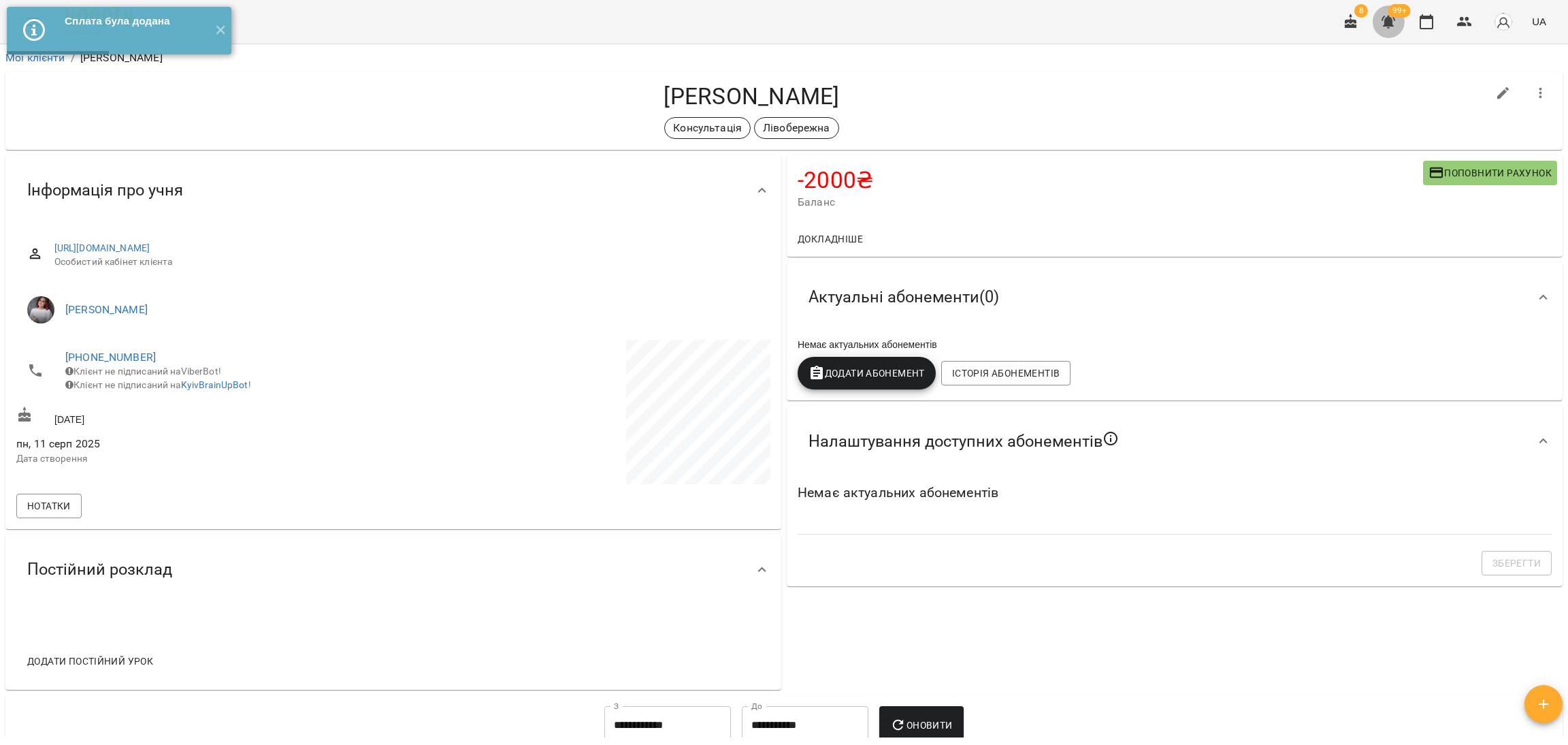
click at [1386, 32] on button "button" at bounding box center [1388, 22] width 32 height 32
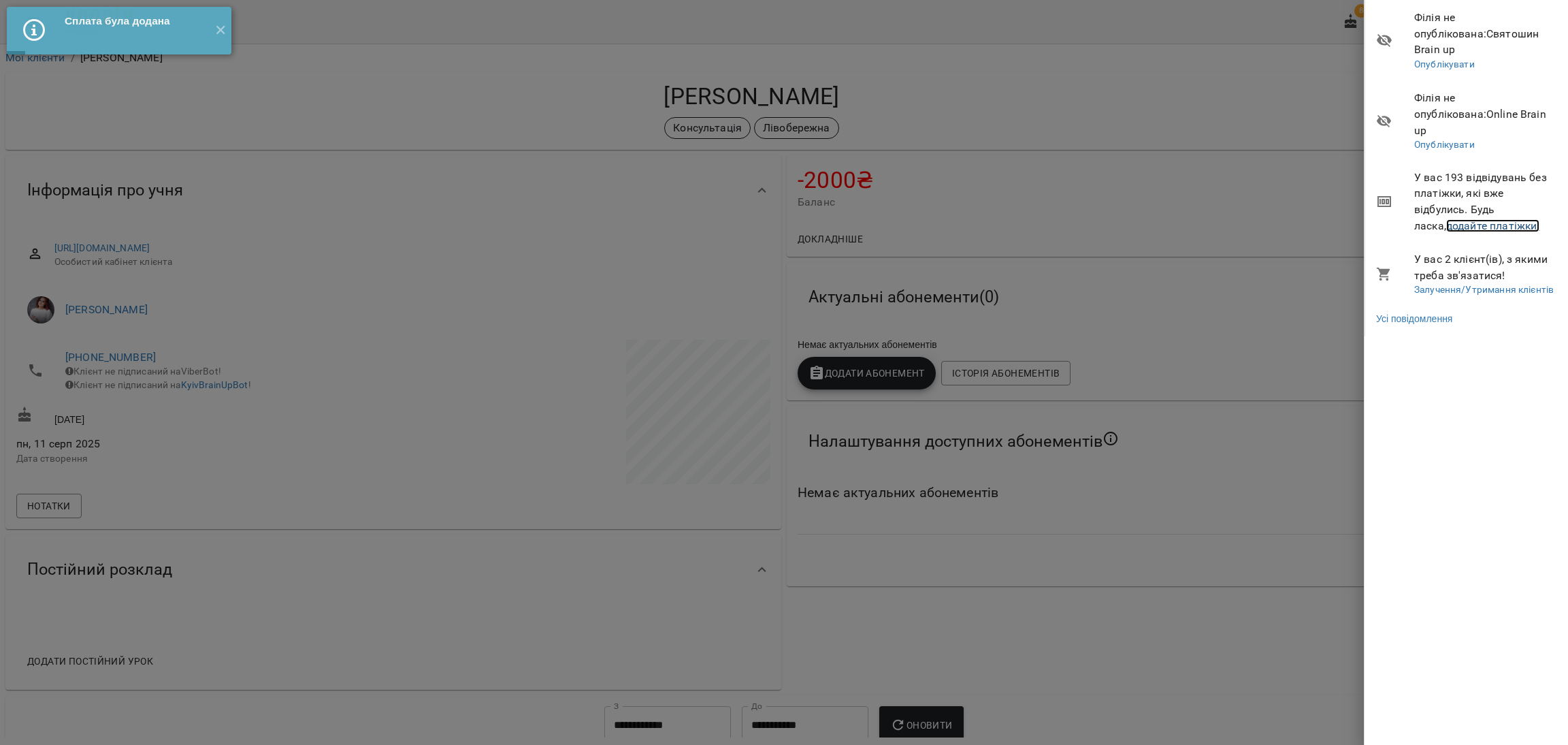
click at [1386, 219] on link "додайте платіжки!" at bounding box center [1493, 226] width 94 height 13
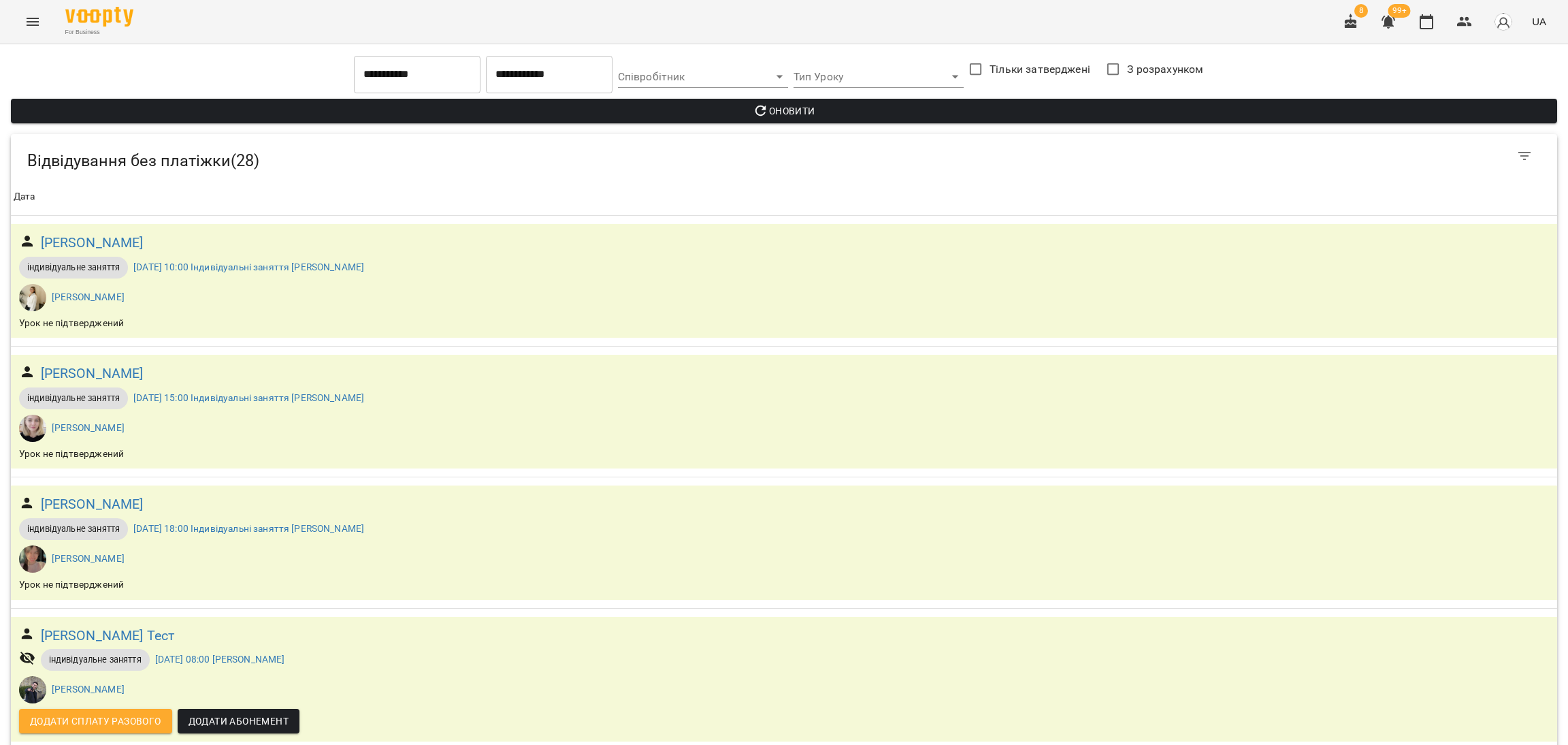
scroll to position [1736, 0]
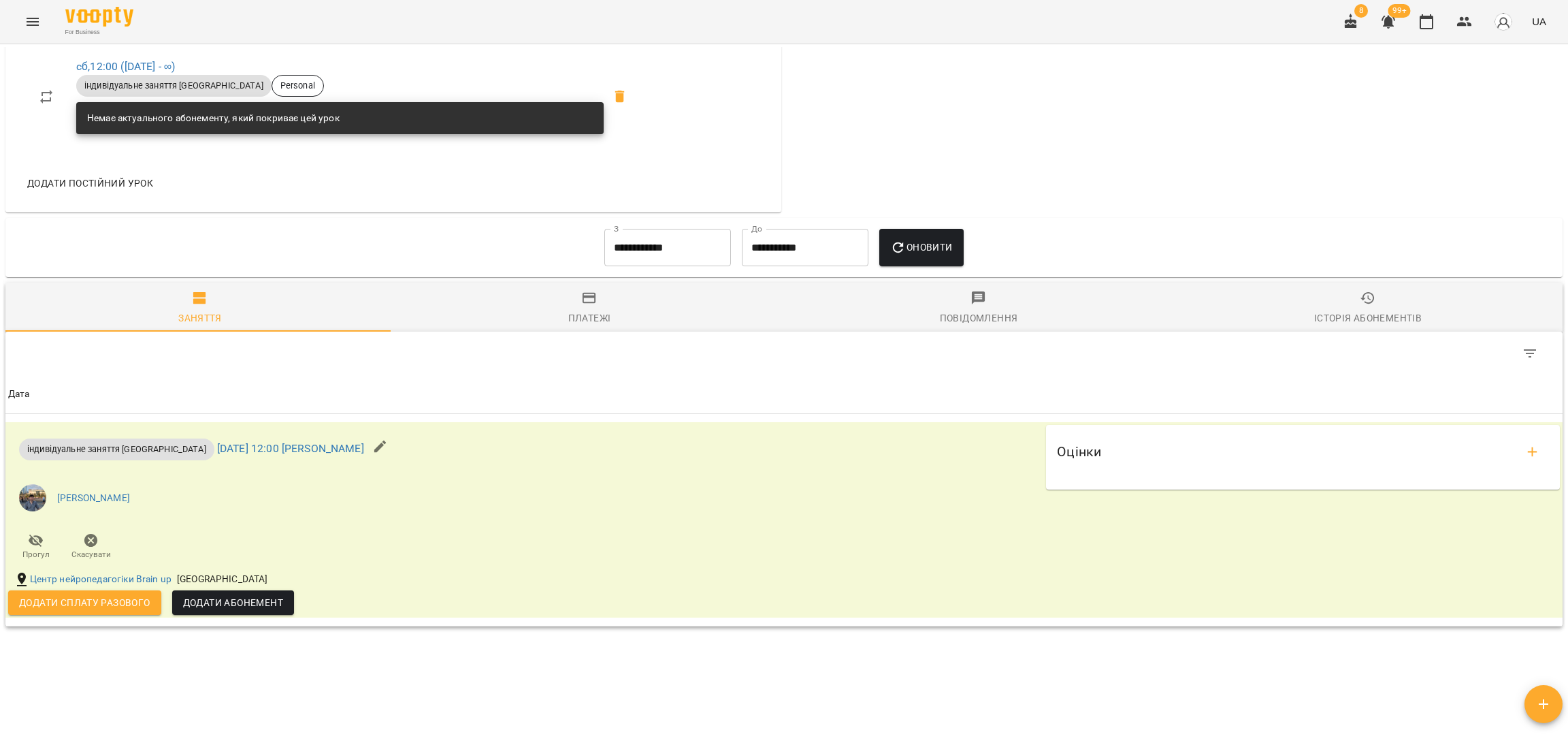
scroll to position [669, 0]
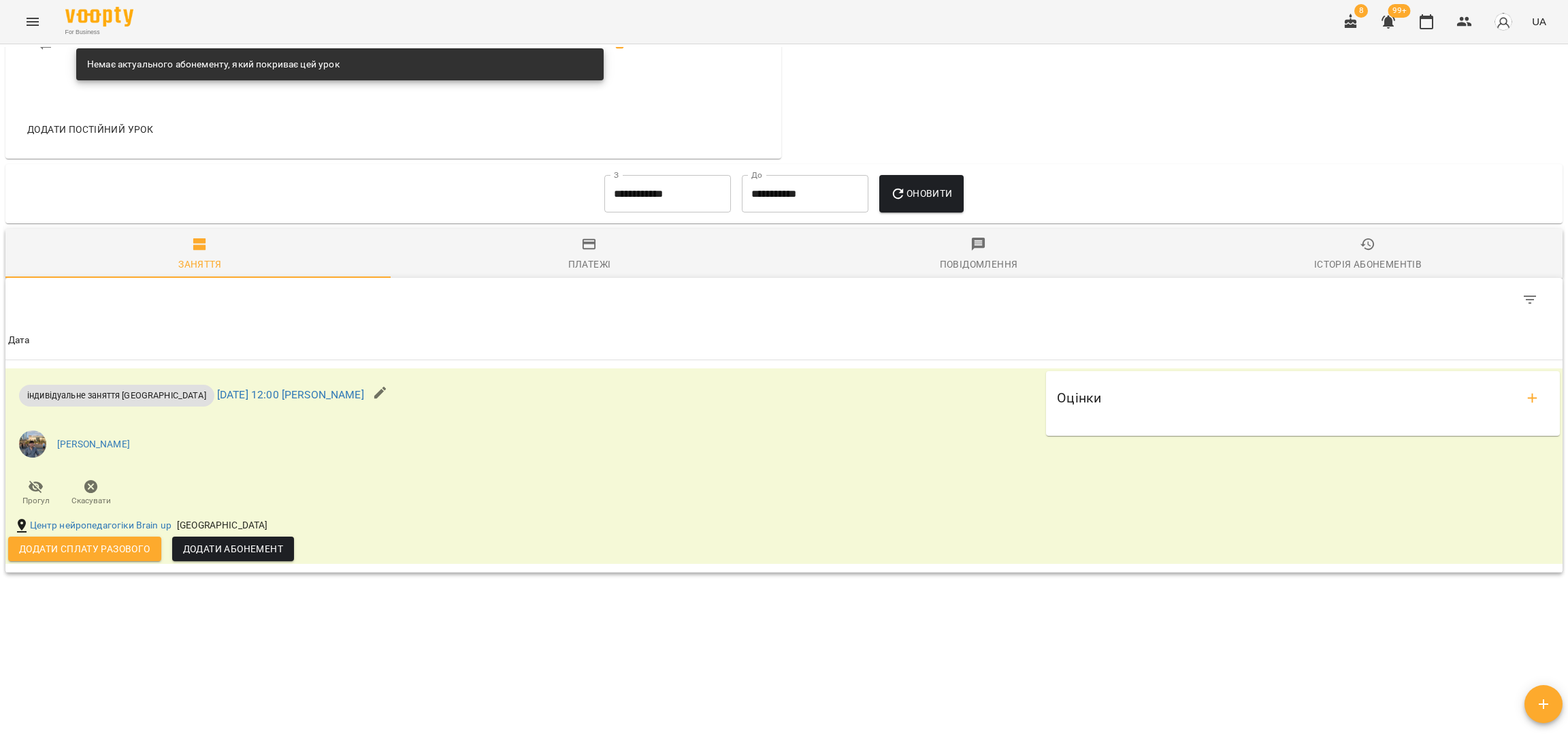
click at [661, 204] on input "**********" at bounding box center [667, 194] width 126 height 38
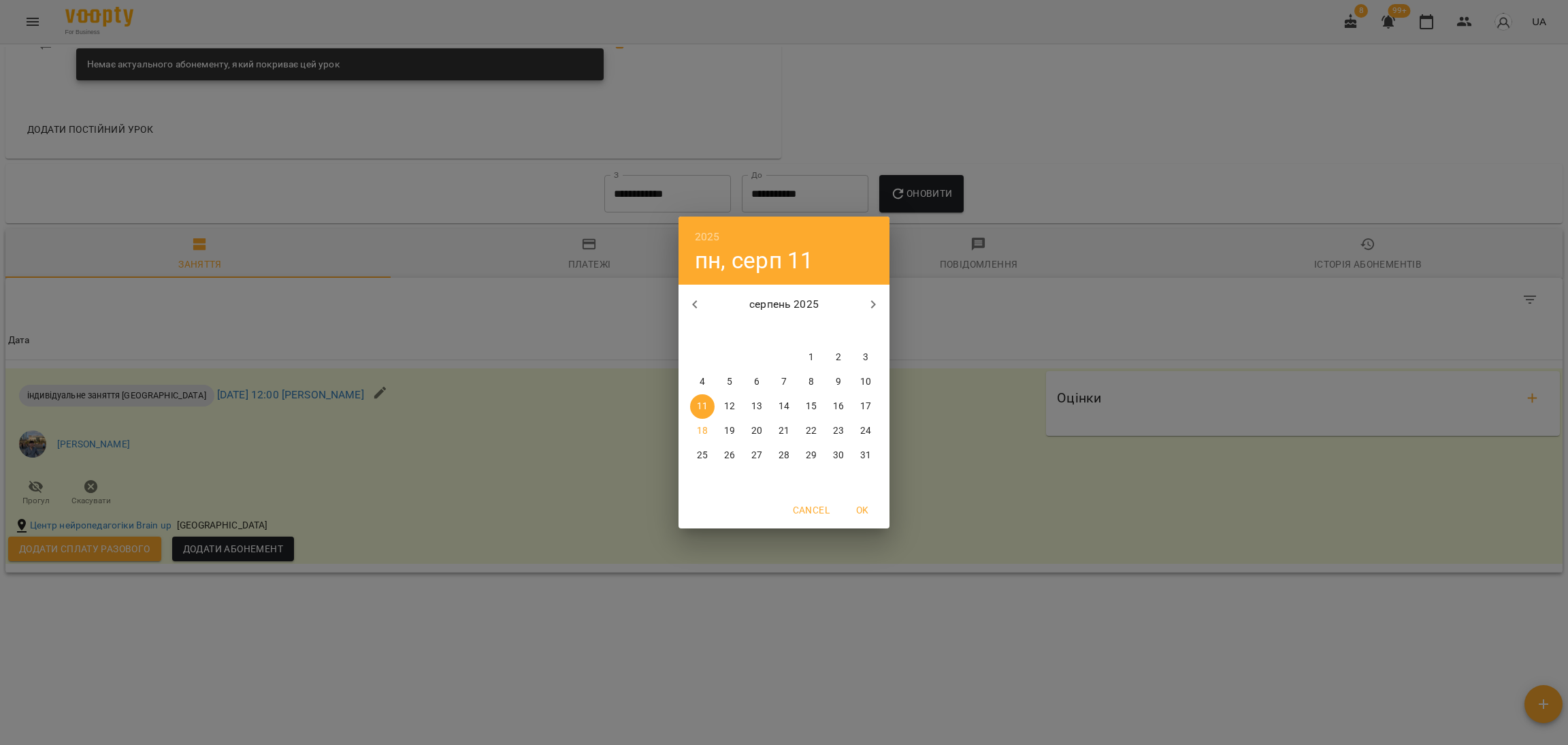
click at [814, 357] on span "1" at bounding box center [811, 357] width 24 height 14
type input "**********"
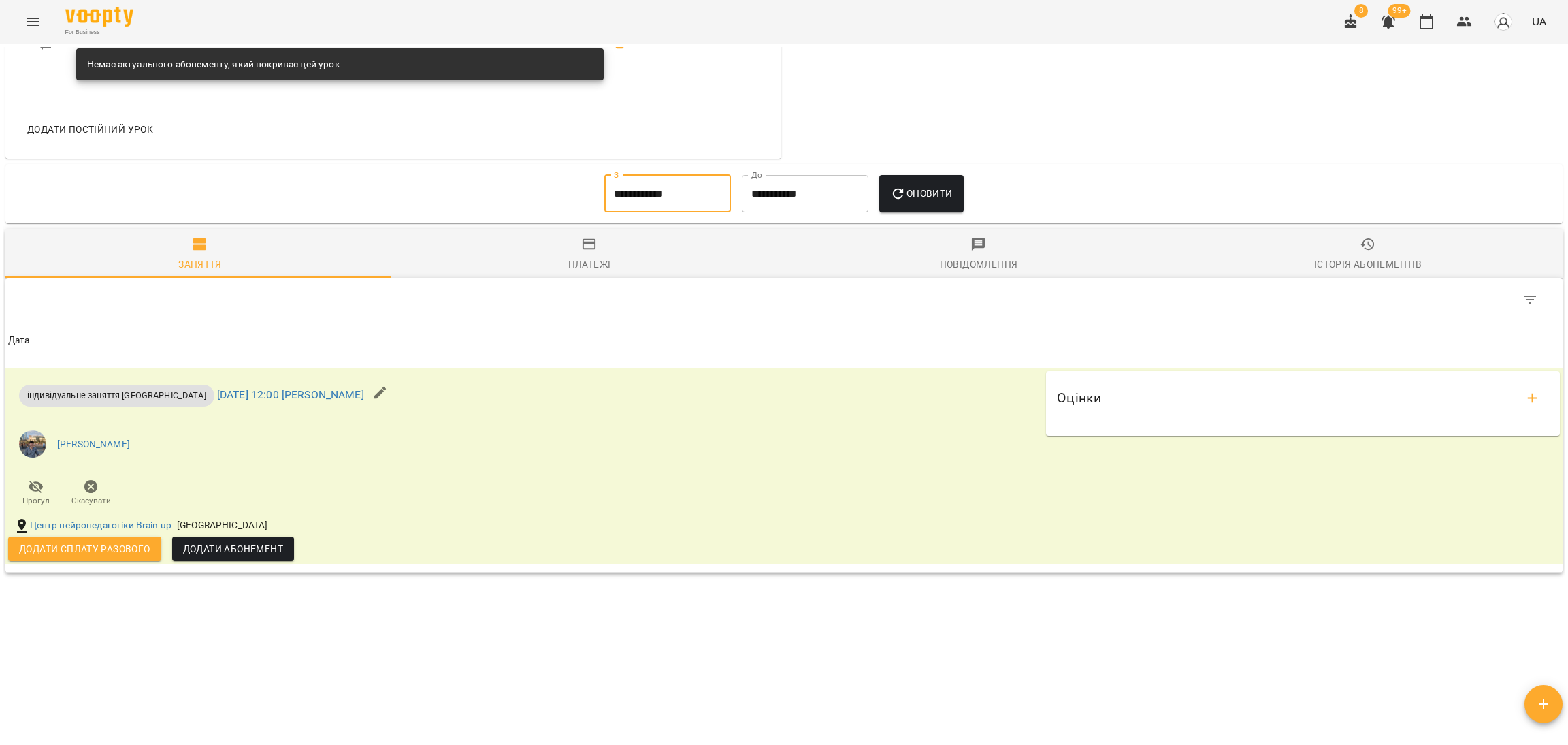
click at [925, 192] on span "Оновити" at bounding box center [921, 193] width 62 height 17
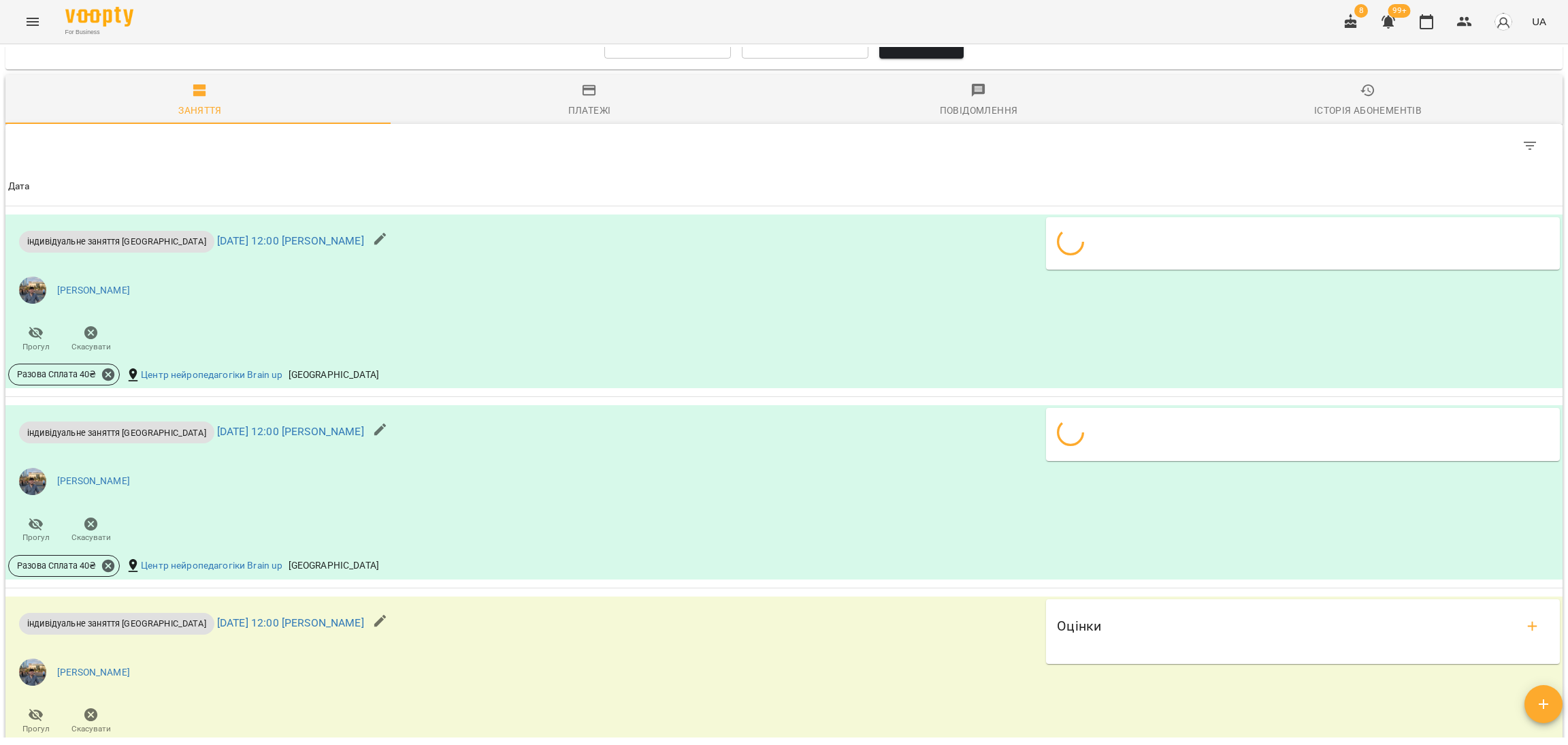
scroll to position [976, 0]
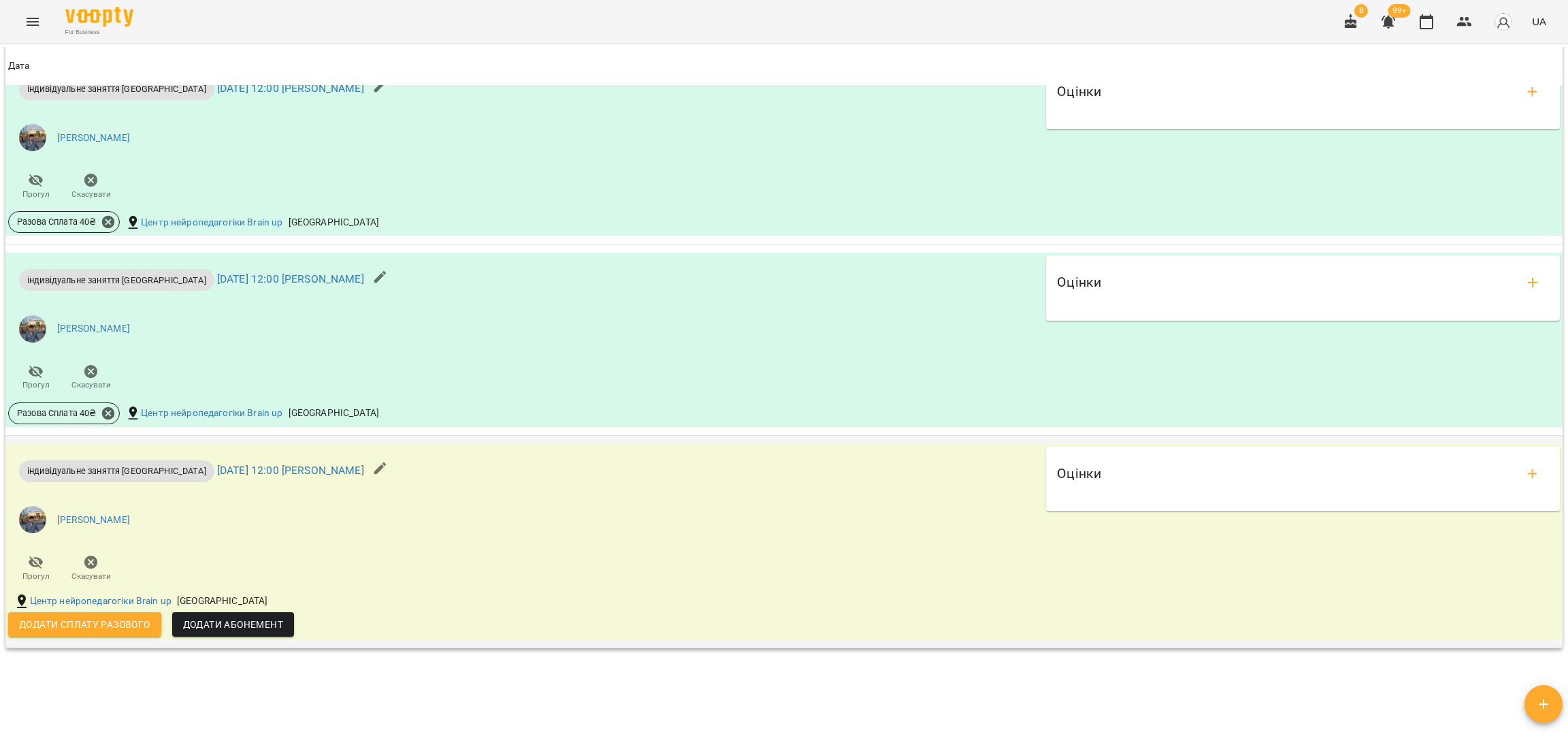
click at [129, 629] on span "Додати сплату разового" at bounding box center [85, 624] width 131 height 17
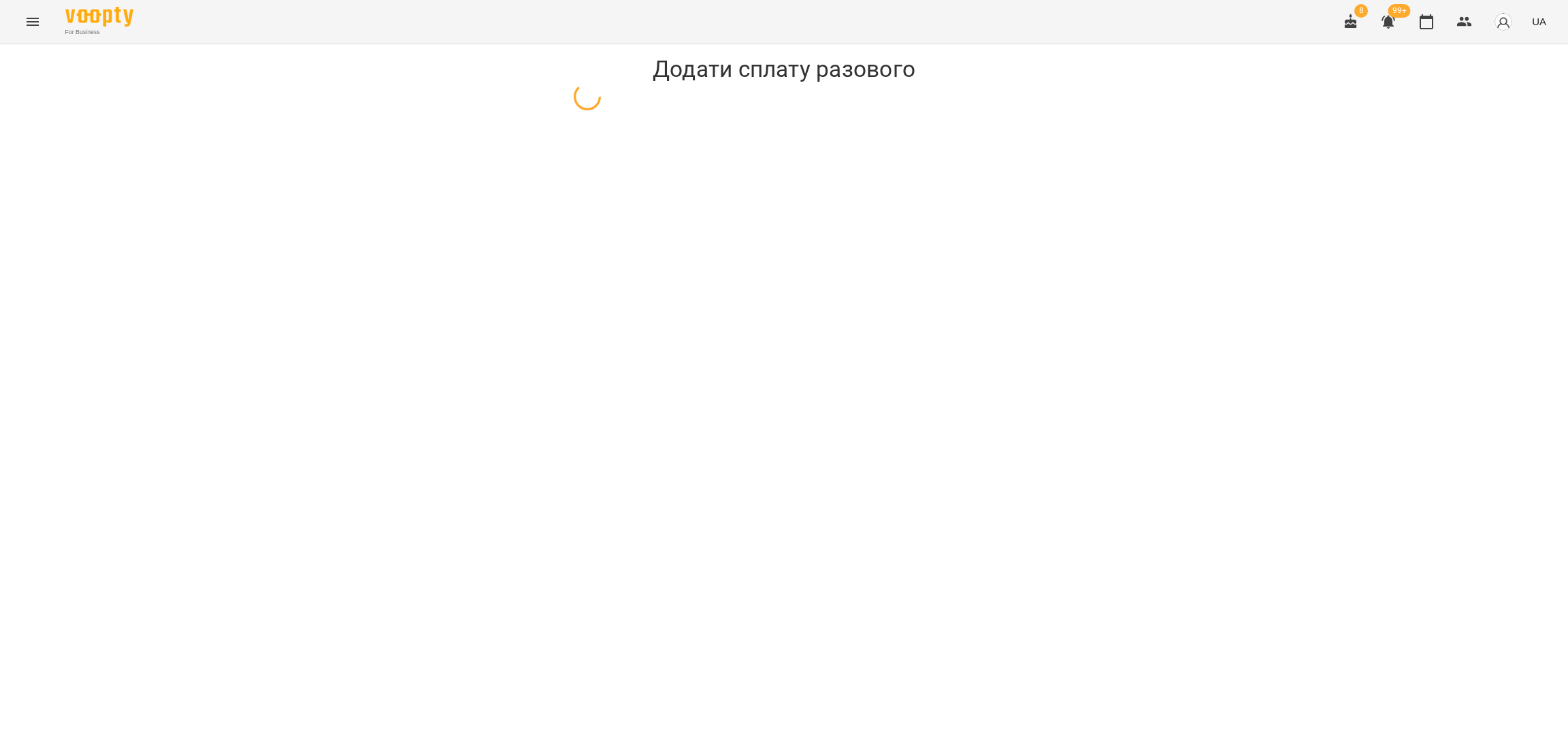
select select "**********"
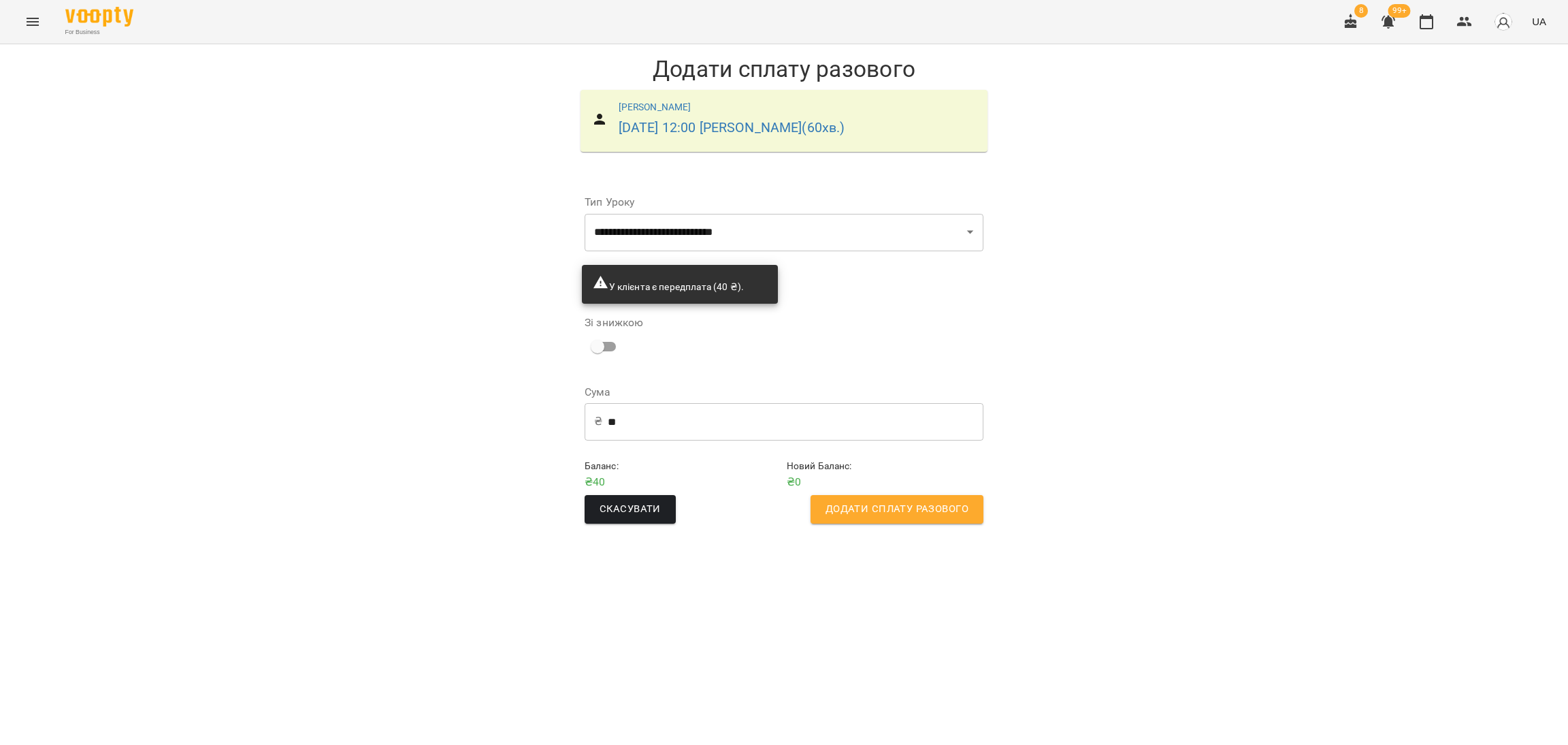
click at [826, 510] on span "Додати сплату разового" at bounding box center [896, 509] width 143 height 18
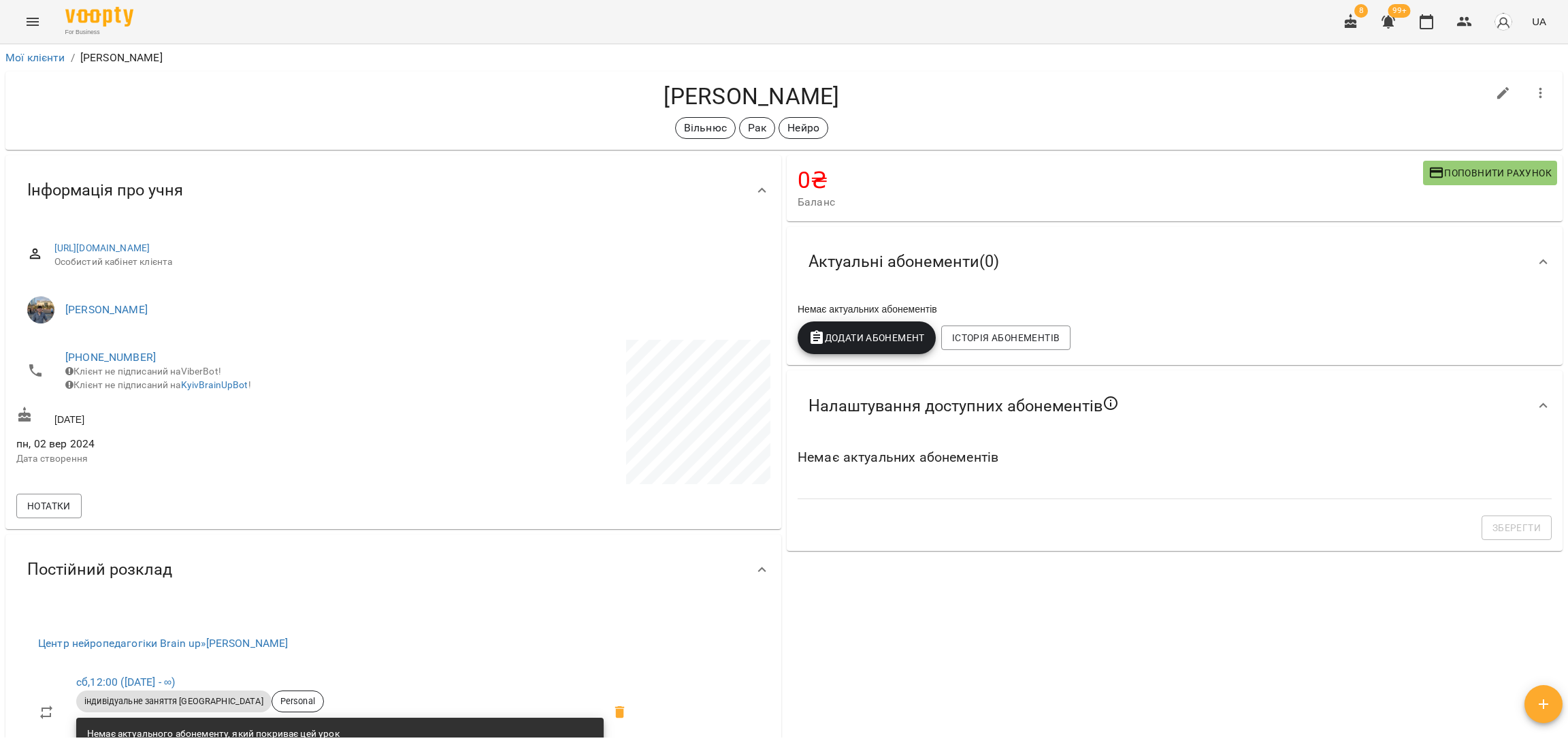
click at [1386, 29] on icon "button" at bounding box center [1388, 22] width 17 height 17
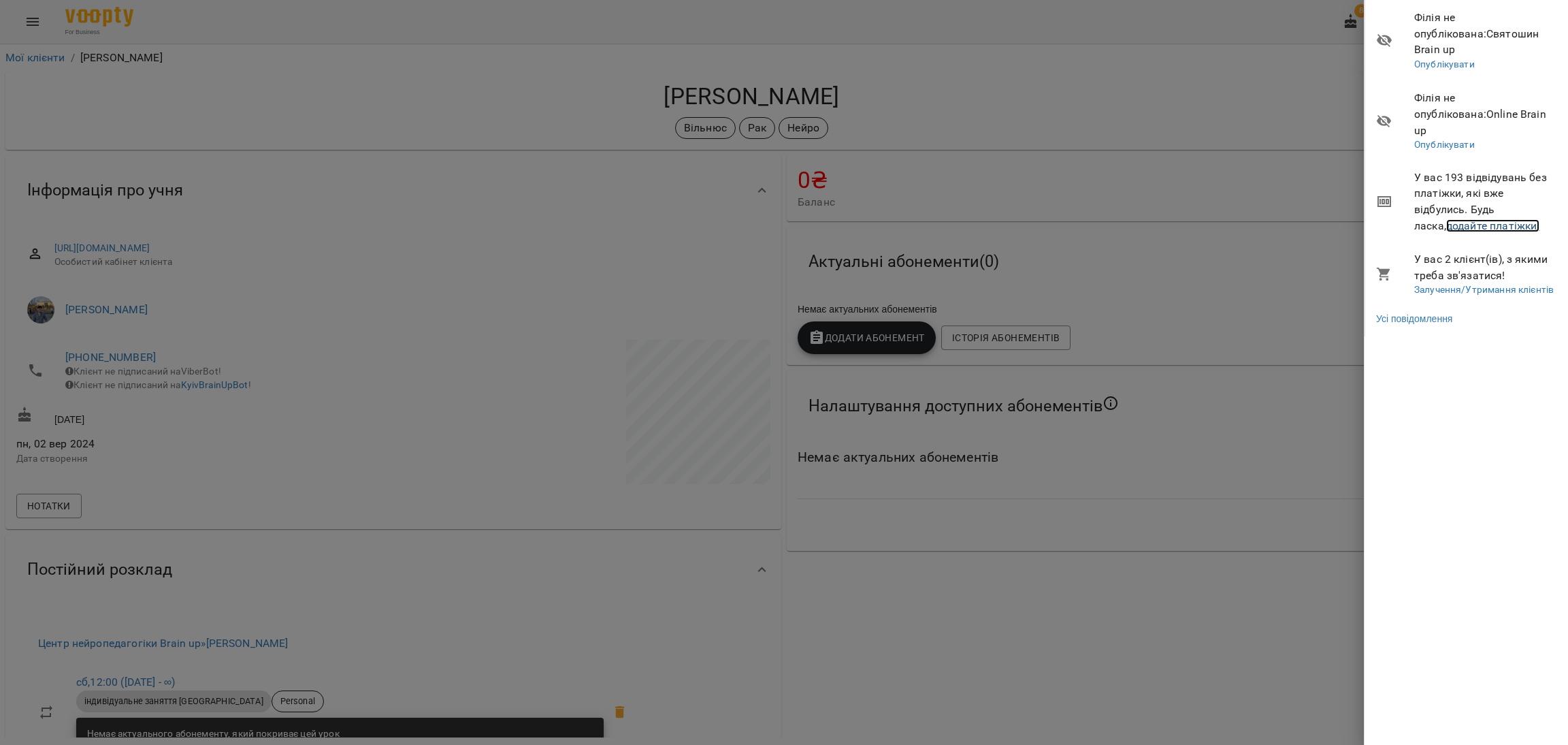
click at [1386, 219] on link "додайте платіжки!" at bounding box center [1493, 226] width 94 height 13
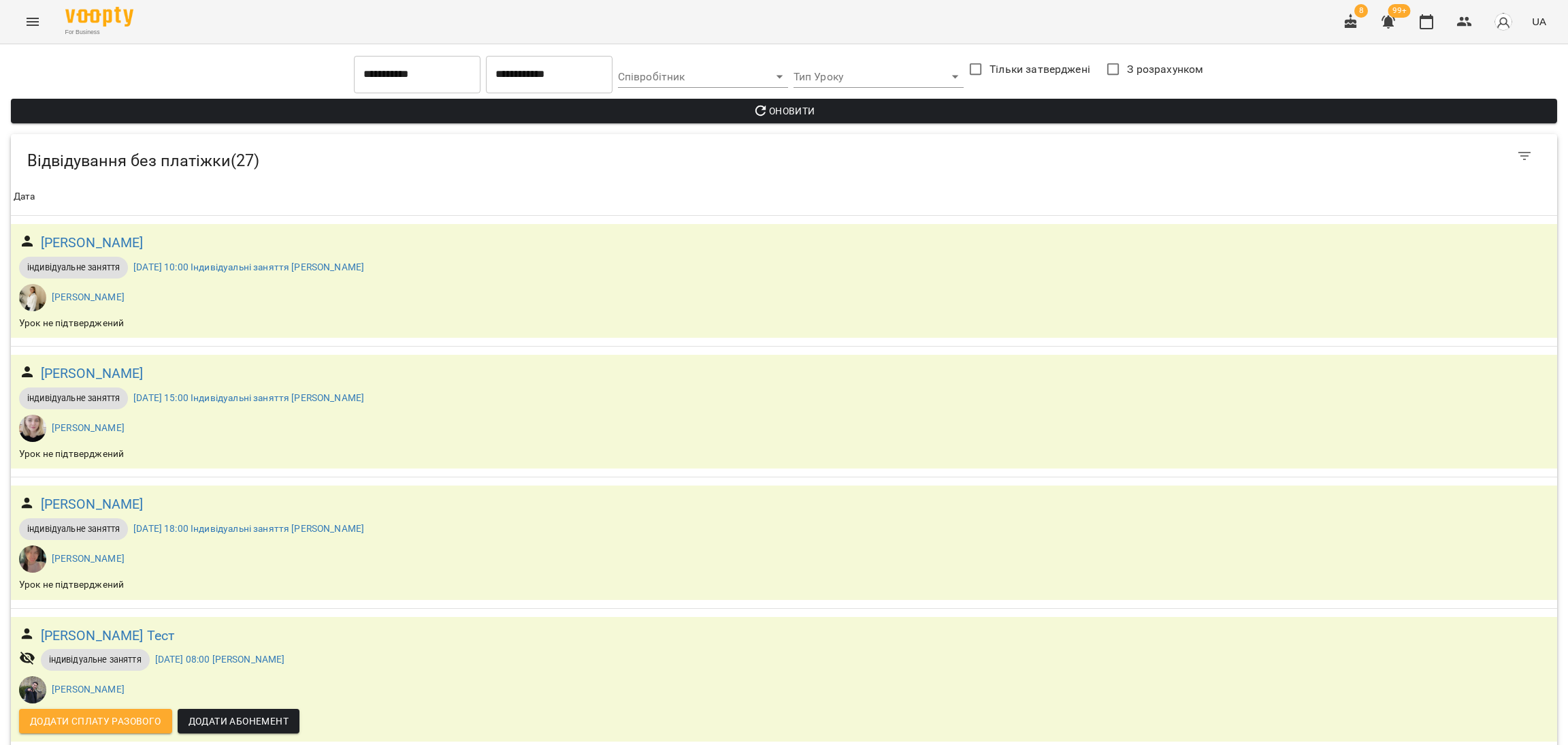
scroll to position [2042, 0]
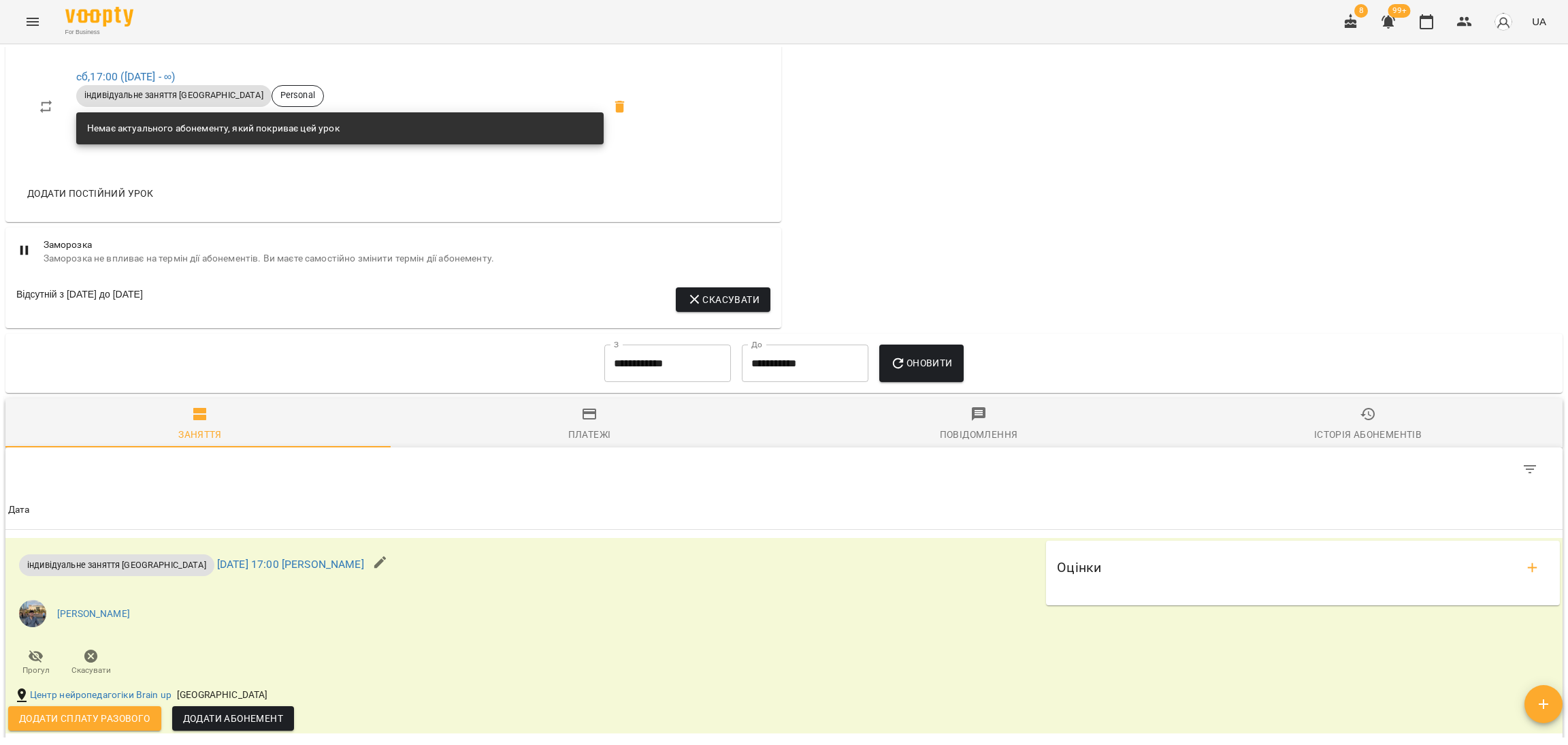
scroll to position [594, 0]
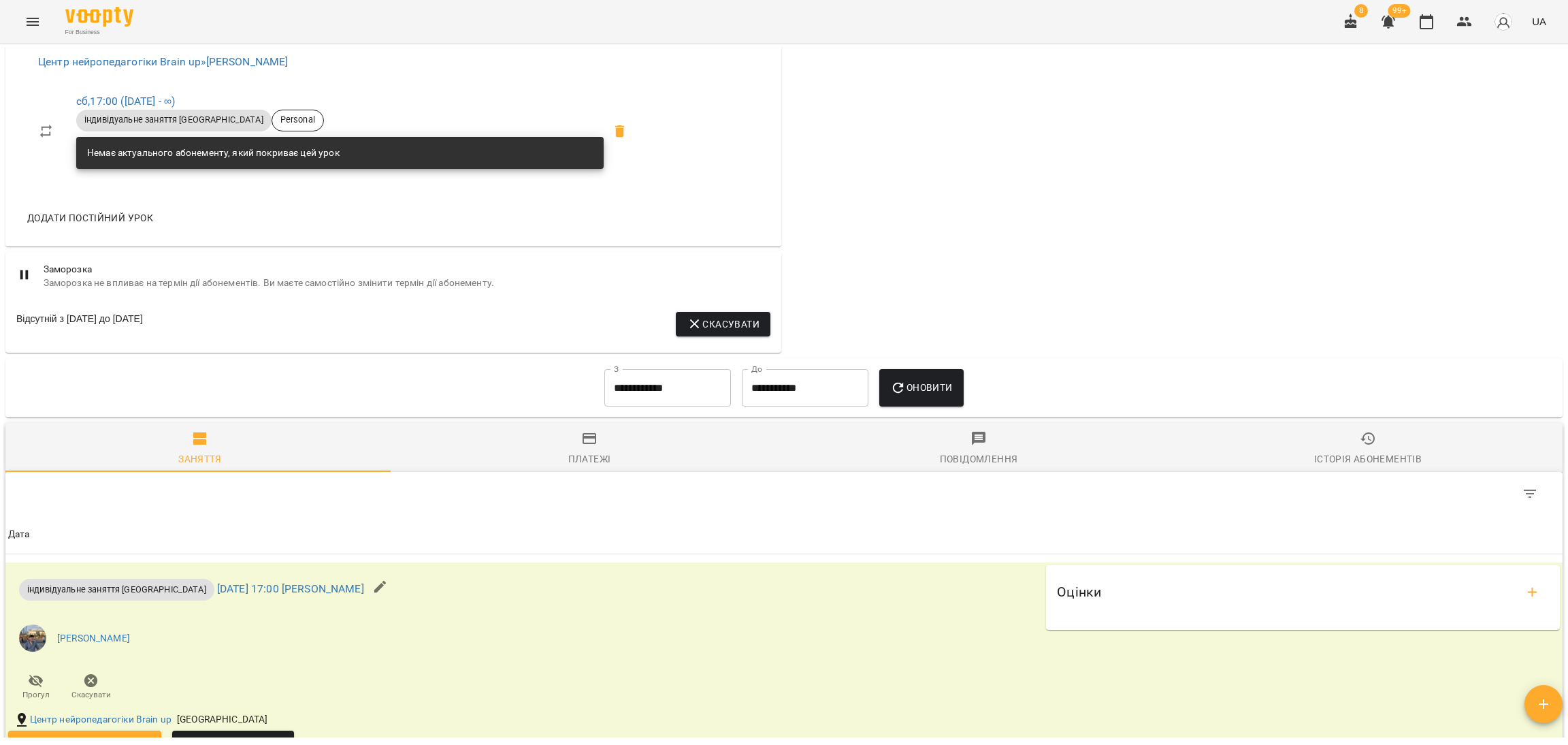
click at [685, 401] on input "**********" at bounding box center [667, 388] width 126 height 38
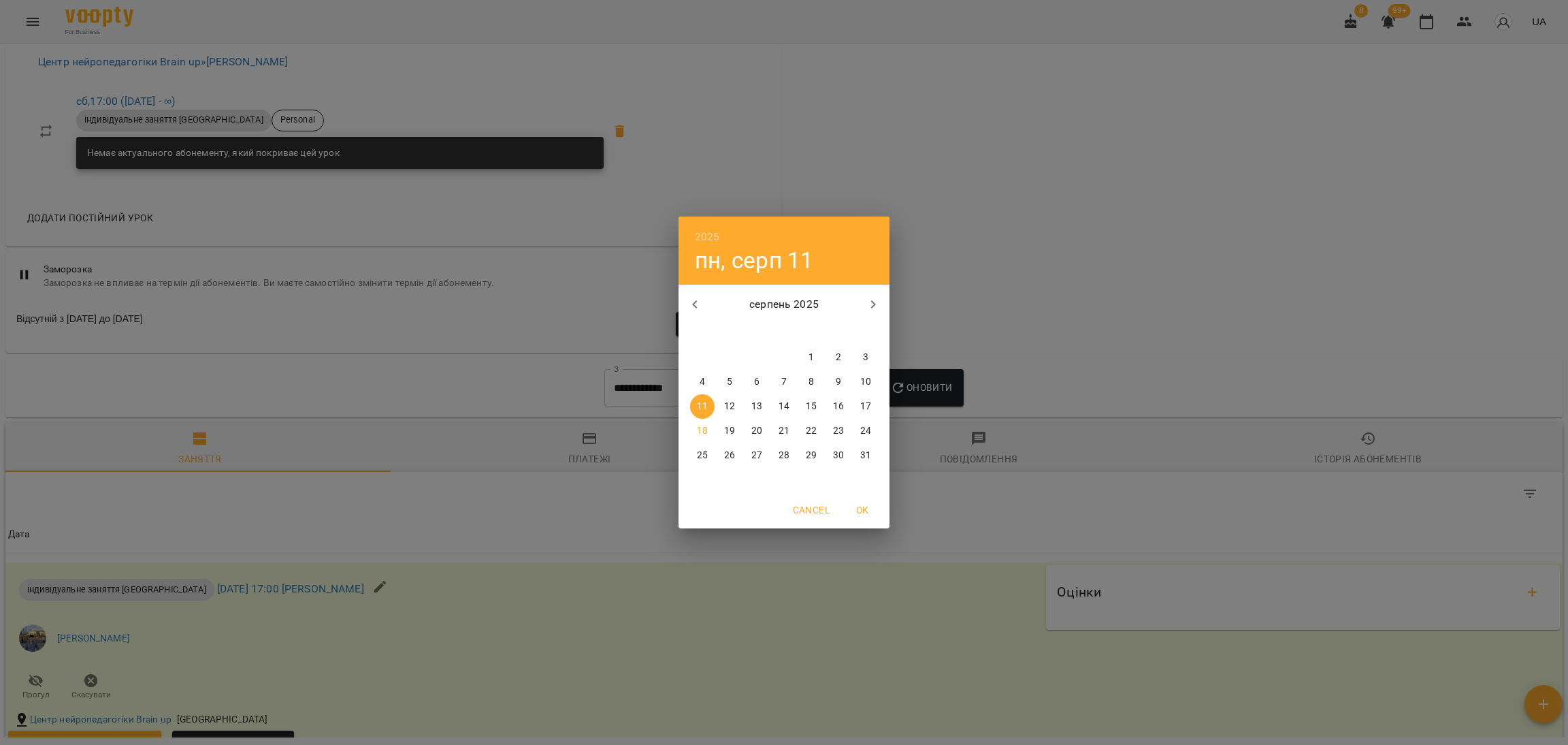
click at [695, 299] on icon "button" at bounding box center [695, 304] width 17 height 17
click at [699, 425] on p "21" at bounding box center [702, 430] width 11 height 14
type input "**********"
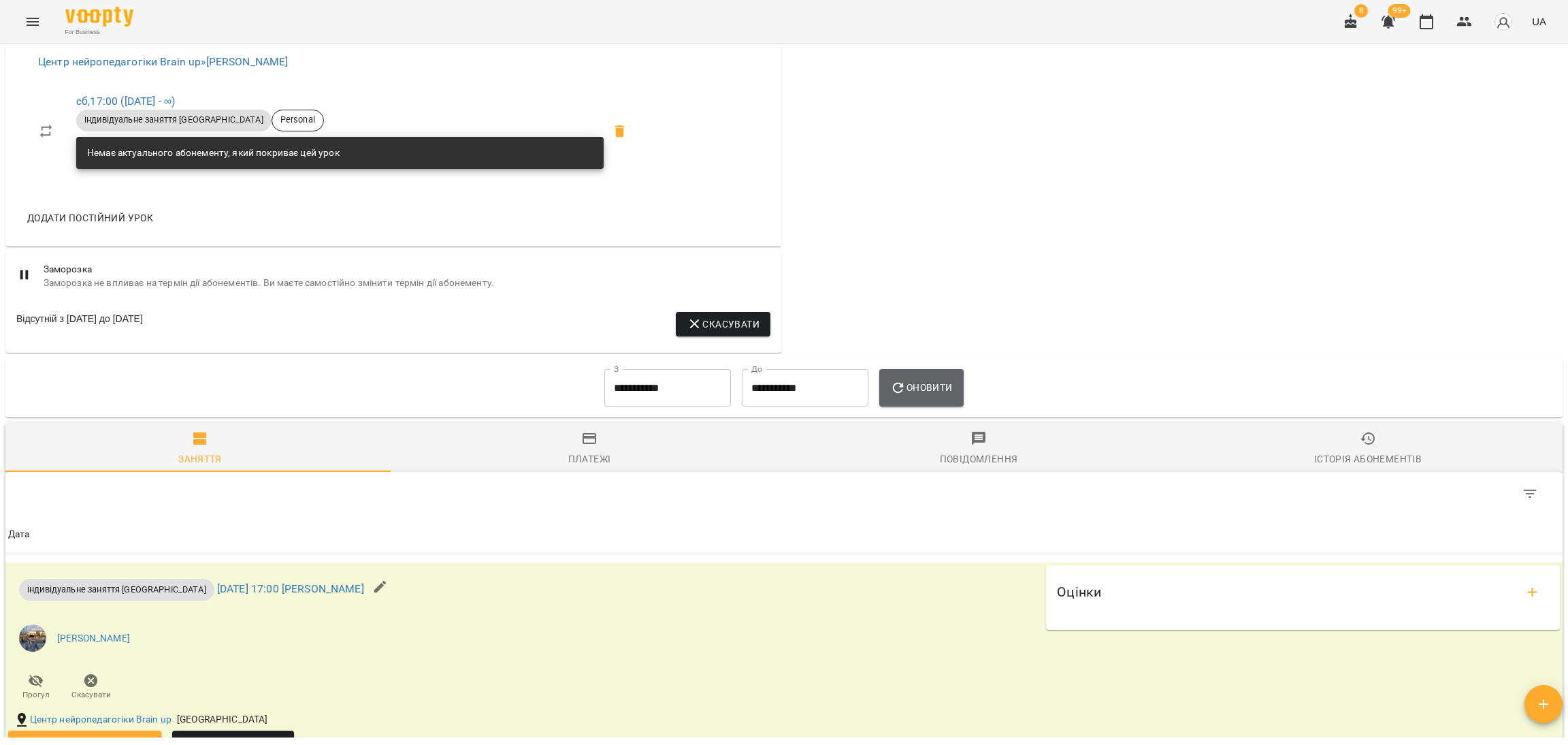
click at [908, 405] on button "Оновити" at bounding box center [921, 388] width 84 height 38
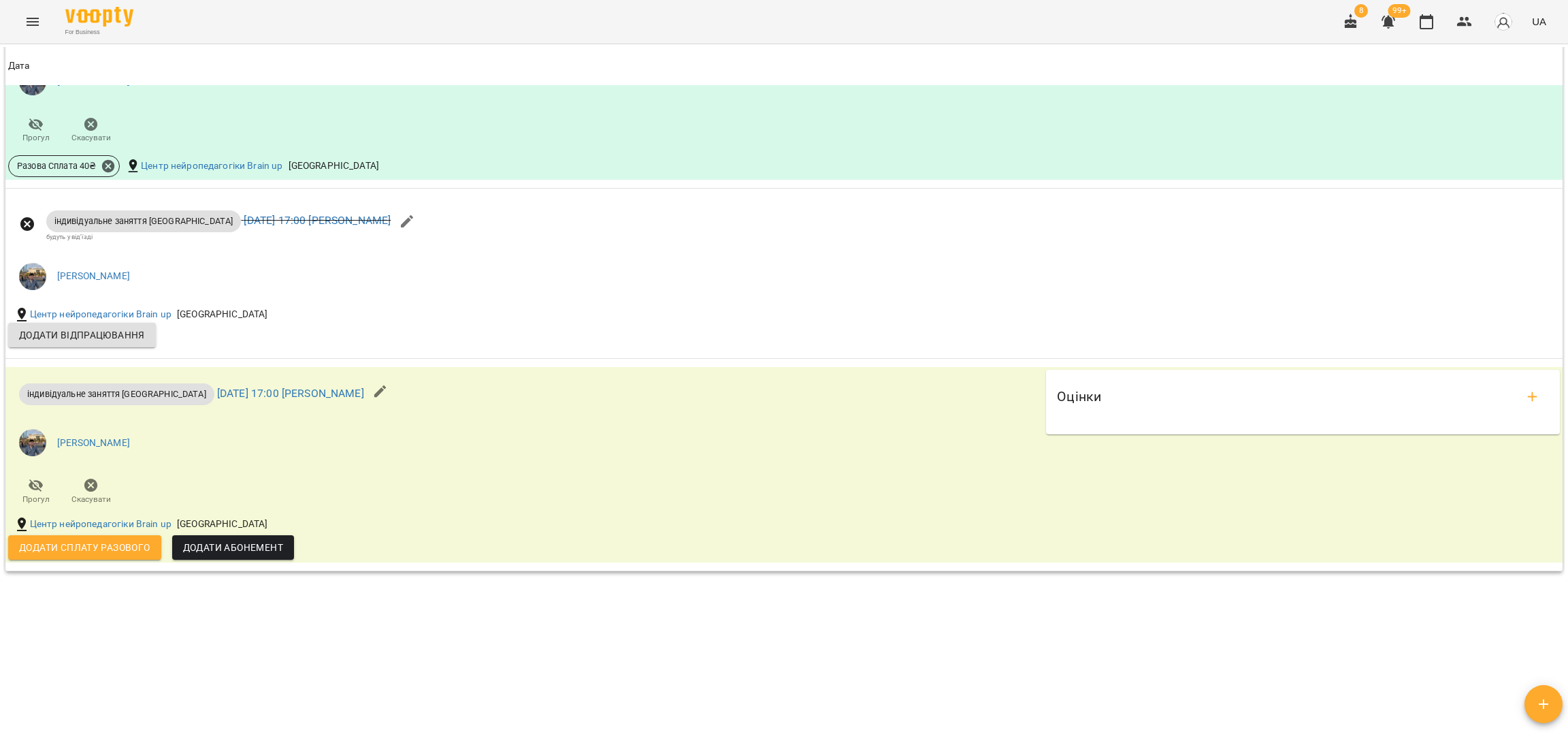
scroll to position [1351, 0]
click at [76, 539] on span "Додати сплату разового" at bounding box center [85, 547] width 131 height 17
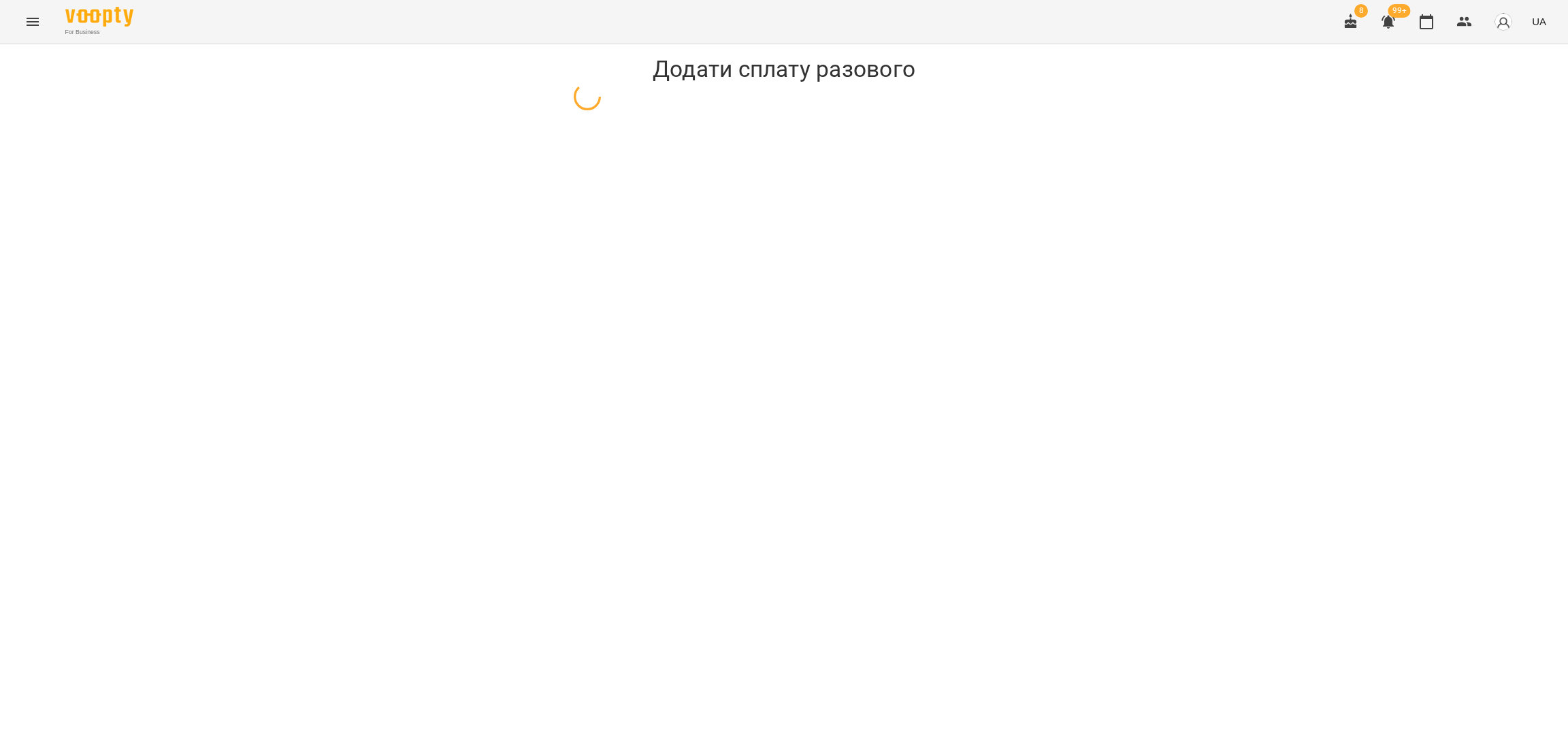
select select "**********"
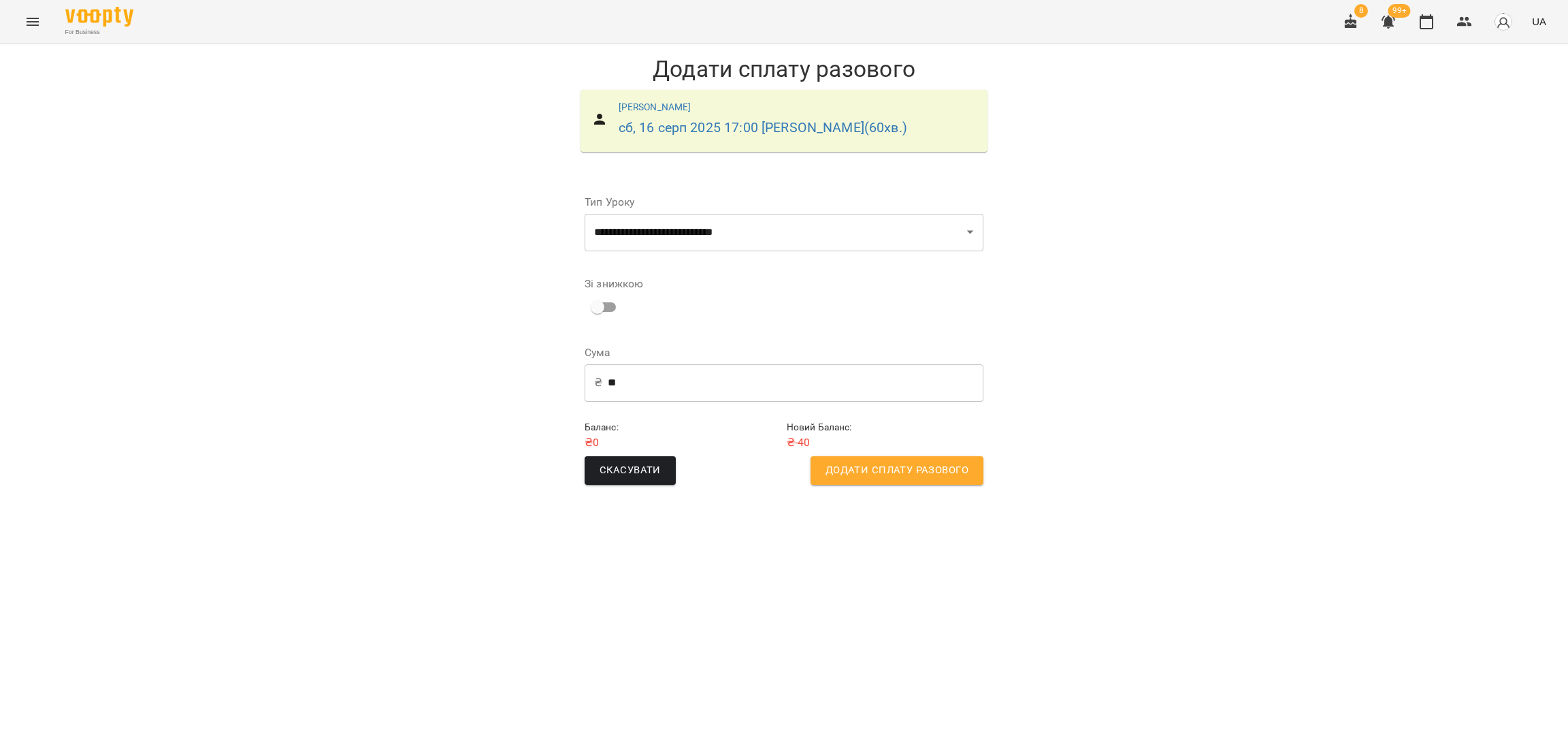
click at [850, 470] on span "Додати сплату разового" at bounding box center [896, 470] width 143 height 18
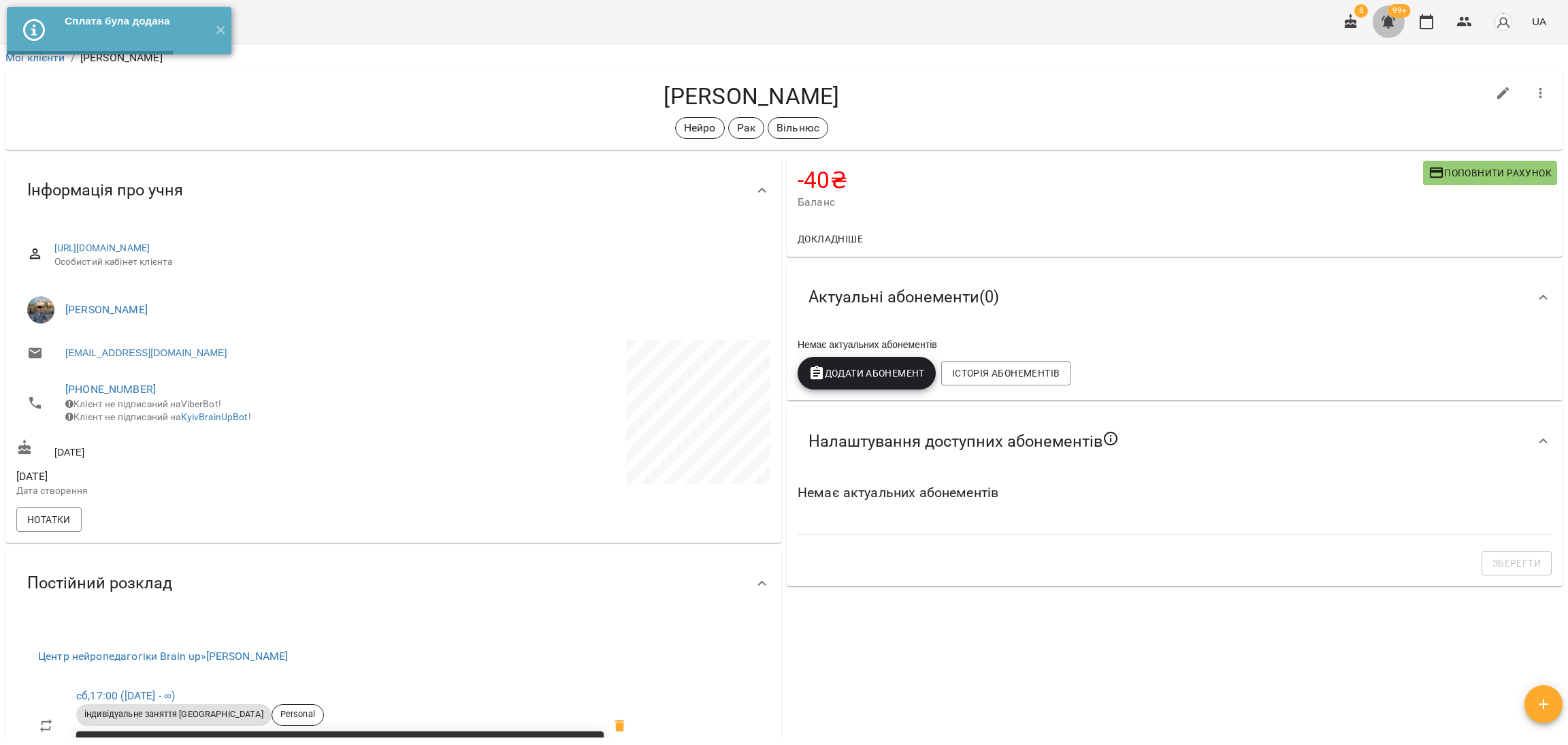
click at [1386, 32] on button "button" at bounding box center [1388, 22] width 32 height 32
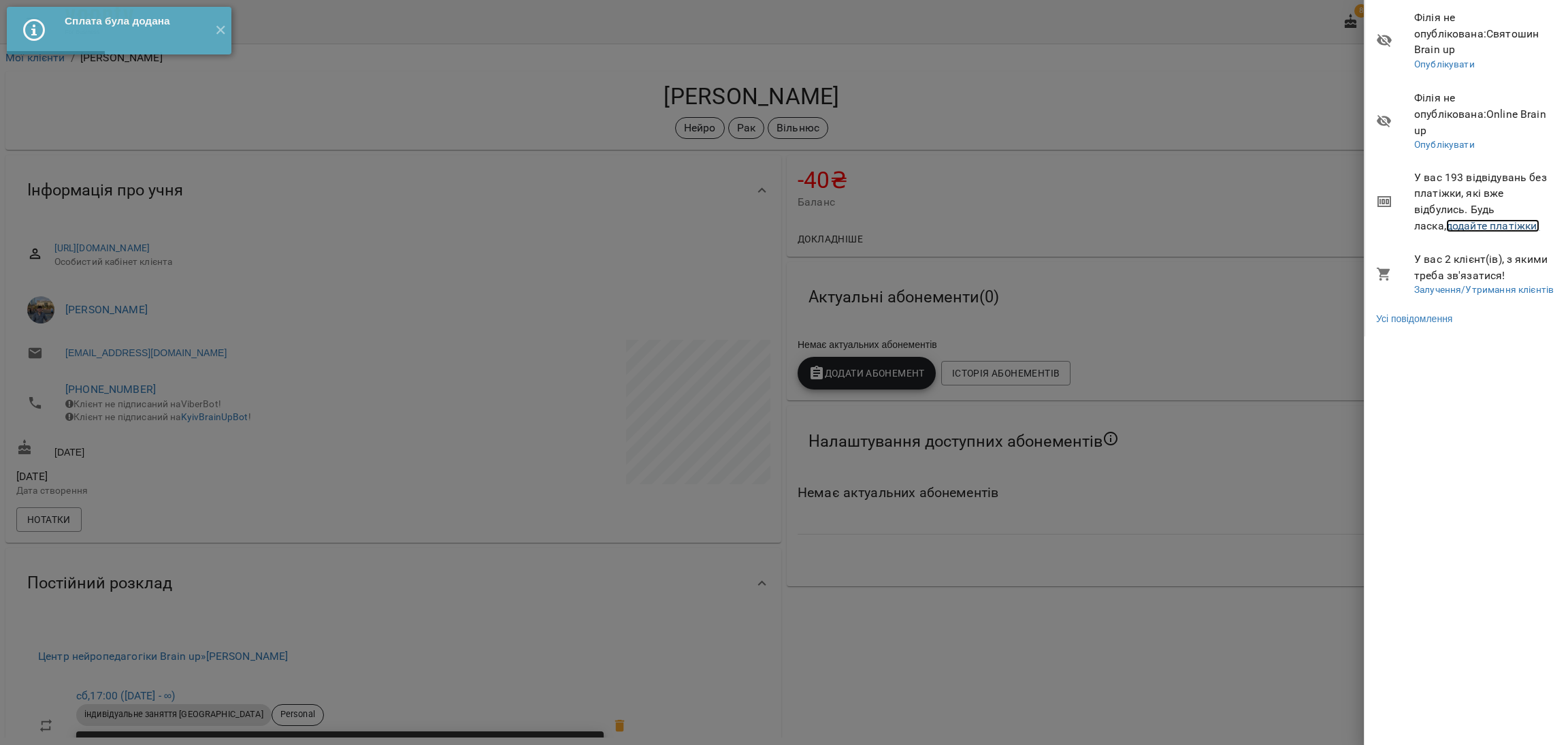
click at [1386, 219] on link "додайте платіжки!" at bounding box center [1493, 226] width 94 height 13
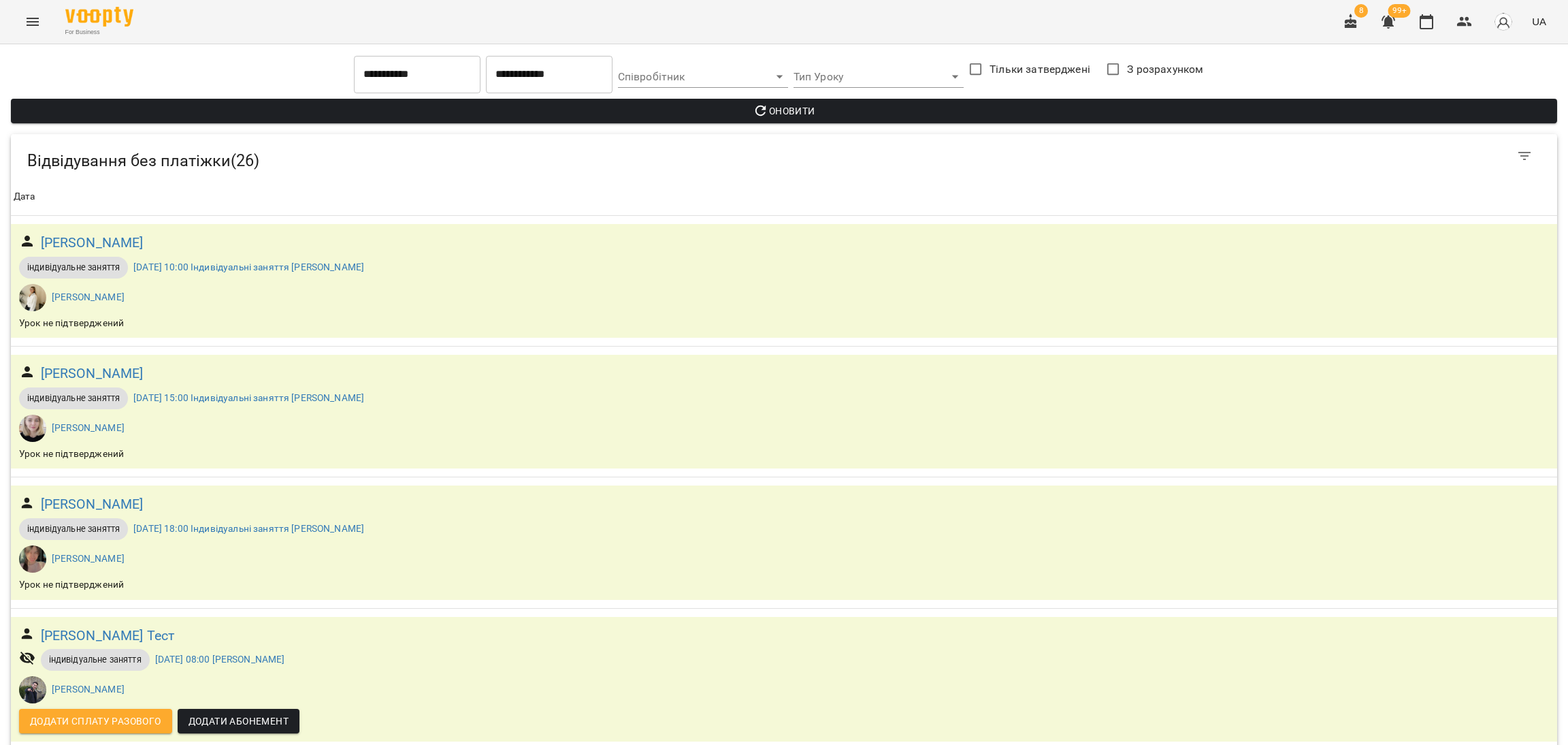
scroll to position [1940, 0]
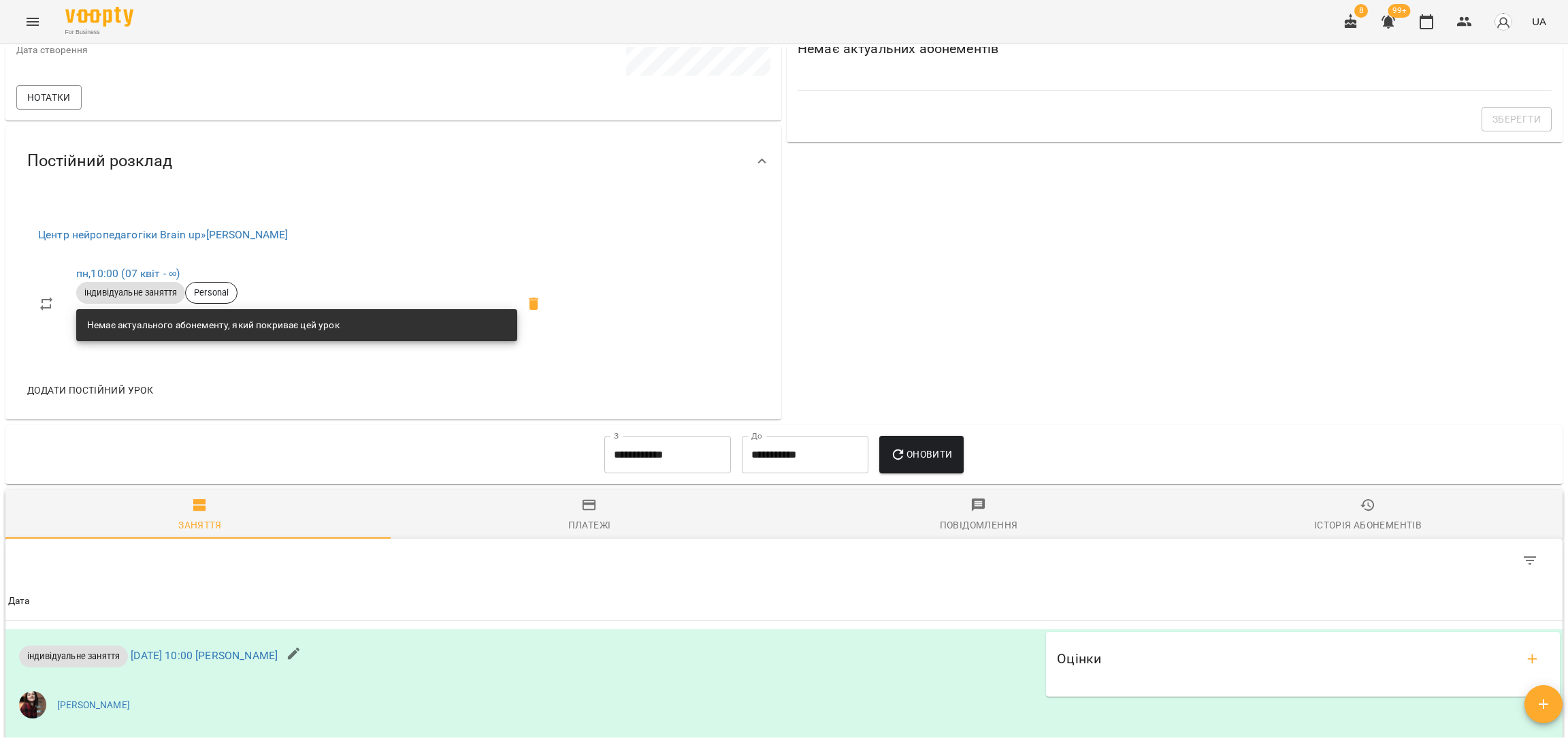
scroll to position [861, 0]
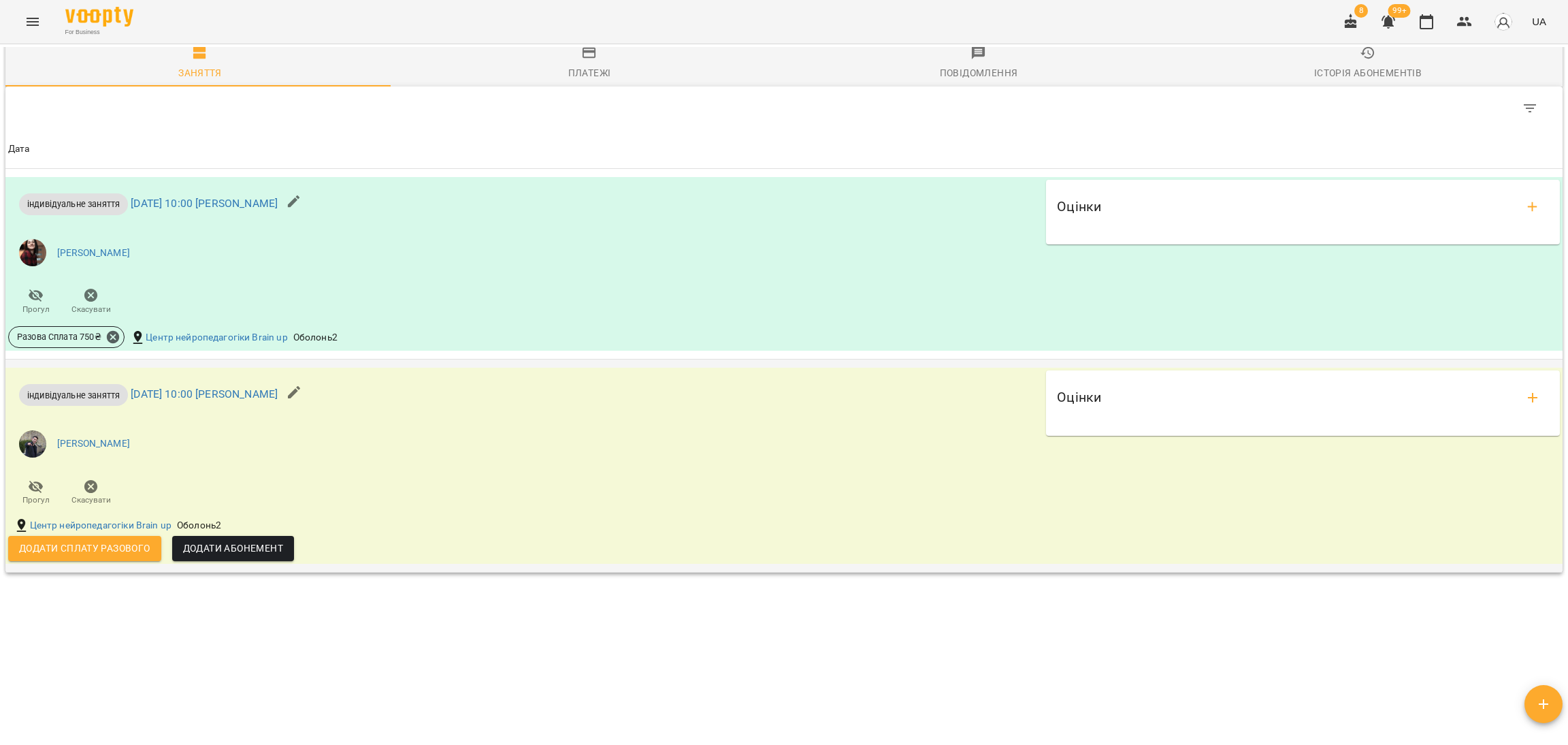
click at [112, 550] on span "Додати сплату разового" at bounding box center [85, 547] width 131 height 17
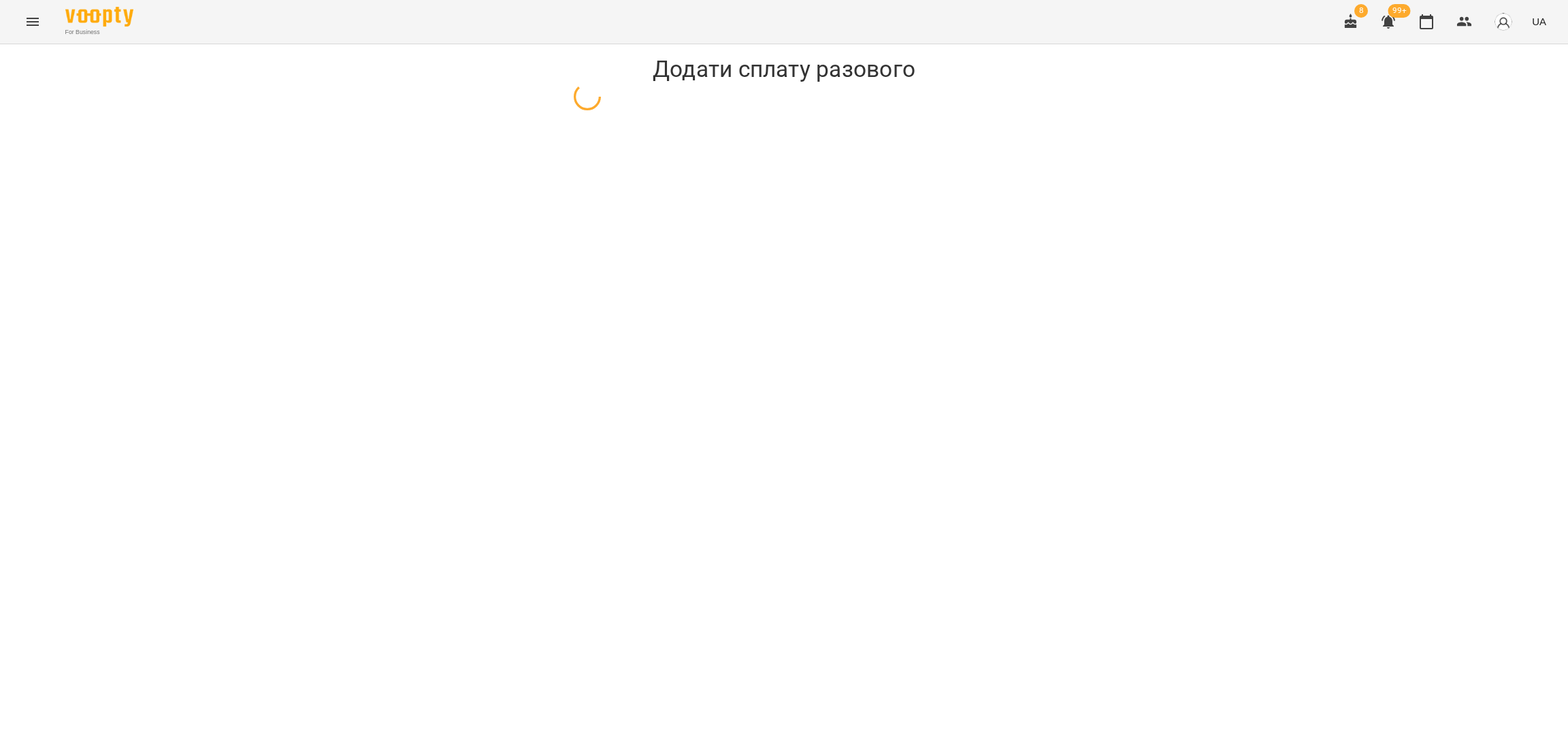
select select "**********"
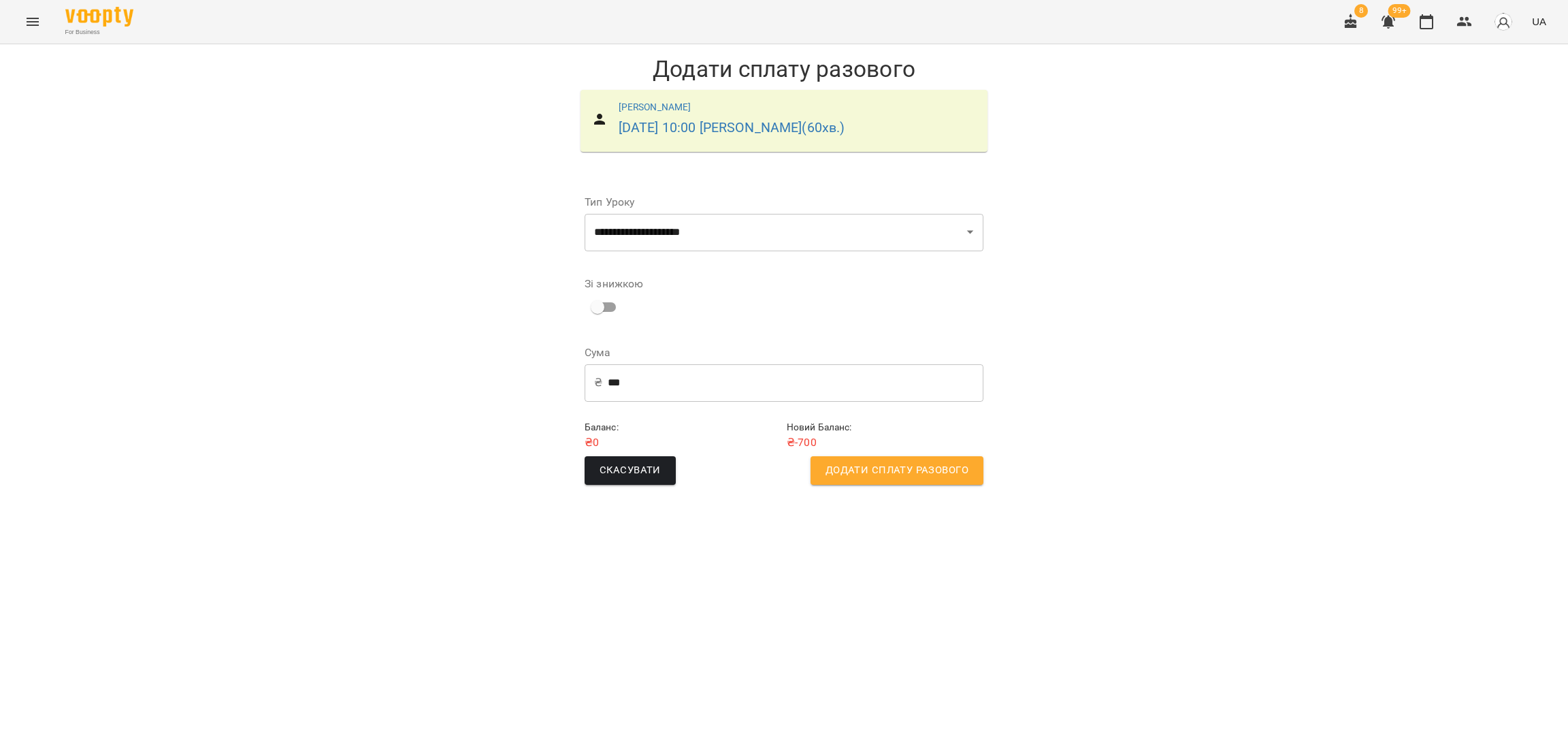
click at [642, 387] on input "***" at bounding box center [795, 382] width 376 height 38
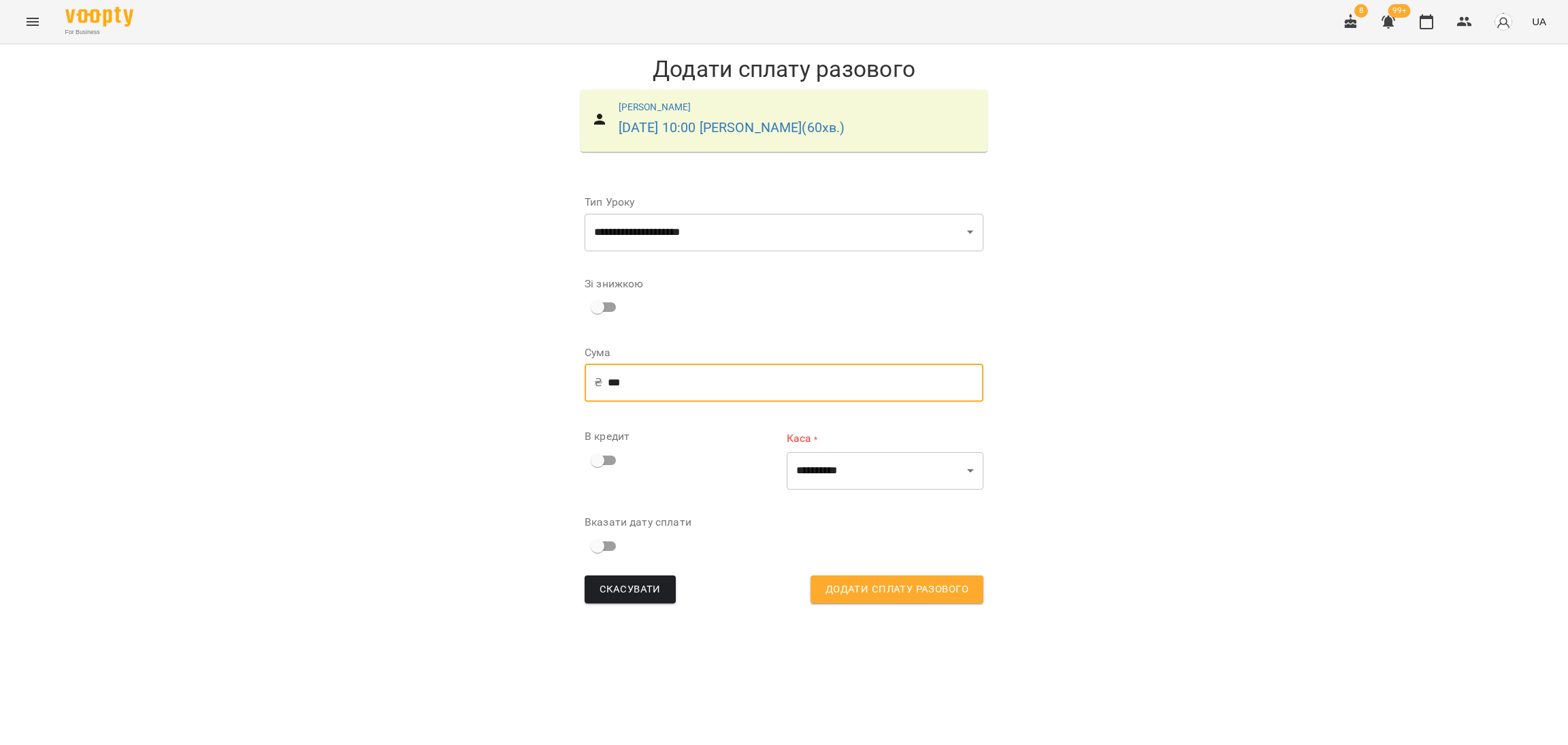
type input "***"
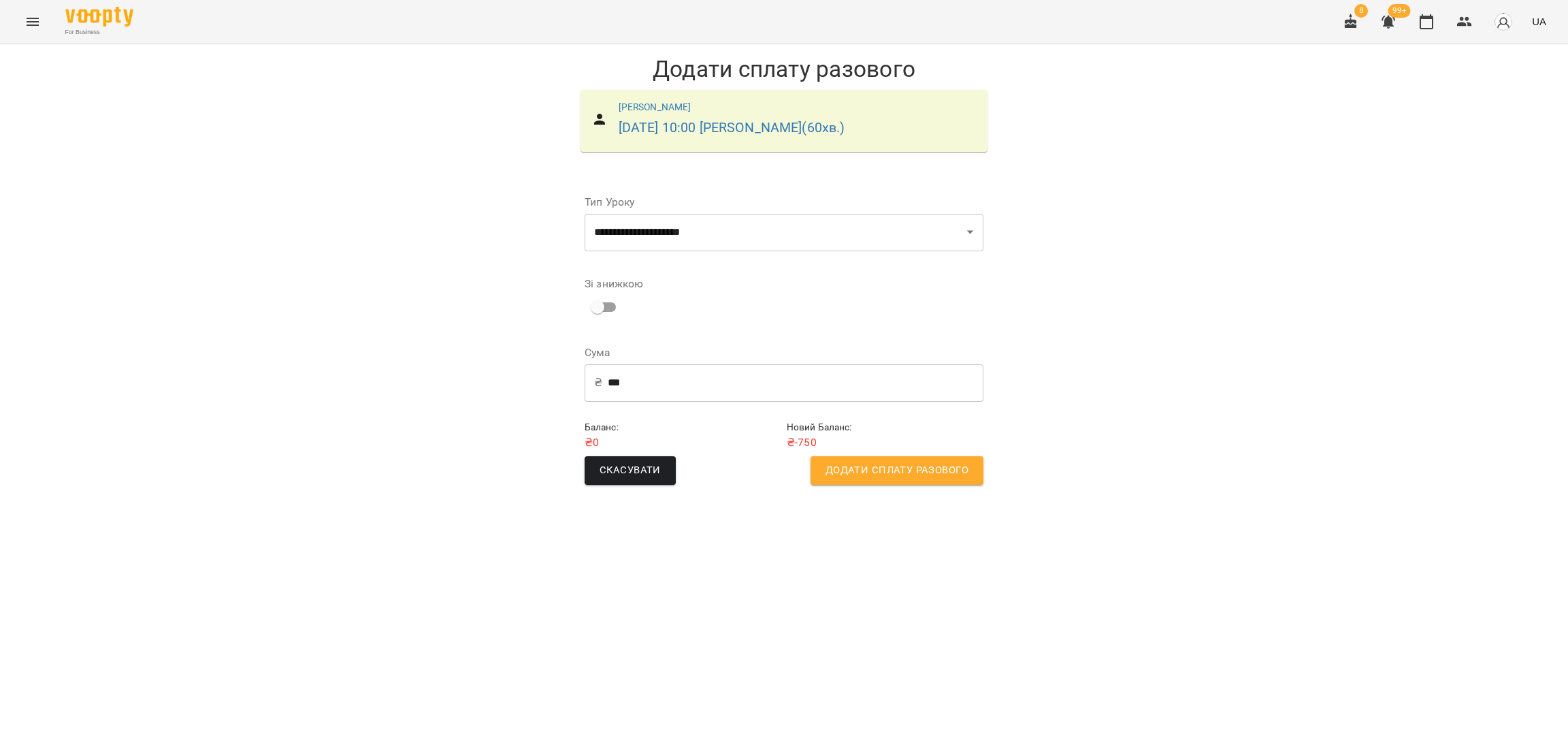
click at [836, 476] on span "Додати сплату разового" at bounding box center [896, 470] width 143 height 18
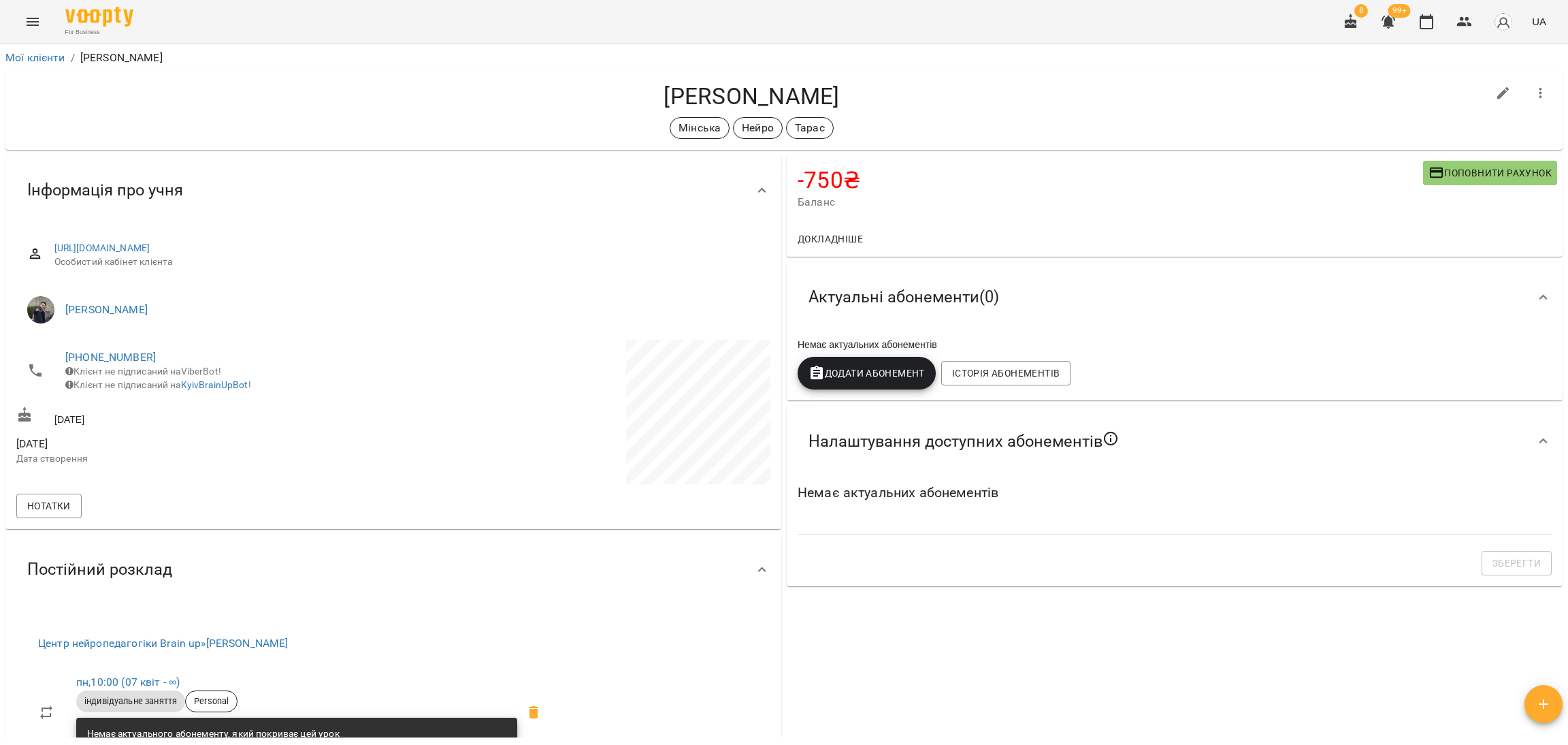
drag, startPoint x: 805, startPoint y: 101, endPoint x: 626, endPoint y: 102, distance: 179.0
click at [626, 102] on h4 "Прокопенко Тарас" at bounding box center [752, 96] width 1471 height 28
copy h4 "Прокопенко Тарас"
click at [1386, 24] on icon "button" at bounding box center [1388, 22] width 17 height 17
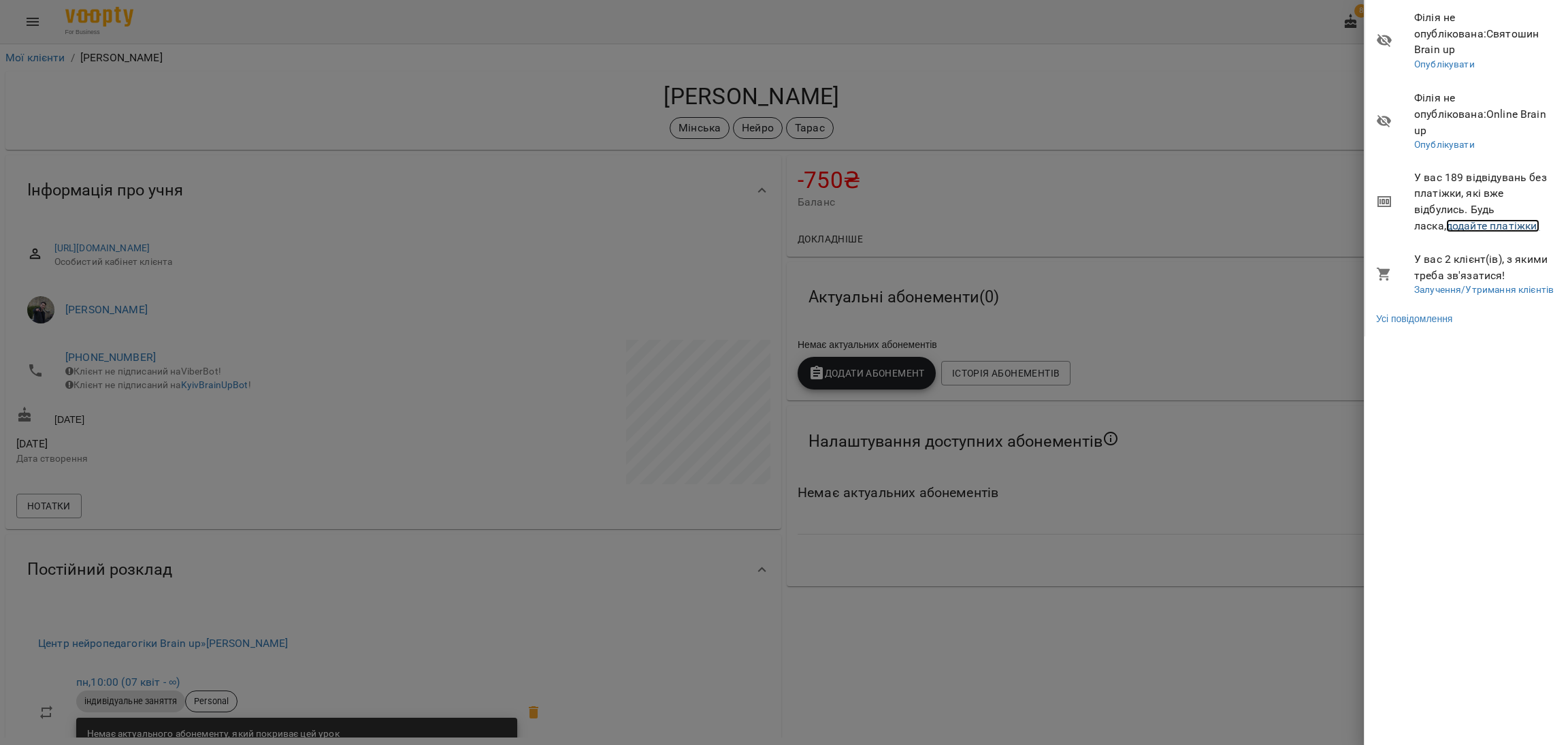
click at [1386, 219] on link "додайте платіжки!" at bounding box center [1493, 226] width 94 height 13
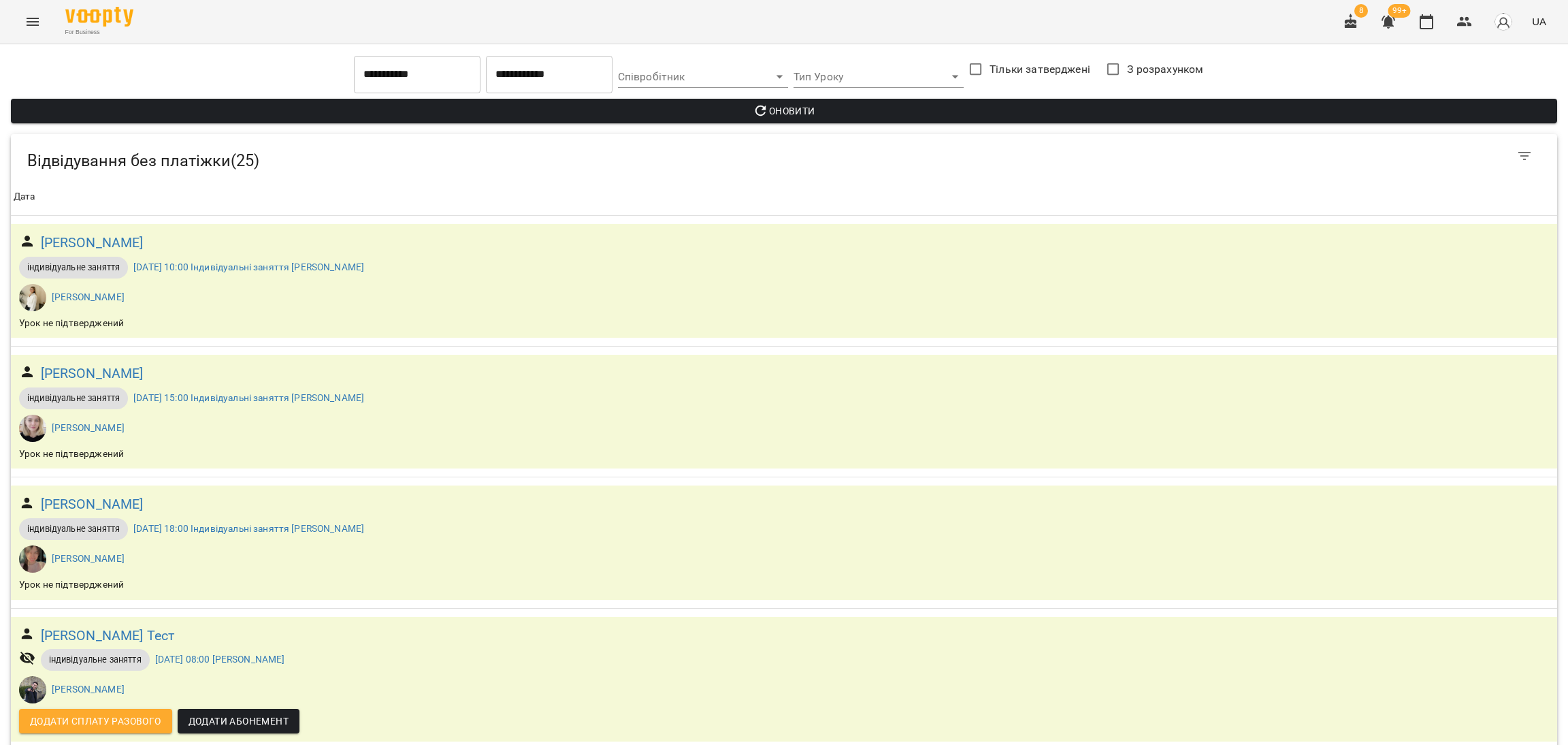
scroll to position [1634, 0]
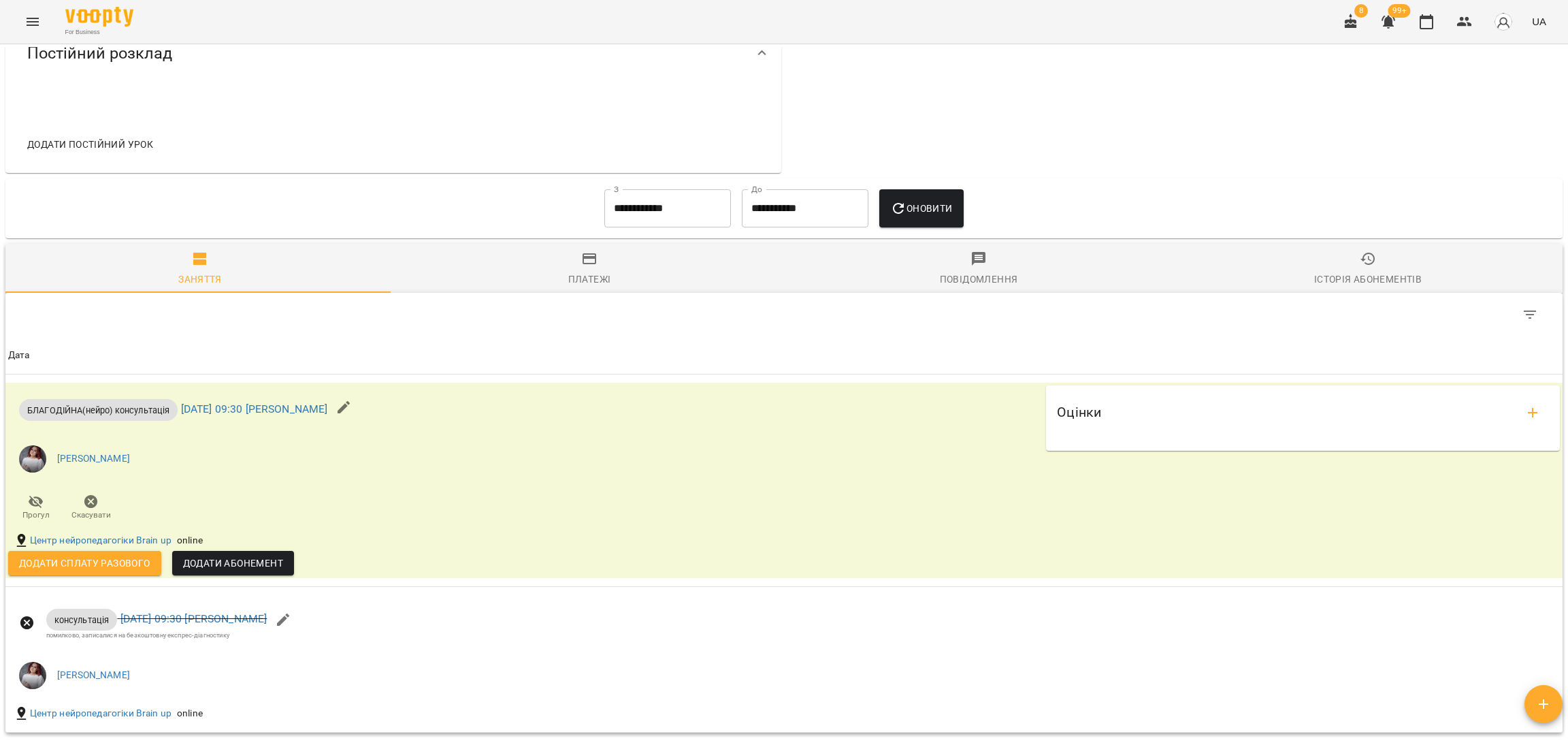
scroll to position [529, 0]
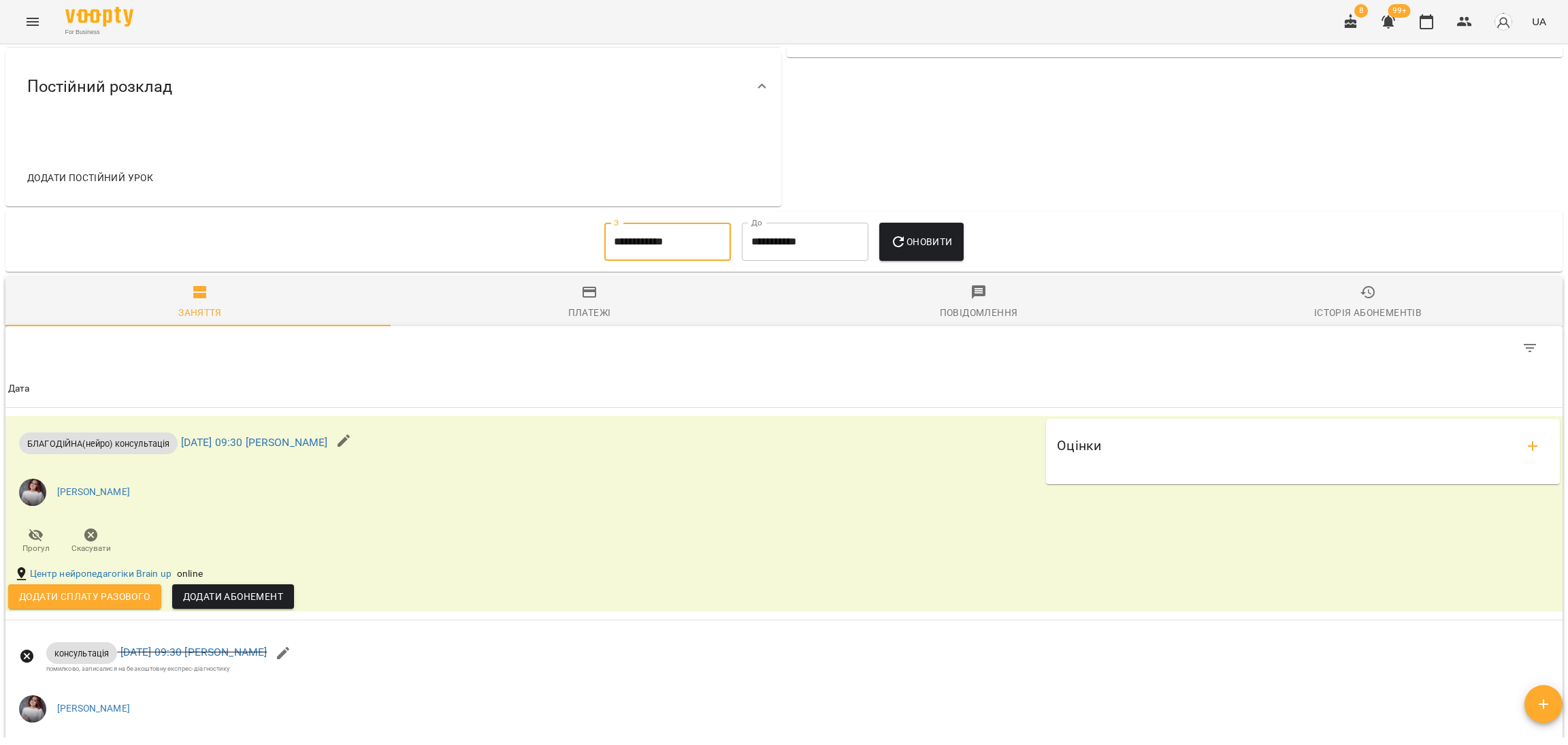
click at [654, 258] on input "**********" at bounding box center [667, 241] width 126 height 38
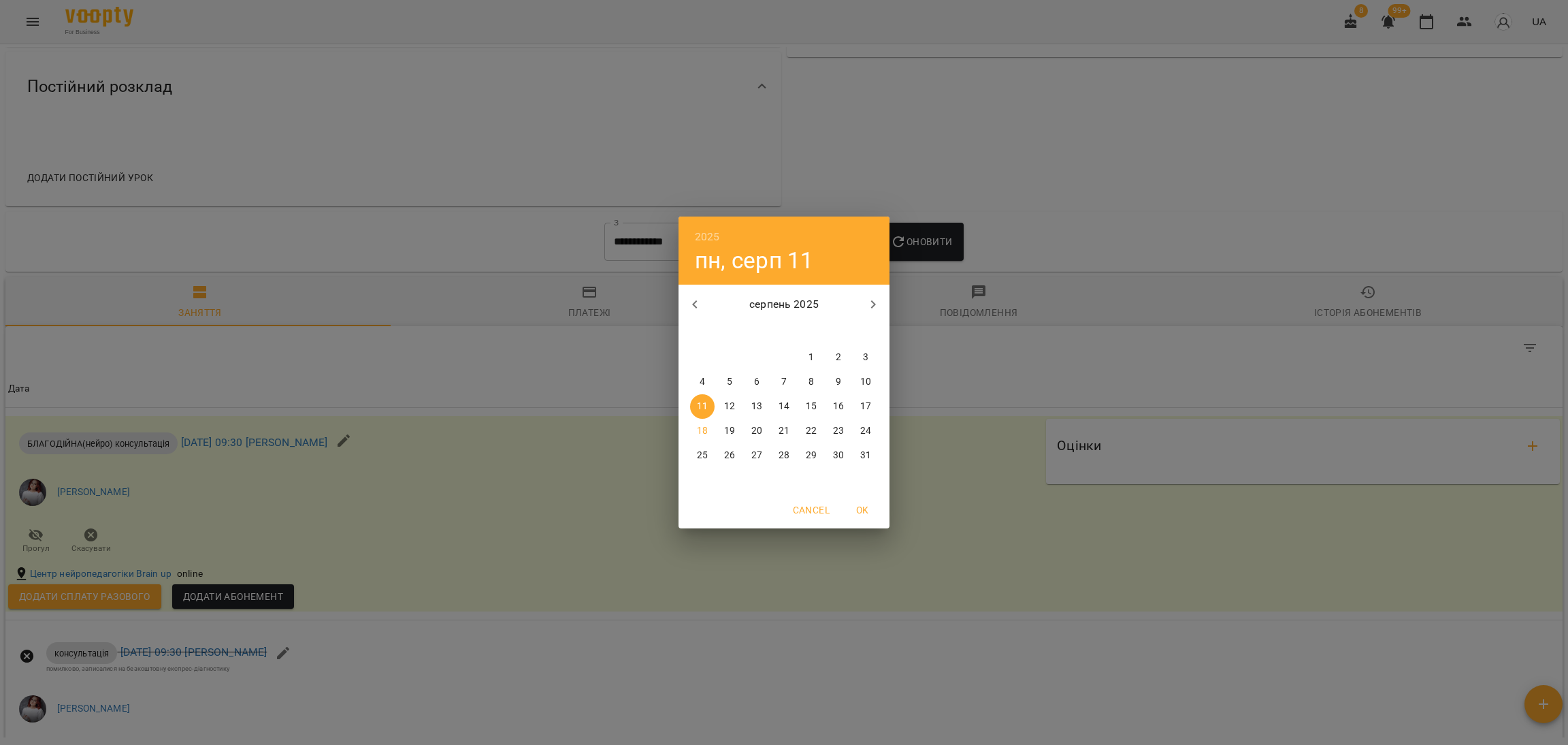
click at [684, 304] on button "button" at bounding box center [695, 304] width 32 height 32
click at [860, 356] on span "1" at bounding box center [866, 357] width 24 height 14
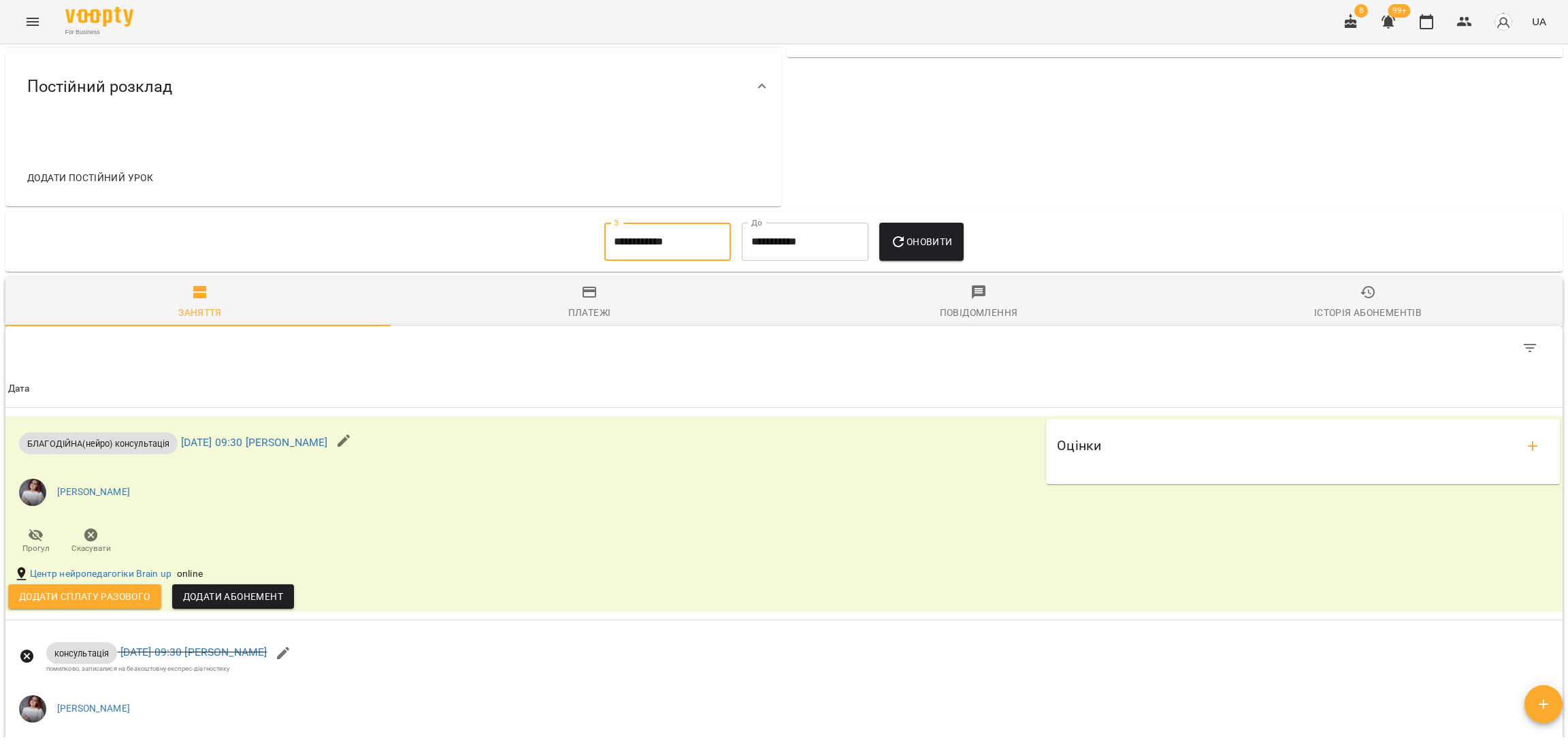
click at [950, 261] on button "Оновити" at bounding box center [921, 241] width 84 height 38
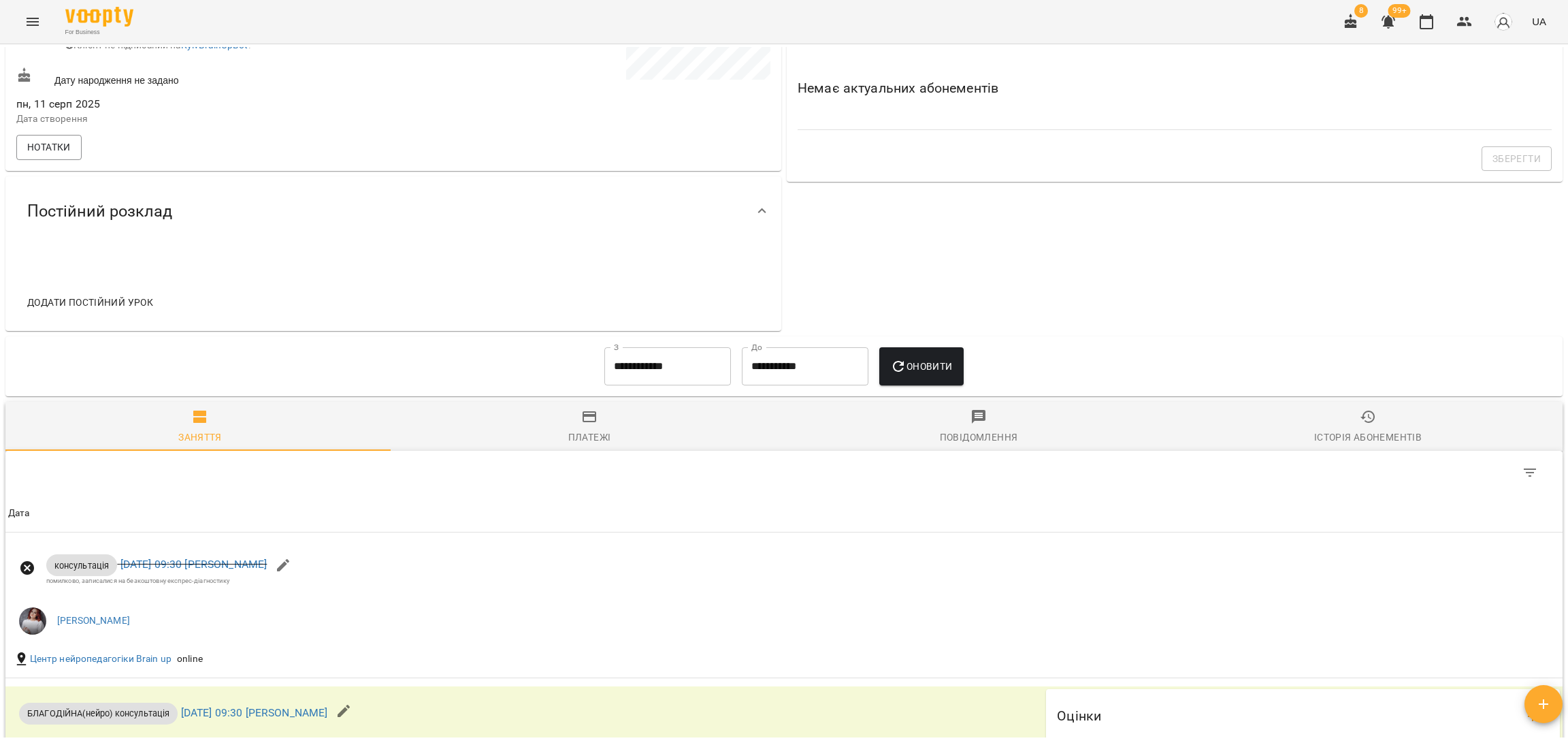
scroll to position [325, 0]
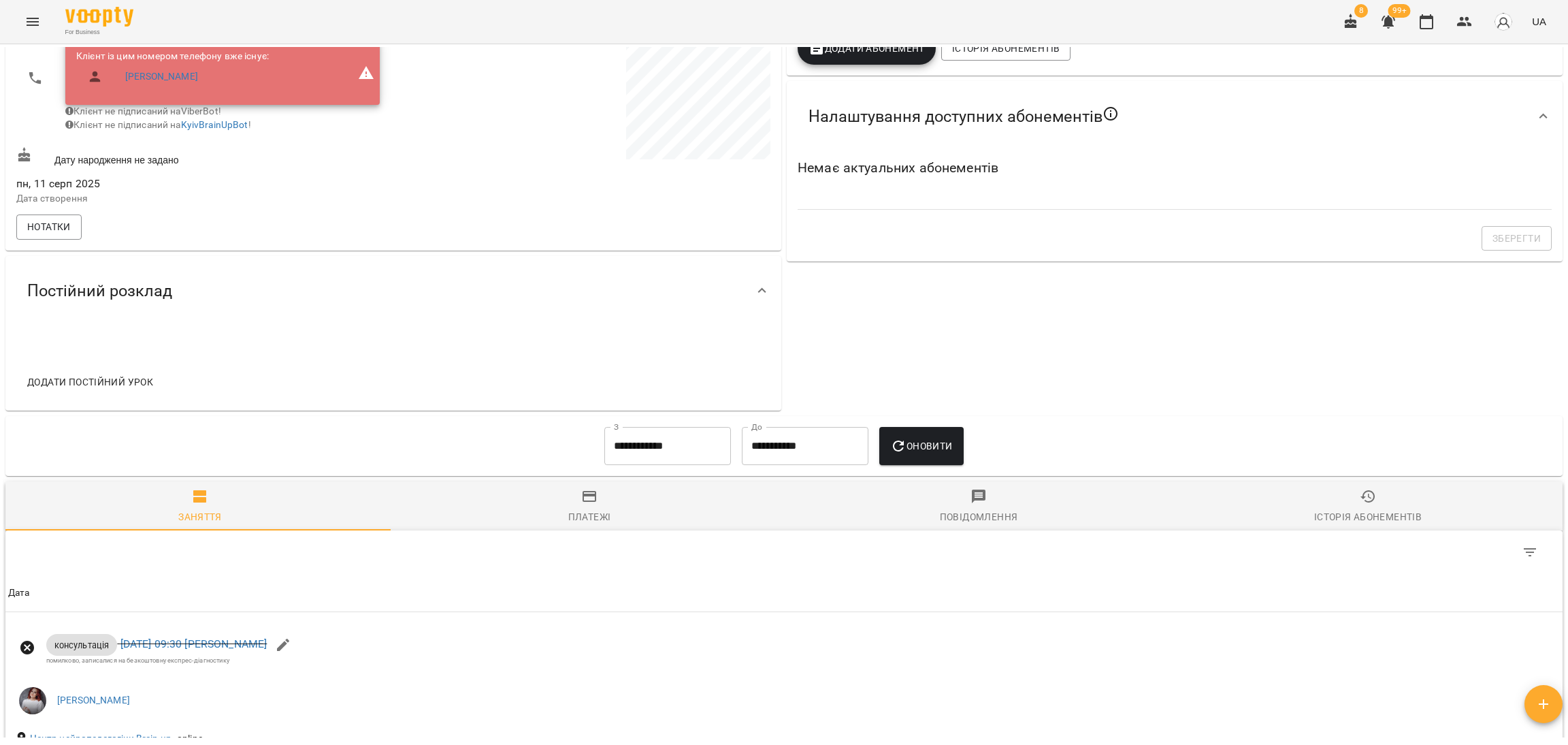
click at [636, 445] on input "**********" at bounding box center [667, 445] width 126 height 38
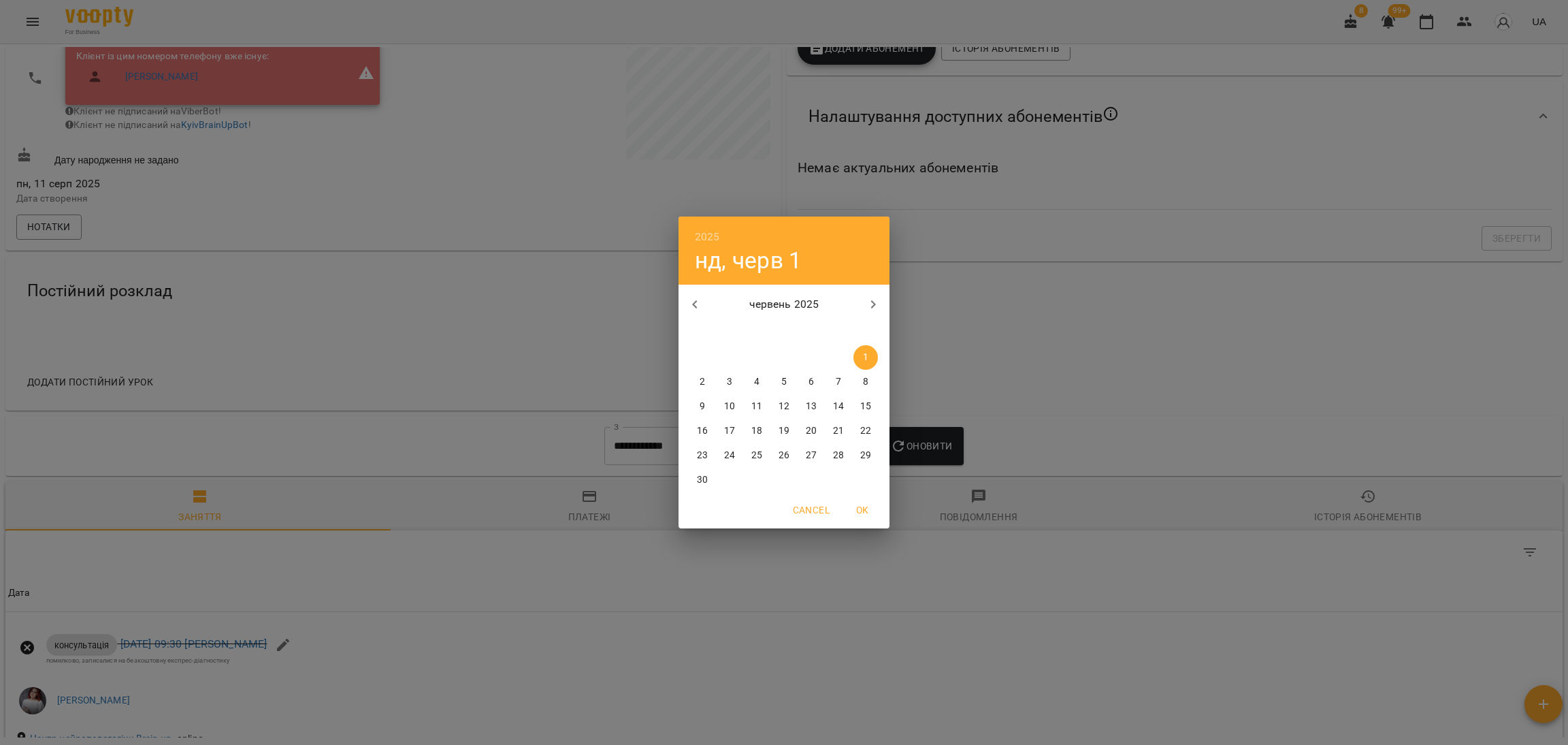
click at [704, 305] on button "button" at bounding box center [695, 304] width 32 height 32
click at [828, 359] on span "1" at bounding box center [838, 357] width 24 height 14
type input "**********"
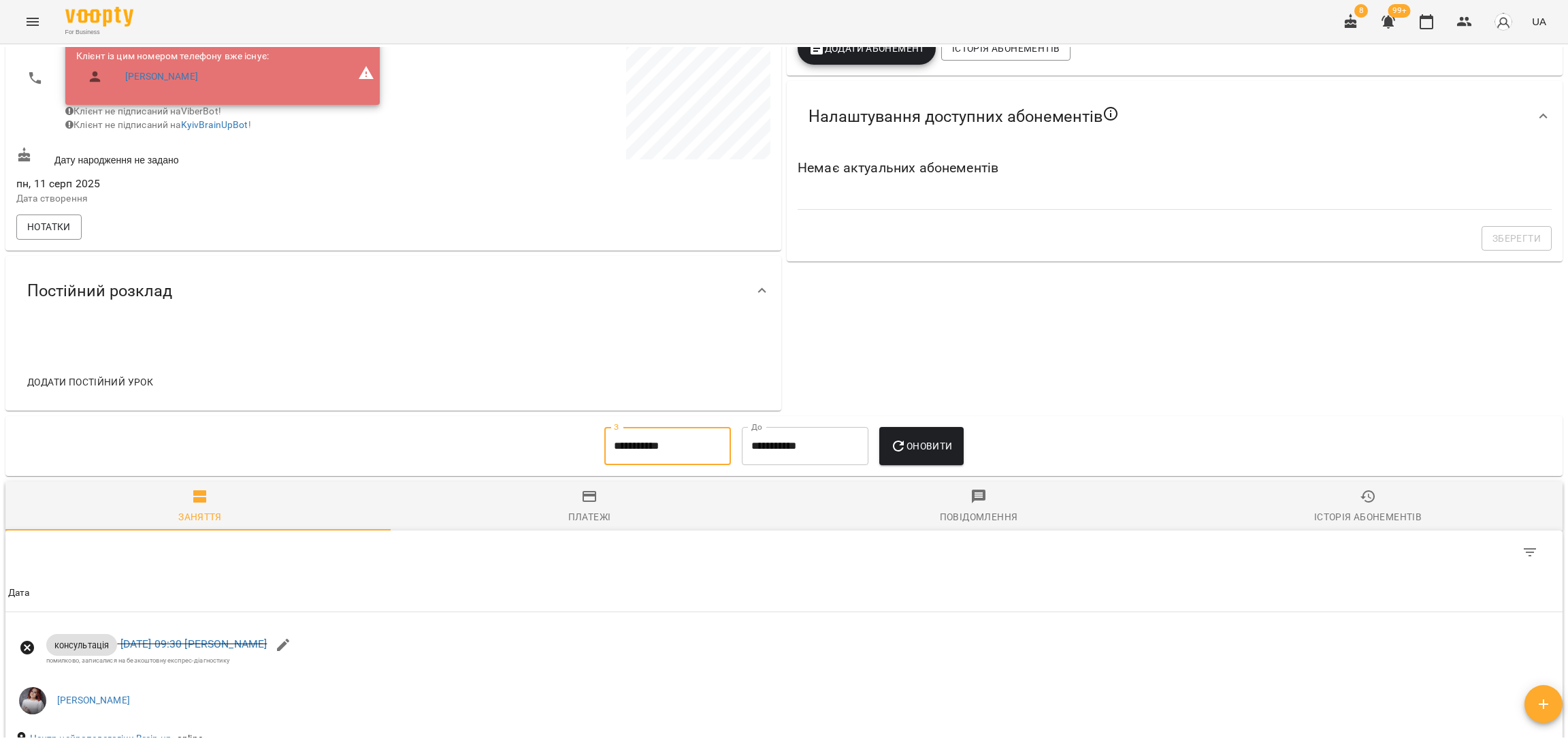
click at [912, 437] on div "Оновити" at bounding box center [922, 446] width 95 height 49
click at [912, 448] on span "Оновити" at bounding box center [921, 445] width 62 height 17
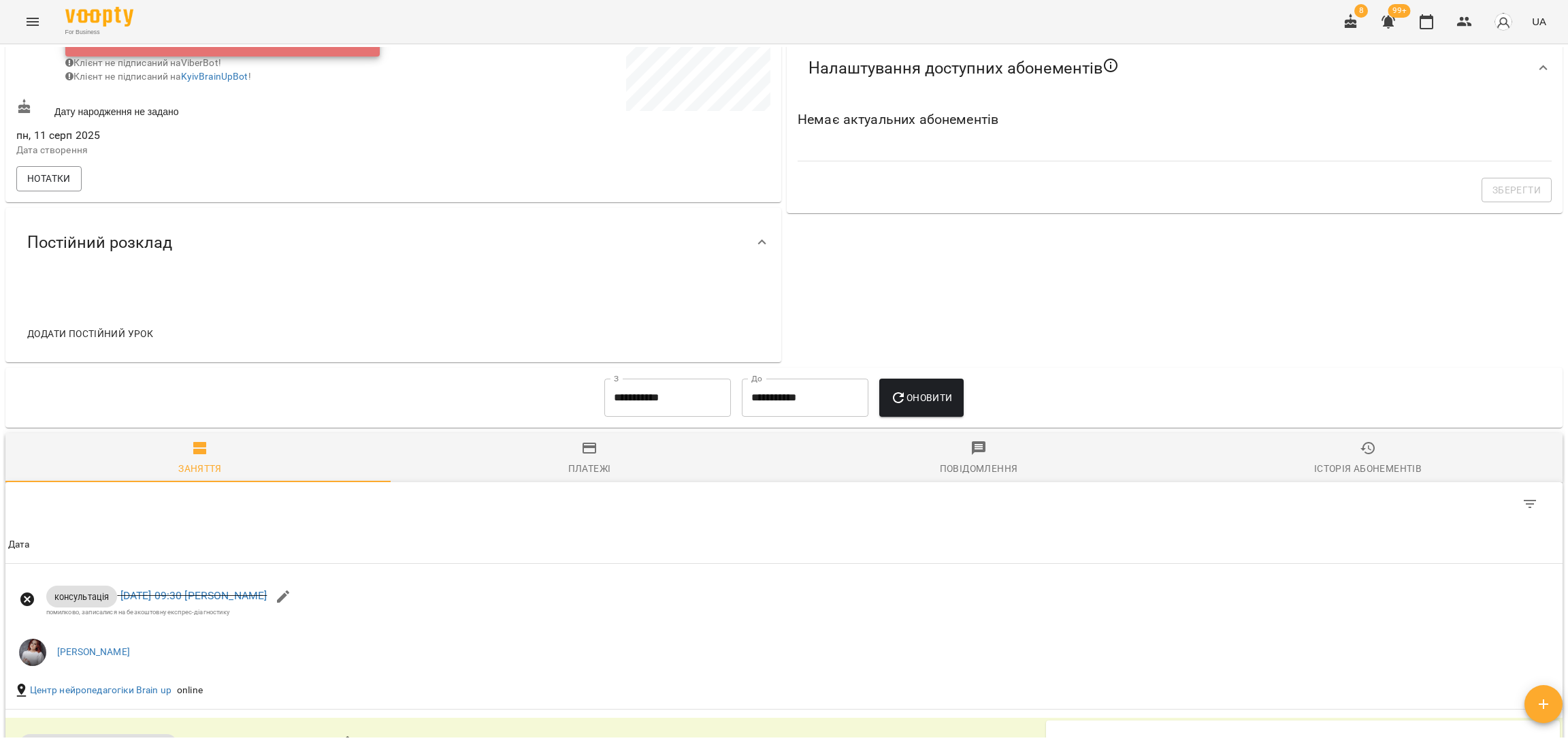
scroll to position [0, 0]
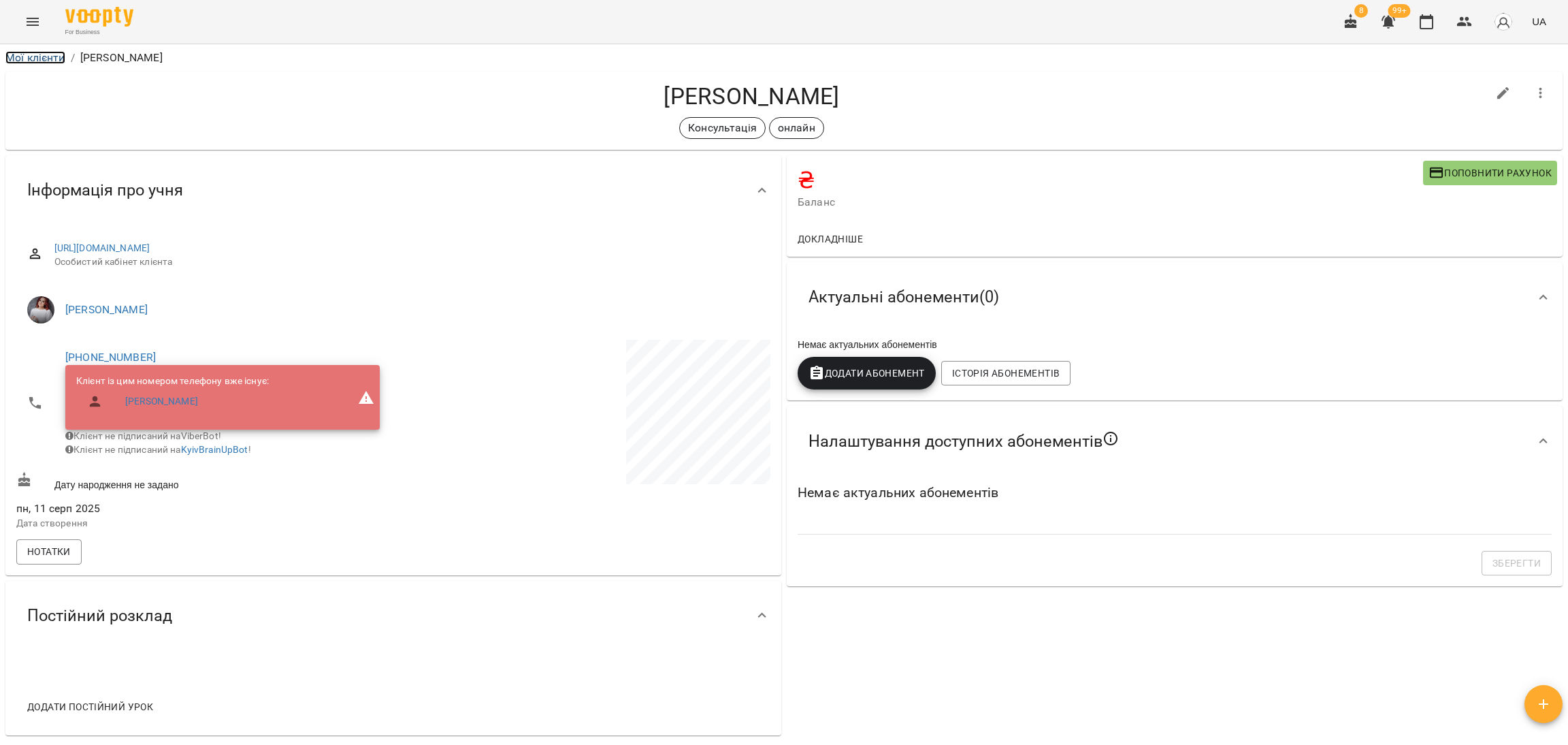
click at [36, 62] on link "Мої клієнти" at bounding box center [35, 57] width 60 height 13
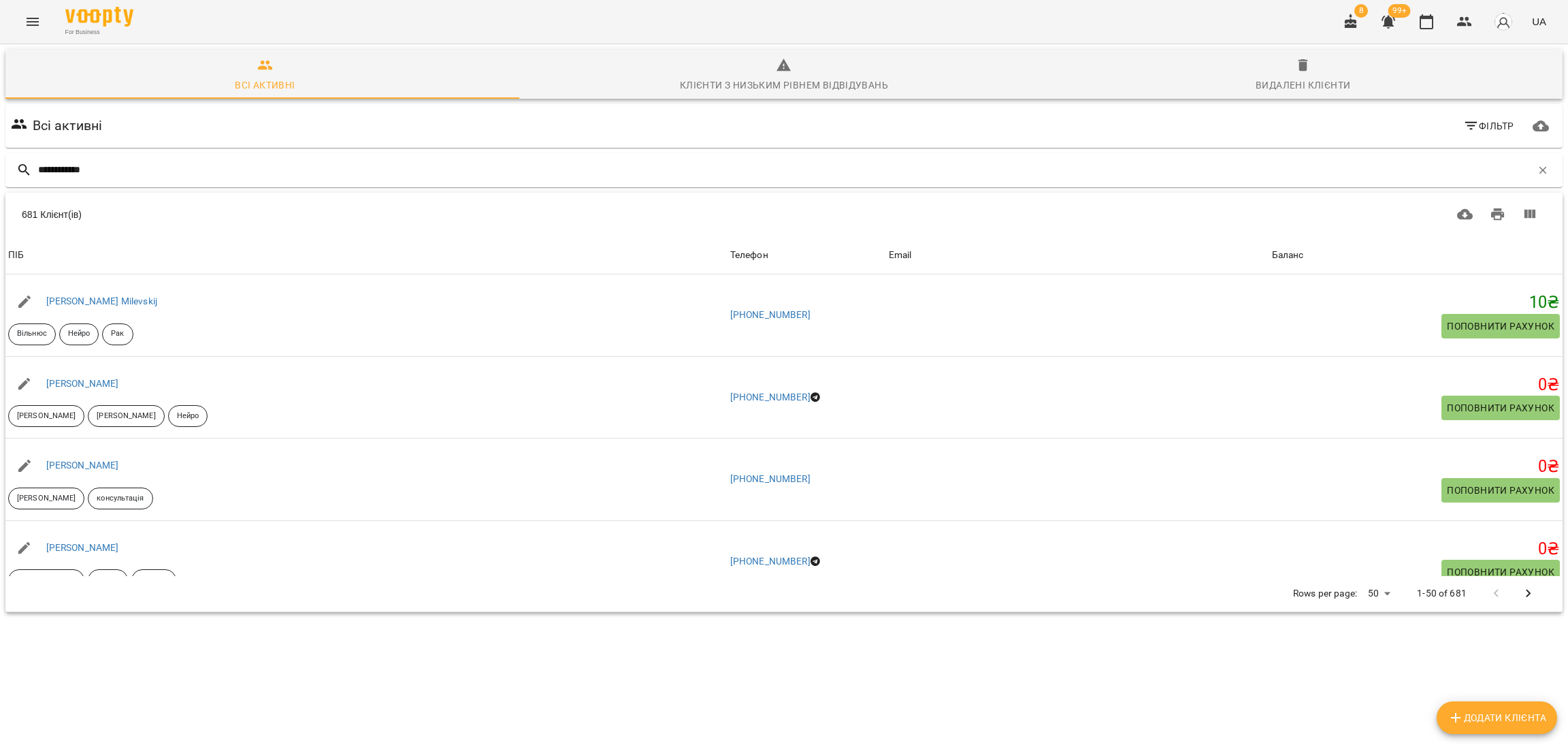
type input "**********"
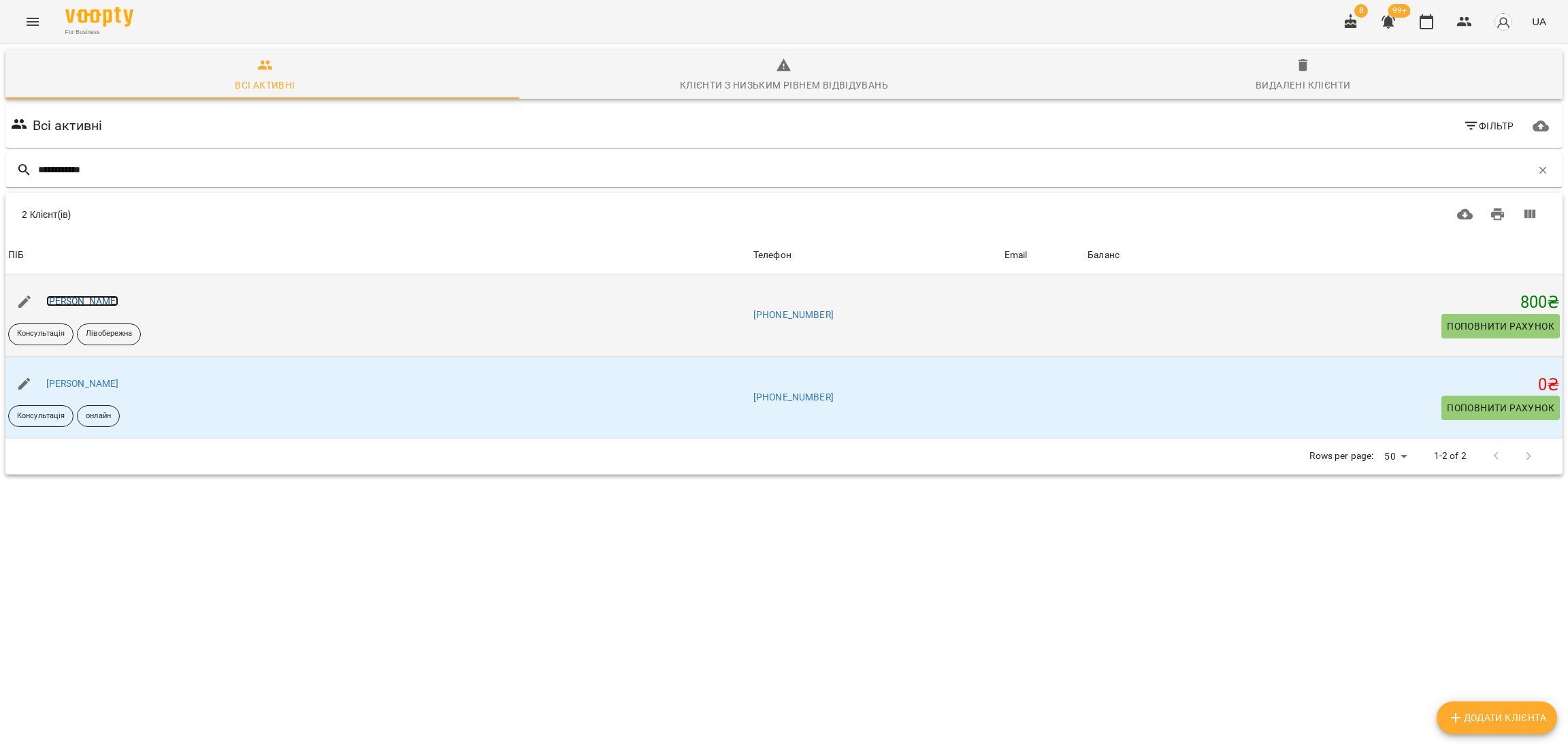
click at [119, 305] on link "Маліновський Артем" at bounding box center [82, 300] width 73 height 11
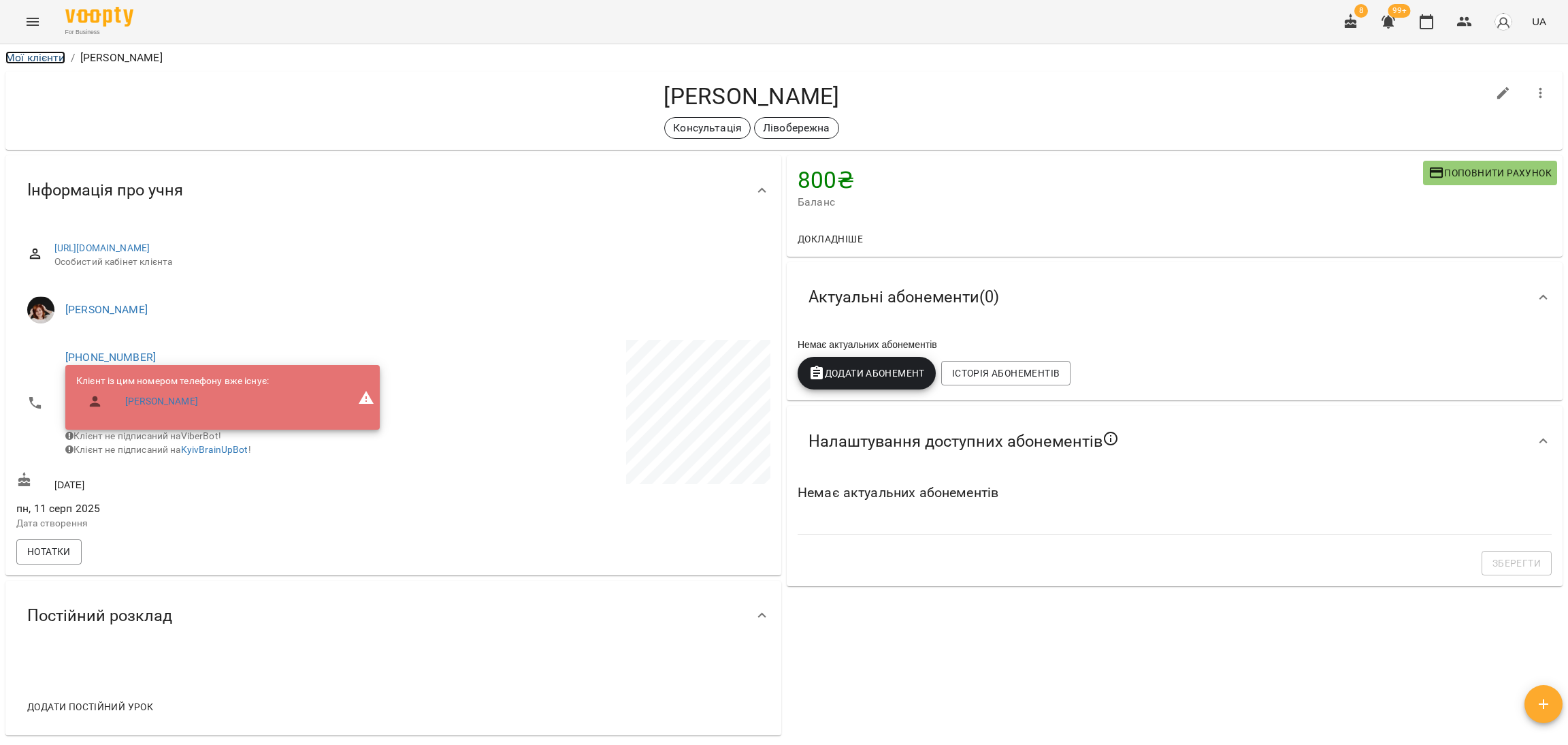
click at [26, 59] on link "Мої клієнти" at bounding box center [35, 57] width 60 height 13
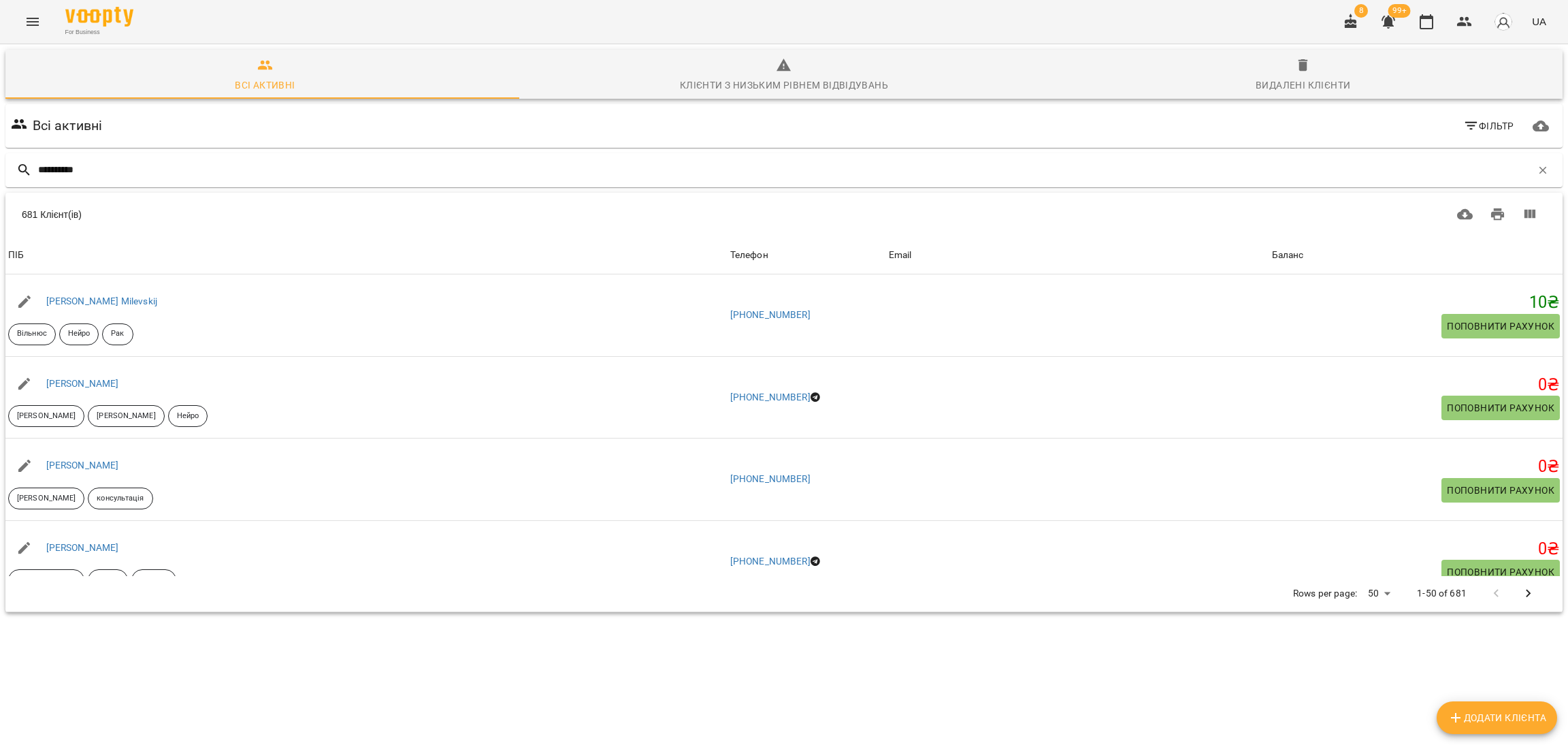
type input "**********"
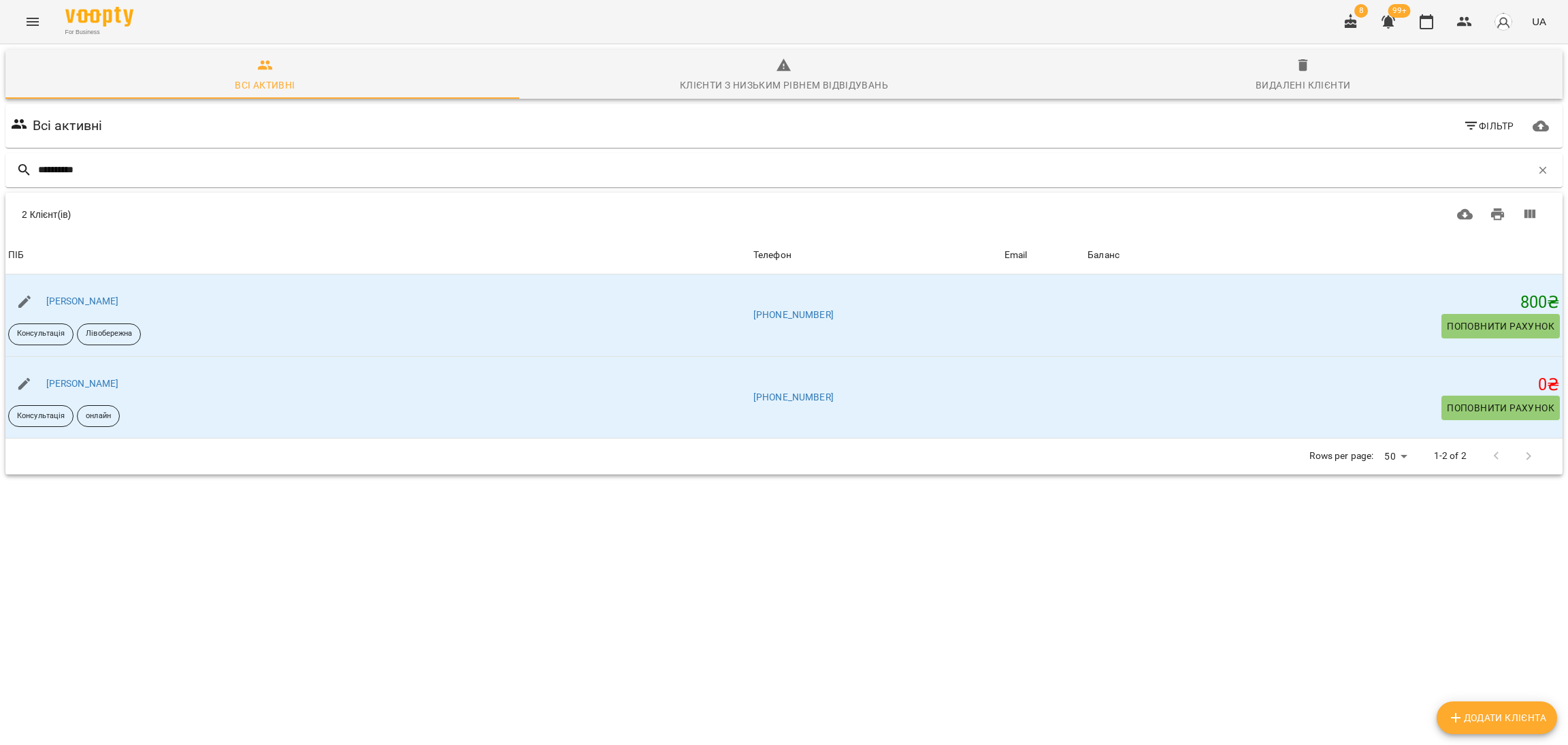
click at [1386, 28] on icon "button" at bounding box center [1388, 22] width 17 height 17
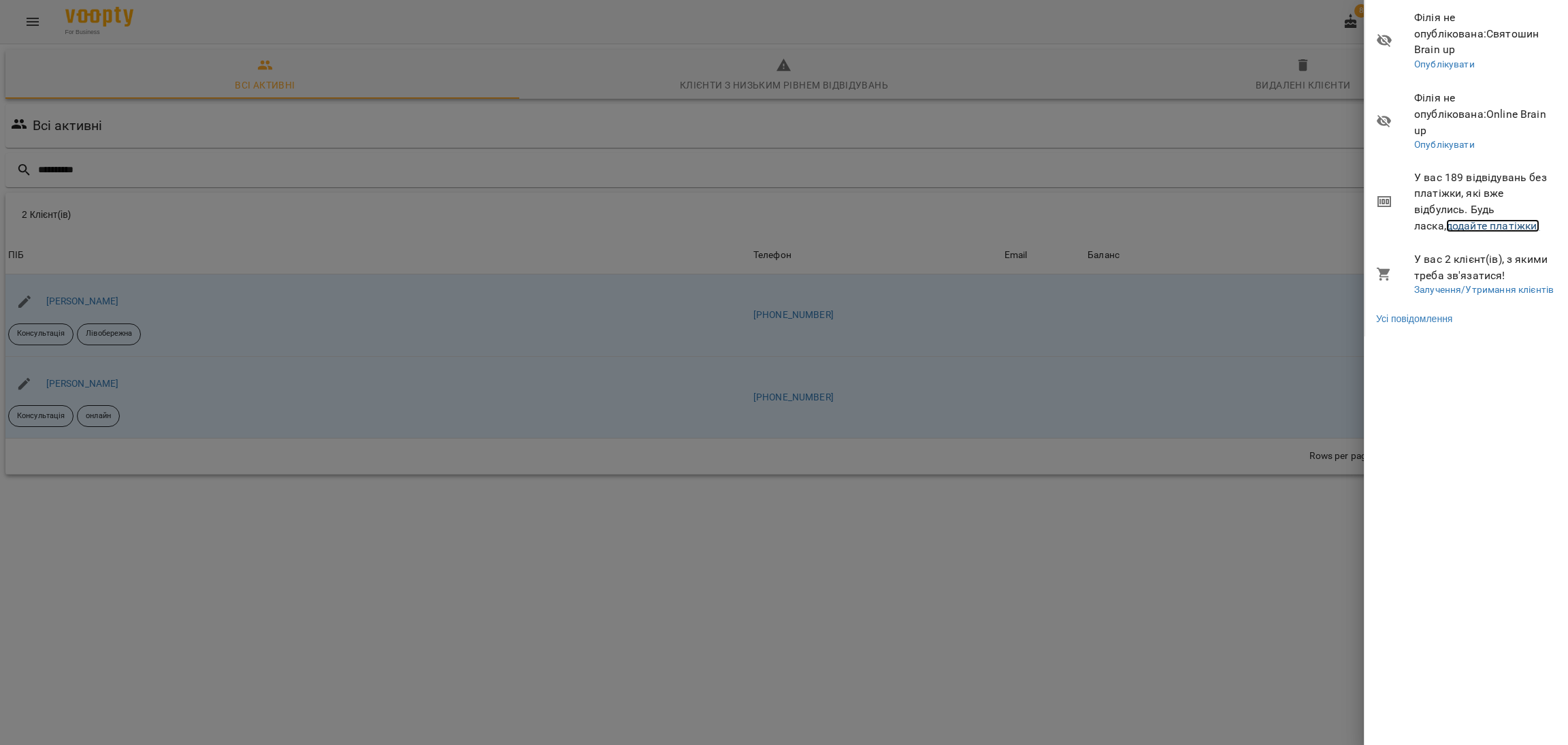
click at [1386, 219] on link "додайте платіжки!" at bounding box center [1493, 226] width 94 height 13
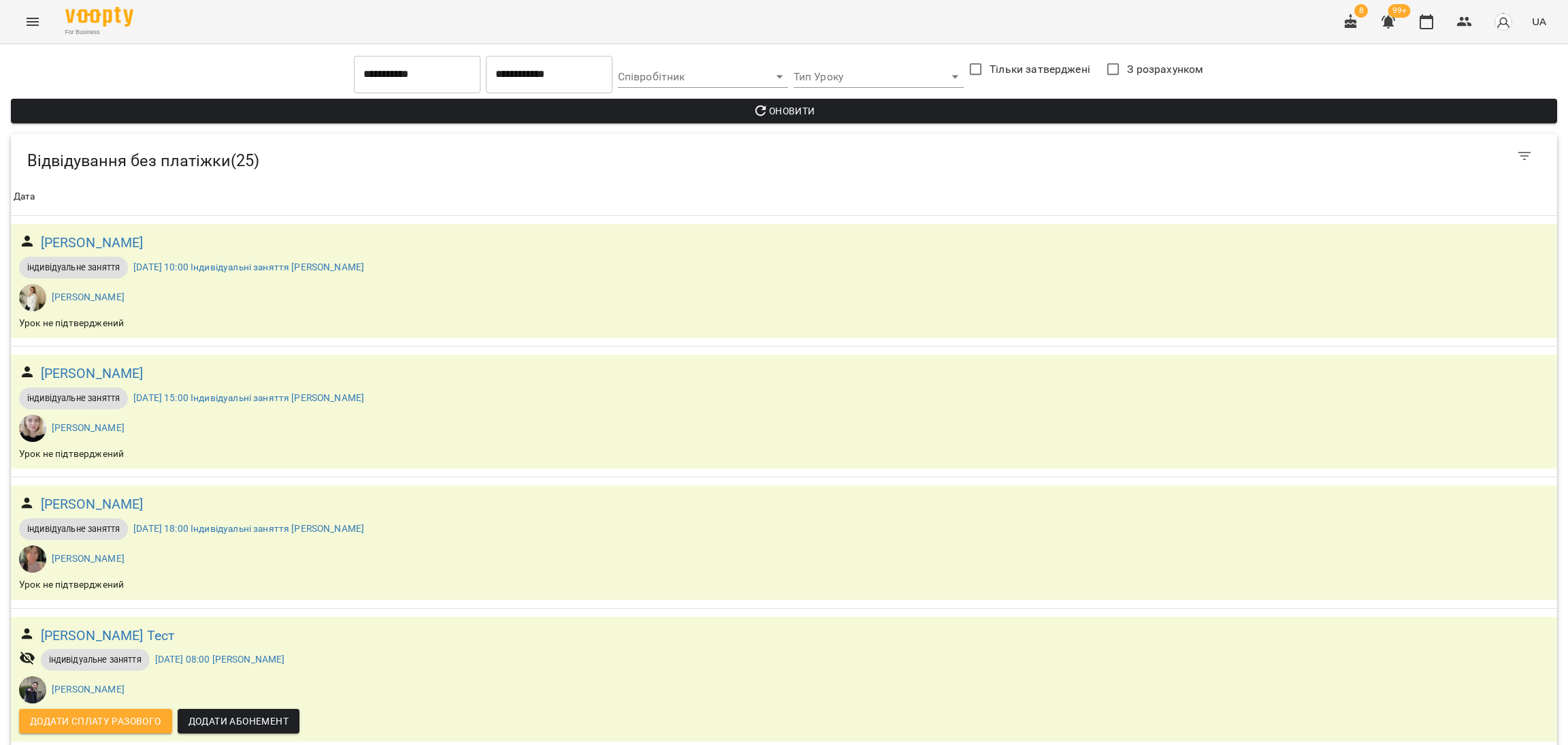
drag, startPoint x: 419, startPoint y: 462, endPoint x: 422, endPoint y: 474, distance: 12.4
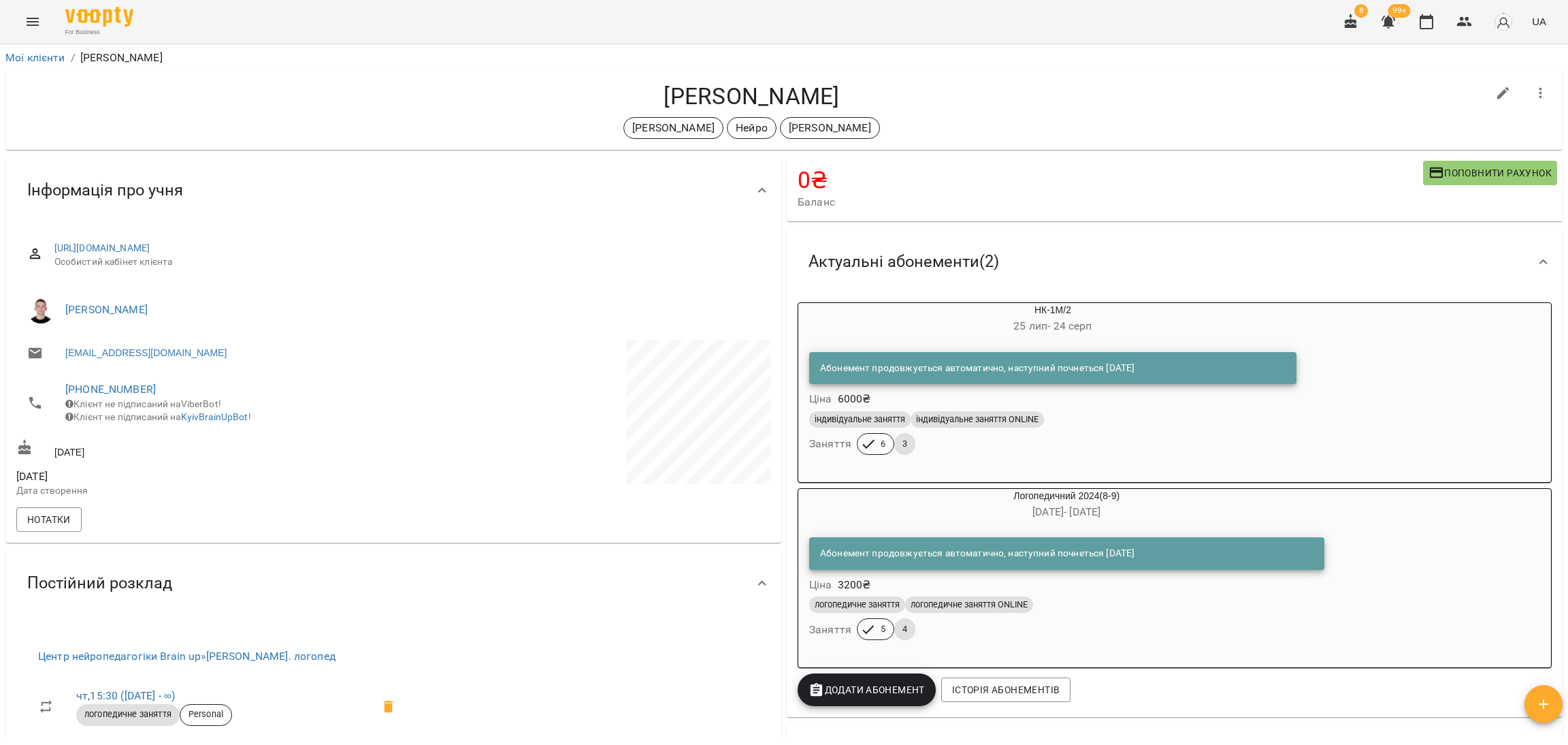
click at [1173, 409] on div "індивідуальне заняття індивідуальне заняття ONLINE" at bounding box center [1053, 420] width 493 height 22
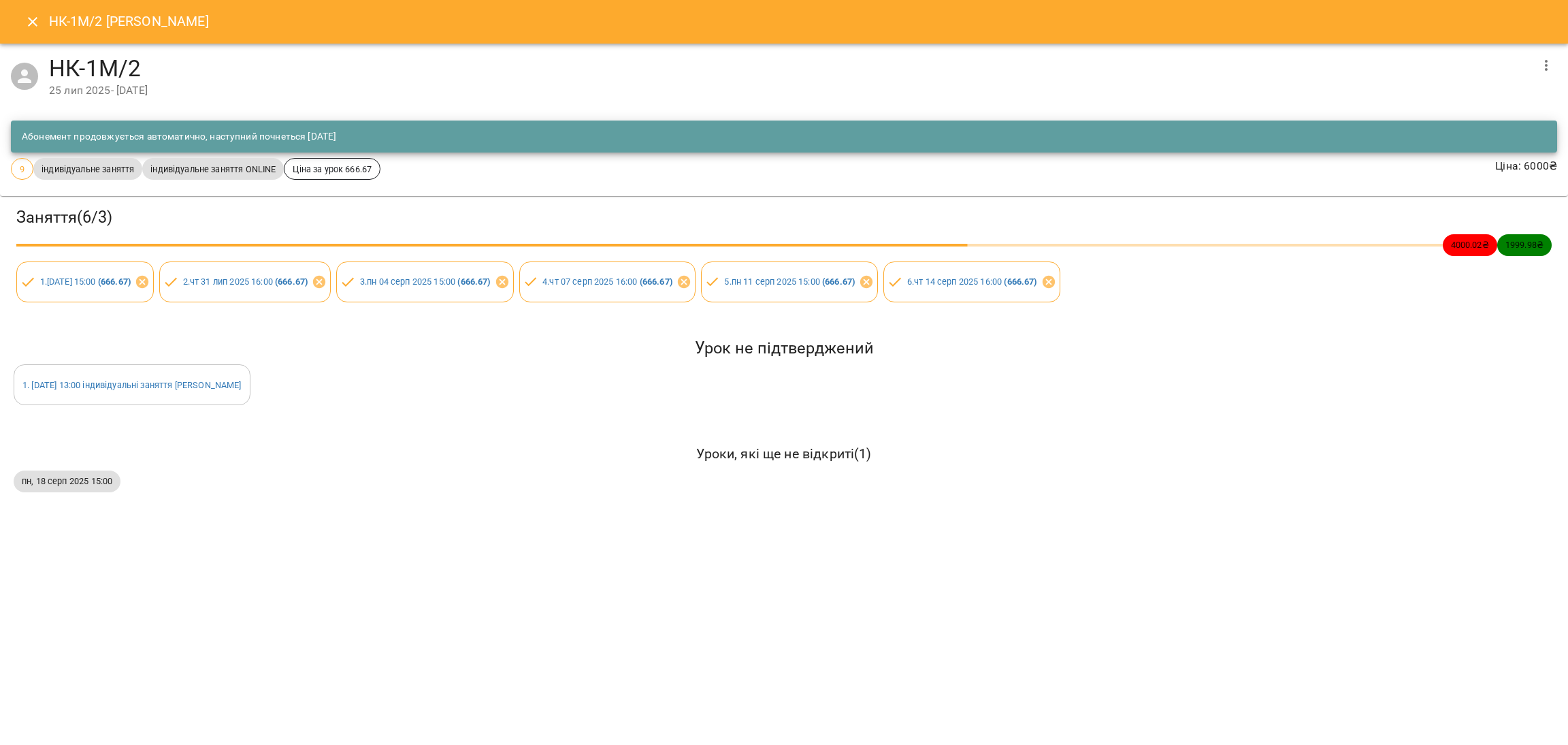
click at [1386, 62] on icon "button" at bounding box center [1546, 65] width 17 height 17
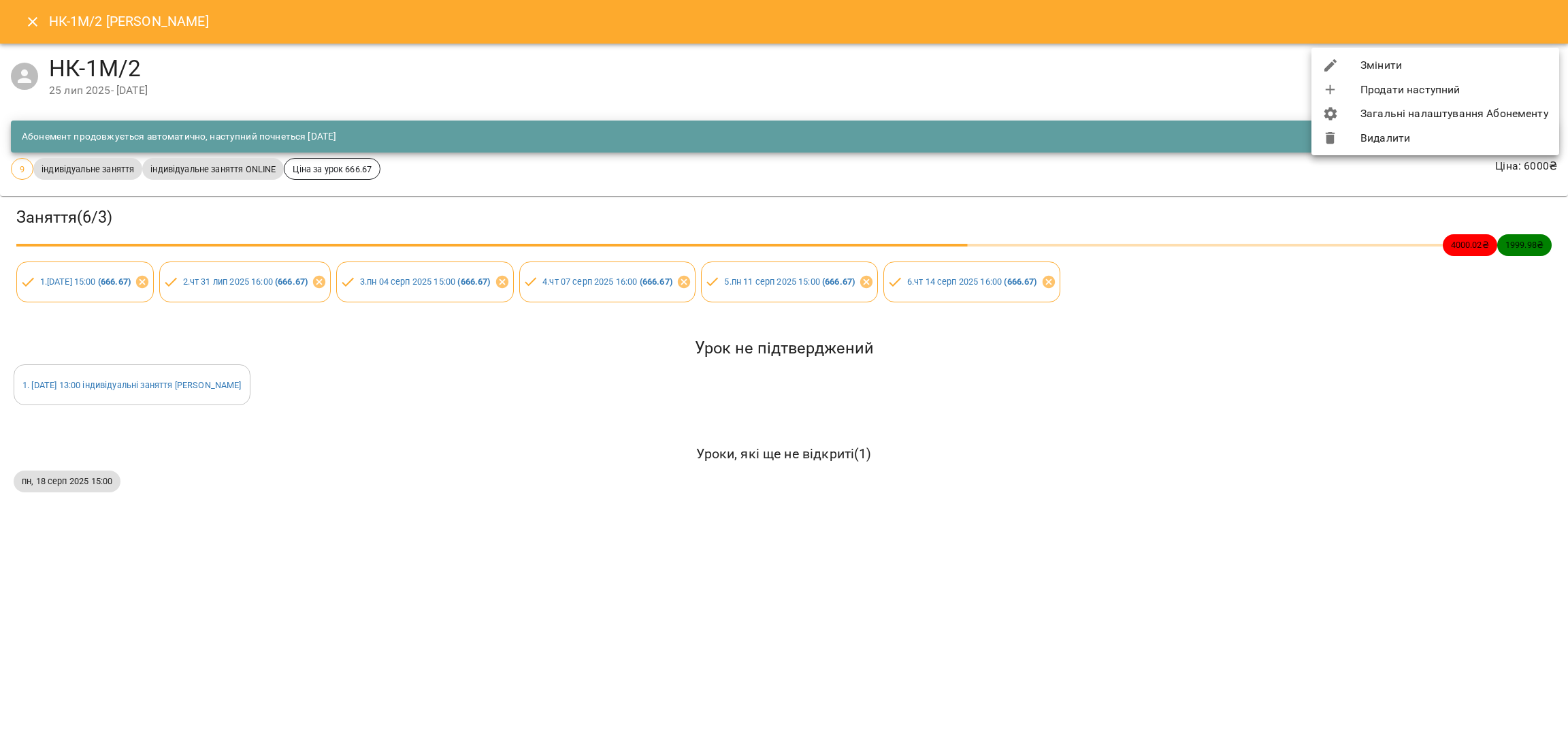
click at [1386, 70] on li "Змінити" at bounding box center [1435, 65] width 248 height 24
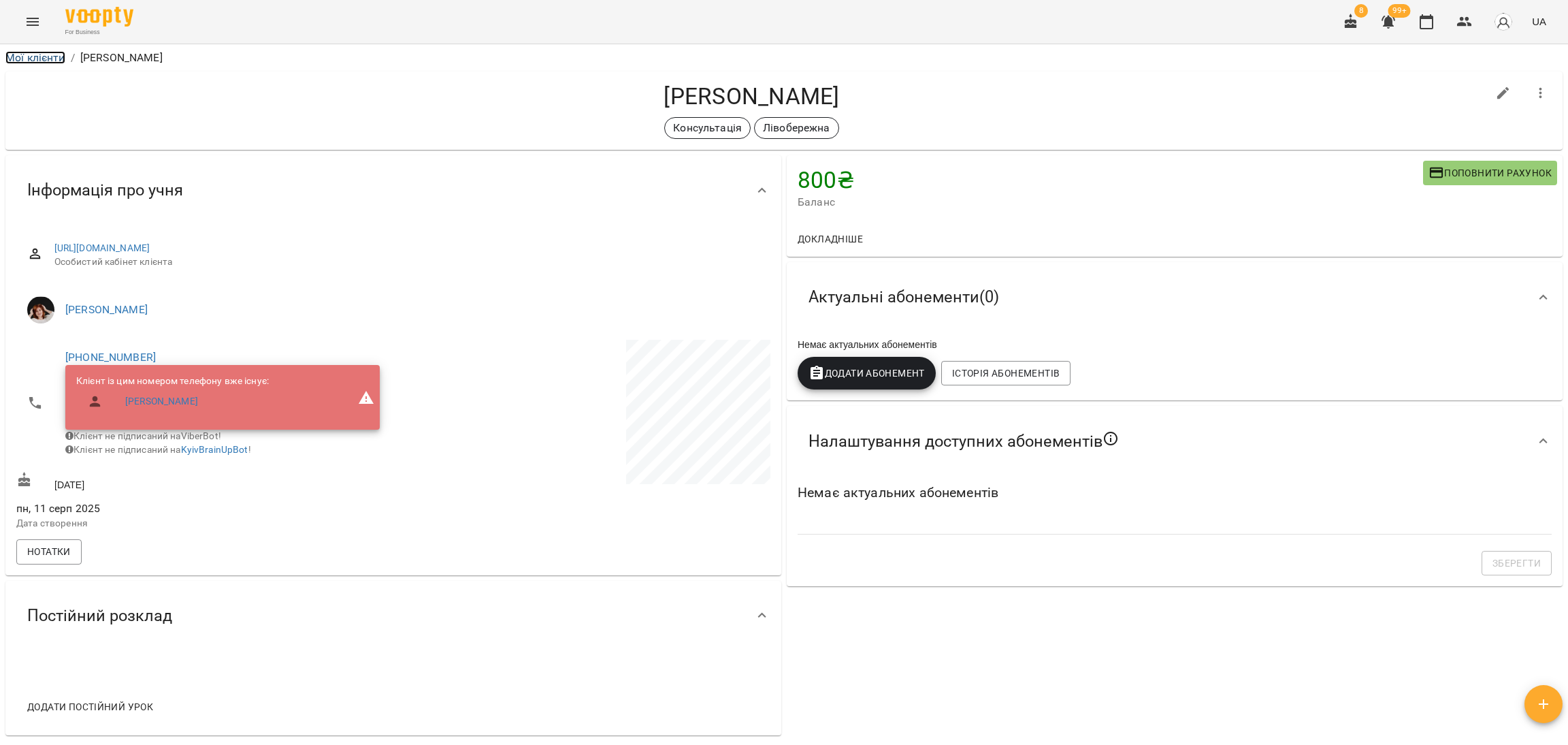
click at [7, 55] on link "Мої клієнти" at bounding box center [35, 57] width 60 height 13
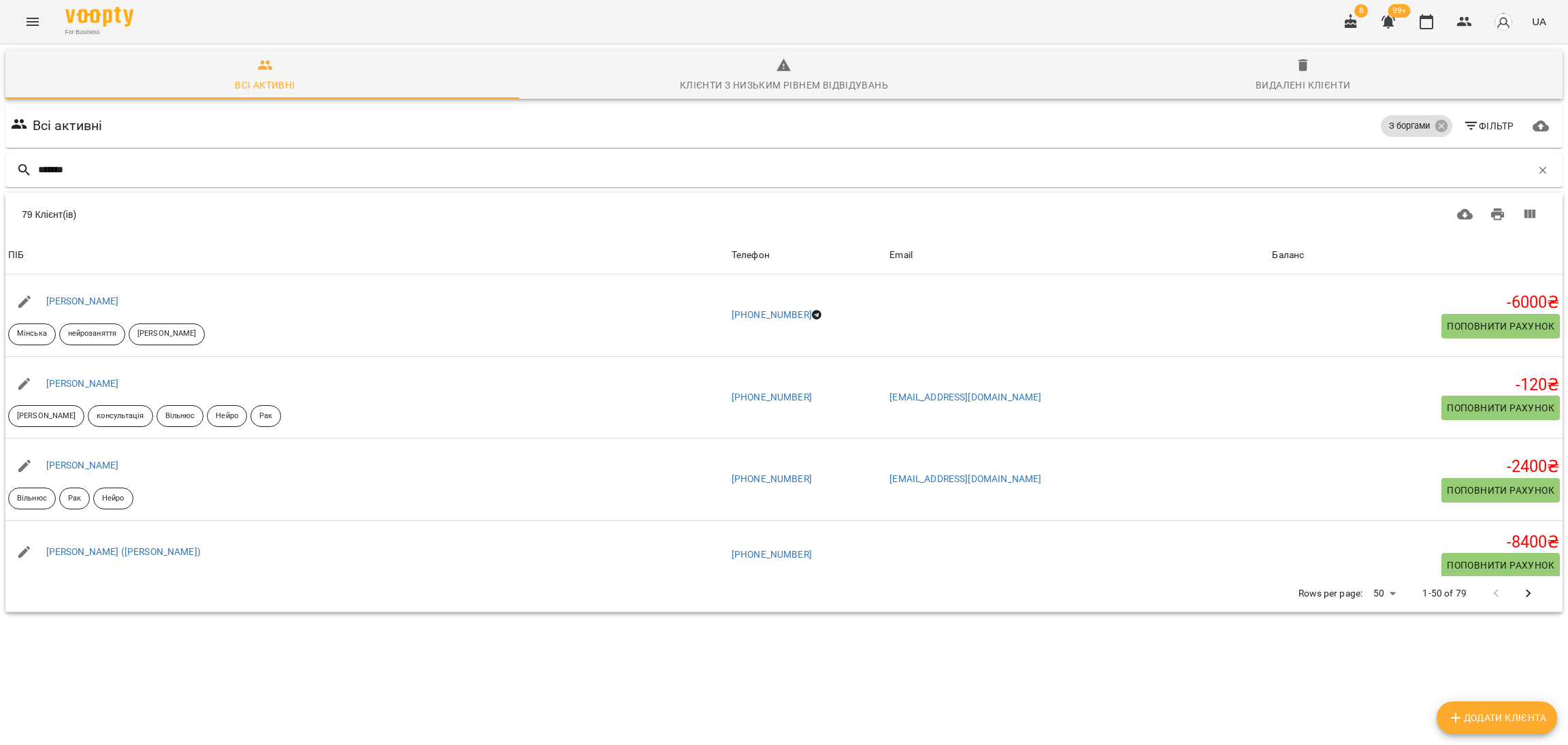
type input "*******"
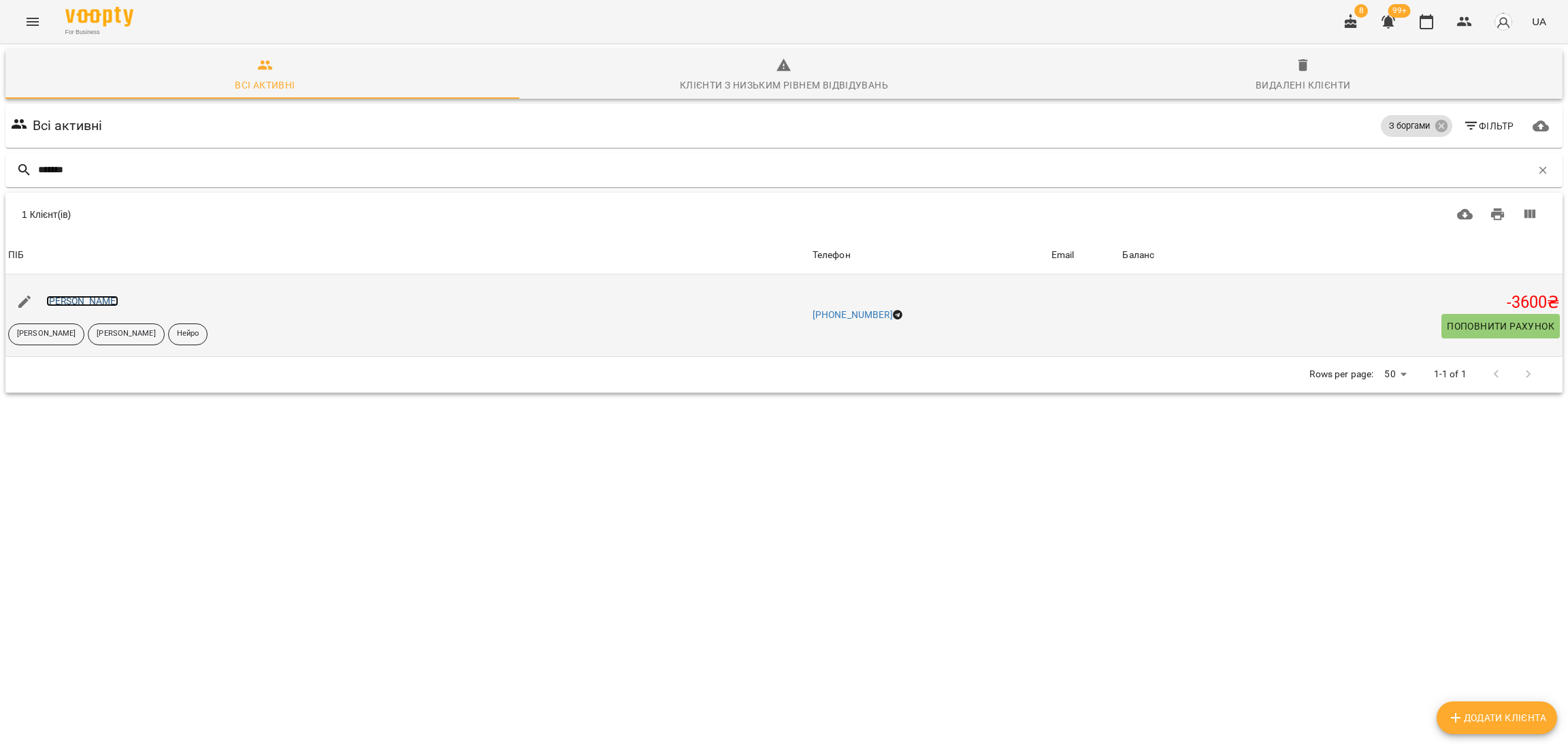
click at [107, 300] on link "[PERSON_NAME]" at bounding box center [82, 300] width 73 height 11
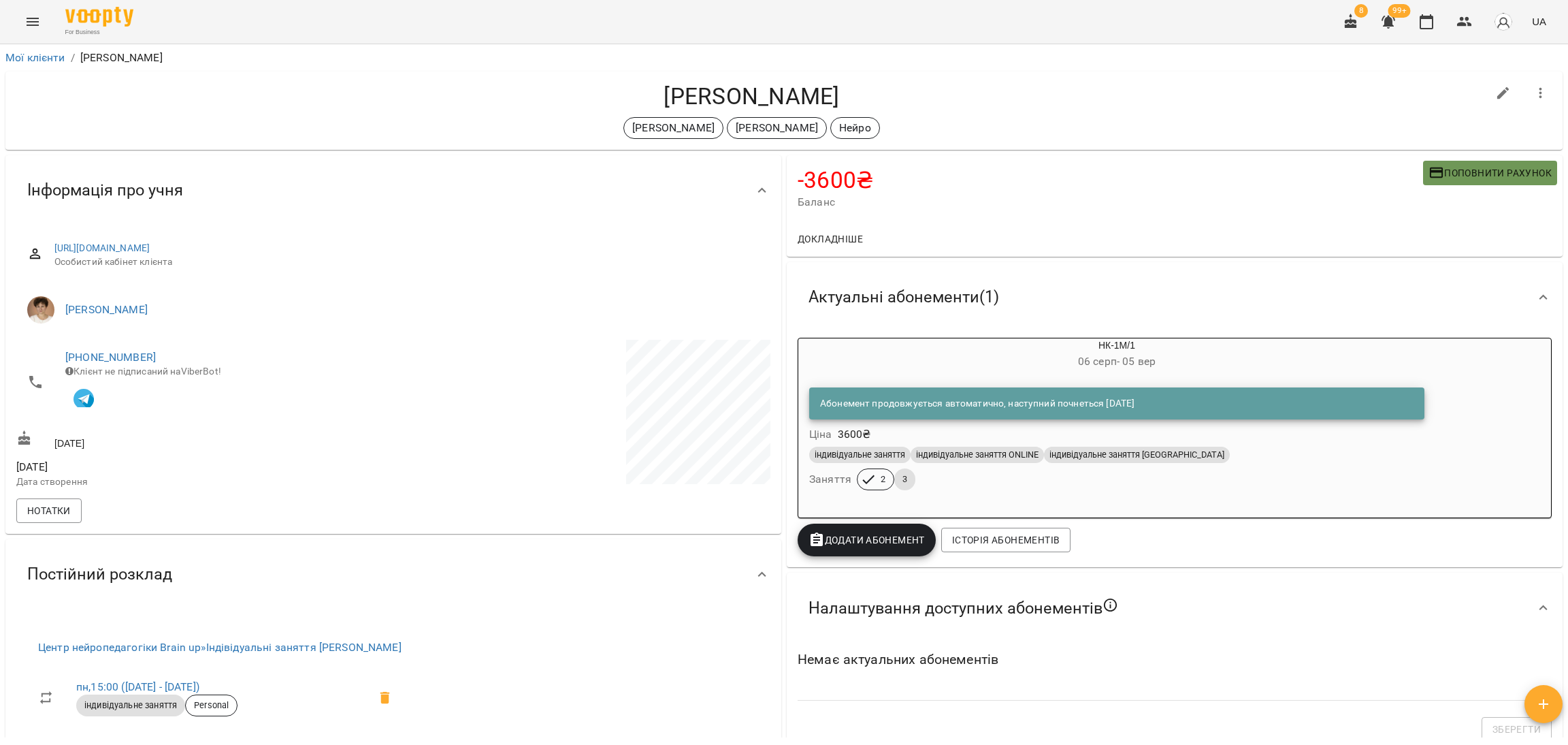
click at [1455, 167] on span "Поповнити рахунок" at bounding box center [1490, 172] width 124 height 17
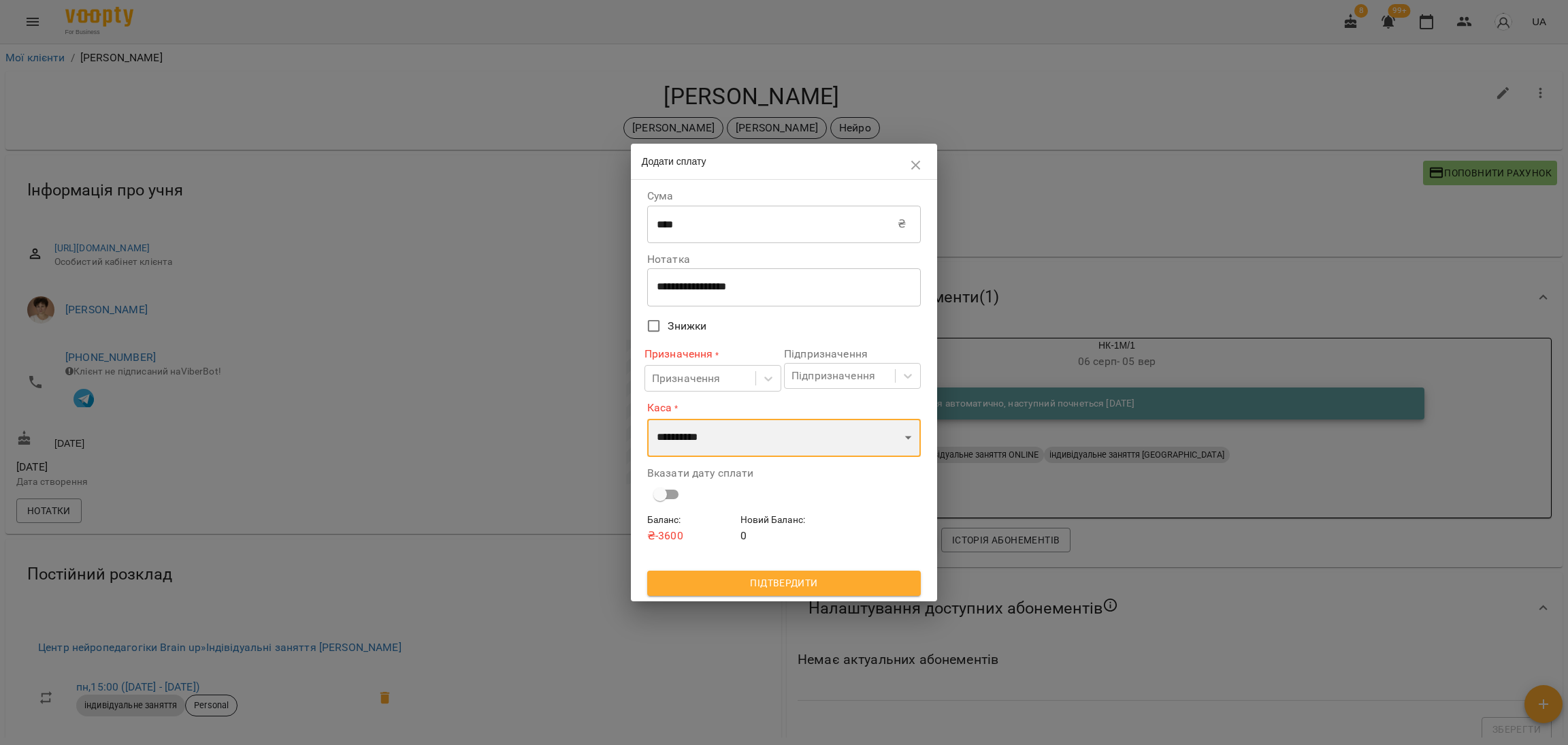
click at [695, 440] on select "**********" at bounding box center [784, 438] width 274 height 38
select select "****"
click at [647, 419] on select "**********" at bounding box center [784, 438] width 274 height 38
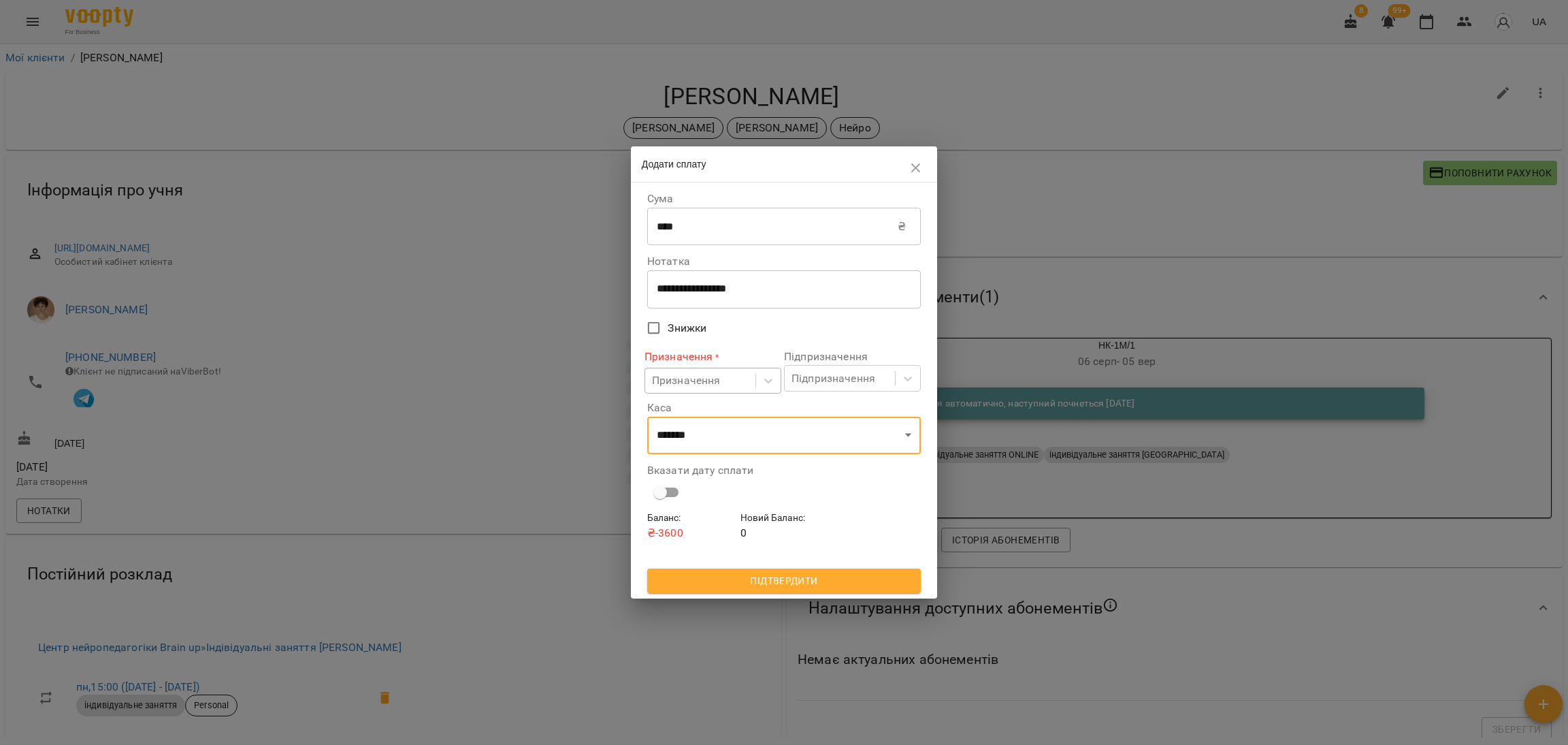
click at [713, 376] on div "Призначення" at bounding box center [687, 380] width 69 height 17
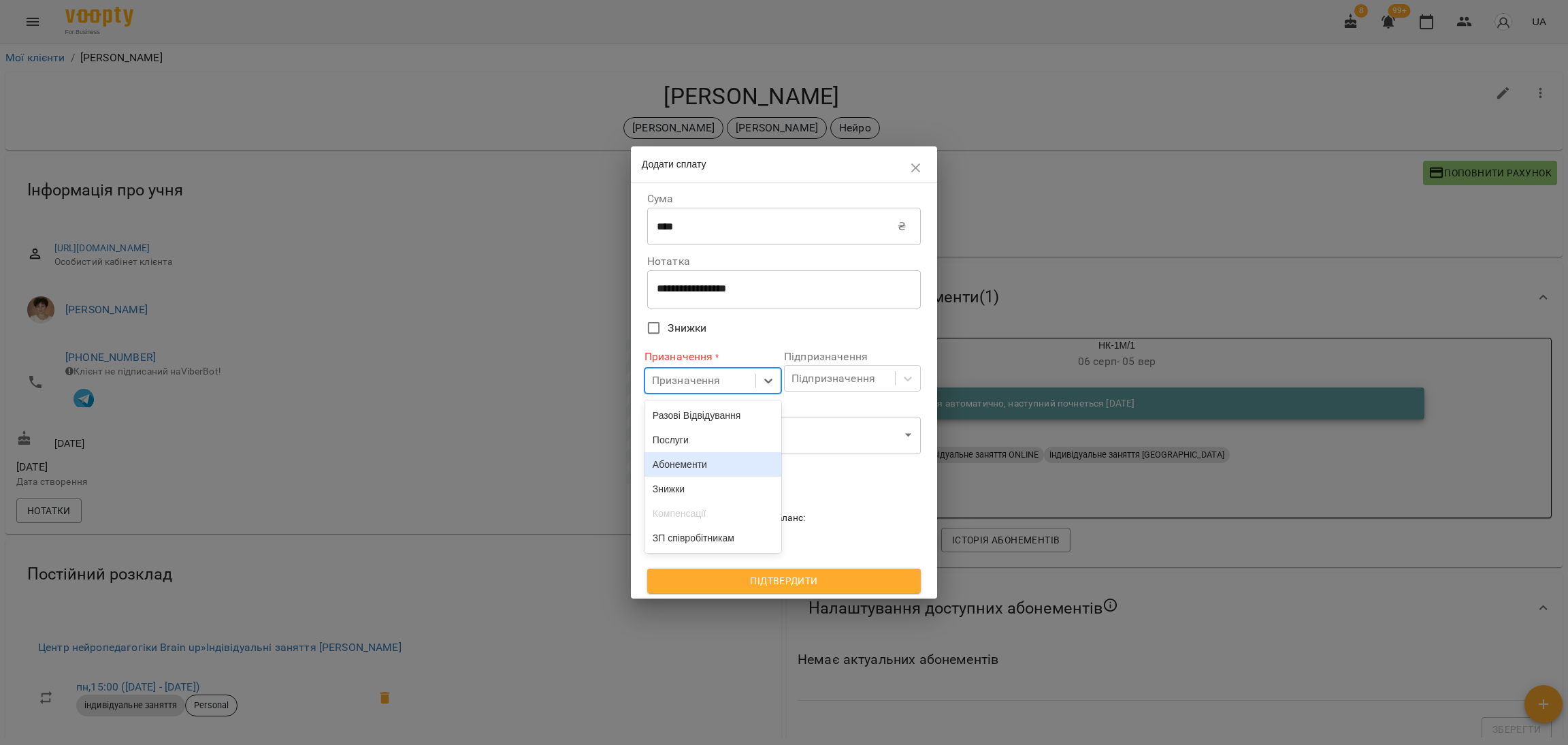
click at [701, 466] on div "Абонементи" at bounding box center [713, 464] width 136 height 24
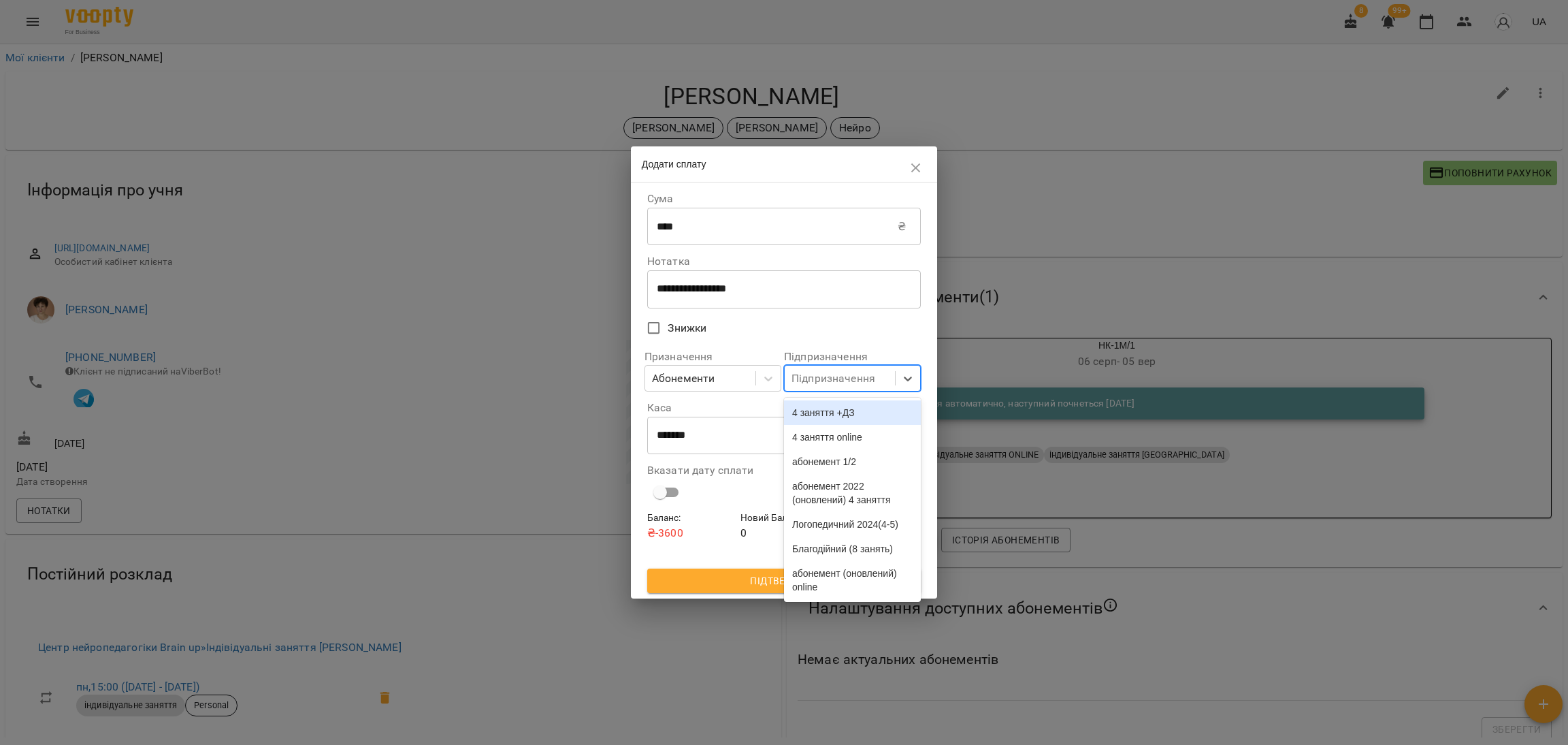
click at [808, 377] on div "Підпризначення" at bounding box center [833, 378] width 84 height 17
type input "**"
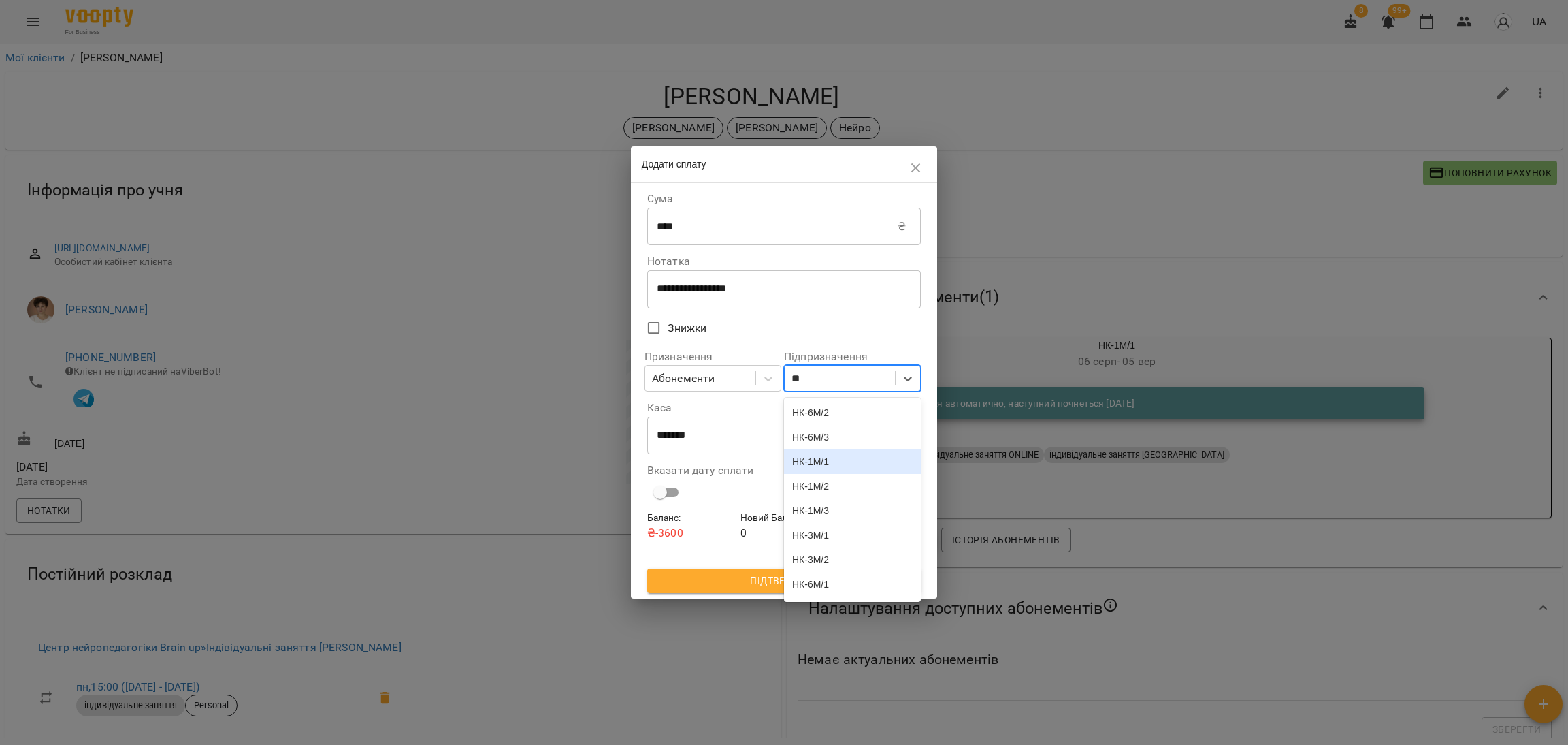
click at [836, 461] on div "НК-1М/1" at bounding box center [853, 461] width 136 height 24
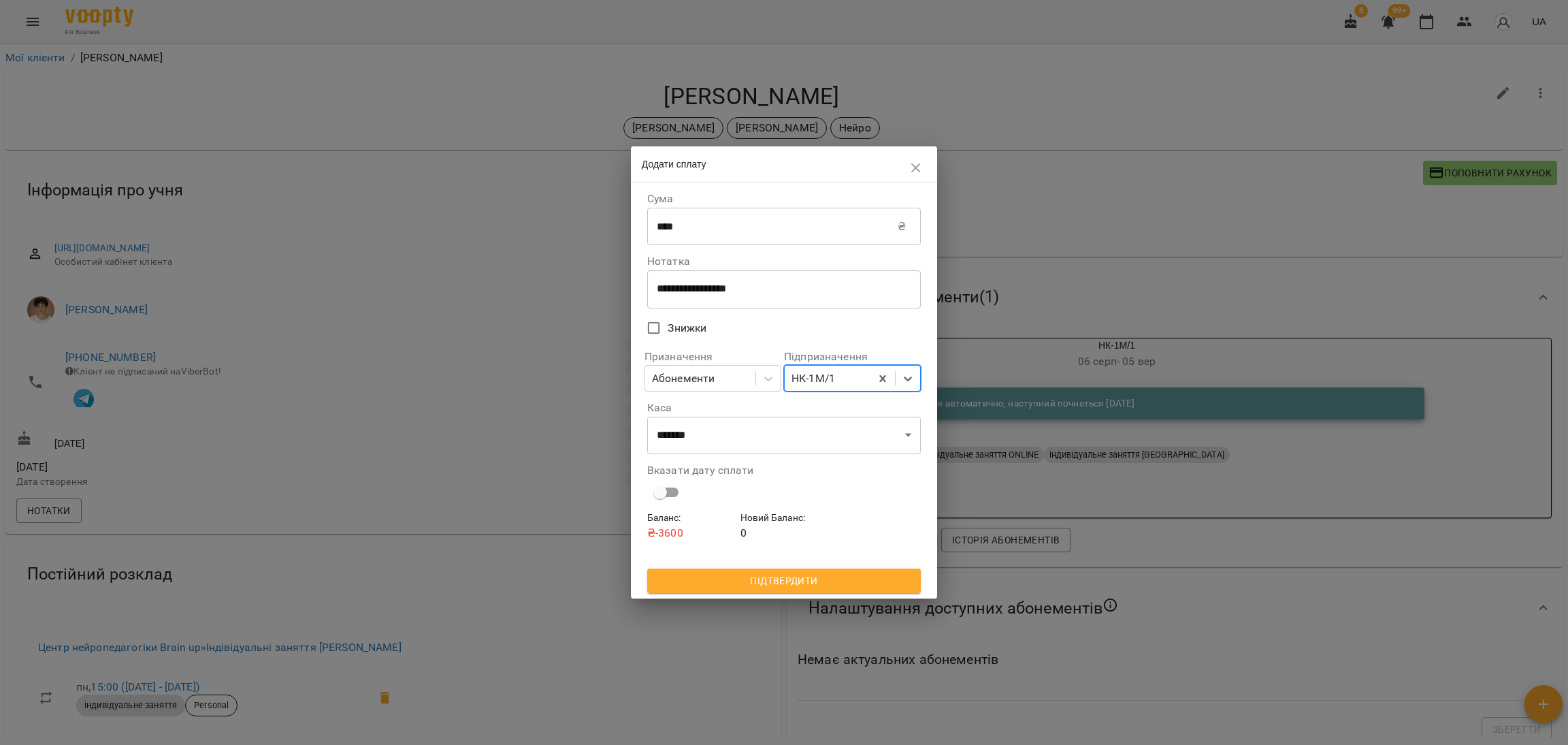
click at [752, 234] on input "****" at bounding box center [772, 226] width 251 height 38
type input "****"
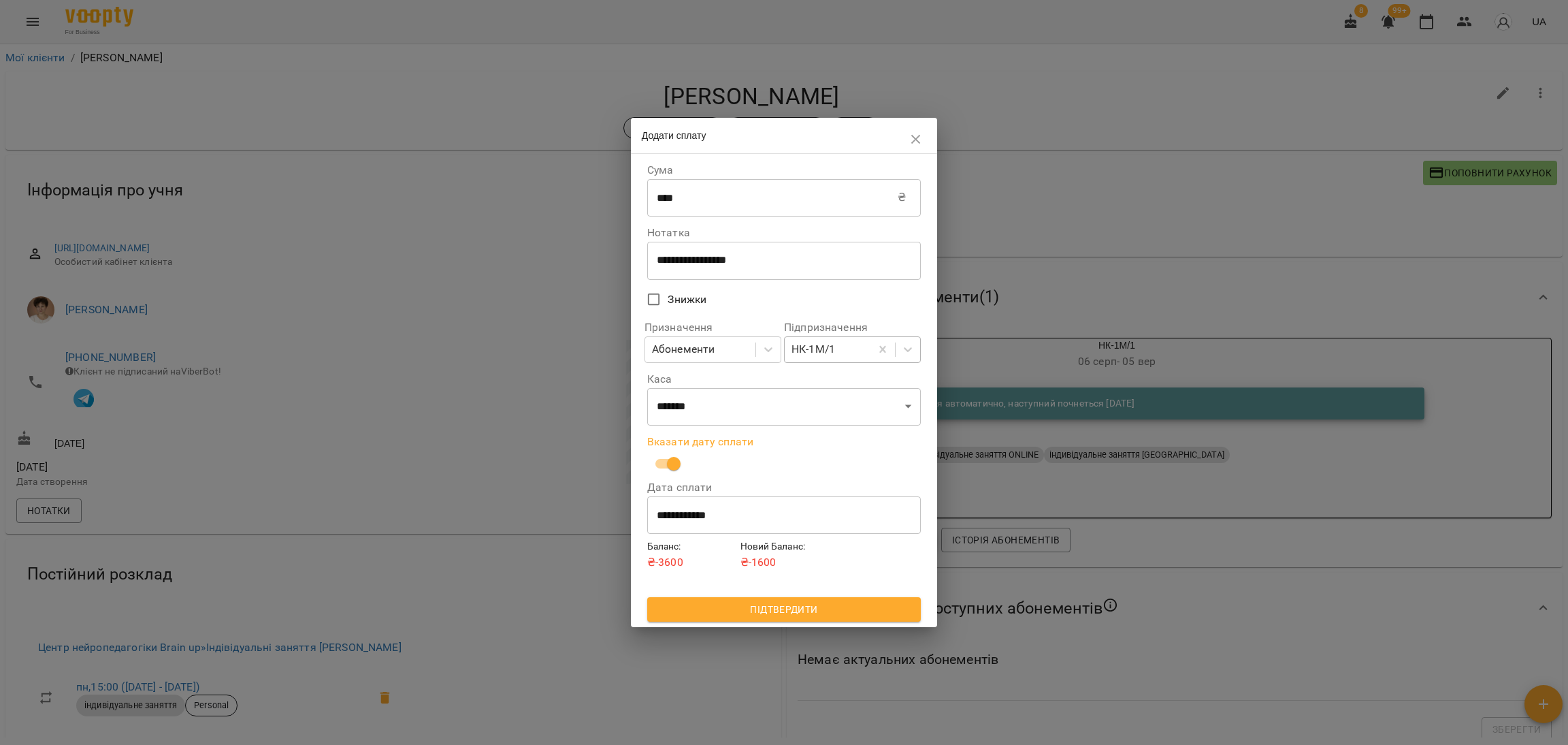
click at [758, 614] on span "Підтвердити" at bounding box center [784, 609] width 252 height 17
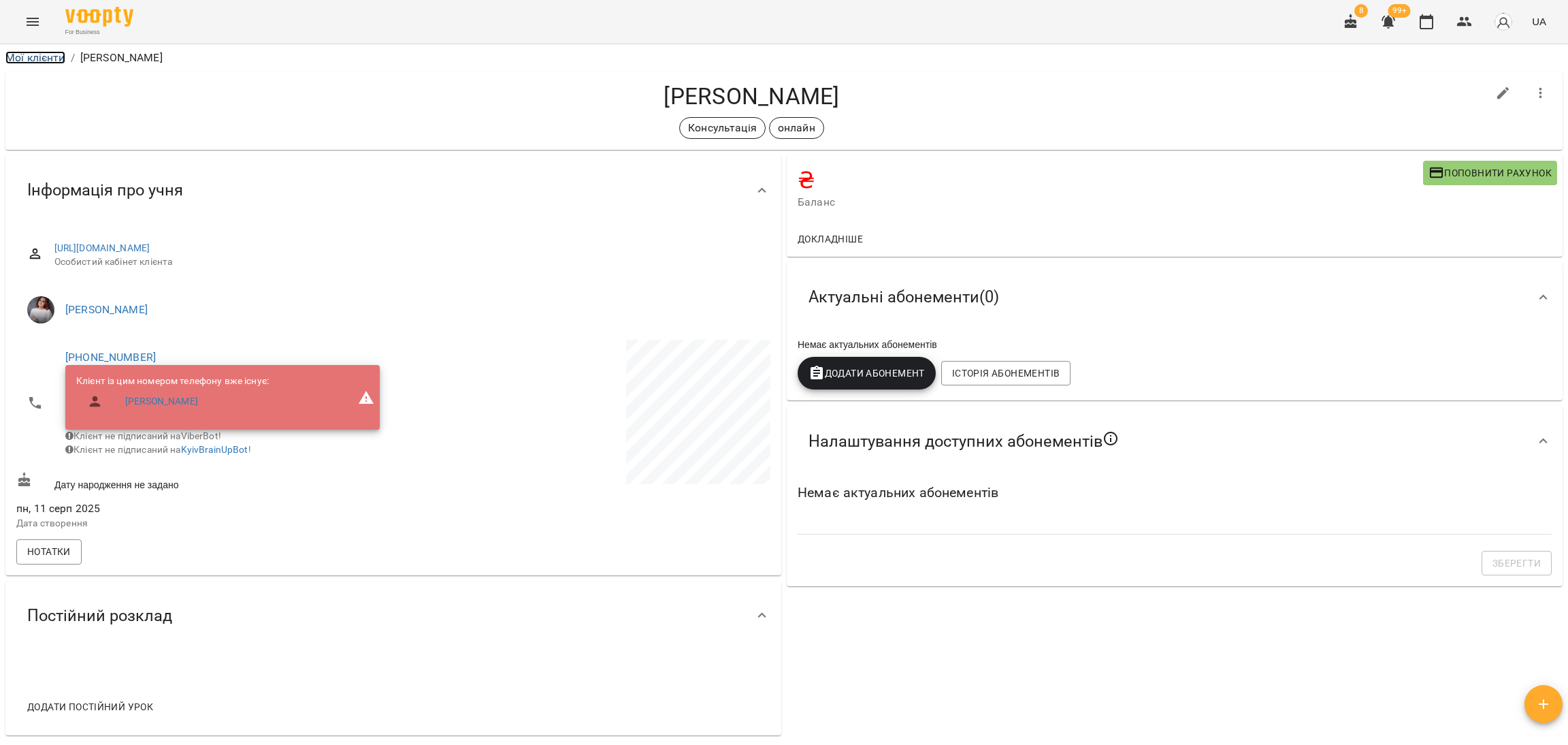
click at [56, 54] on link "Мої клієнти" at bounding box center [35, 57] width 60 height 13
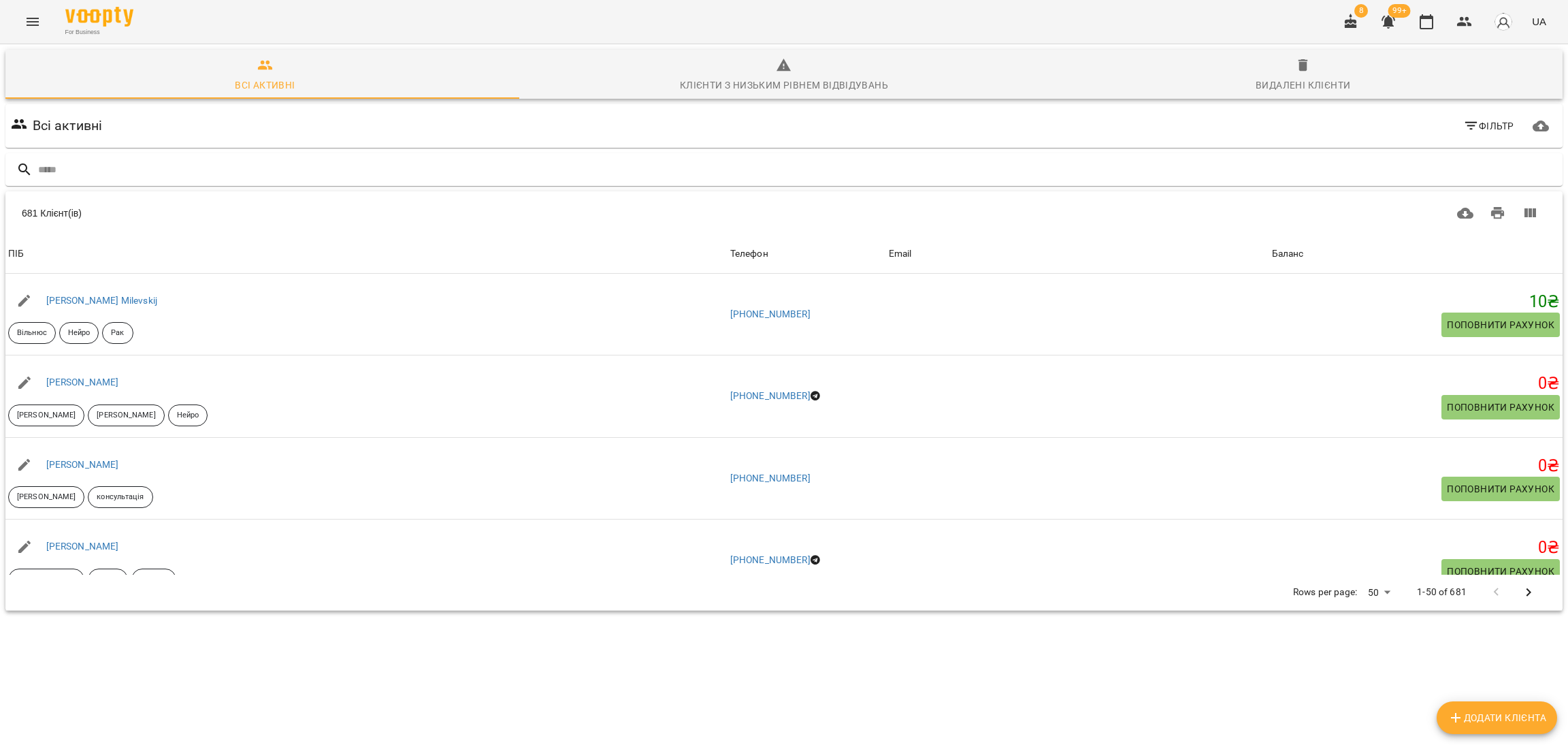
click at [1463, 116] on button "Фільтр" at bounding box center [1489, 126] width 62 height 24
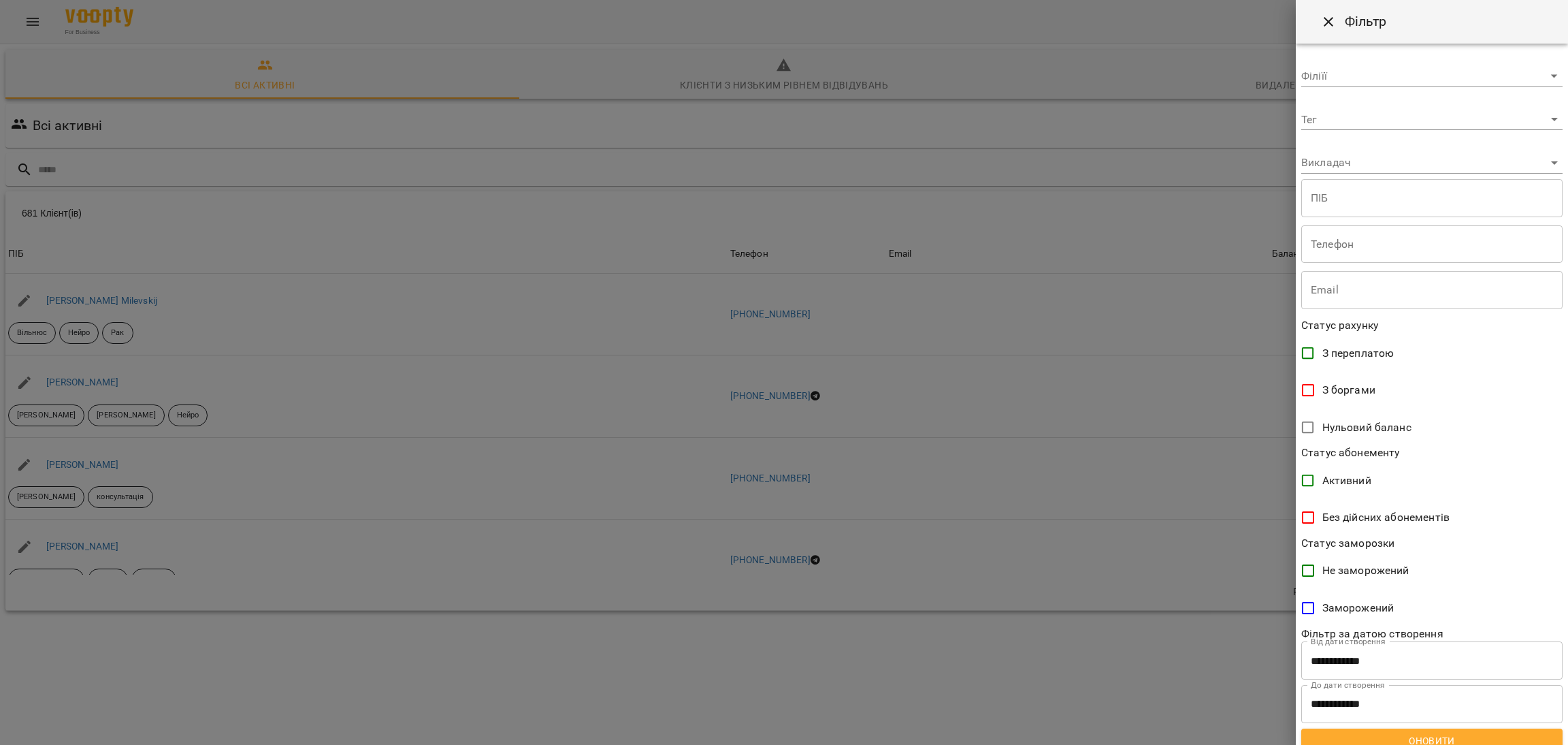
click at [1336, 383] on span "З боргами" at bounding box center [1349, 390] width 53 height 17
click at [1366, 728] on button "Оновити" at bounding box center [1432, 741] width 261 height 24
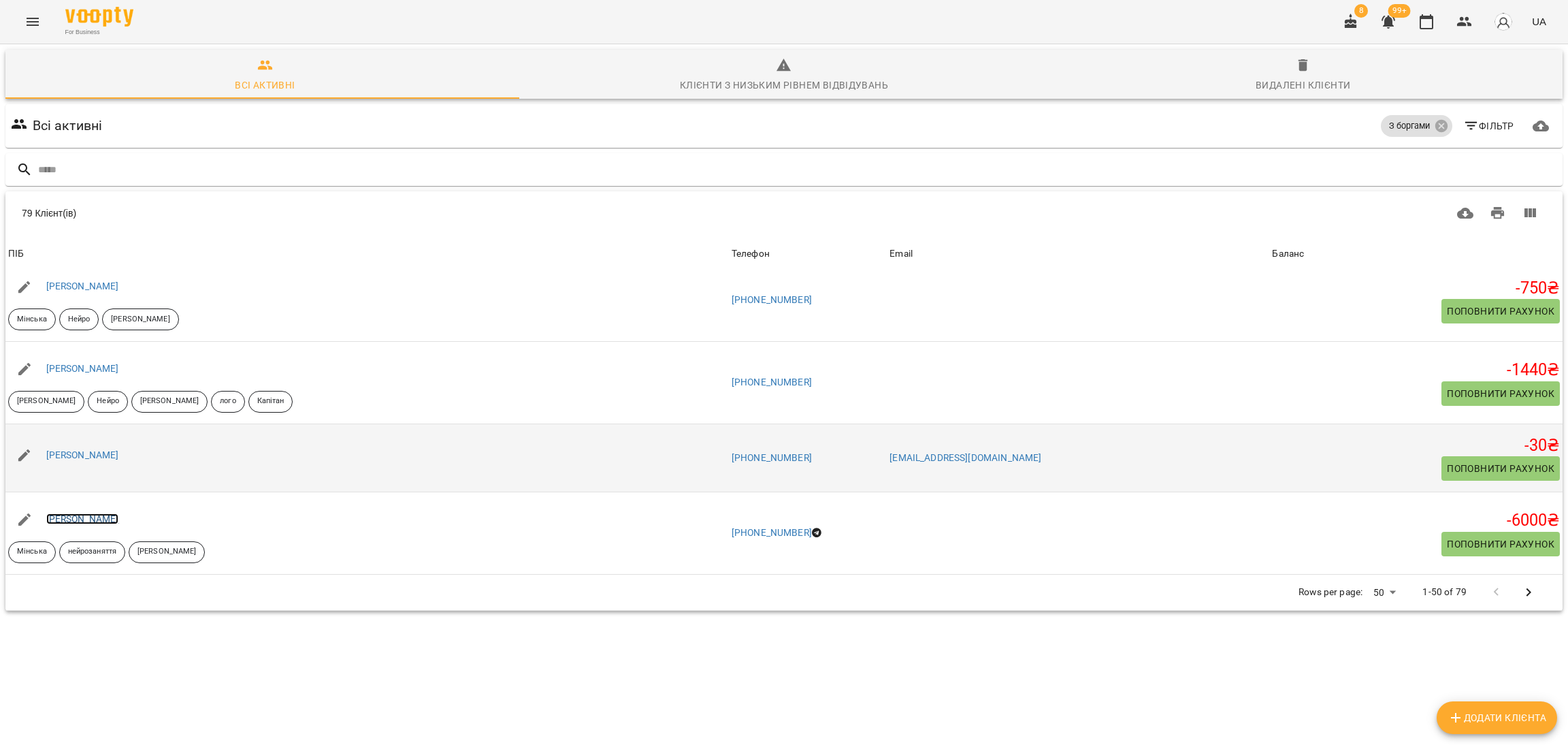
scroll to position [59, 0]
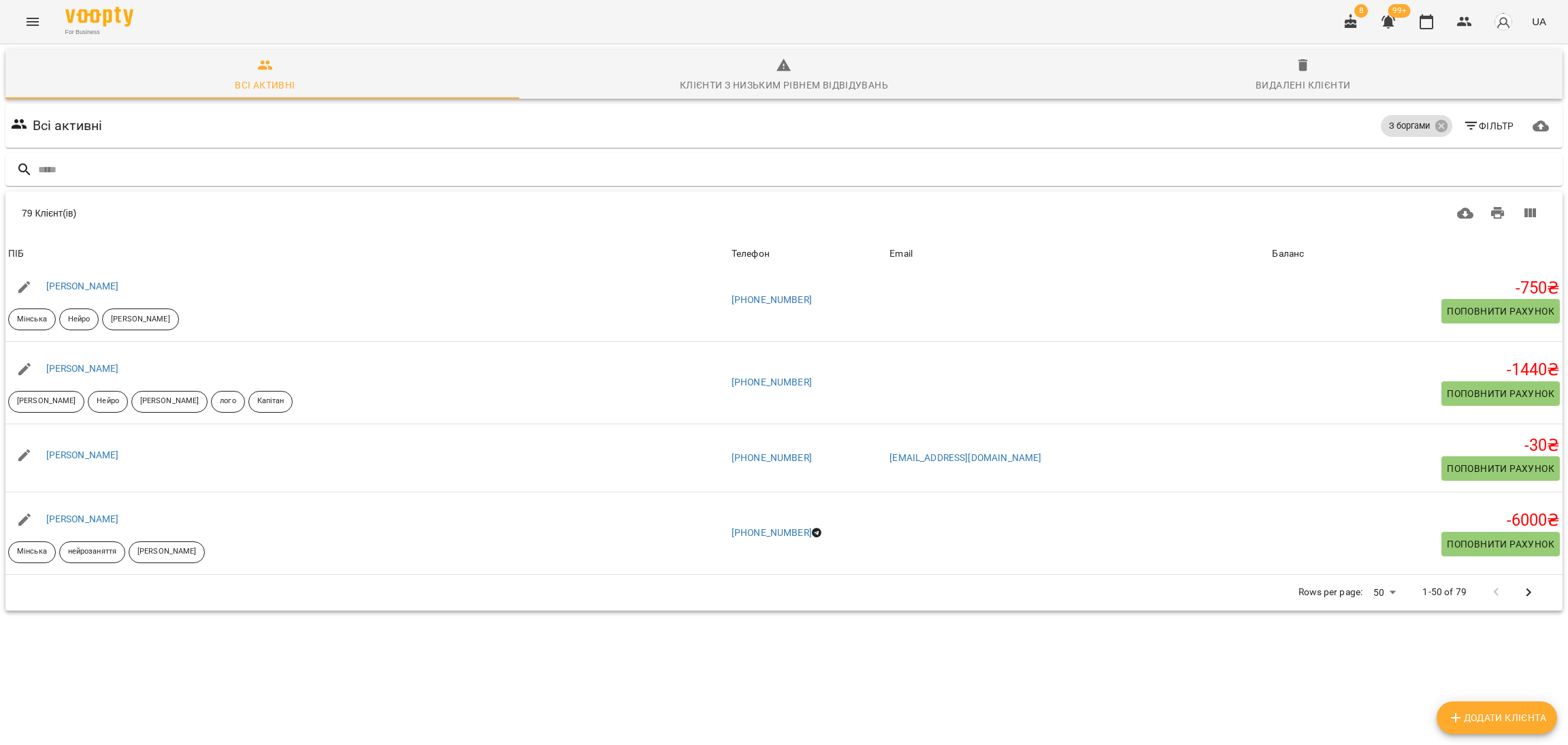
click at [1521, 584] on icon "Next Page" at bounding box center [1528, 592] width 17 height 17
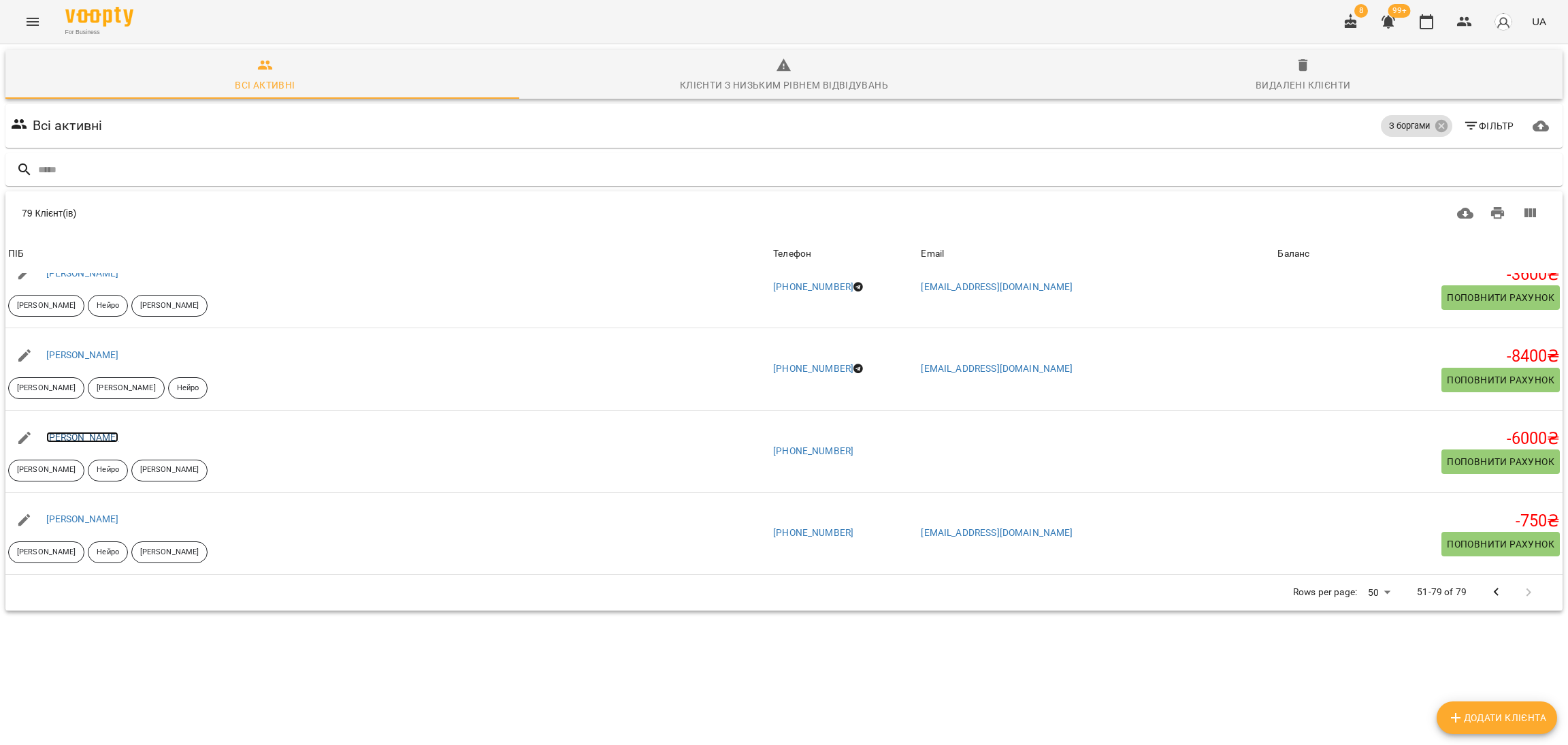
scroll to position [0, 0]
click at [34, 20] on icon "Menu" at bounding box center [32, 22] width 17 height 17
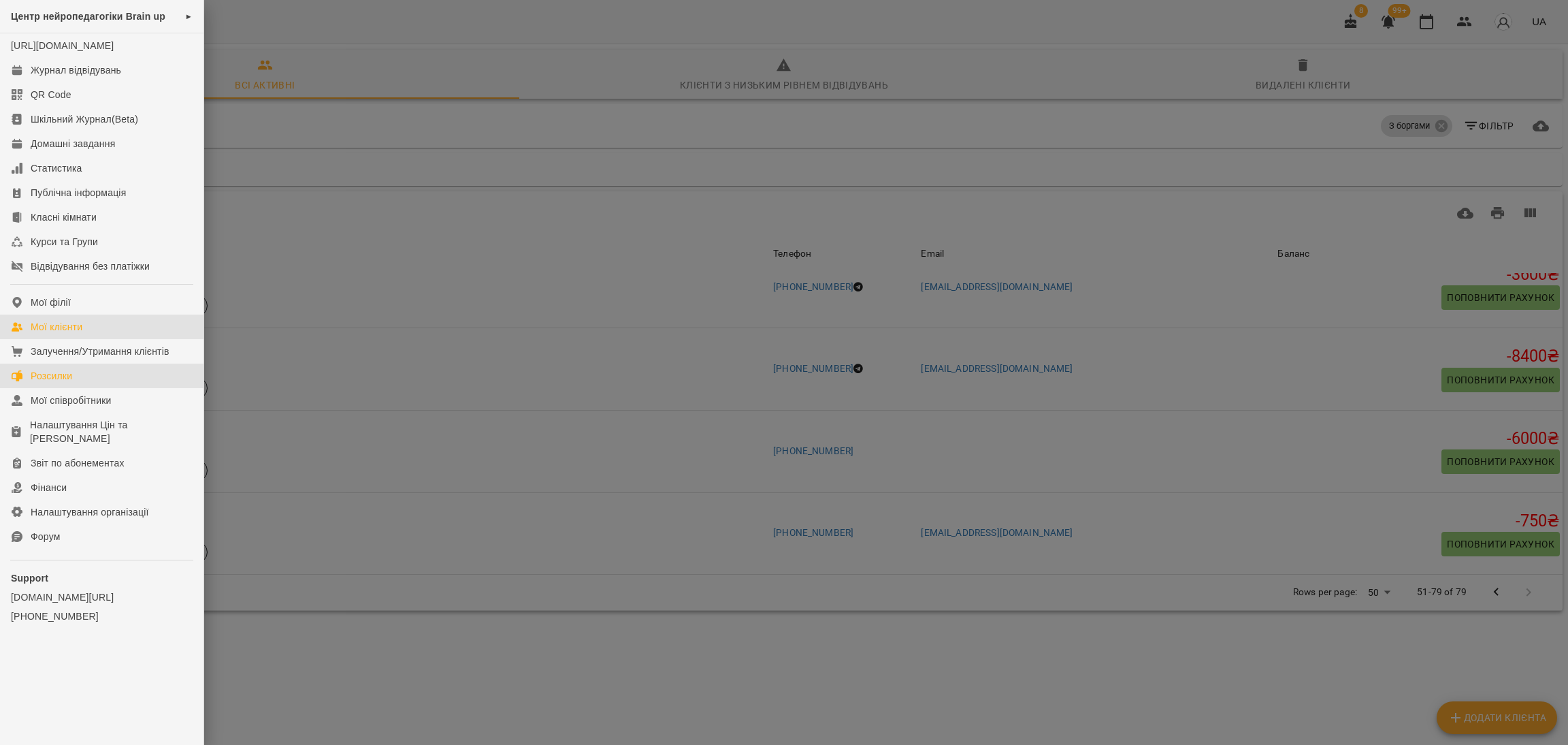
click at [52, 383] on div "Розсилки" at bounding box center [52, 376] width 42 height 14
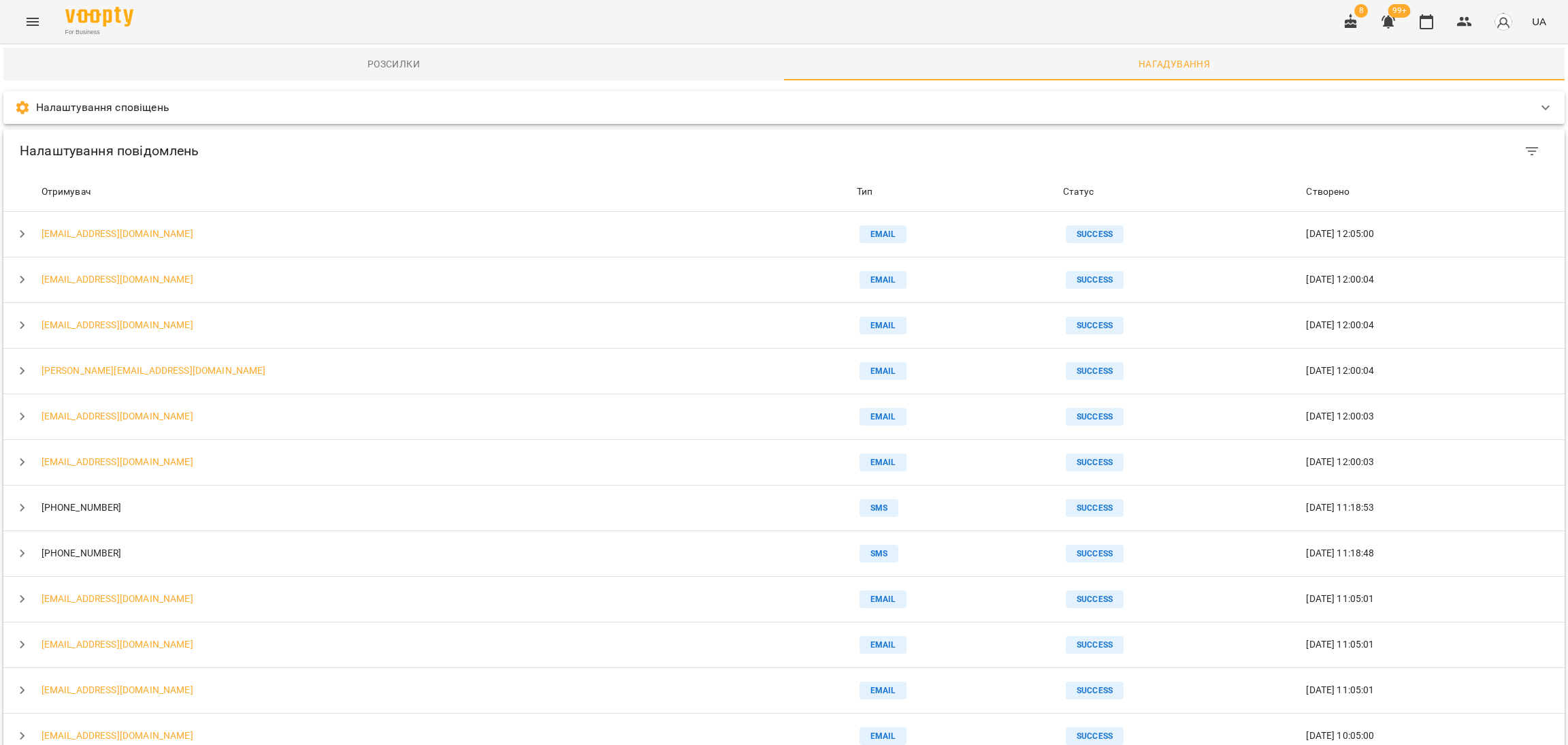
click at [1189, 70] on span "Нагадування" at bounding box center [1174, 64] width 764 height 17
click at [63, 107] on p "Налаштування сповіщень" at bounding box center [103, 107] width 134 height 17
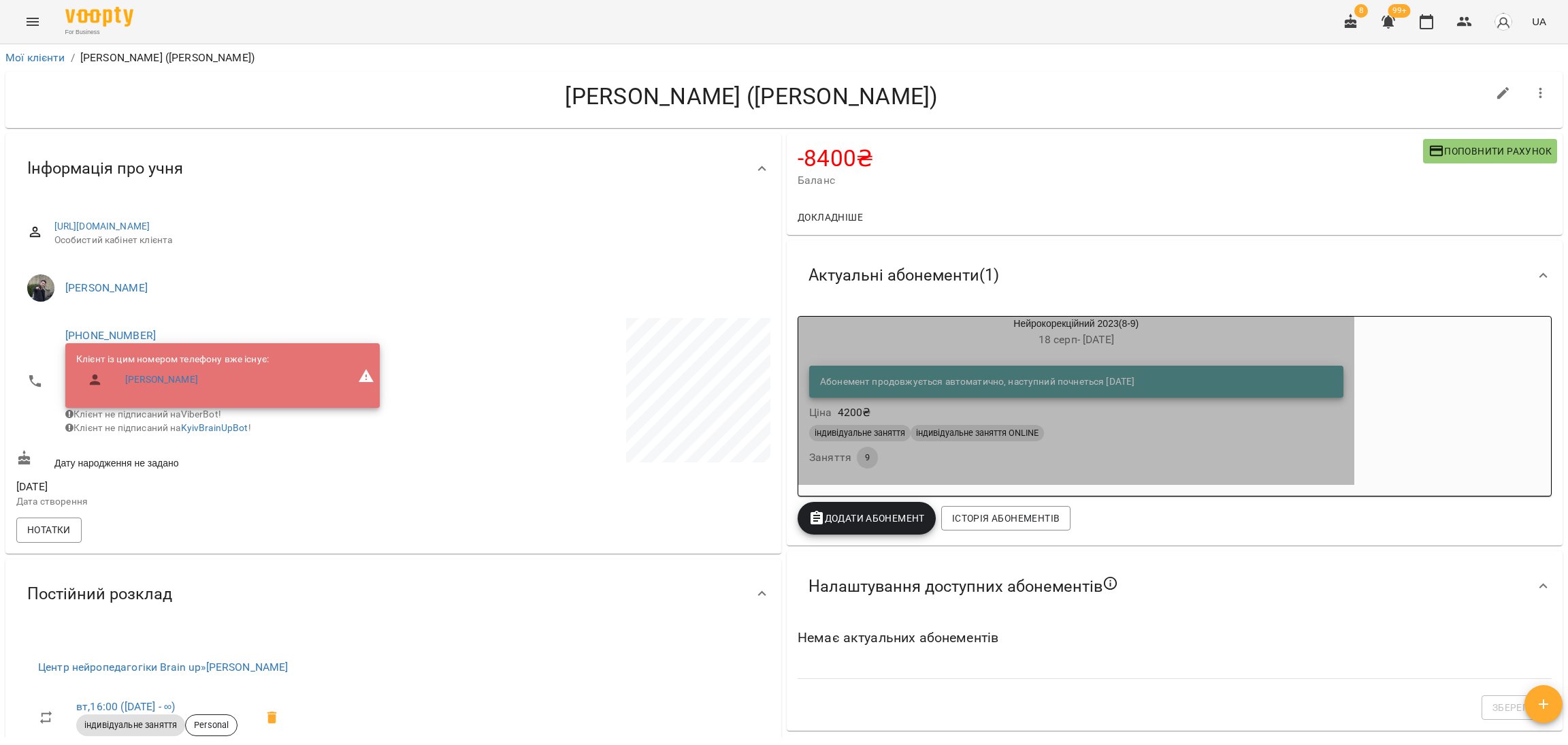
click at [1293, 440] on div "індивідуальне заняття індивідуальне заняття ONLINE" at bounding box center [1077, 432] width 534 height 17
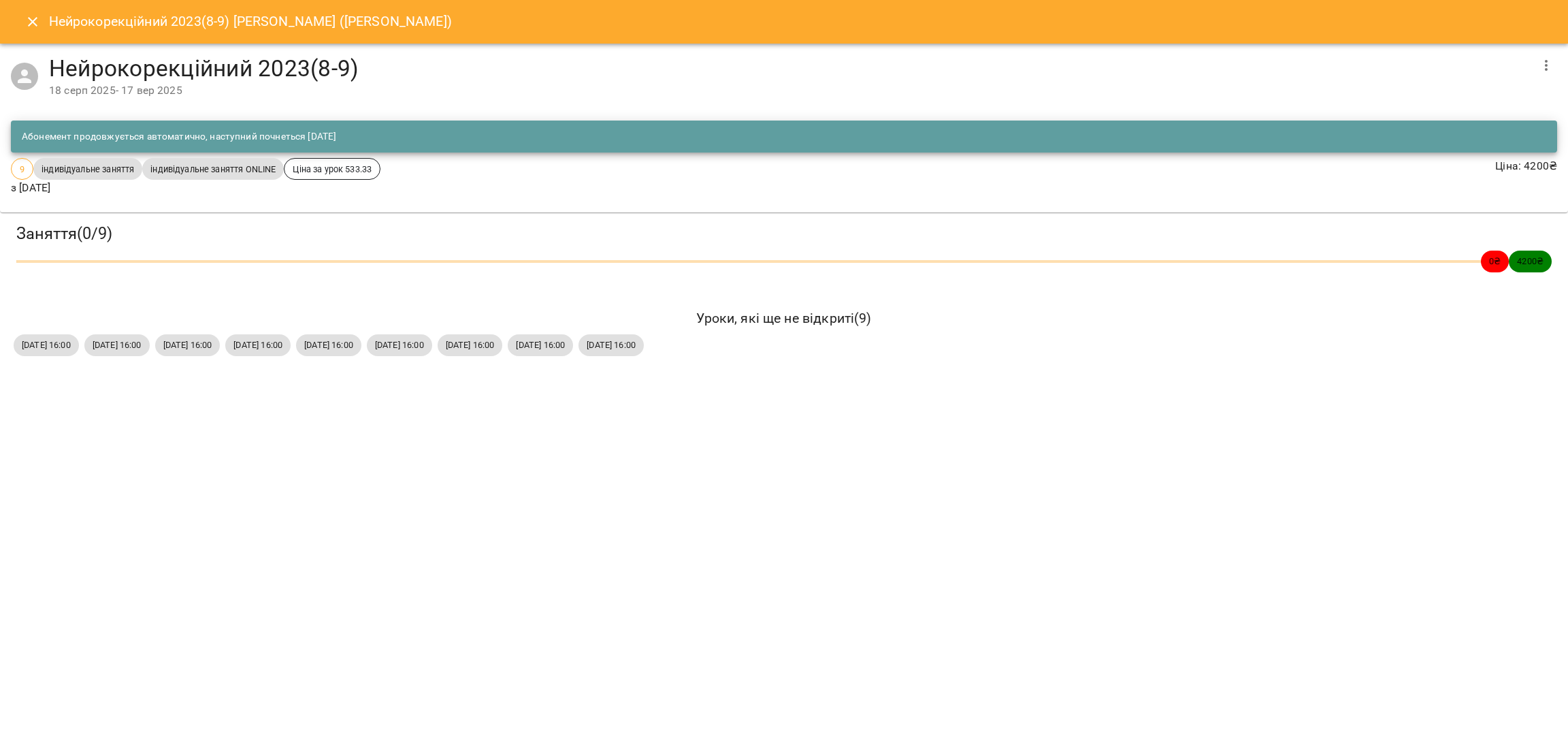
click at [1537, 63] on button "button" at bounding box center [1546, 65] width 32 height 32
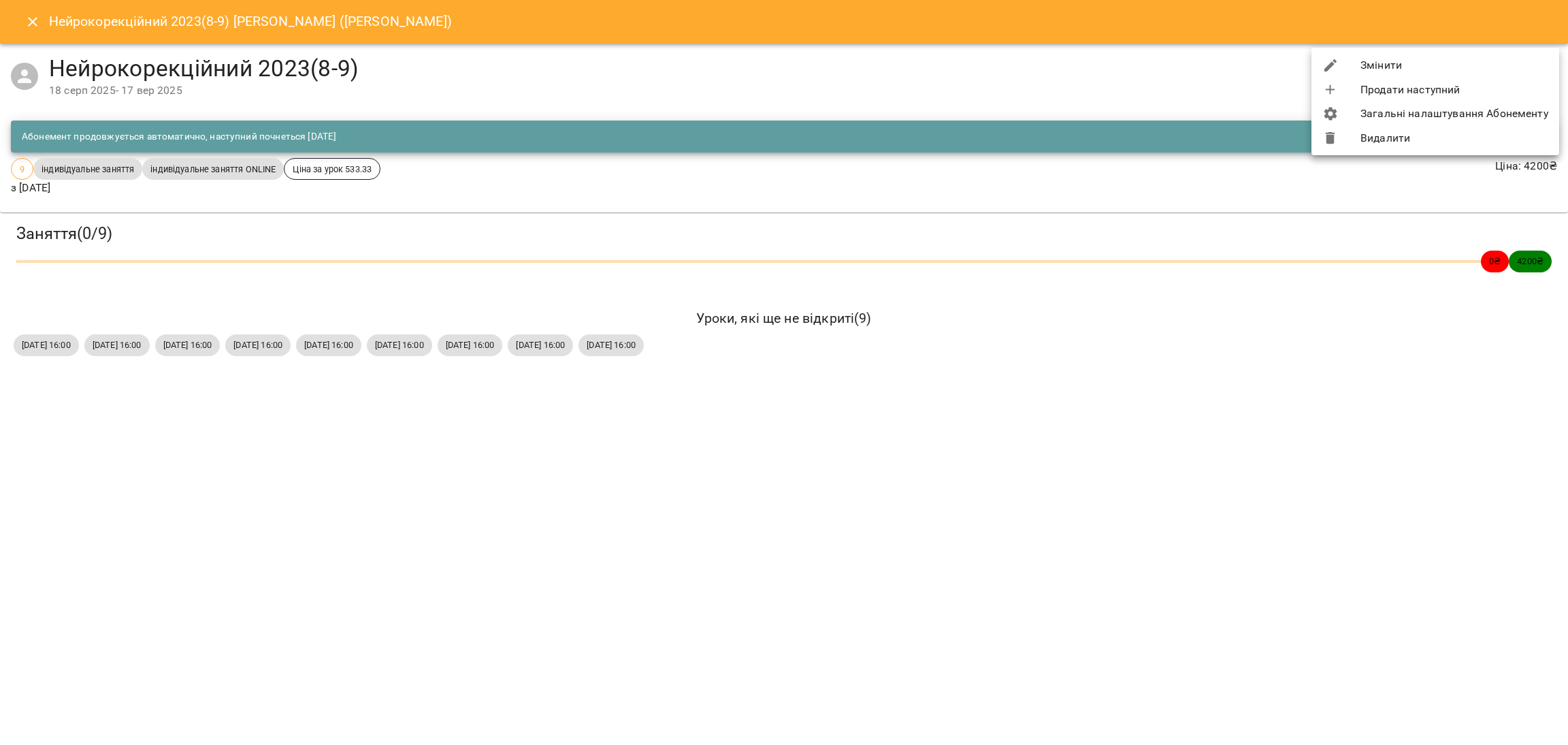
click at [1412, 139] on li "Видалити" at bounding box center [1435, 138] width 248 height 24
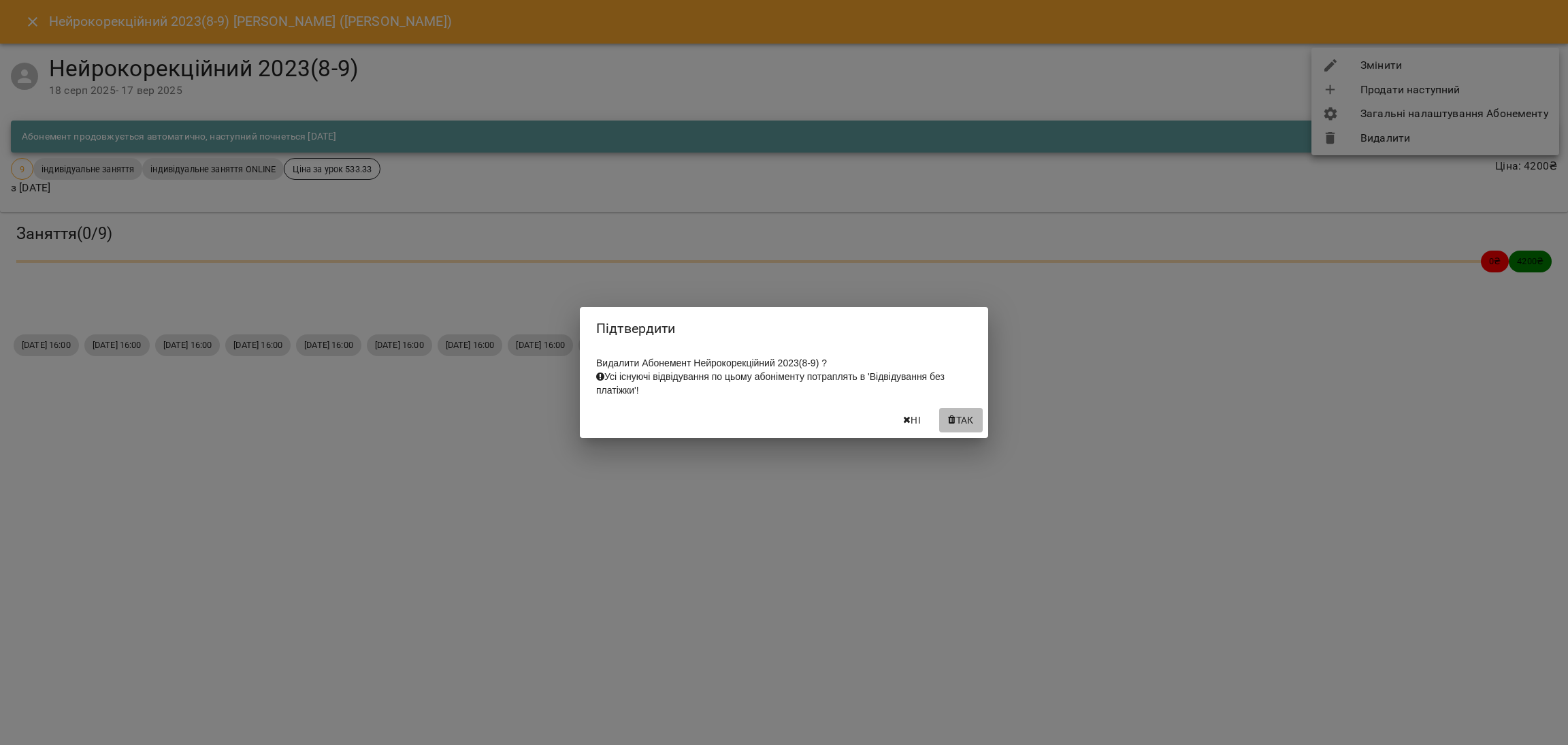
click at [956, 425] on span "Так" at bounding box center [965, 420] width 18 height 17
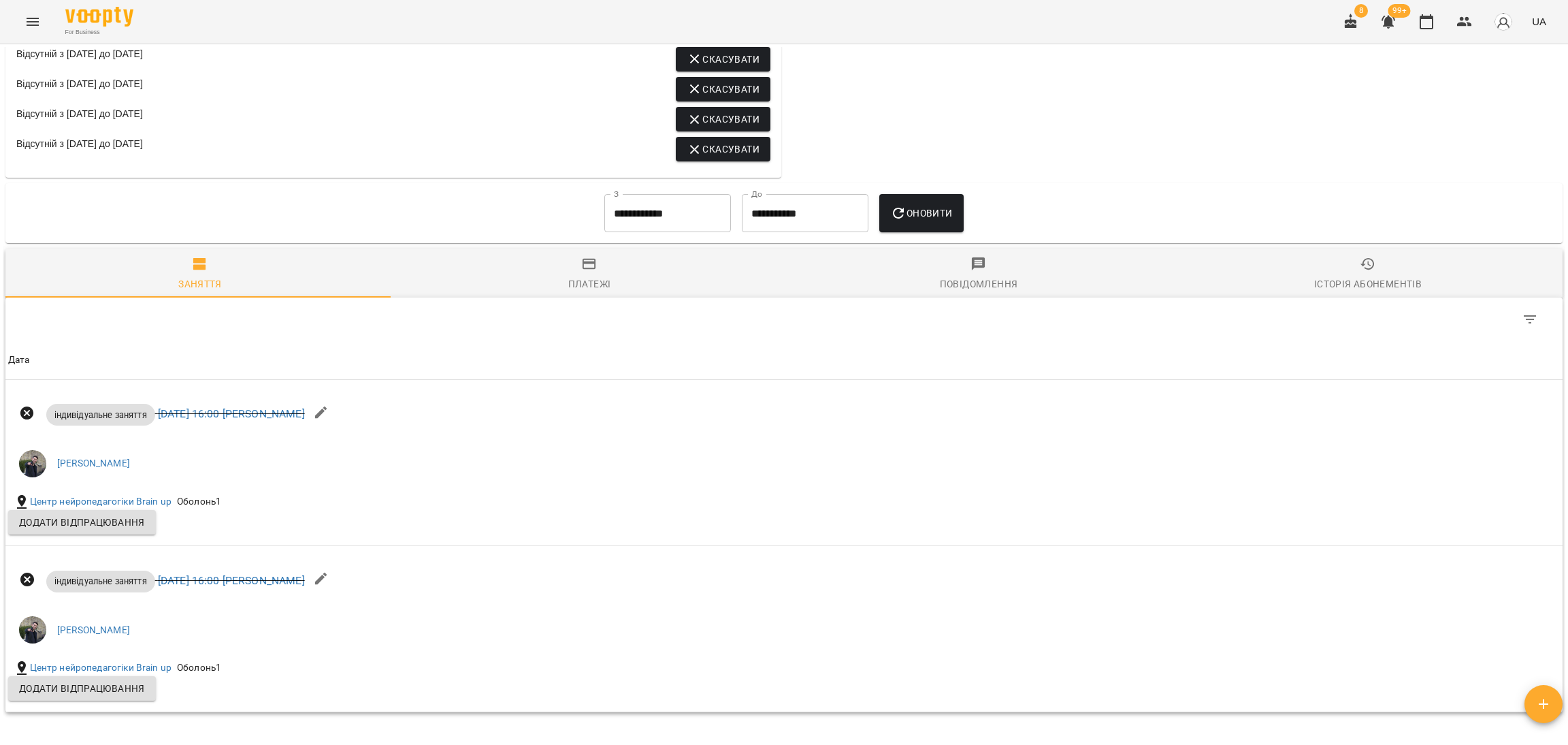
click at [1360, 272] on icon "button" at bounding box center [1368, 264] width 17 height 17
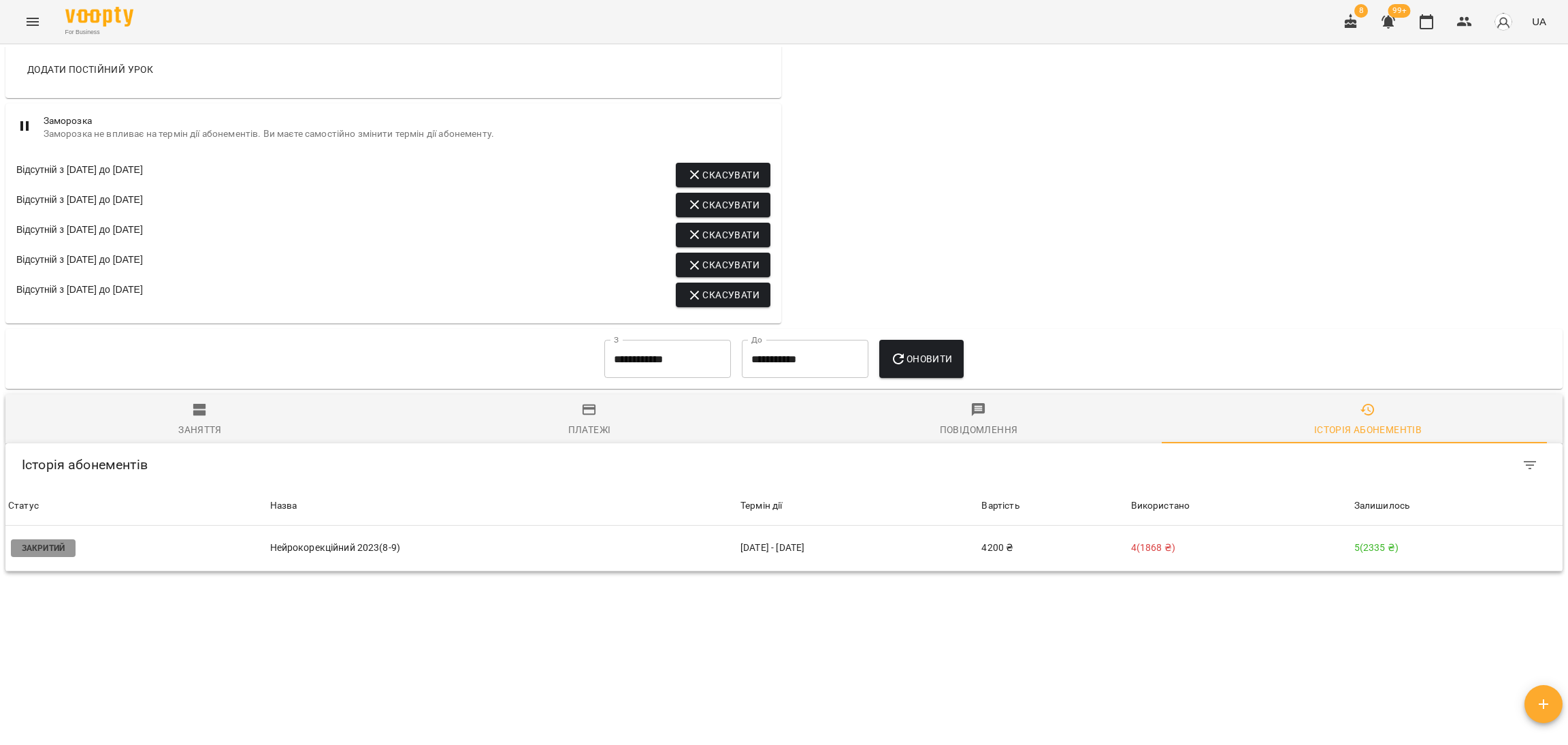
click at [711, 340] on input "**********" at bounding box center [667, 358] width 126 height 38
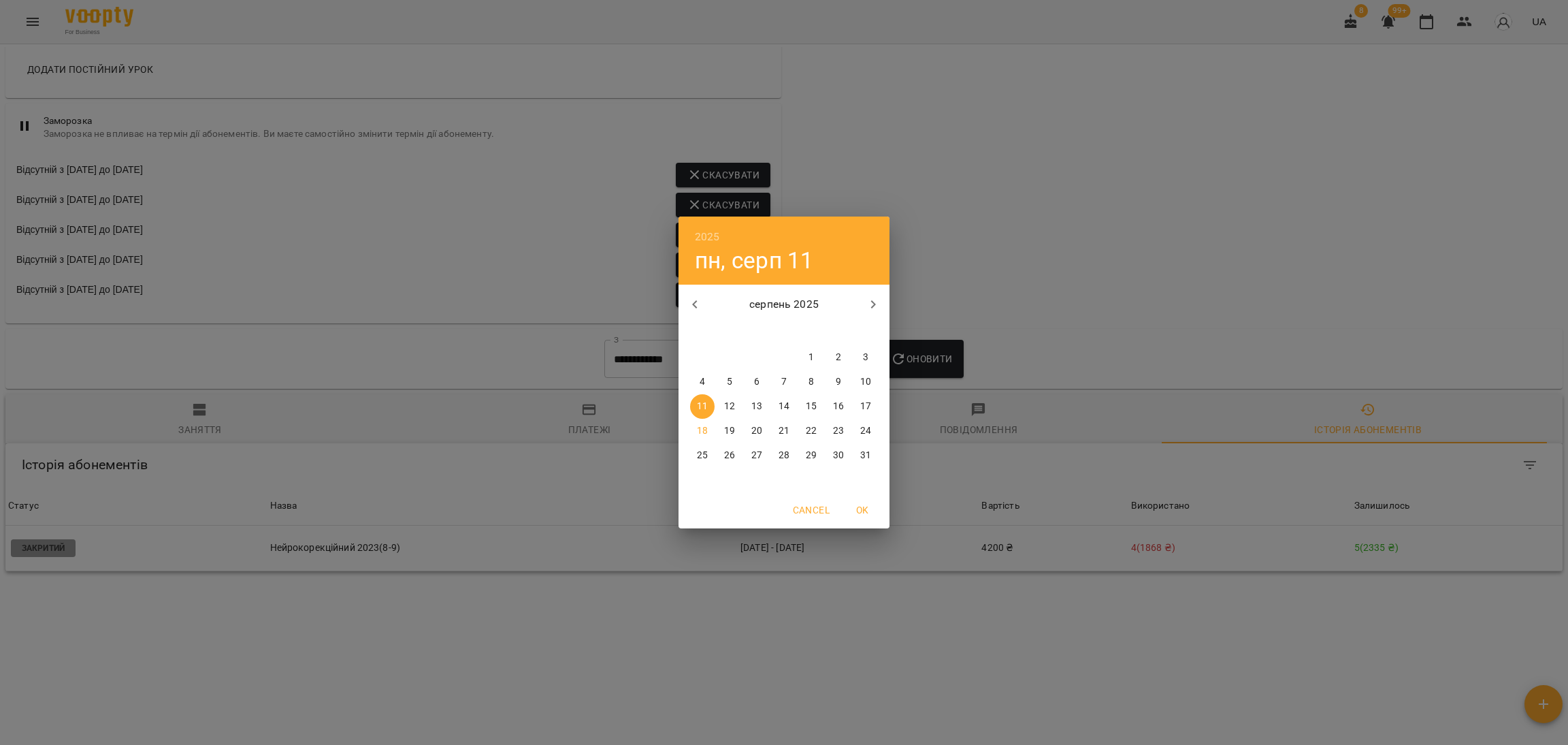
click at [815, 358] on span "1" at bounding box center [811, 357] width 24 height 14
type input "**********"
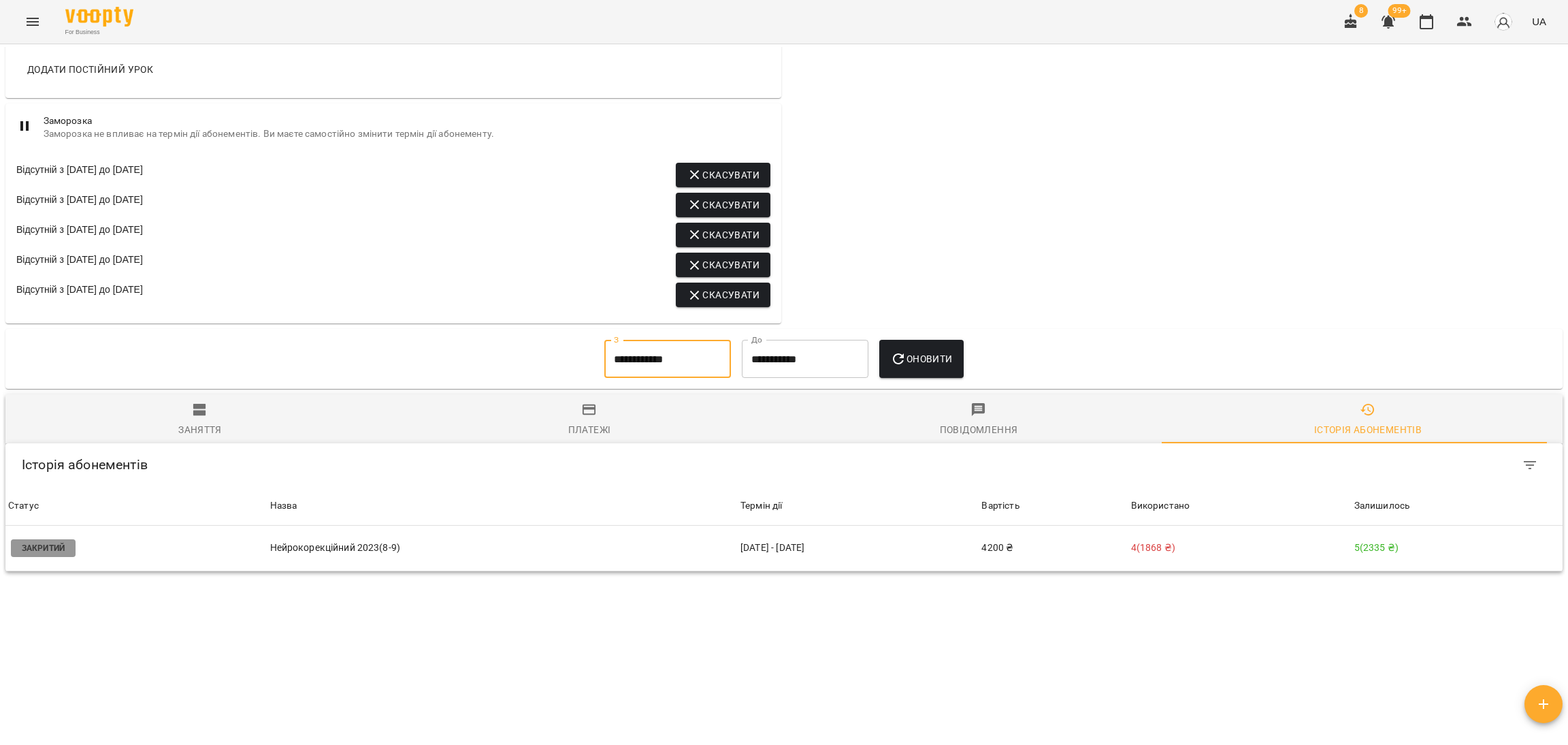
click at [946, 369] on button "Оновити" at bounding box center [921, 358] width 84 height 38
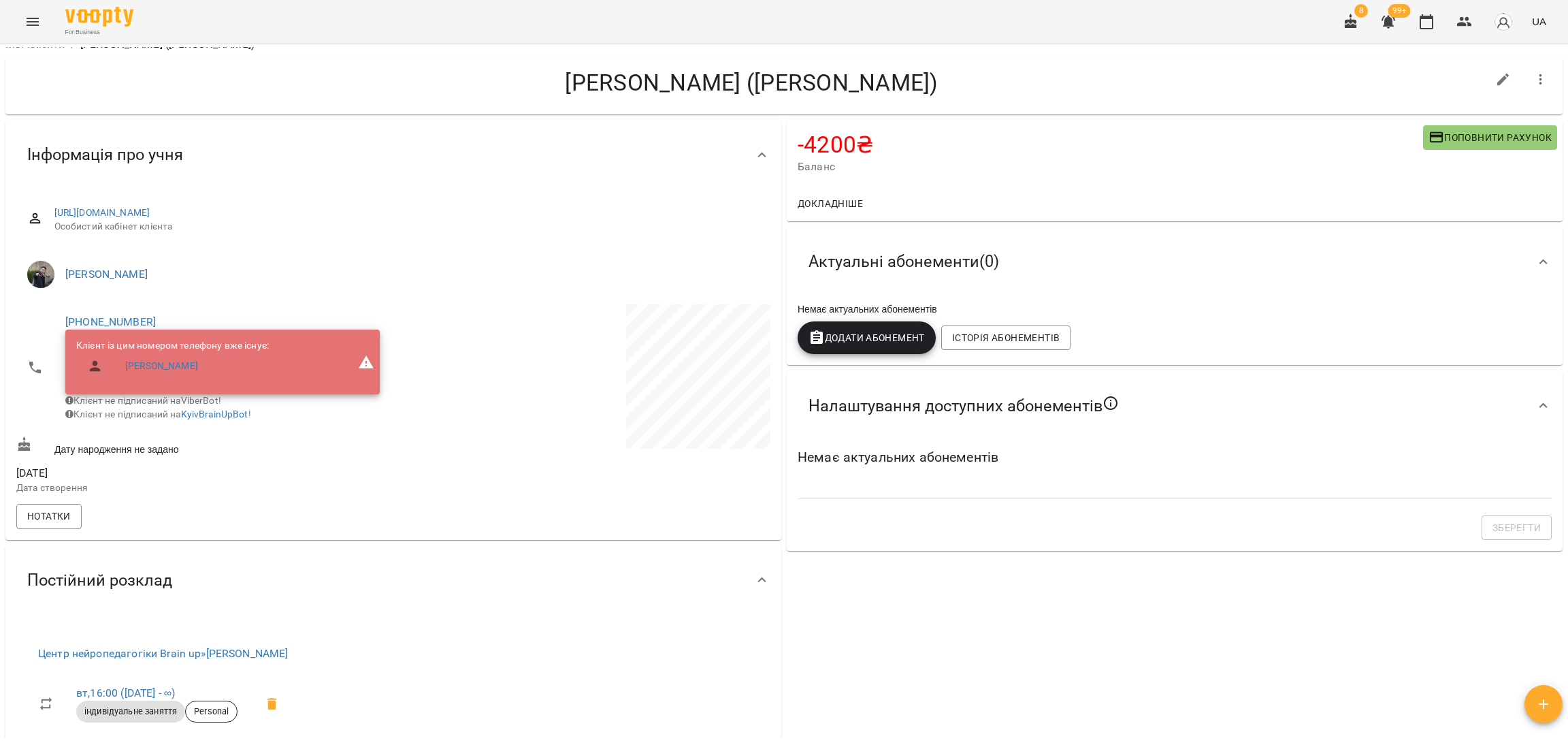
scroll to position [0, 0]
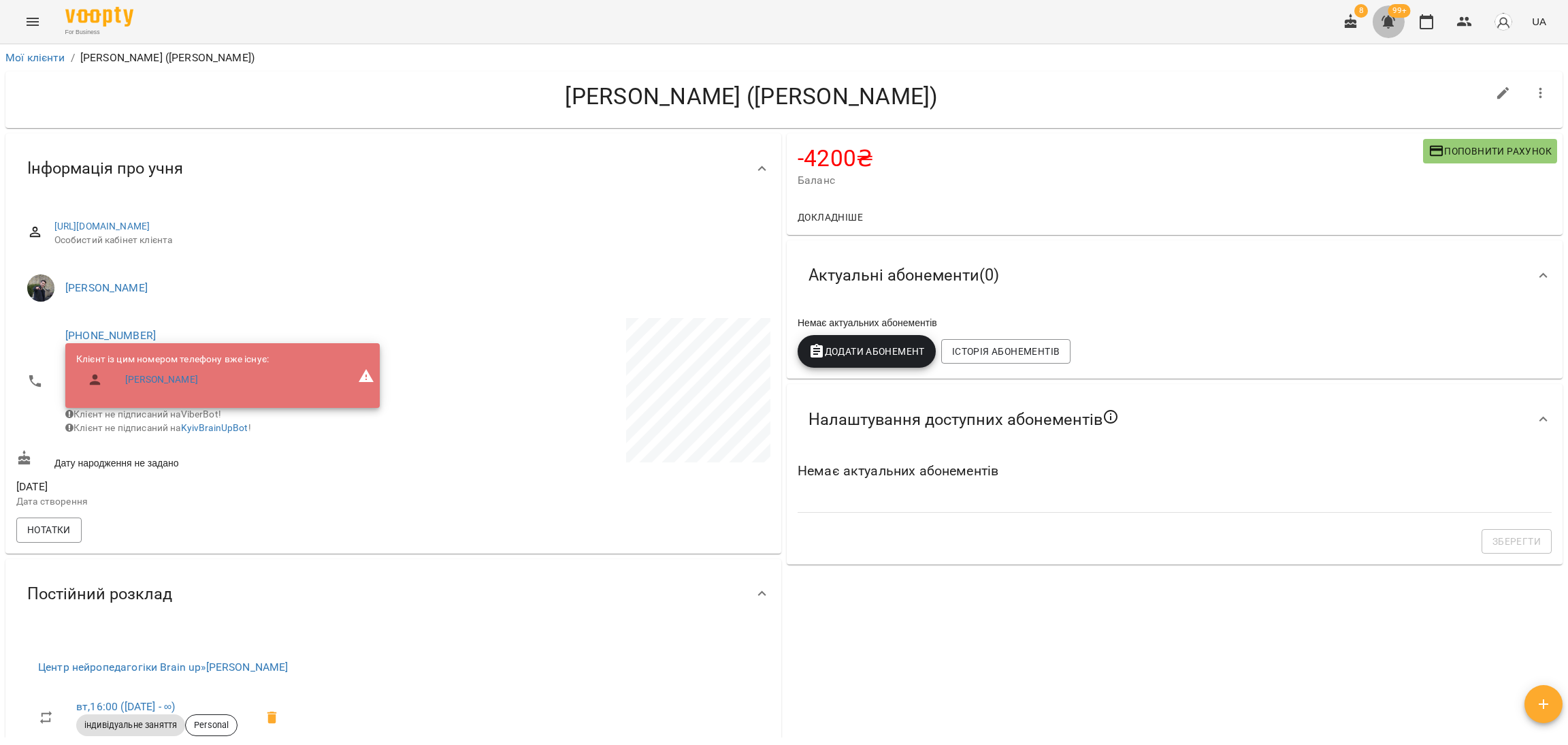
click at [1382, 17] on icon "button" at bounding box center [1388, 22] width 17 height 17
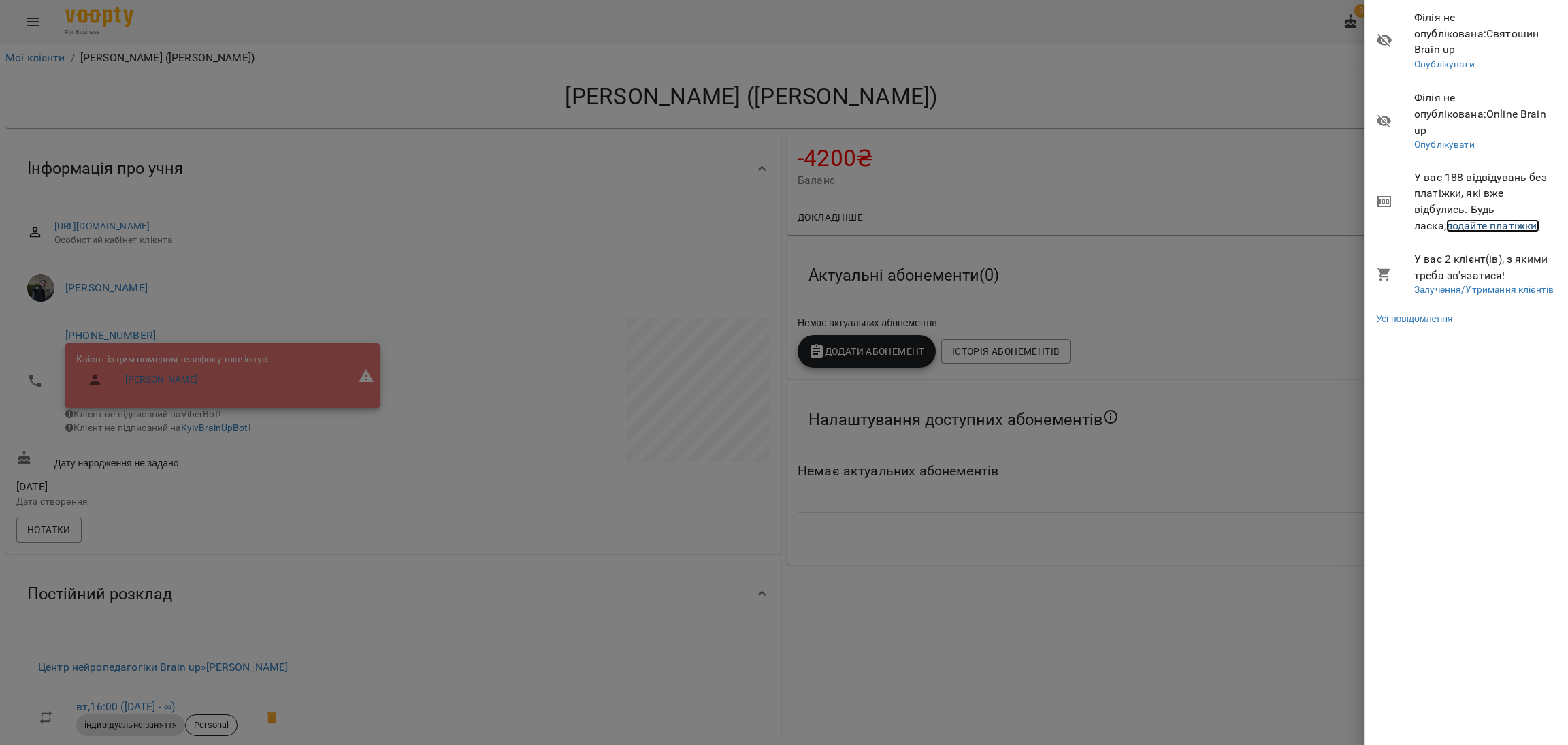
click at [1447, 219] on link "додайте платіжки!" at bounding box center [1493, 226] width 94 height 13
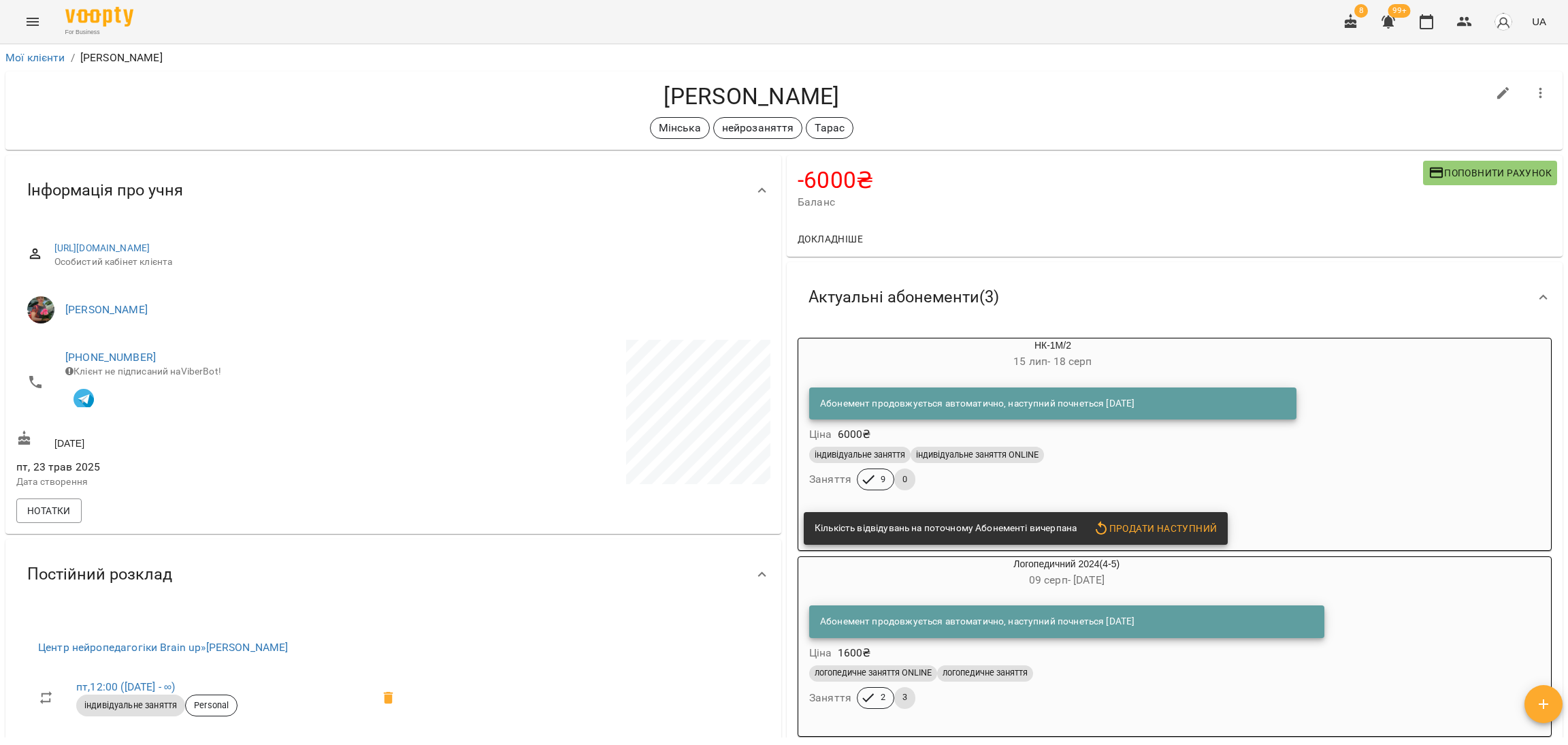
drag, startPoint x: 840, startPoint y: 95, endPoint x: 659, endPoint y: 95, distance: 181.0
click at [659, 95] on h4 "[PERSON_NAME]" at bounding box center [752, 96] width 1471 height 28
copy h4 "[PERSON_NAME]"
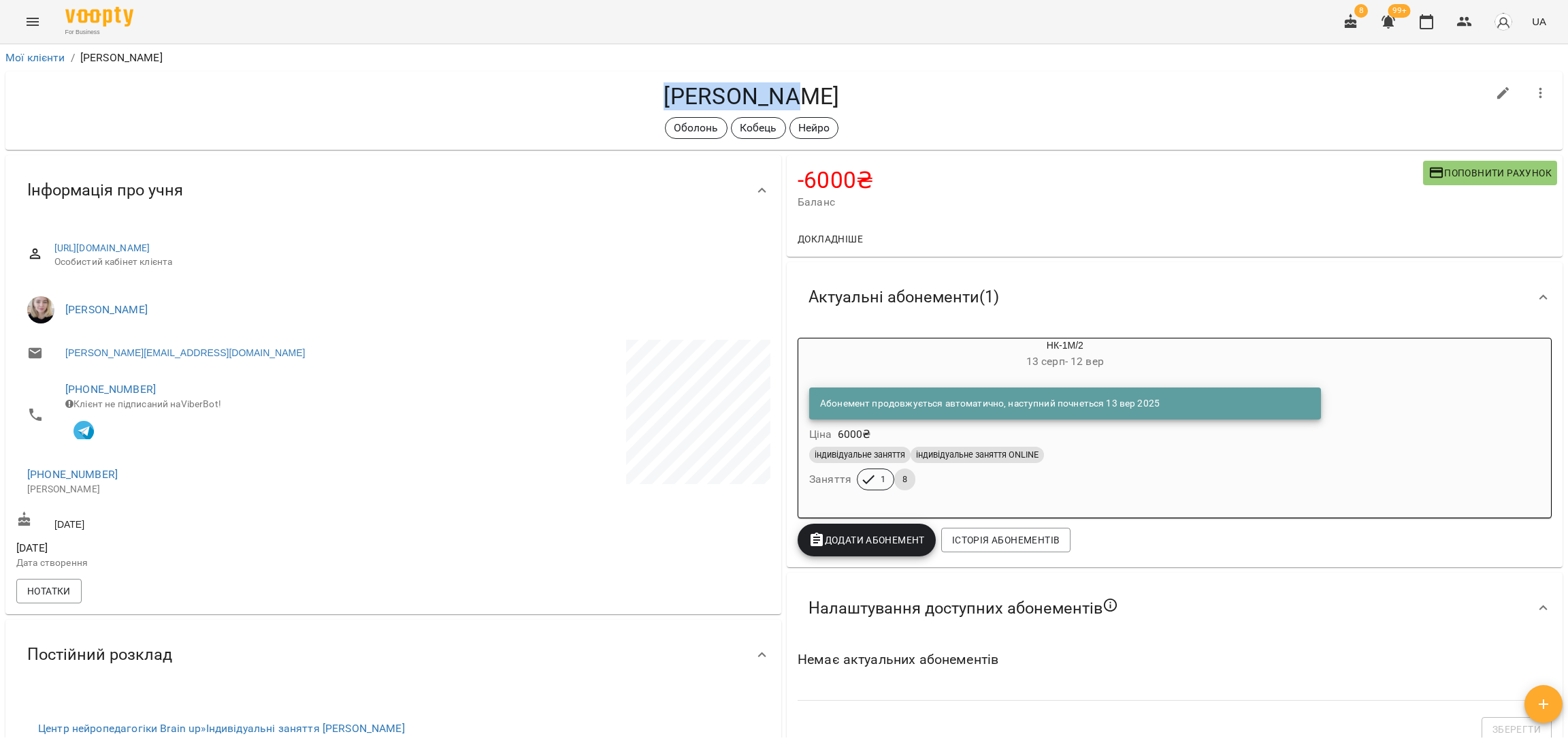
drag, startPoint x: 809, startPoint y: 91, endPoint x: 668, endPoint y: 84, distance: 141.2
click at [668, 84] on h4 "[PERSON_NAME]" at bounding box center [752, 96] width 1471 height 28
copy h4 "[PERSON_NAME]"
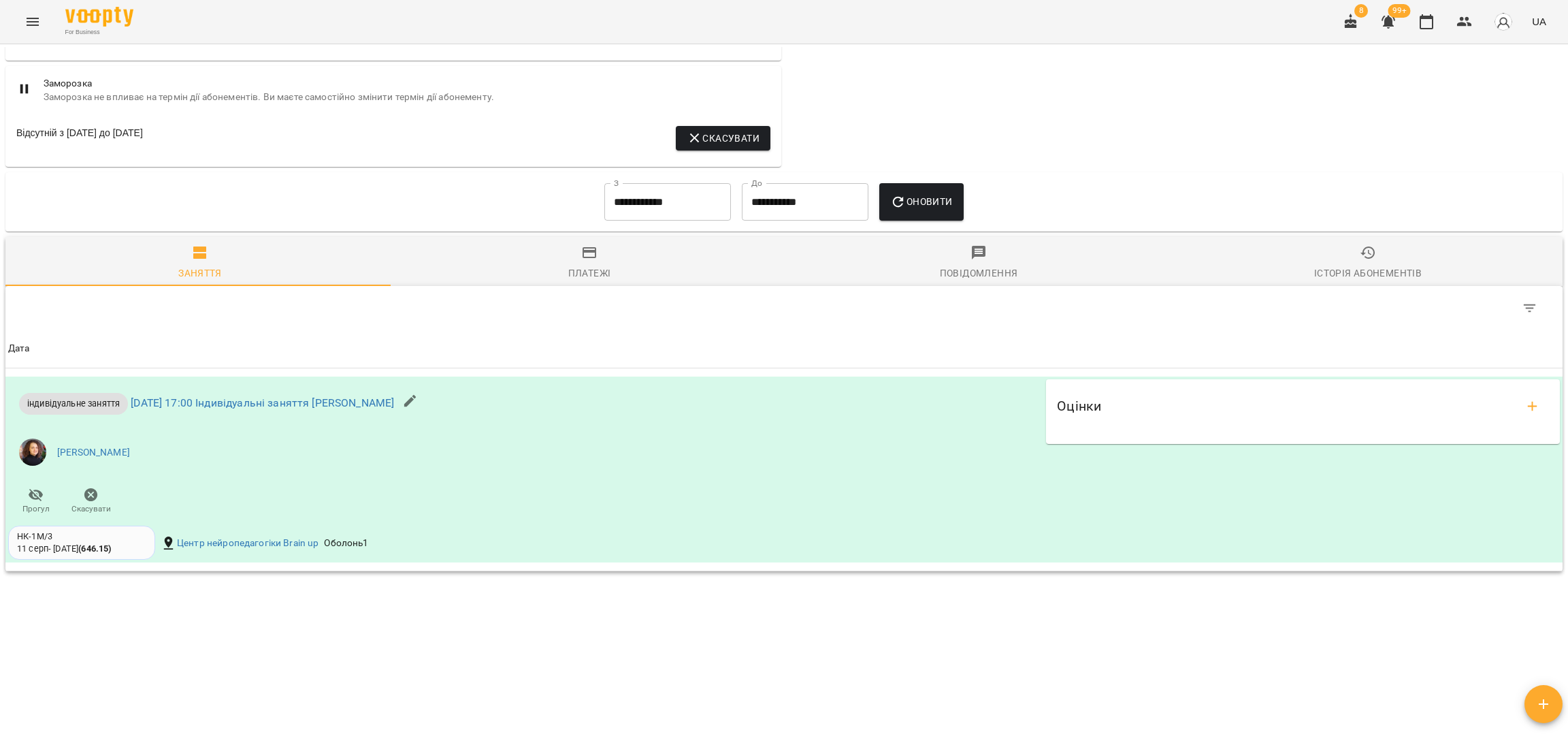
scroll to position [949, 0]
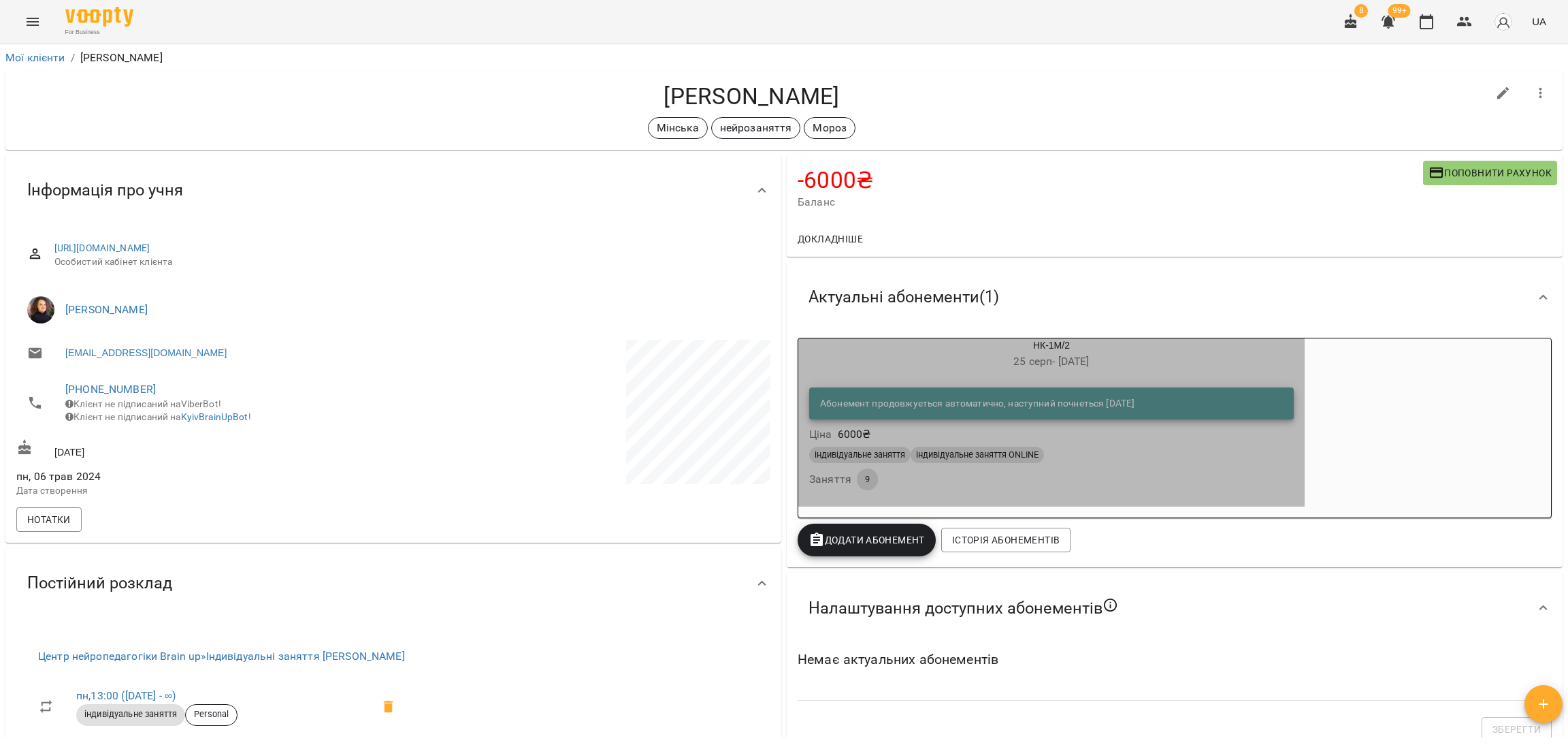
click at [1235, 449] on div "індивідуальне заняття індивідуальне заняття ONLINE" at bounding box center [1052, 455] width 485 height 17
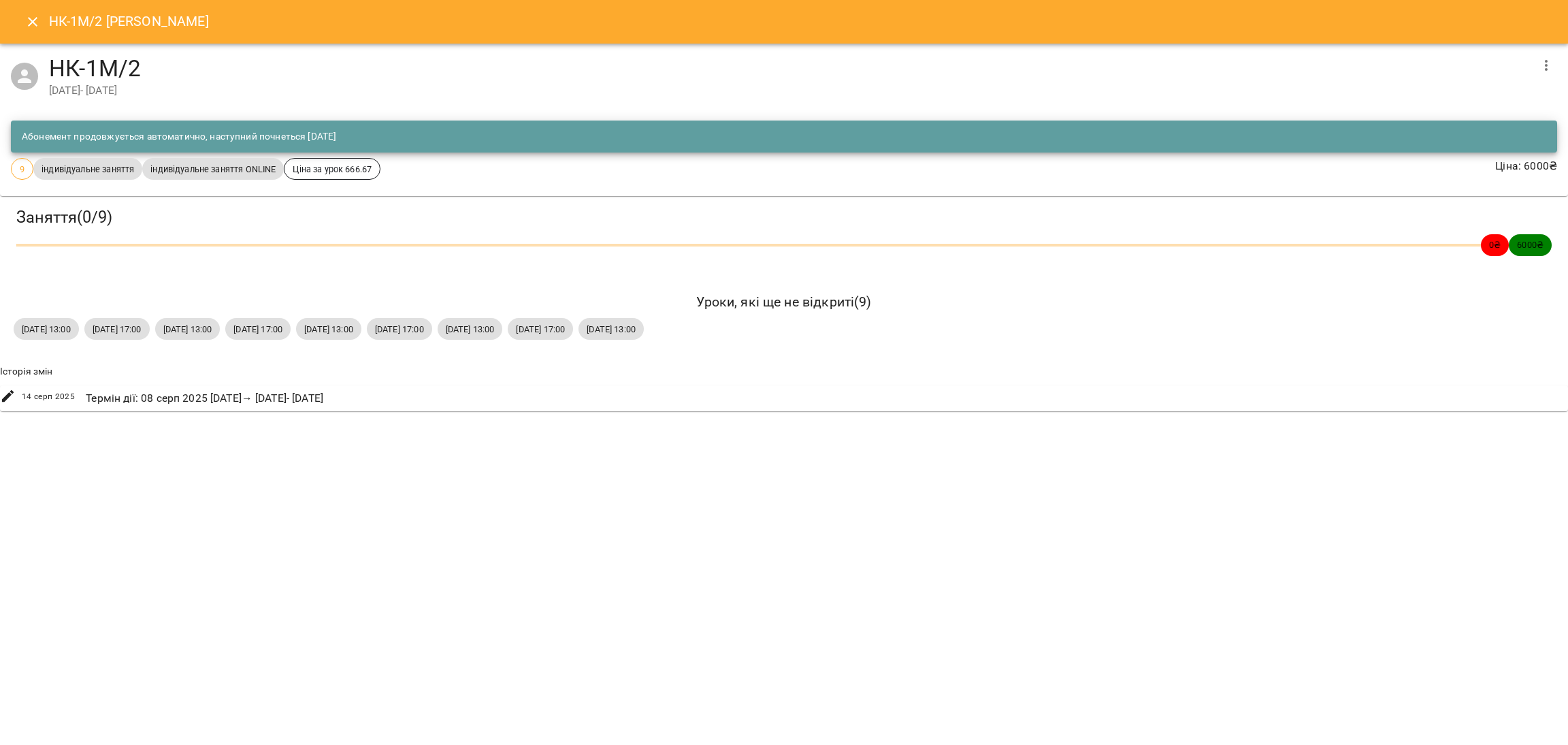
click at [1549, 71] on icon "button" at bounding box center [1546, 65] width 17 height 17
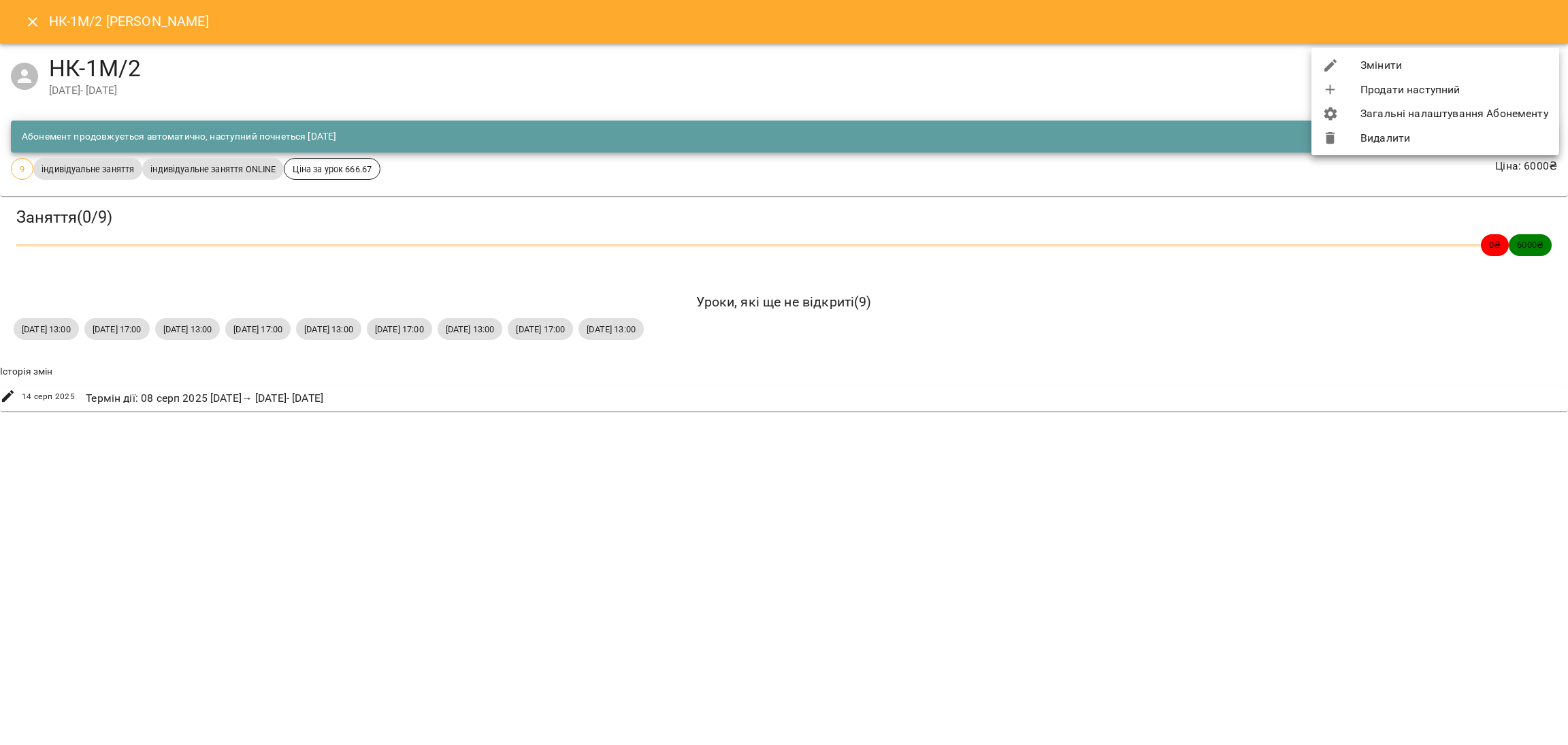
click at [1432, 131] on li "Видалити" at bounding box center [1435, 138] width 248 height 24
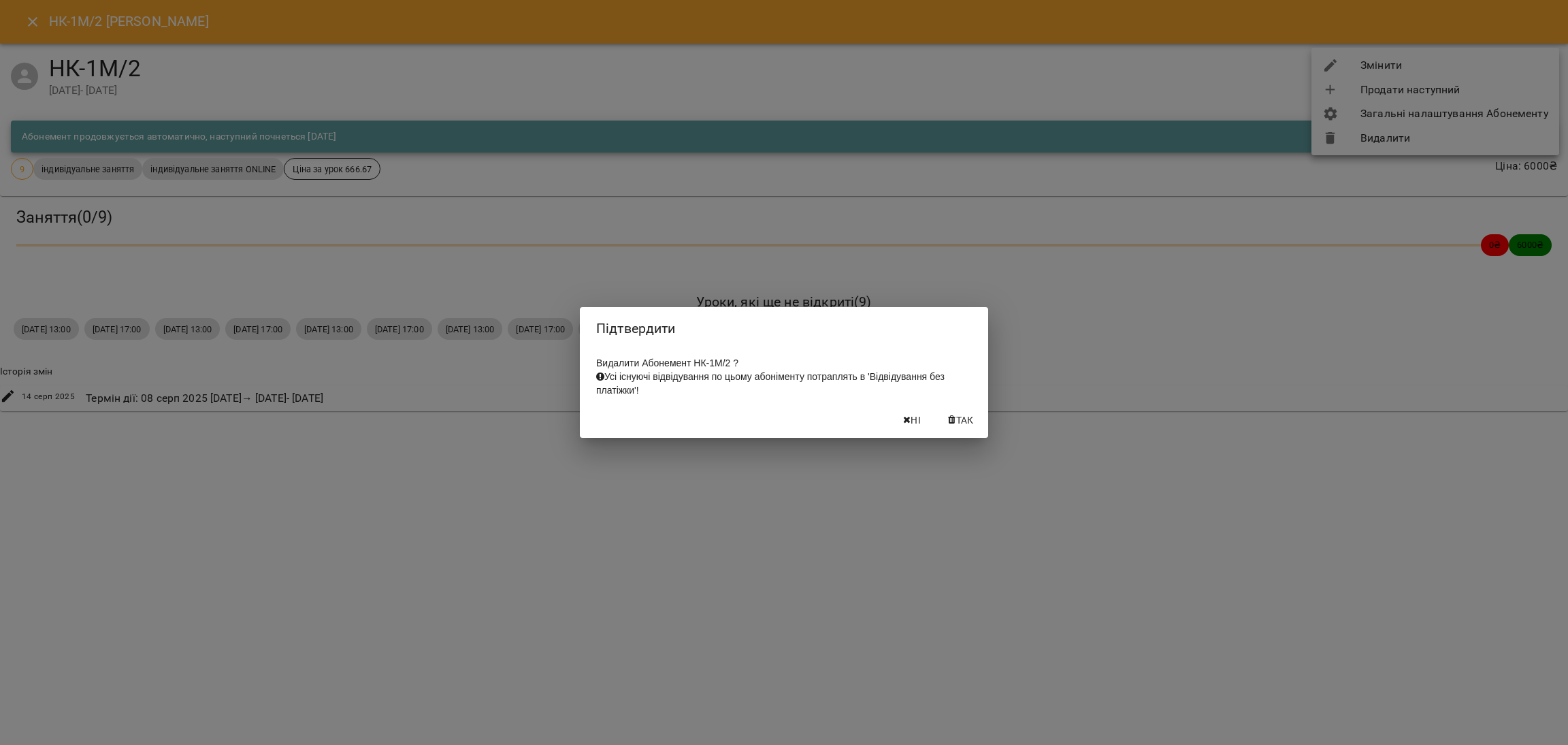
click at [950, 425] on icon "button" at bounding box center [952, 420] width 7 height 9
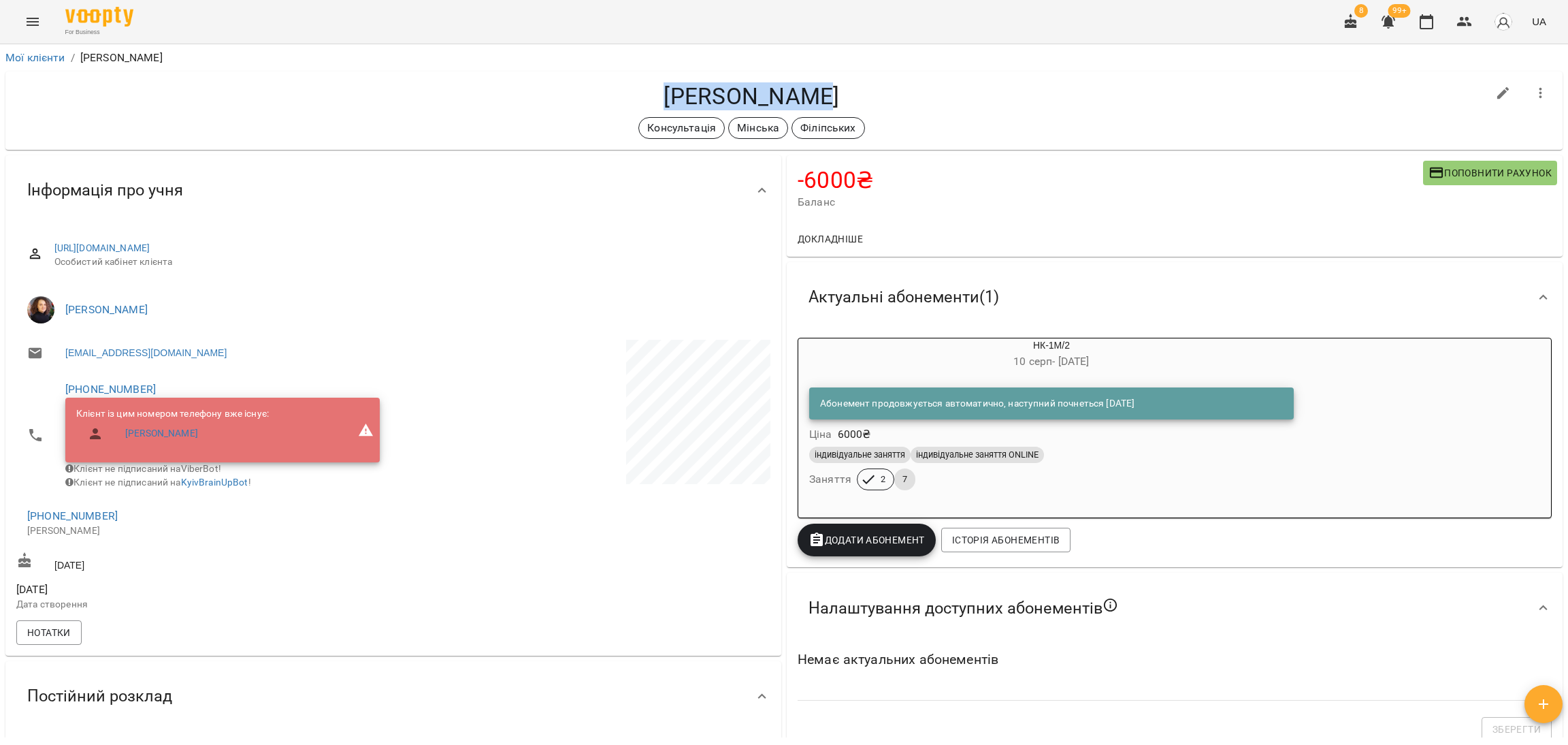
drag, startPoint x: 837, startPoint y: 106, endPoint x: 673, endPoint y: 94, distance: 164.4
click at [673, 94] on h4 "[PERSON_NAME]" at bounding box center [752, 96] width 1471 height 28
copy h4 "[PERSON_NAME]"
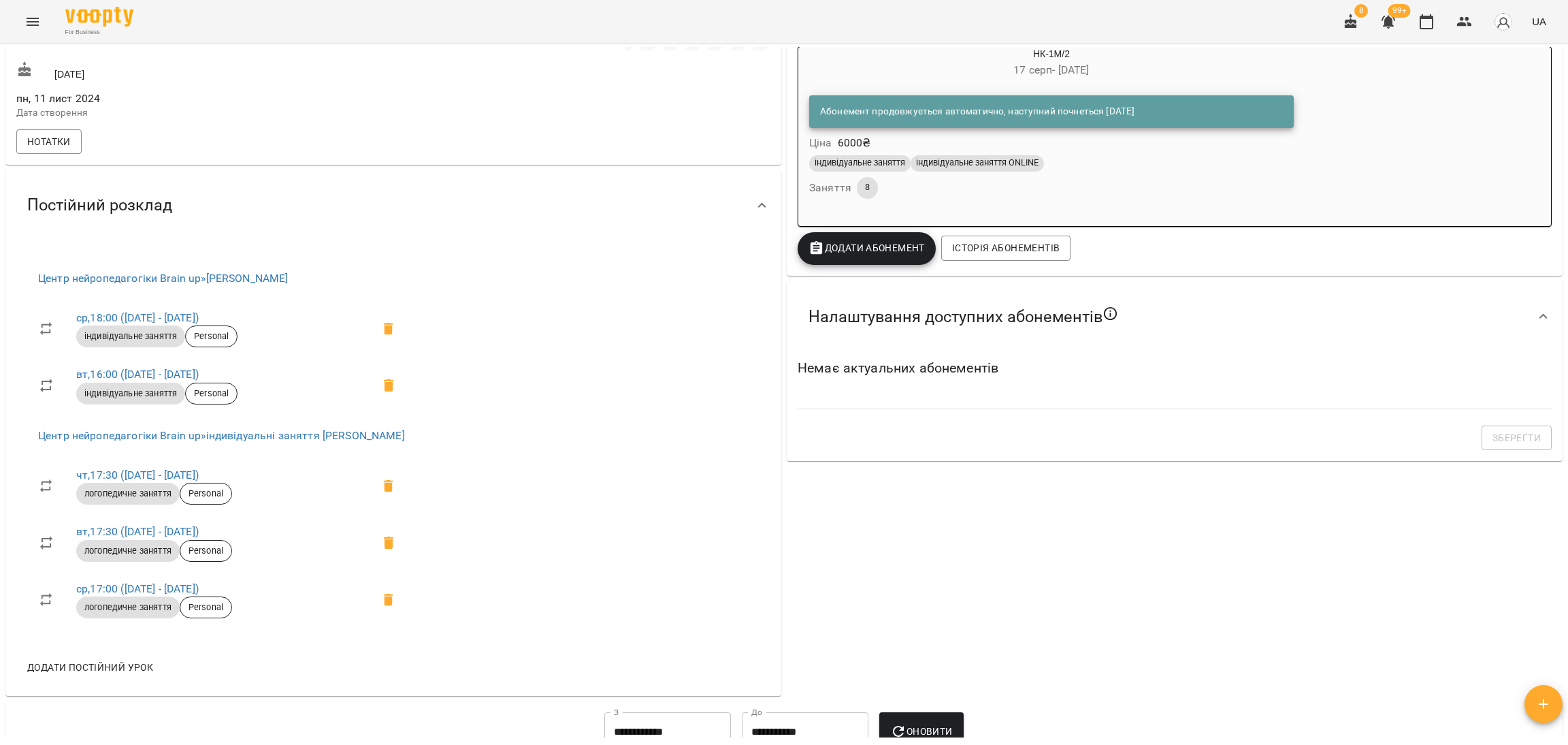
scroll to position [204, 0]
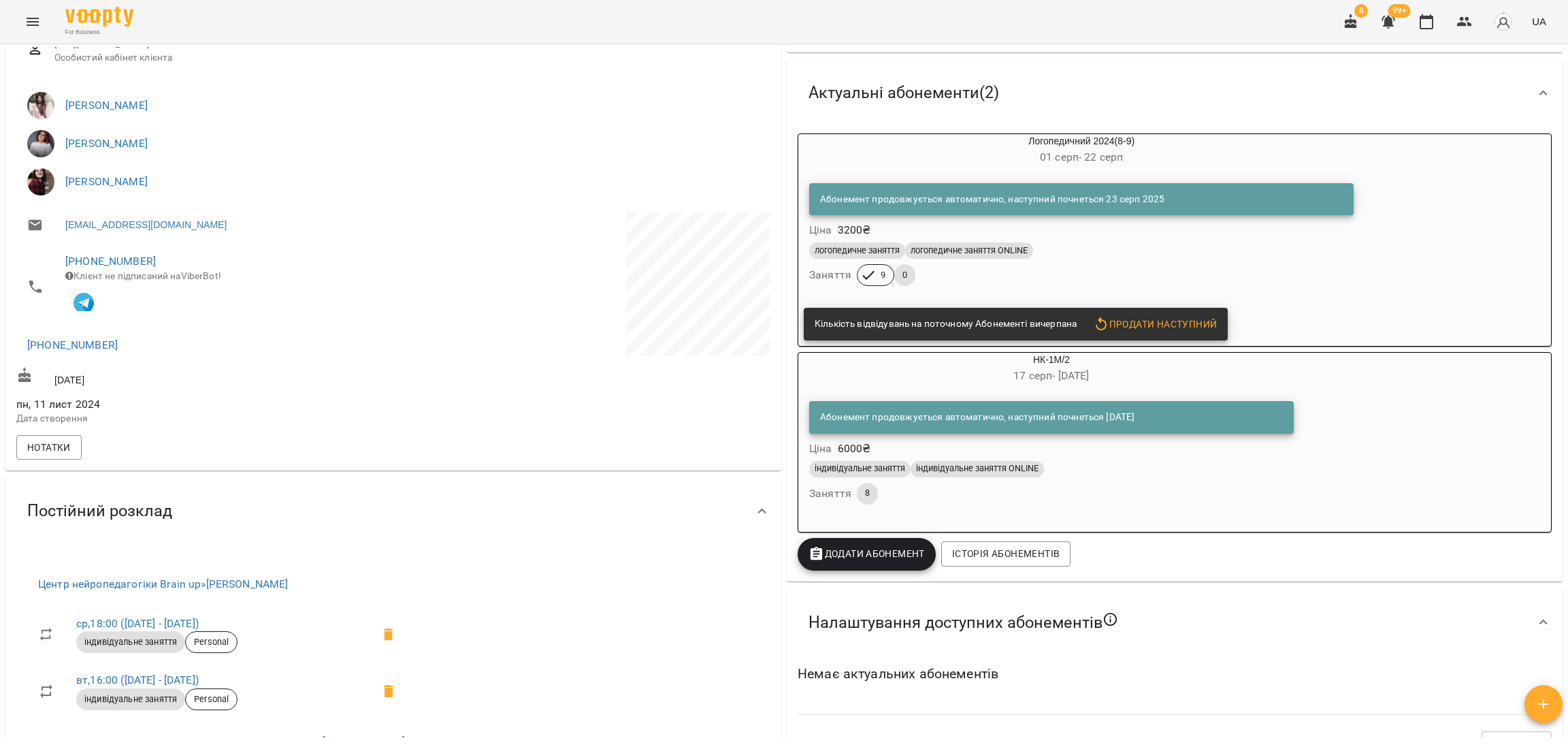
click at [1130, 477] on div "індивідуальне заняття індивідуальне заняття ONLINE" at bounding box center [1052, 468] width 485 height 17
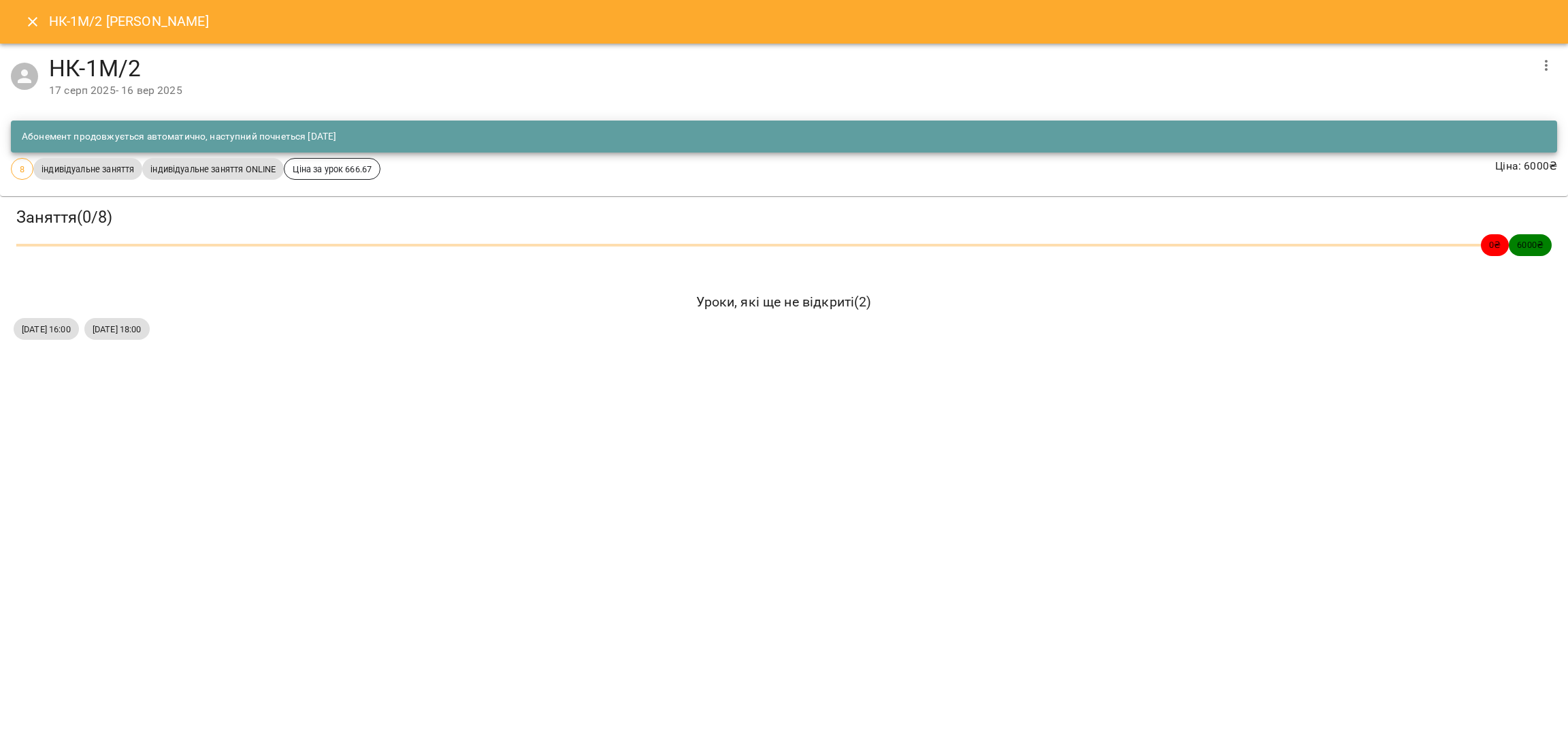
click at [1541, 58] on icon "button" at bounding box center [1546, 65] width 17 height 17
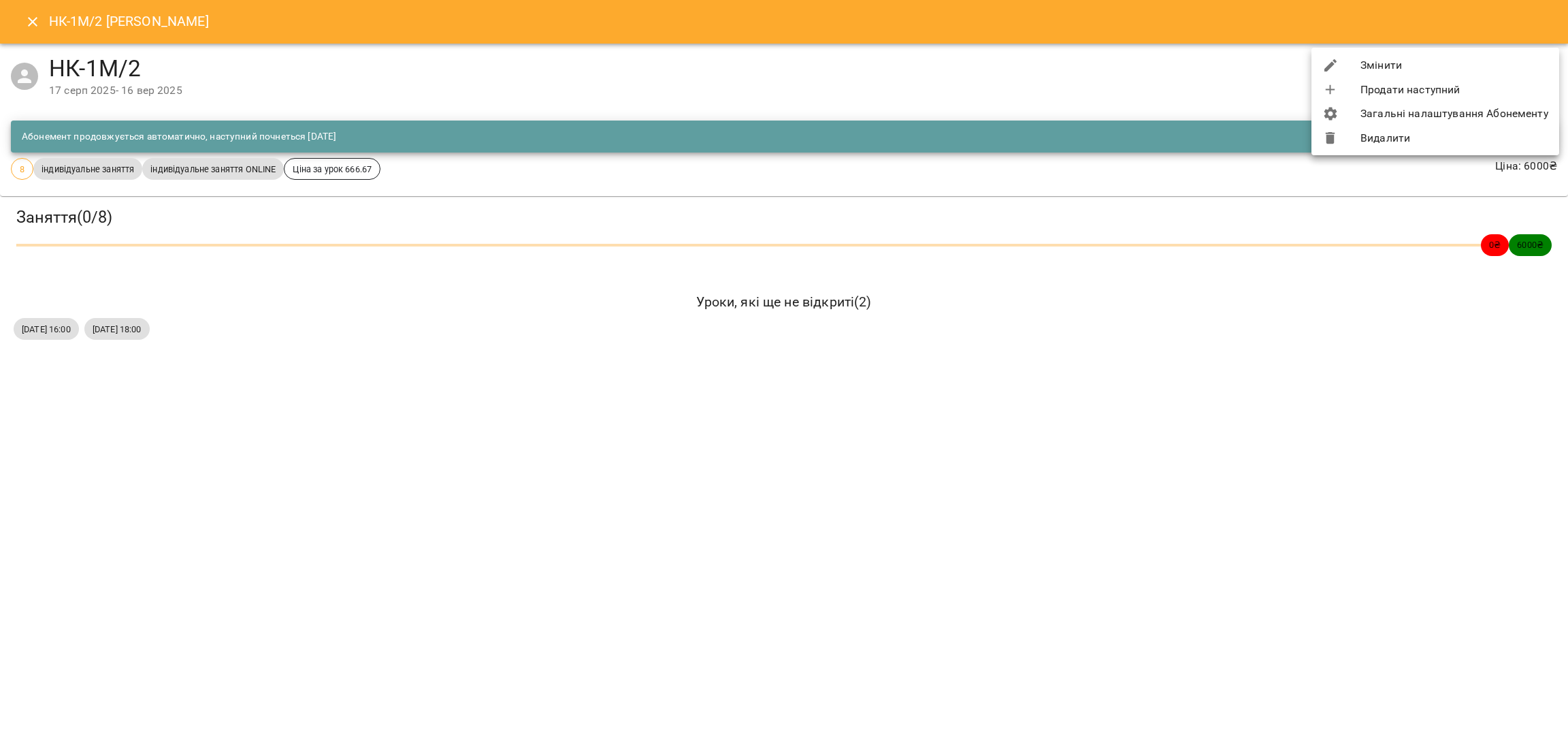
click at [1388, 139] on li "Видалити" at bounding box center [1435, 138] width 248 height 24
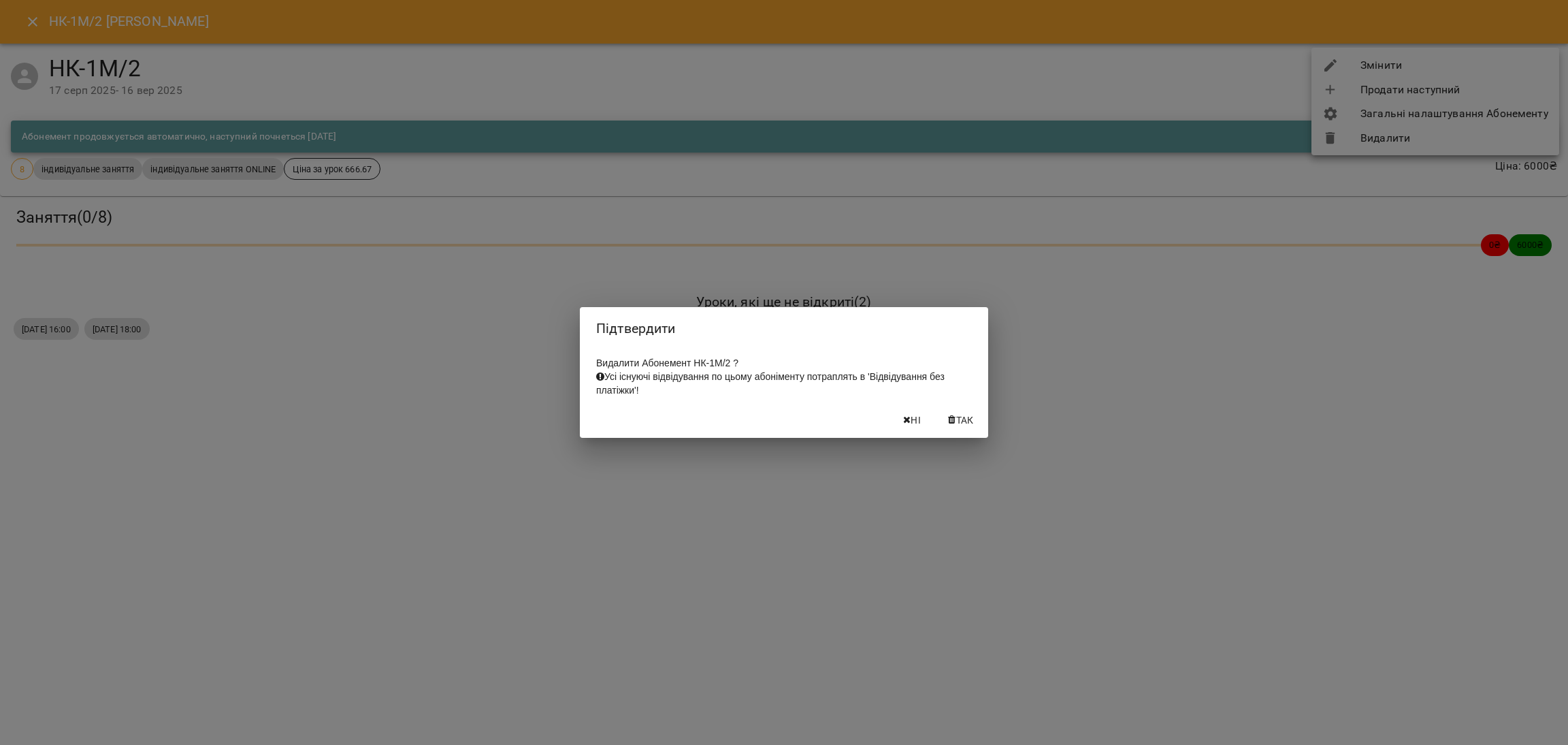
click at [945, 425] on span "Так" at bounding box center [960, 420] width 32 height 17
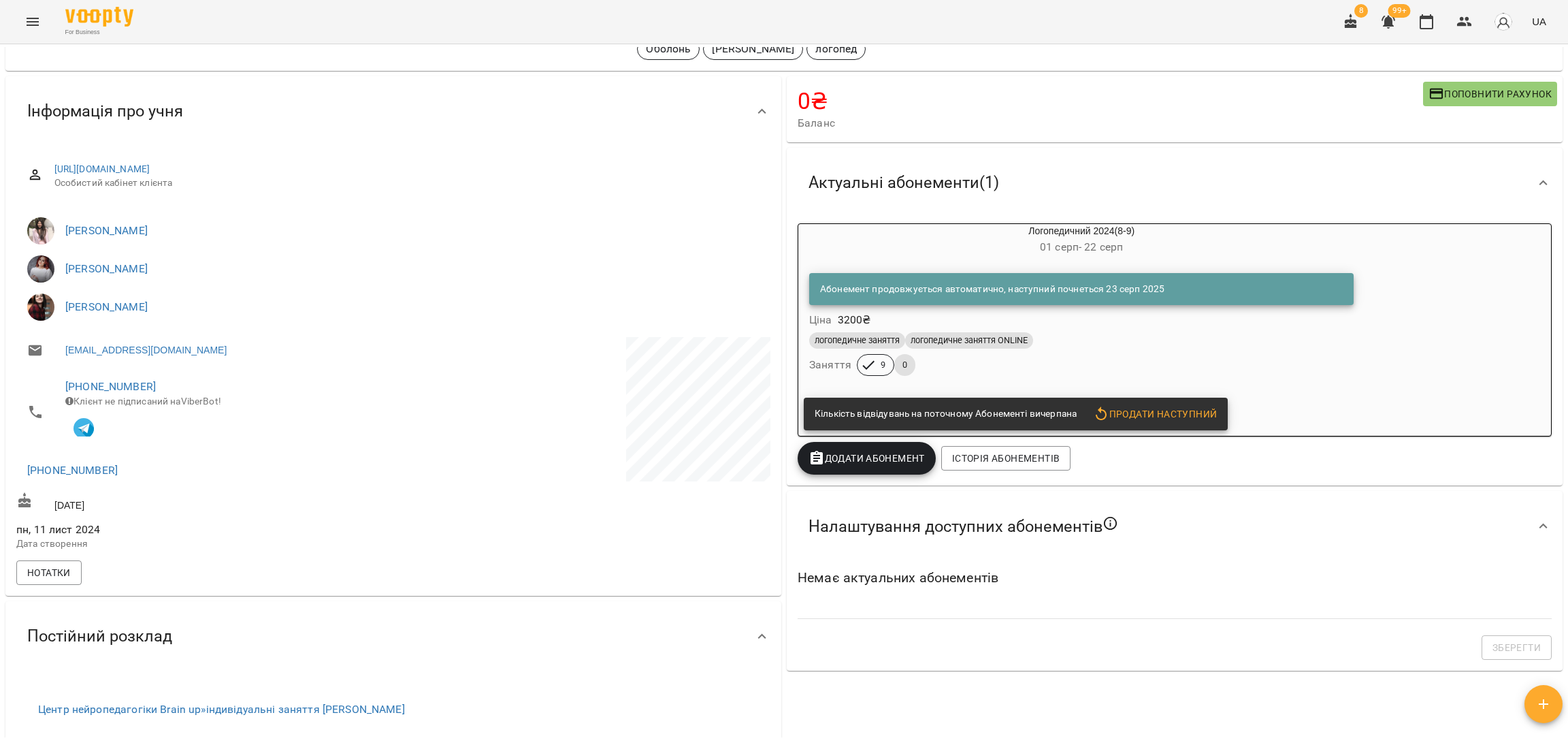
scroll to position [0, 0]
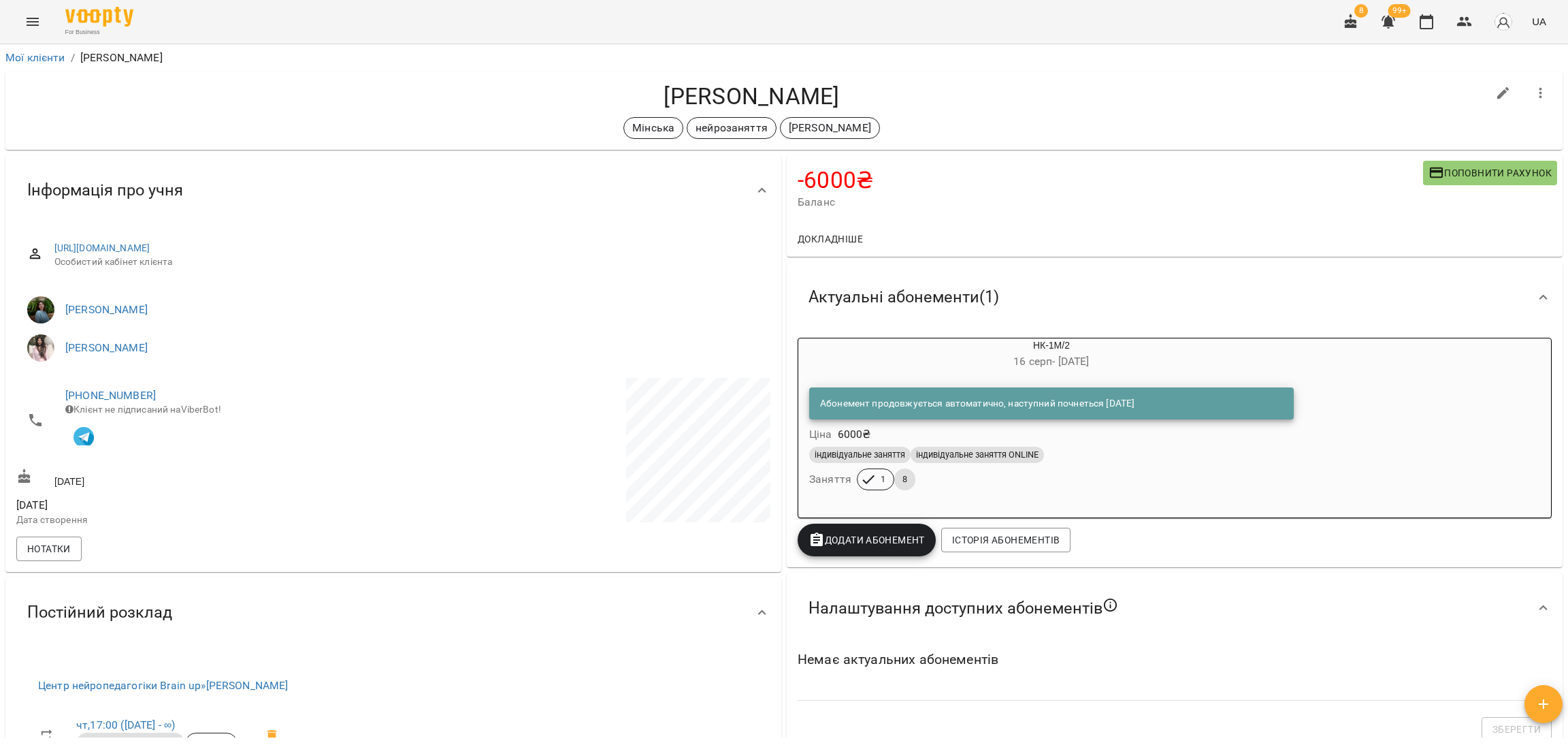
drag, startPoint x: 857, startPoint y: 98, endPoint x: 638, endPoint y: 82, distance: 219.6
click at [638, 83] on h4 "[PERSON_NAME]" at bounding box center [752, 96] width 1471 height 28
copy h4 "[PERSON_NAME]"
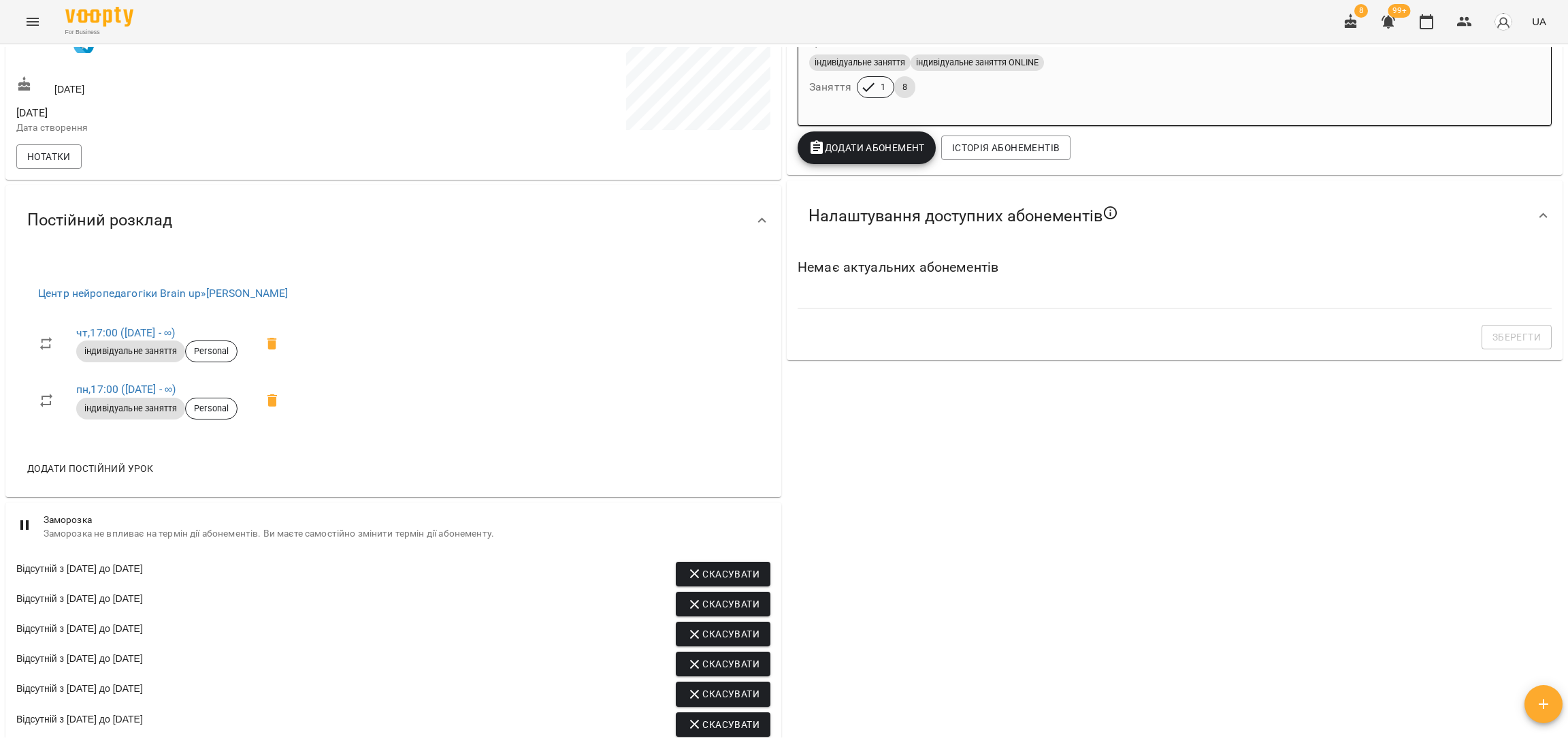
scroll to position [199, 0]
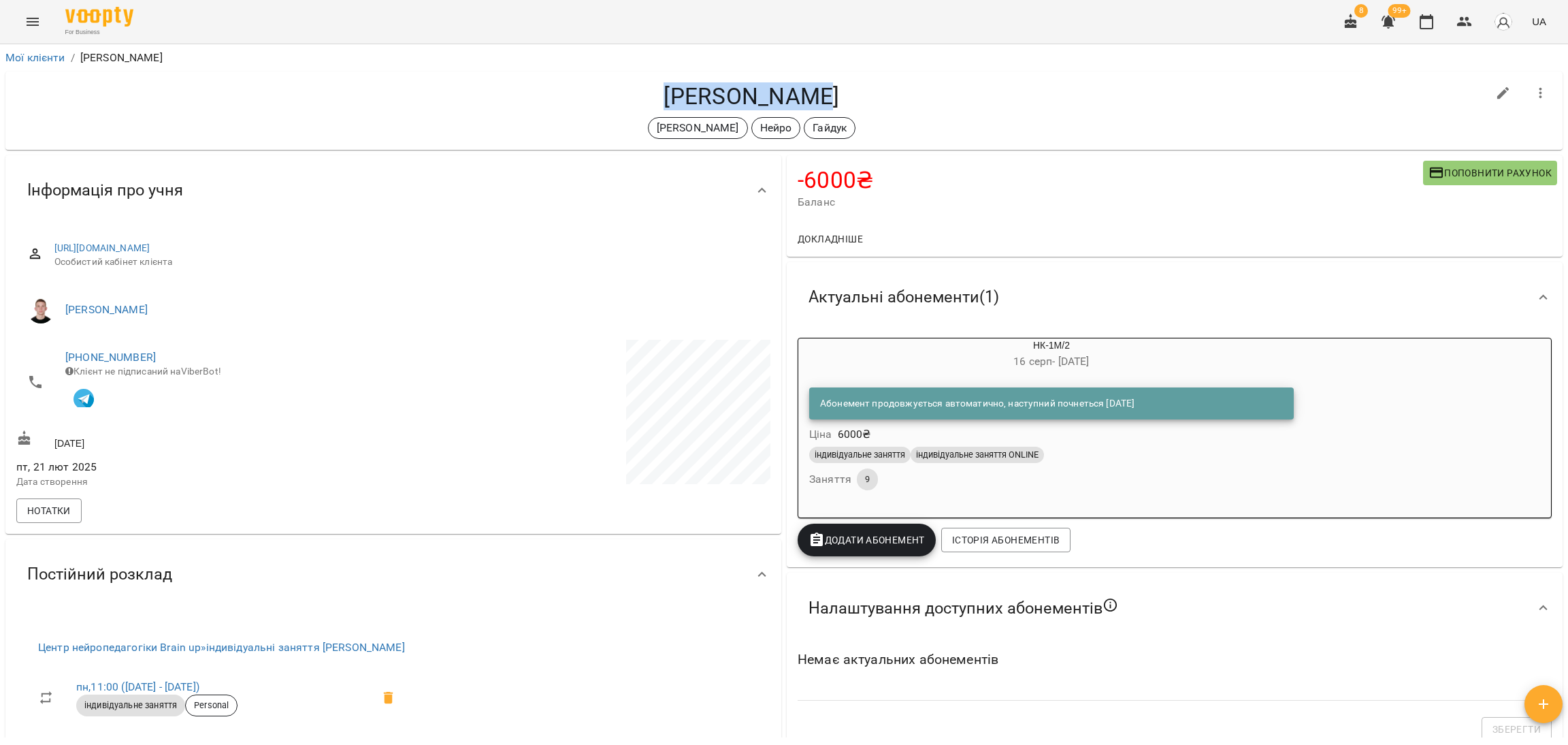
drag, startPoint x: 834, startPoint y: 106, endPoint x: 655, endPoint y: 96, distance: 179.3
click at [655, 96] on h4 "[PERSON_NAME]" at bounding box center [752, 96] width 1471 height 28
copy h4 "[PERSON_NAME]"
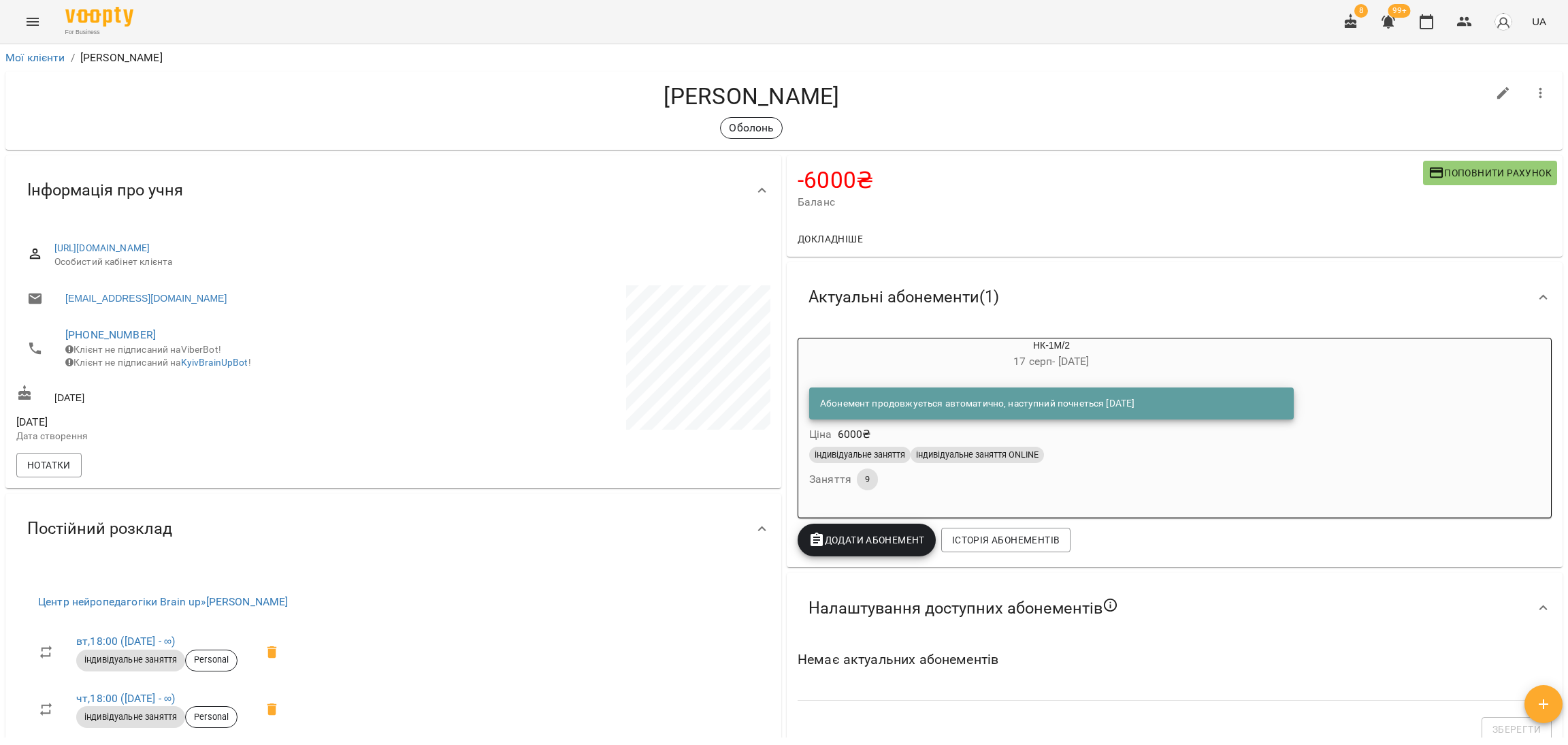
drag, startPoint x: 875, startPoint y: 103, endPoint x: 627, endPoint y: 87, distance: 248.5
click at [627, 87] on h4 "[PERSON_NAME]" at bounding box center [752, 96] width 1471 height 28
copy h4 "[PERSON_NAME]"
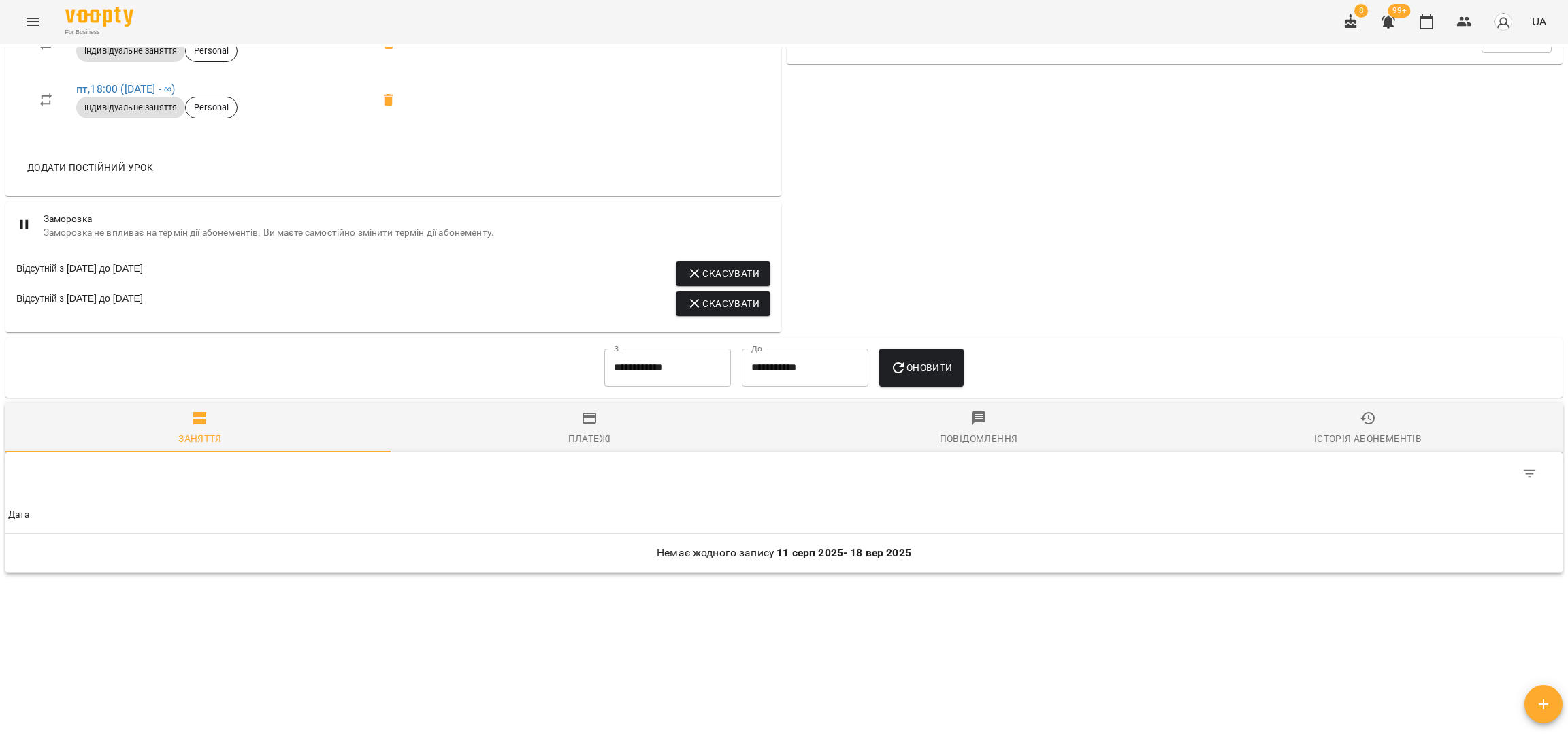
scroll to position [177, 0]
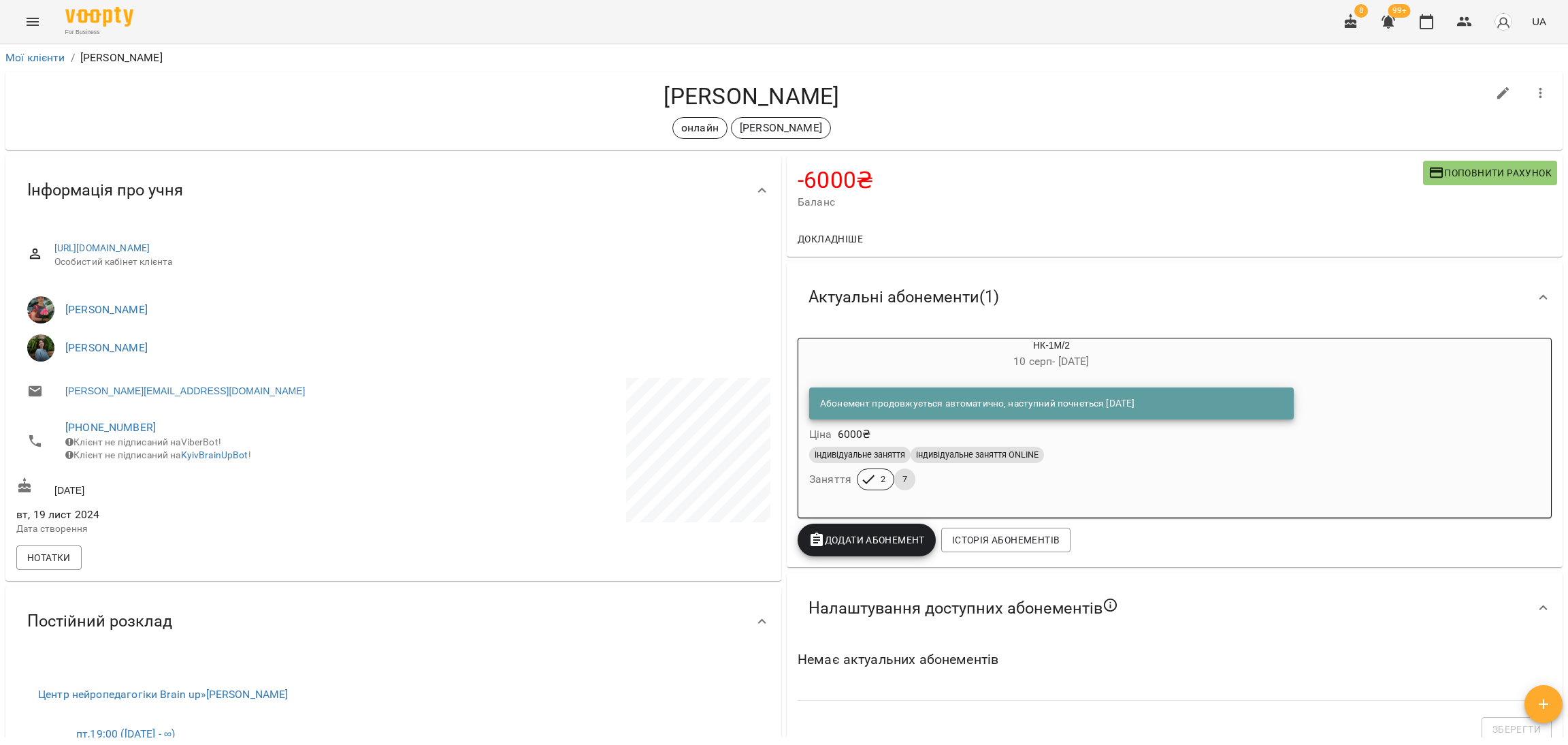
drag, startPoint x: 798, startPoint y: 88, endPoint x: 643, endPoint y: 81, distance: 155.2
click at [643, 81] on div "[PERSON_NAME] онлайн [PERSON_NAME]" at bounding box center [784, 110] width 1557 height 78
copy h4 "[PERSON_NAME]"
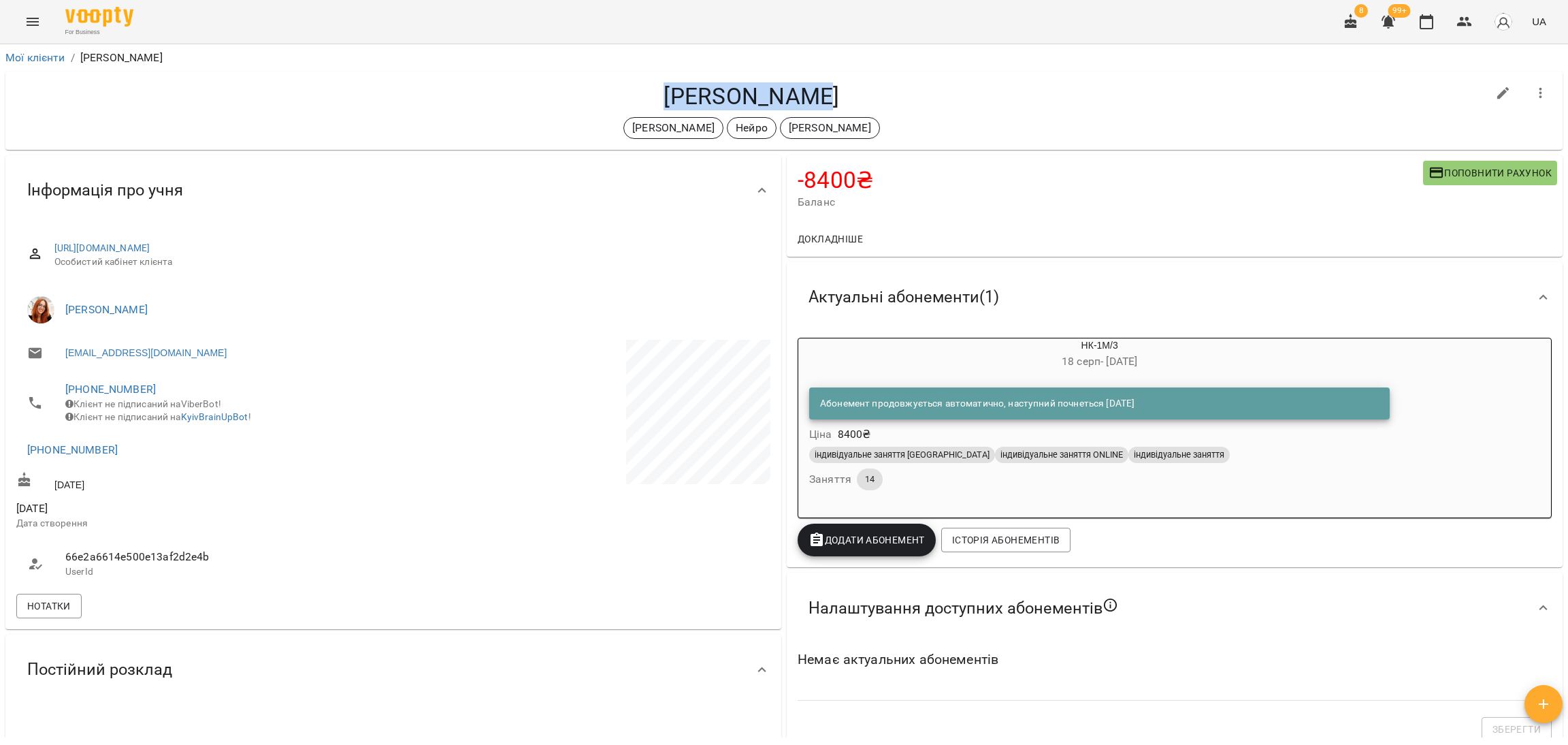
drag, startPoint x: 837, startPoint y: 98, endPoint x: 638, endPoint y: 93, distance: 199.1
click at [638, 93] on h4 "[PERSON_NAME]" at bounding box center [752, 96] width 1471 height 28
copy h4 "[PERSON_NAME]"
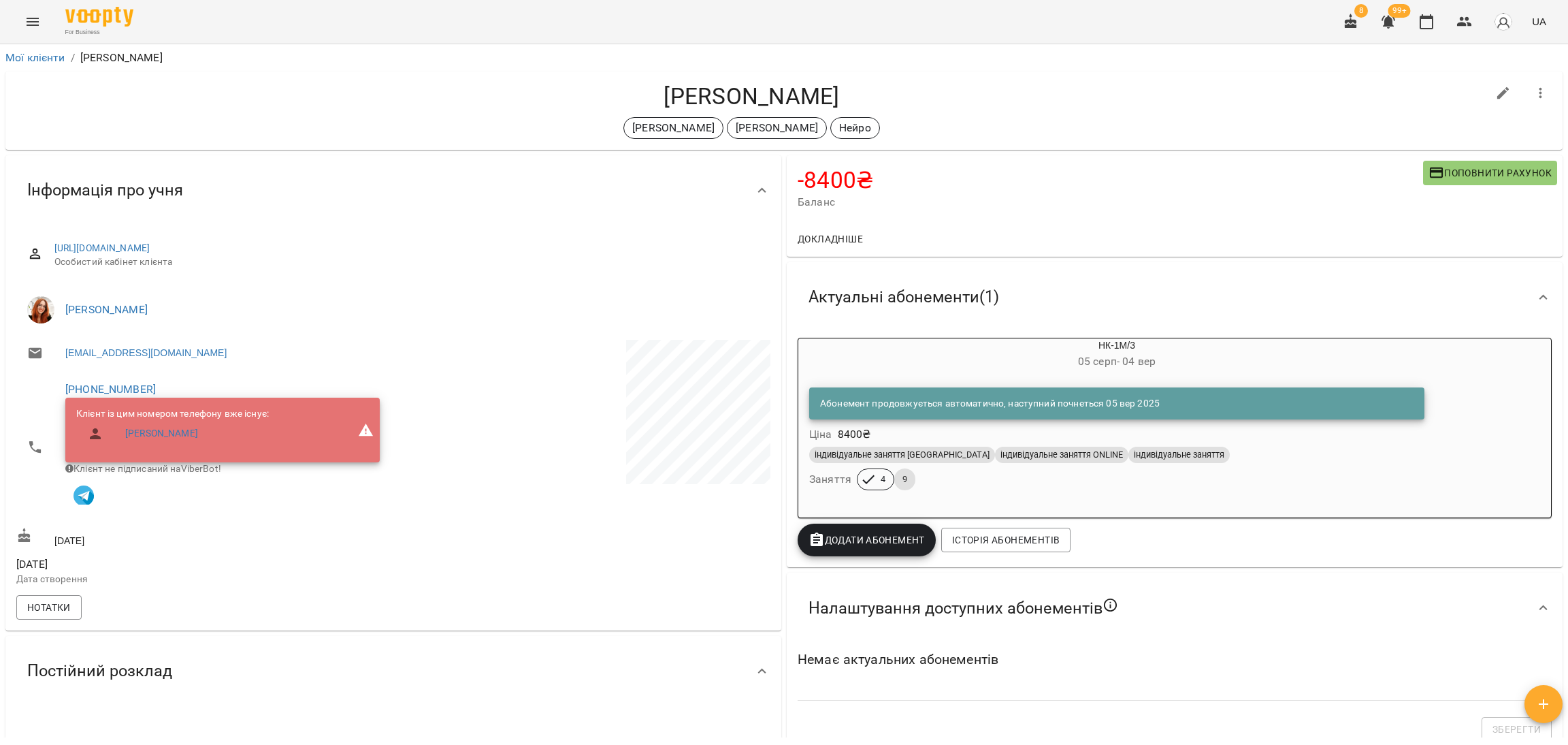
drag, startPoint x: 835, startPoint y: 87, endPoint x: 659, endPoint y: 96, distance: 176.2
click at [659, 96] on h4 "[PERSON_NAME]" at bounding box center [752, 96] width 1471 height 28
copy h4 "[PERSON_NAME]"
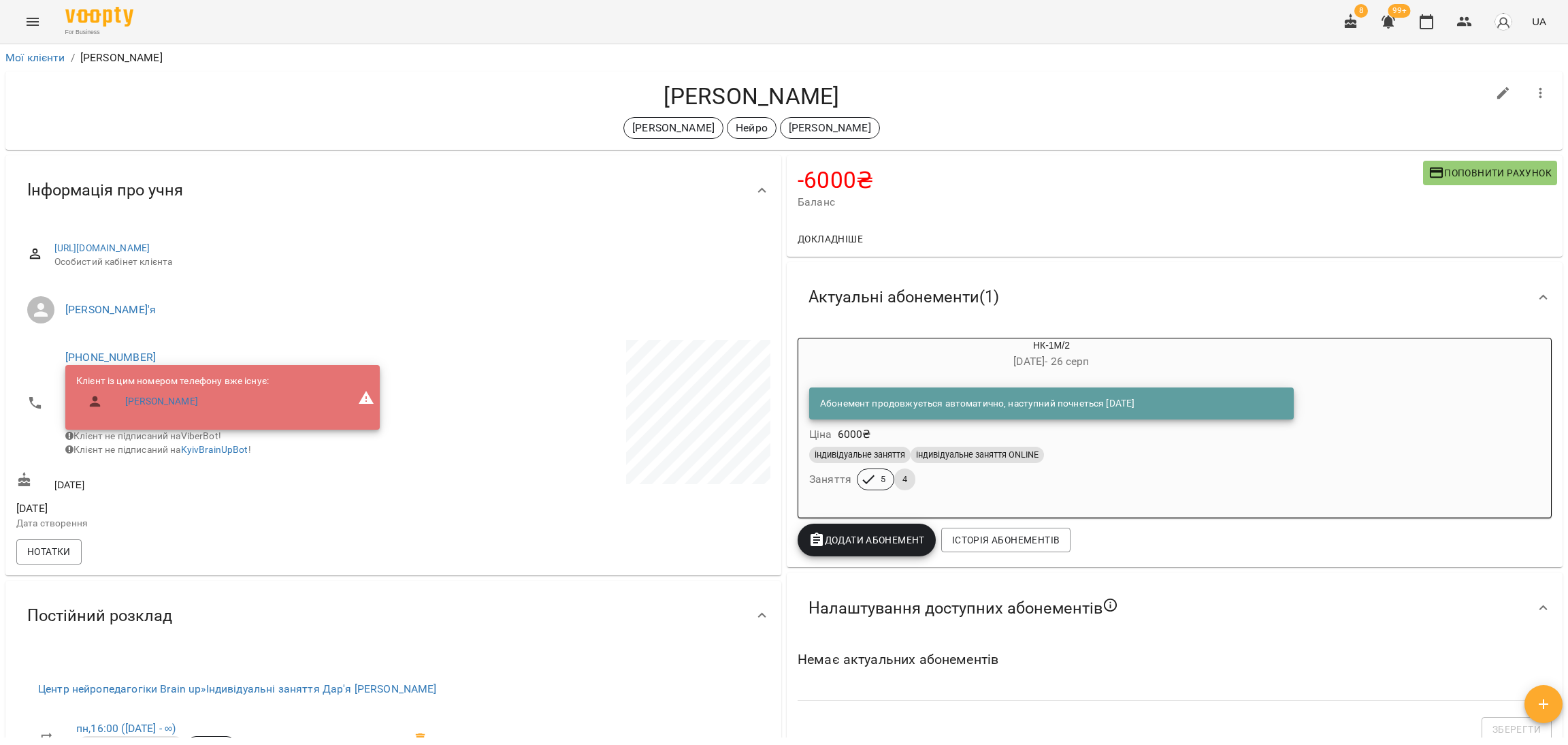
drag, startPoint x: 844, startPoint y: 85, endPoint x: 655, endPoint y: 94, distance: 189.2
click at [655, 94] on h4 "[PERSON_NAME]" at bounding box center [752, 96] width 1471 height 28
copy h4 "[PERSON_NAME]"
